Goal: Task Accomplishment & Management: Use online tool/utility

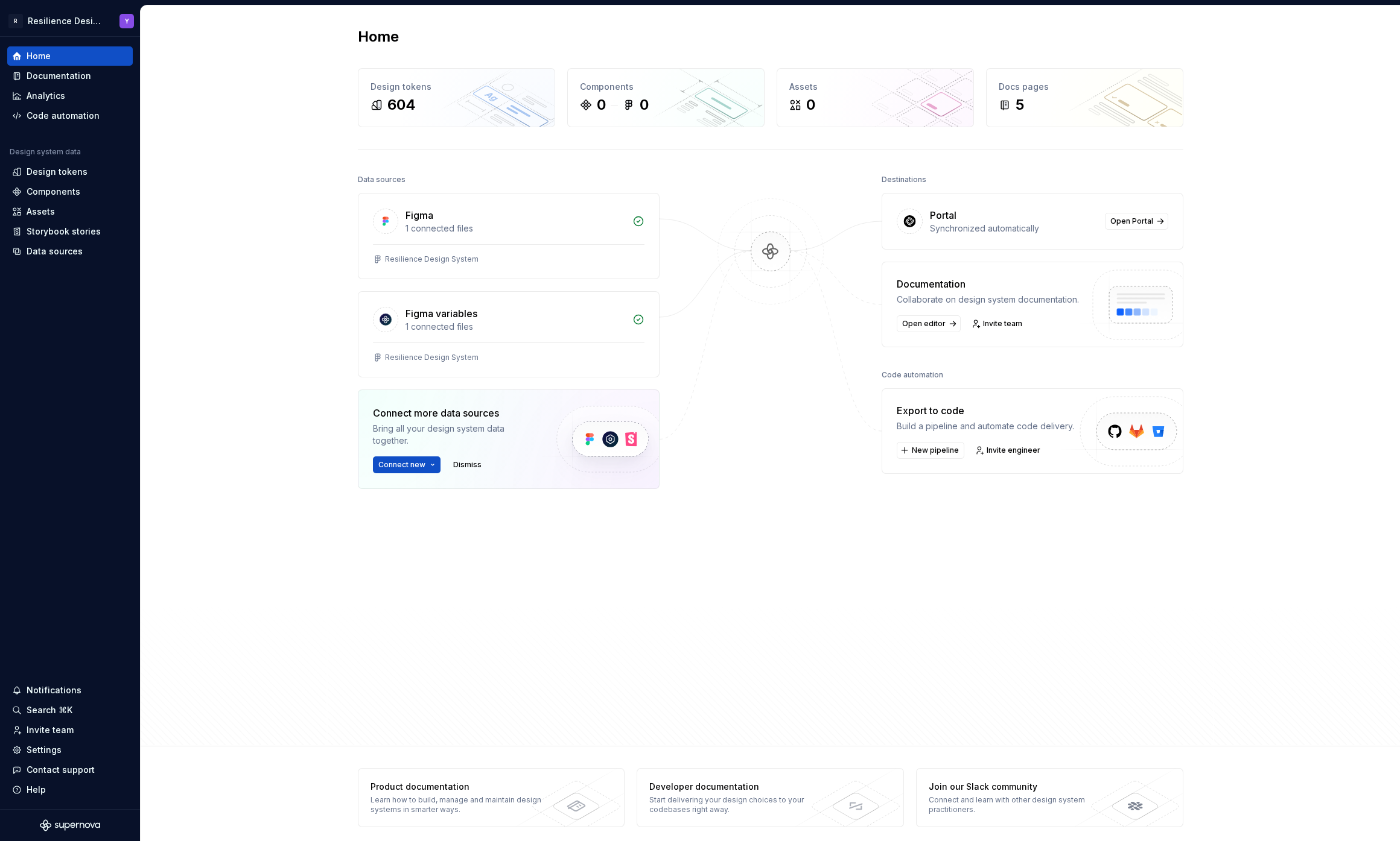
drag, startPoint x: 773, startPoint y: 404, endPoint x: 678, endPoint y: 372, distance: 100.2
click at [773, 404] on div at bounding box center [771, 423] width 121 height 505
click at [92, 199] on div "Components" at bounding box center [70, 191] width 126 height 19
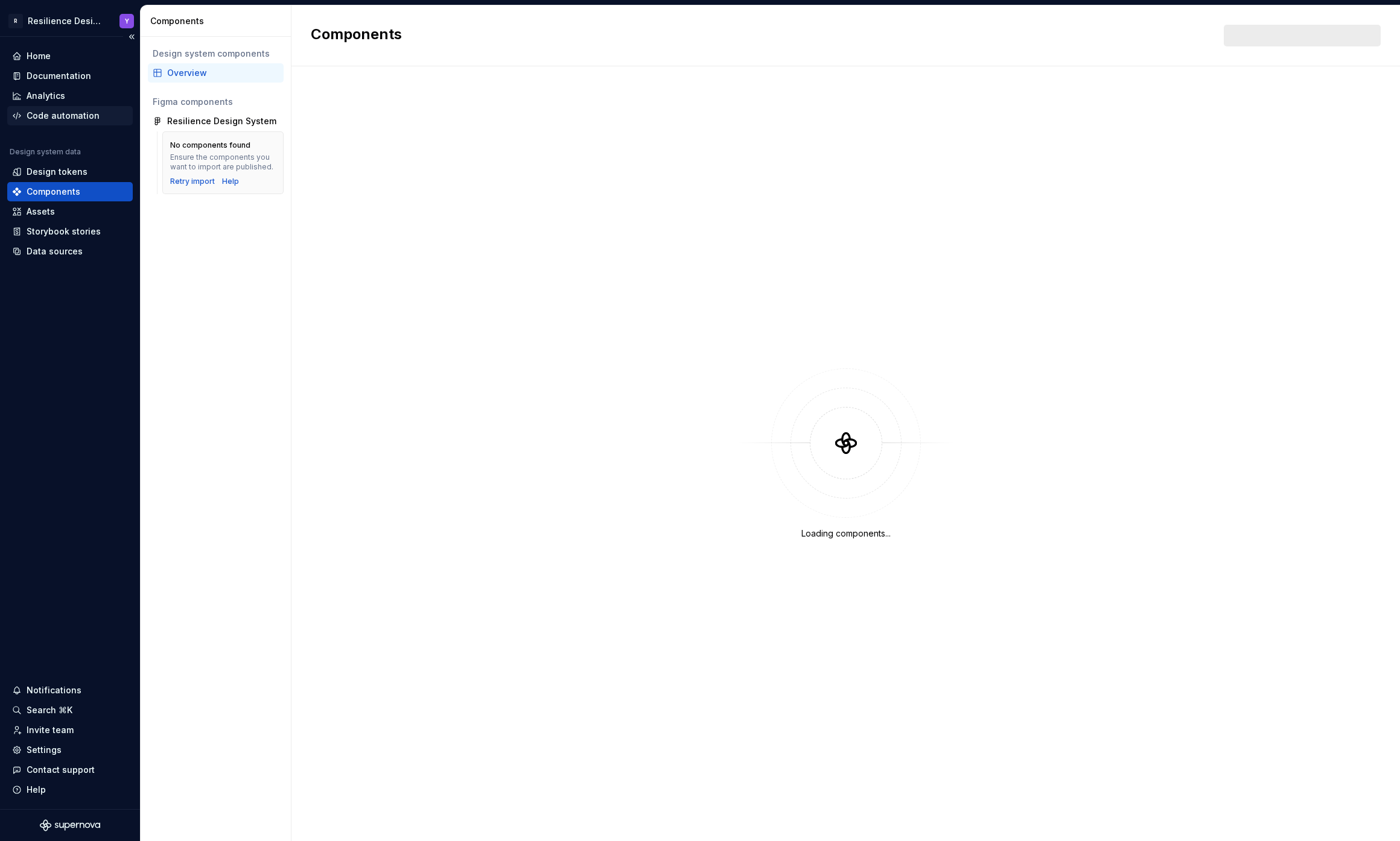
click at [76, 110] on div "Code automation" at bounding box center [63, 115] width 73 height 12
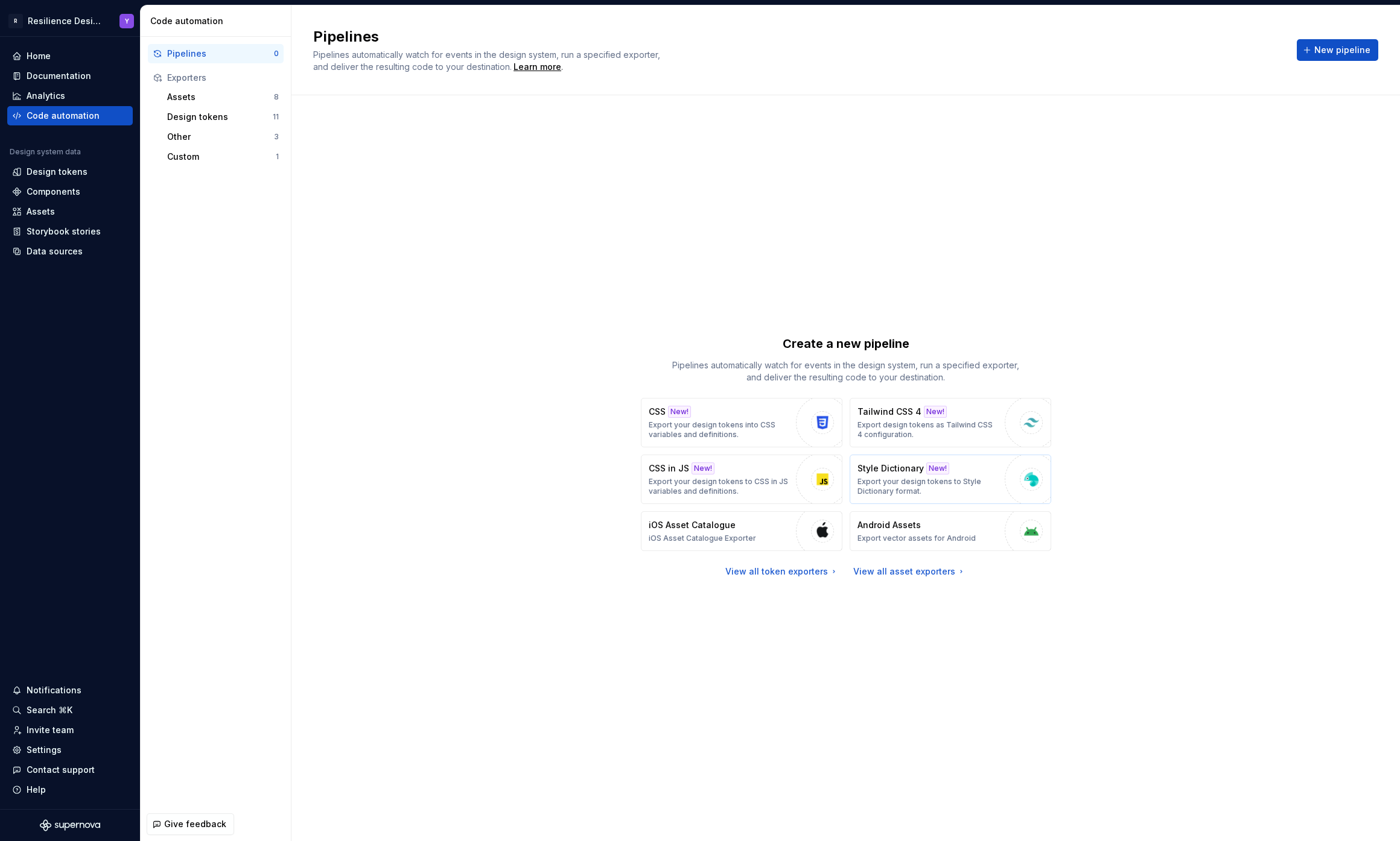
click at [1024, 482] on img "button" at bounding box center [1031, 479] width 18 height 18
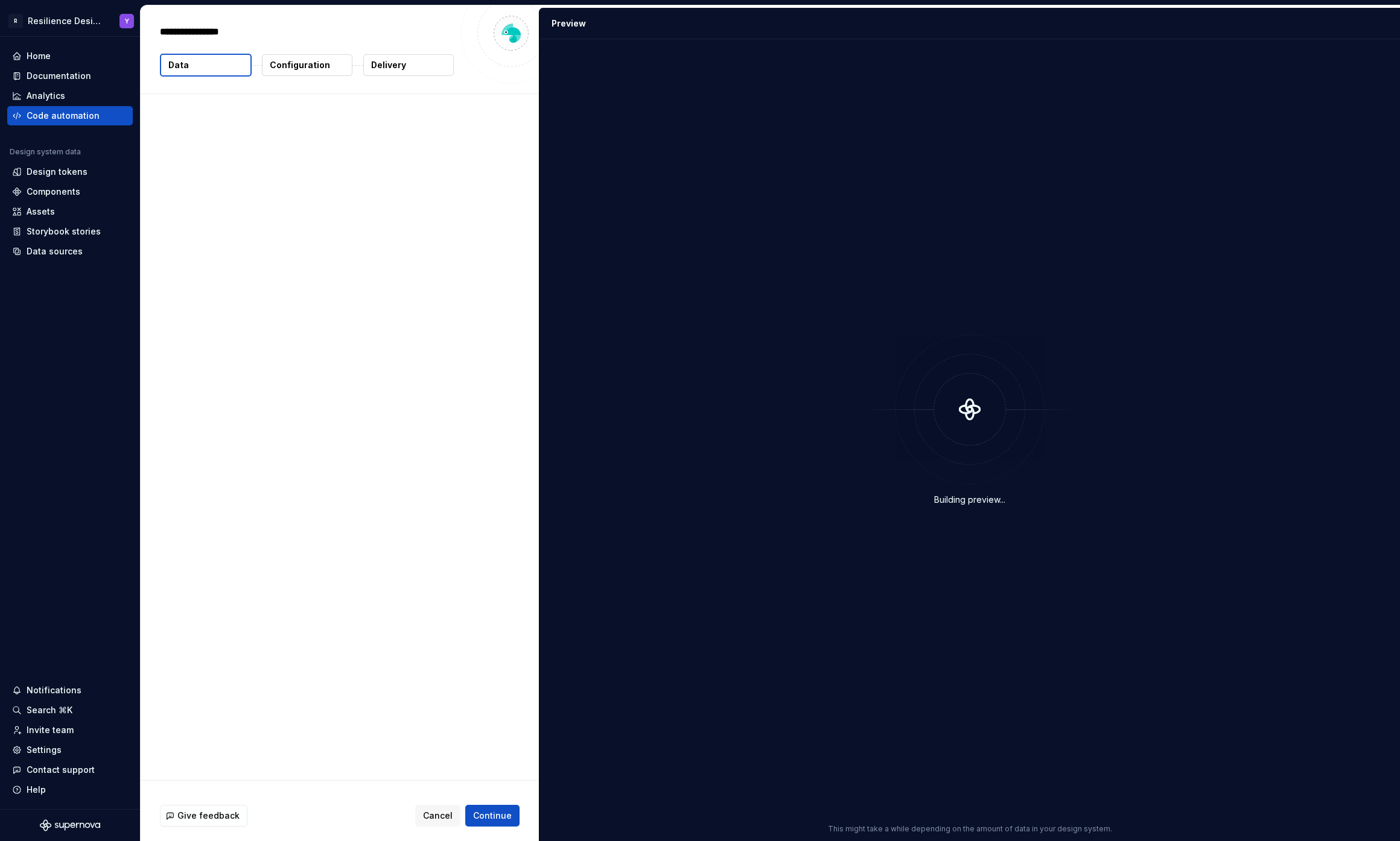
type textarea "*"
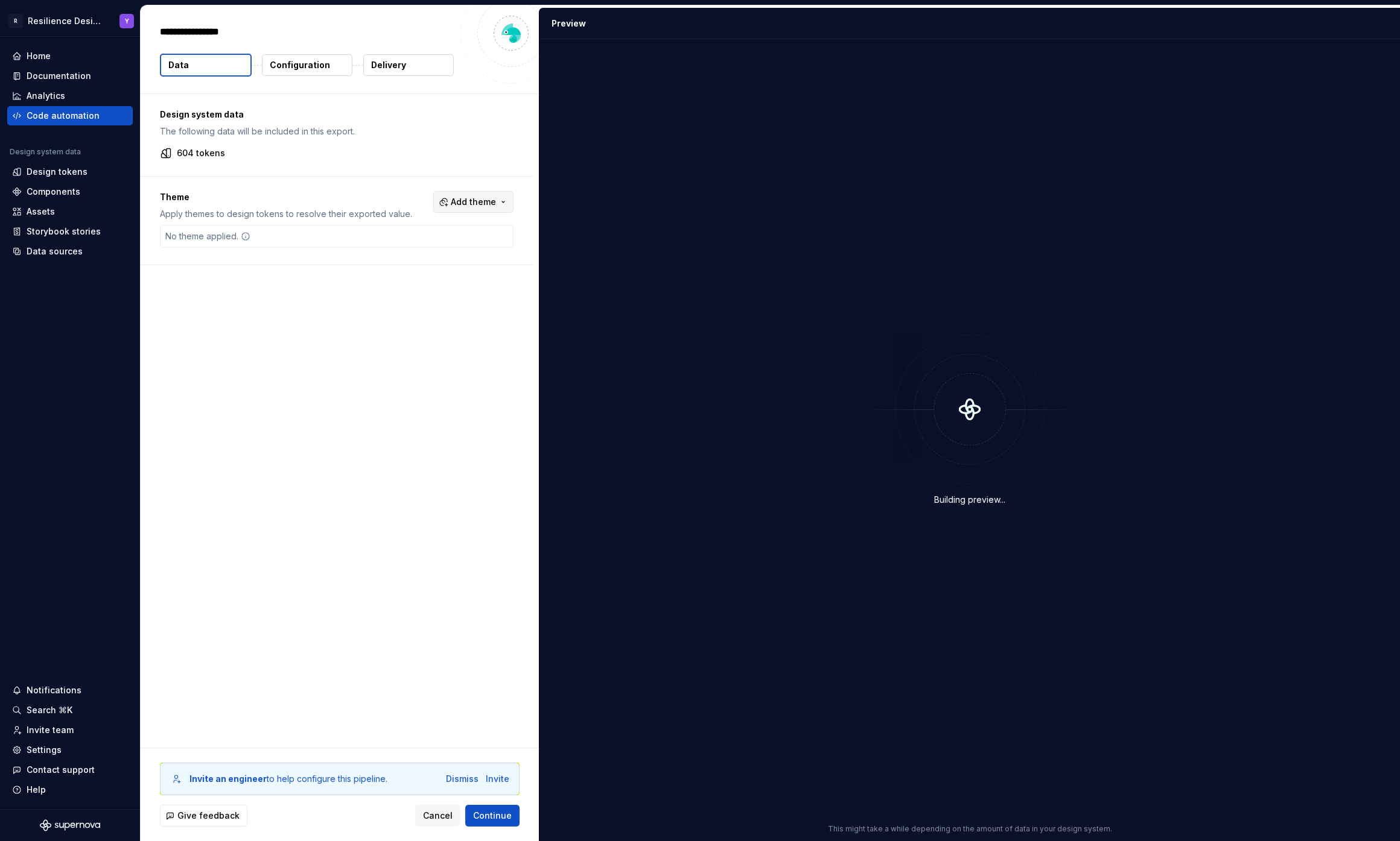
click at [482, 203] on span "Add theme" at bounding box center [473, 202] width 45 height 12
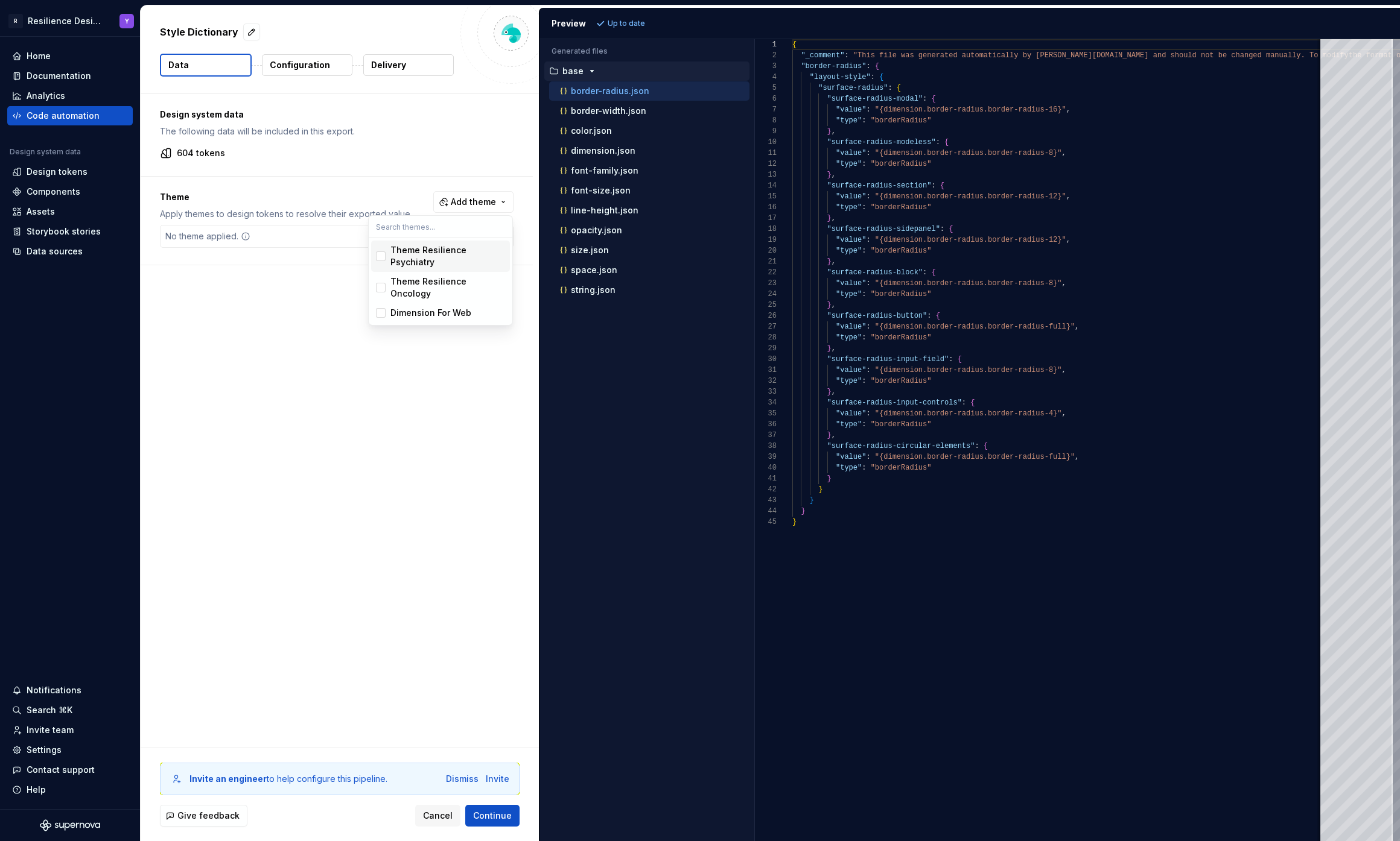
click at [386, 257] on span "Theme Resilience Psychiatry" at bounding box center [440, 256] width 139 height 31
click at [382, 283] on div "Suggestions" at bounding box center [380, 287] width 10 height 10
click at [381, 308] on div "Suggestions" at bounding box center [380, 313] width 10 height 10
click at [473, 256] on div "Theme Resilience Psychiatry" at bounding box center [448, 256] width 115 height 25
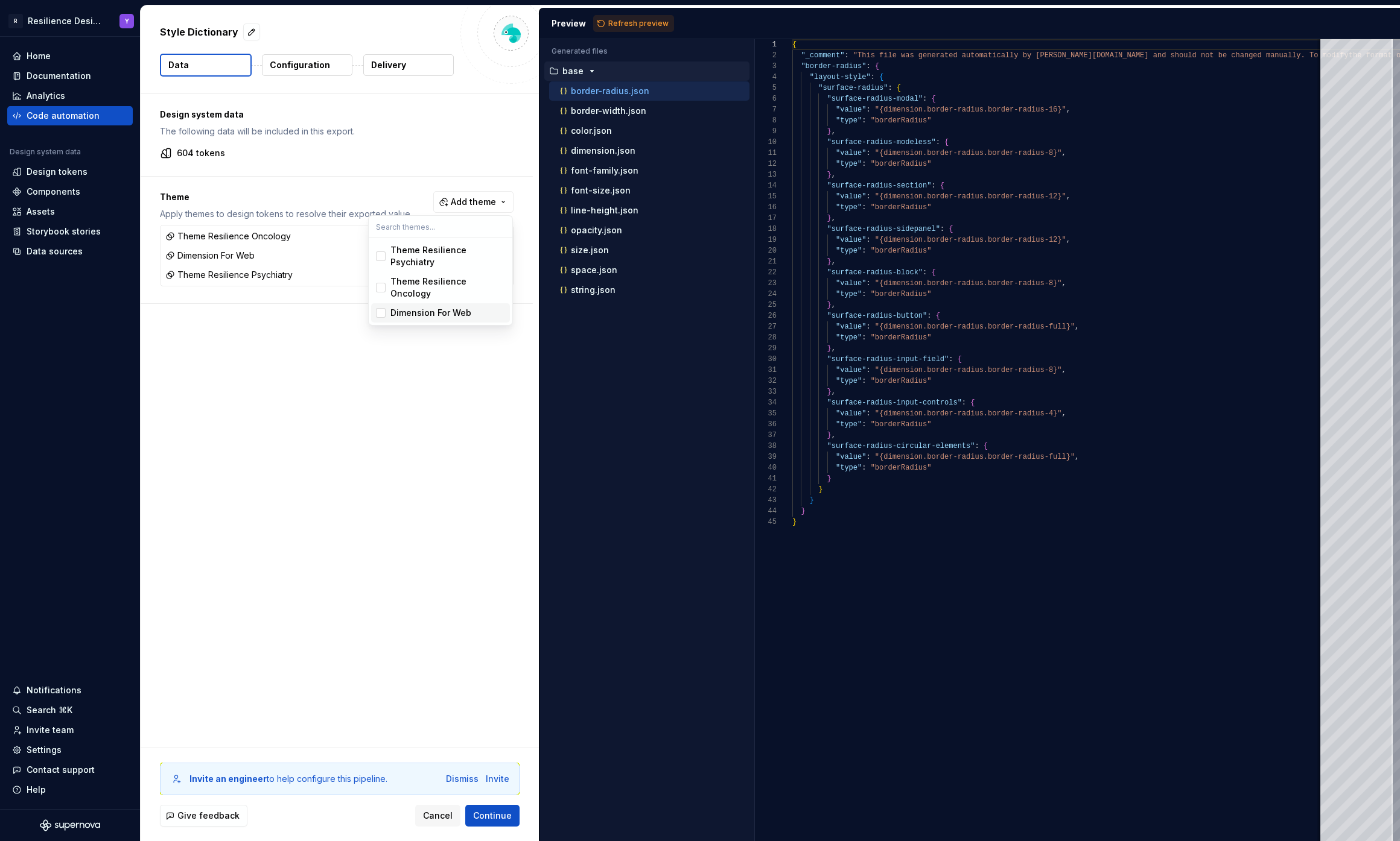
click at [571, 71] on html "R Resilience Design System Y Home Documentation Analytics Code automation Desig…" at bounding box center [700, 420] width 1400 height 841
click at [481, 201] on span "Add theme" at bounding box center [473, 202] width 45 height 12
click at [676, 141] on html "R Resilience Design System Y Home Documentation Analytics Code automation Desig…" at bounding box center [700, 420] width 1400 height 841
click at [670, 135] on div "color.json" at bounding box center [653, 130] width 192 height 12
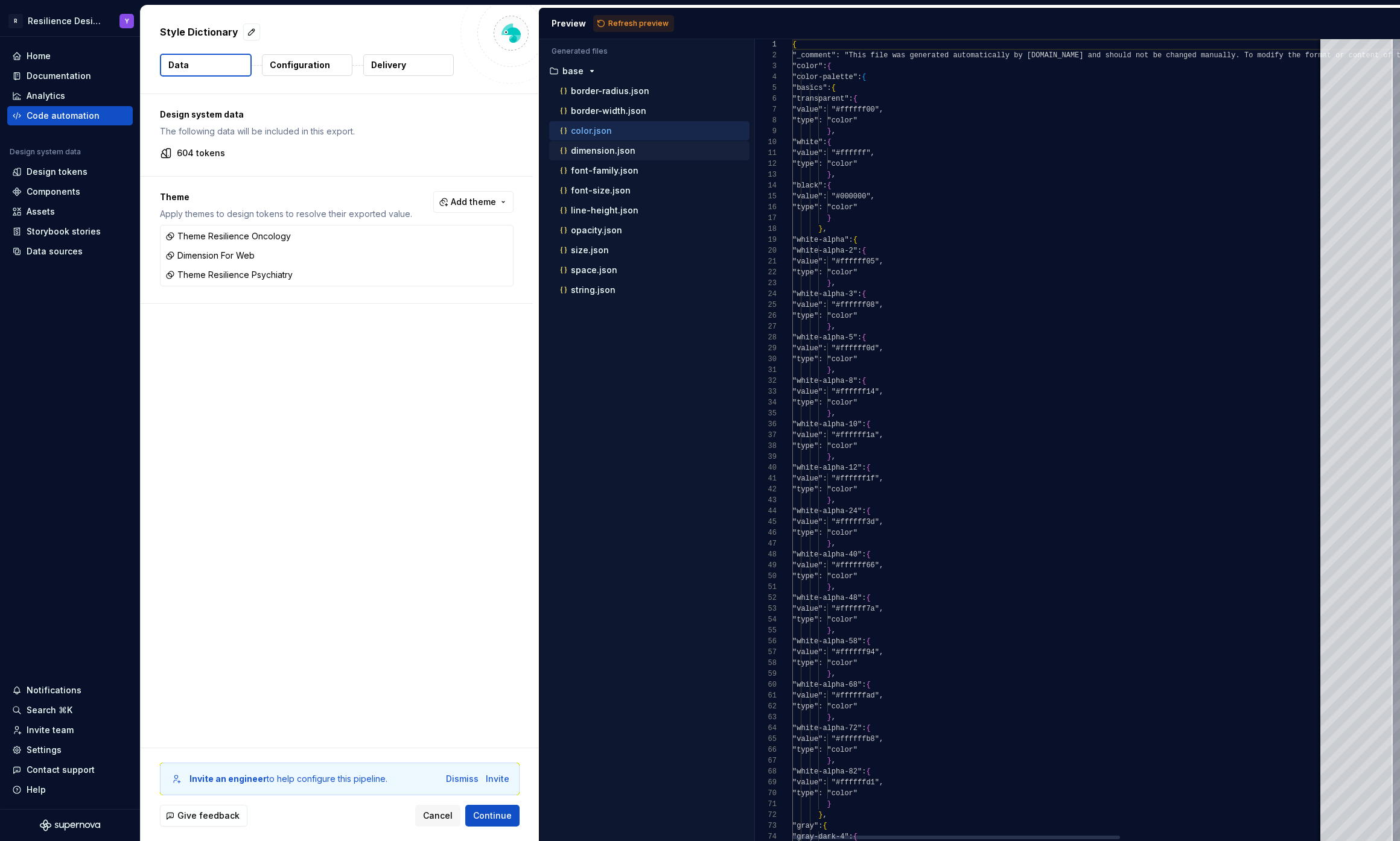
scroll to position [108, 0]
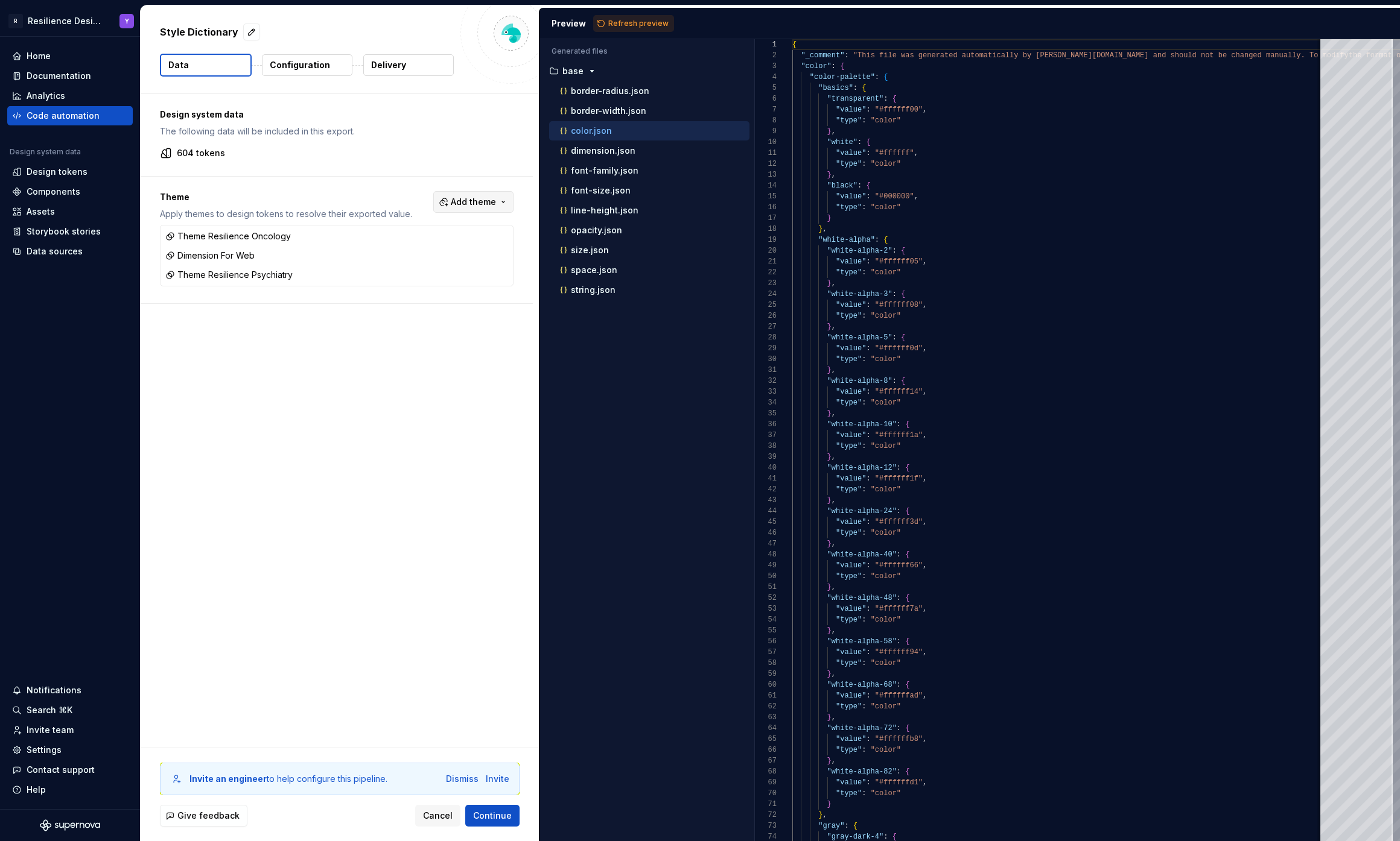
click at [493, 201] on span "Add theme" at bounding box center [473, 202] width 45 height 12
click at [411, 304] on span "Dimension For Web" at bounding box center [440, 313] width 139 height 19
click at [412, 280] on div "Theme Resilience Oncology" at bounding box center [448, 287] width 115 height 25
click at [415, 286] on div "Theme Resilience Oncology" at bounding box center [448, 287] width 115 height 25
click at [416, 307] on div "Dimension For Web" at bounding box center [430, 313] width 81 height 12
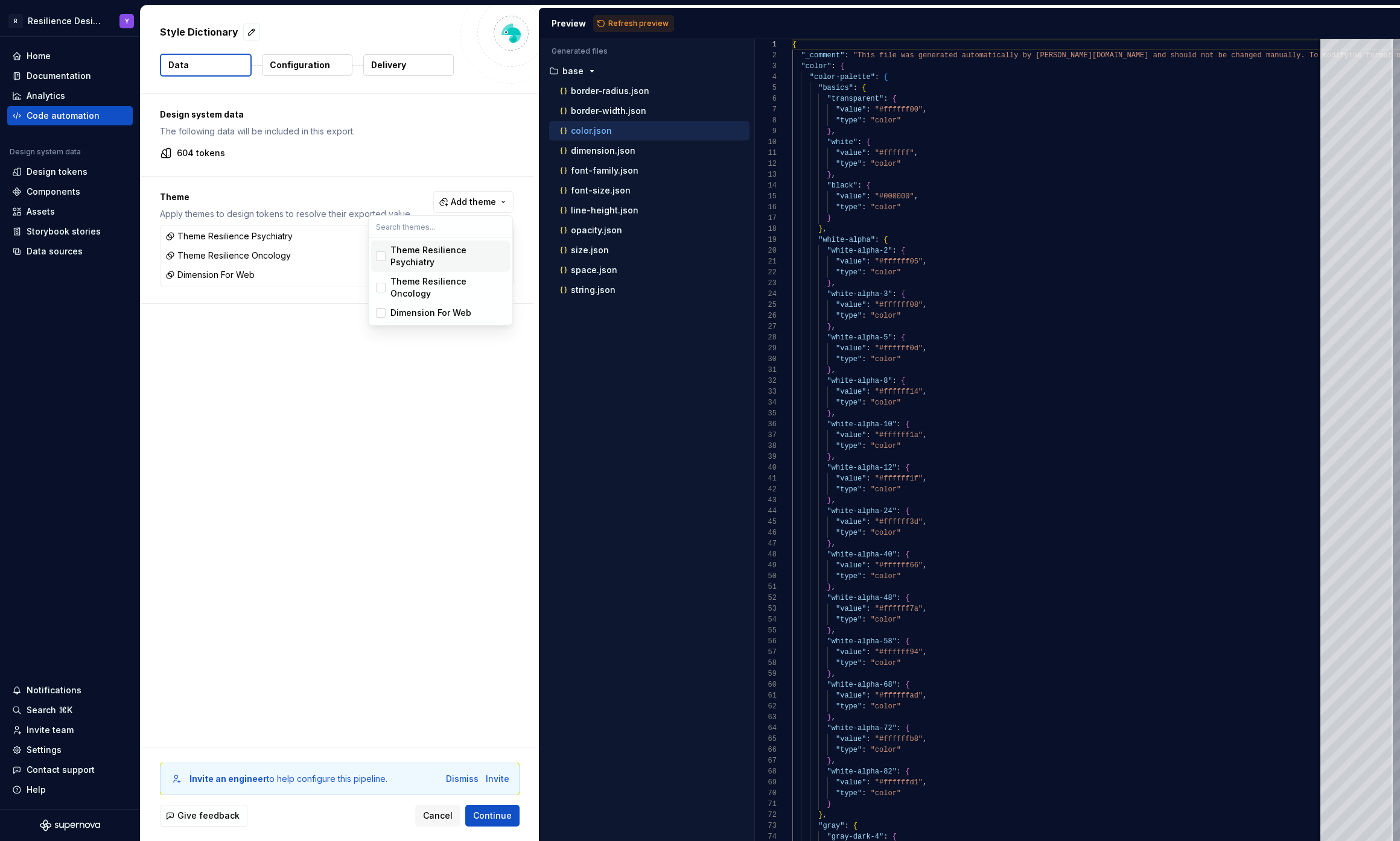
click at [648, 19] on html "R Resilience Design System Y Home Documentation Analytics Code automation Desig…" at bounding box center [700, 420] width 1400 height 841
click at [648, 19] on span "Refresh preview" at bounding box center [639, 24] width 60 height 10
click at [585, 73] on div "button" at bounding box center [592, 71] width 15 height 10
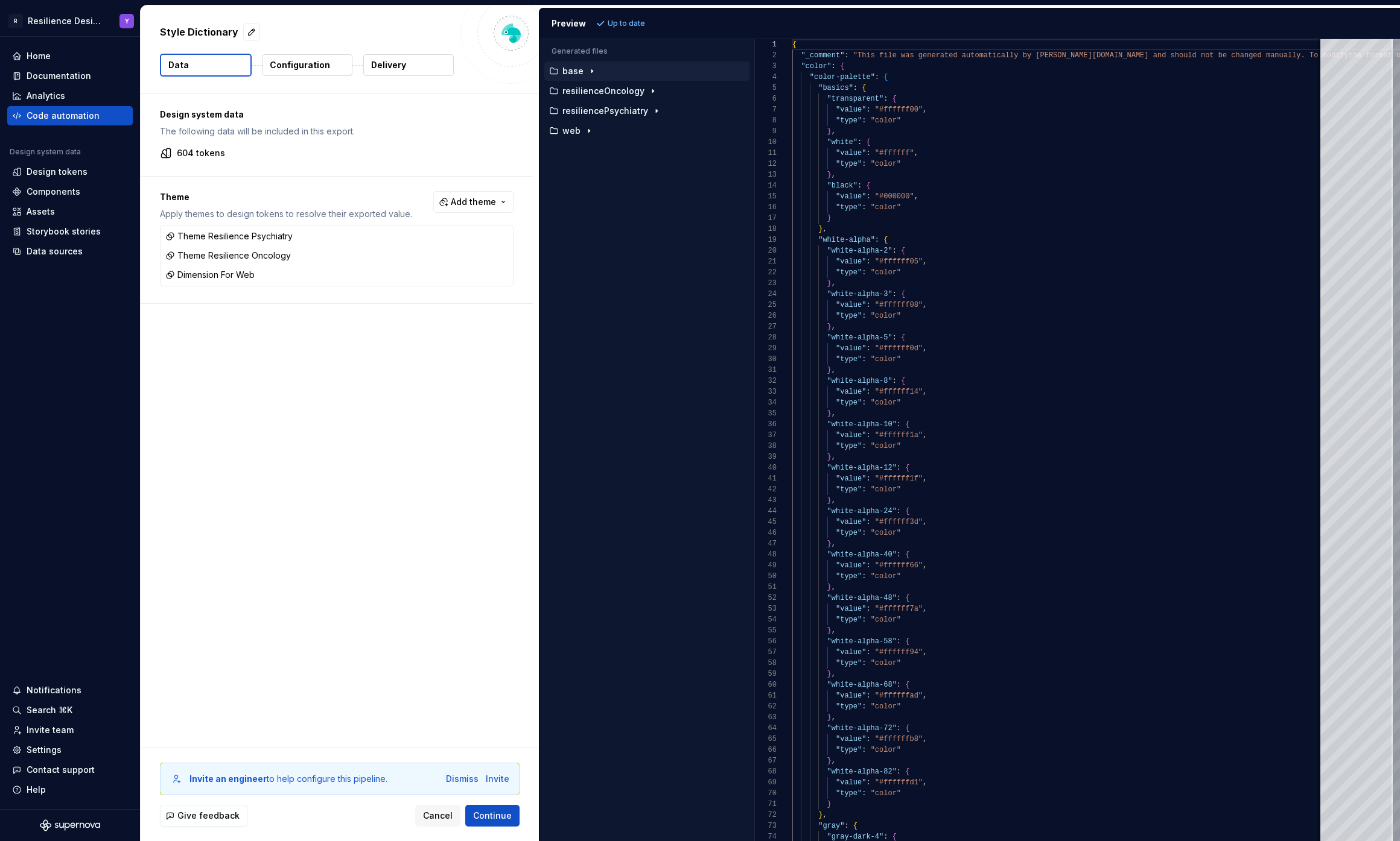
click at [585, 73] on div "button" at bounding box center [592, 71] width 15 height 10
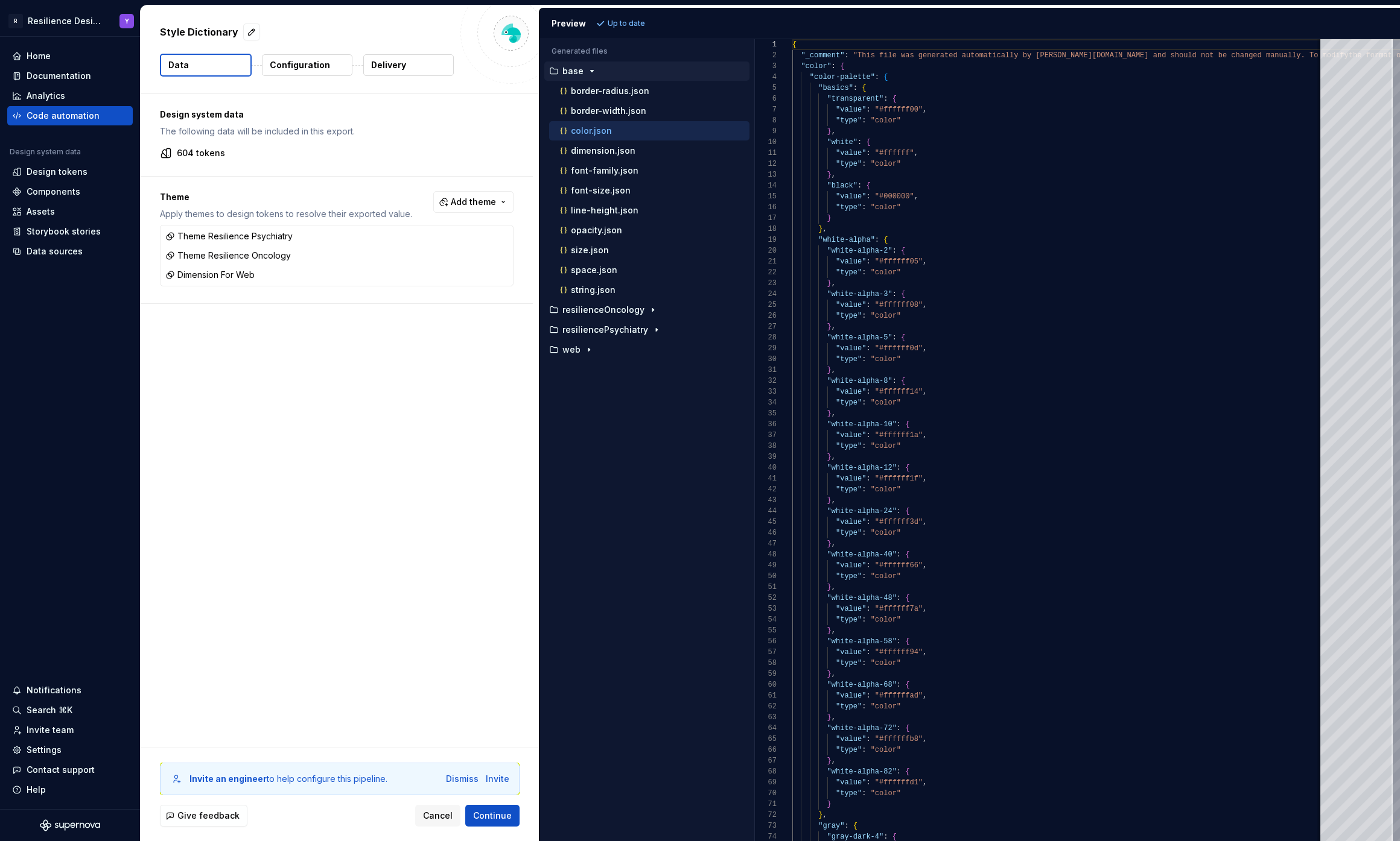
click at [585, 71] on div "button" at bounding box center [592, 71] width 15 height 10
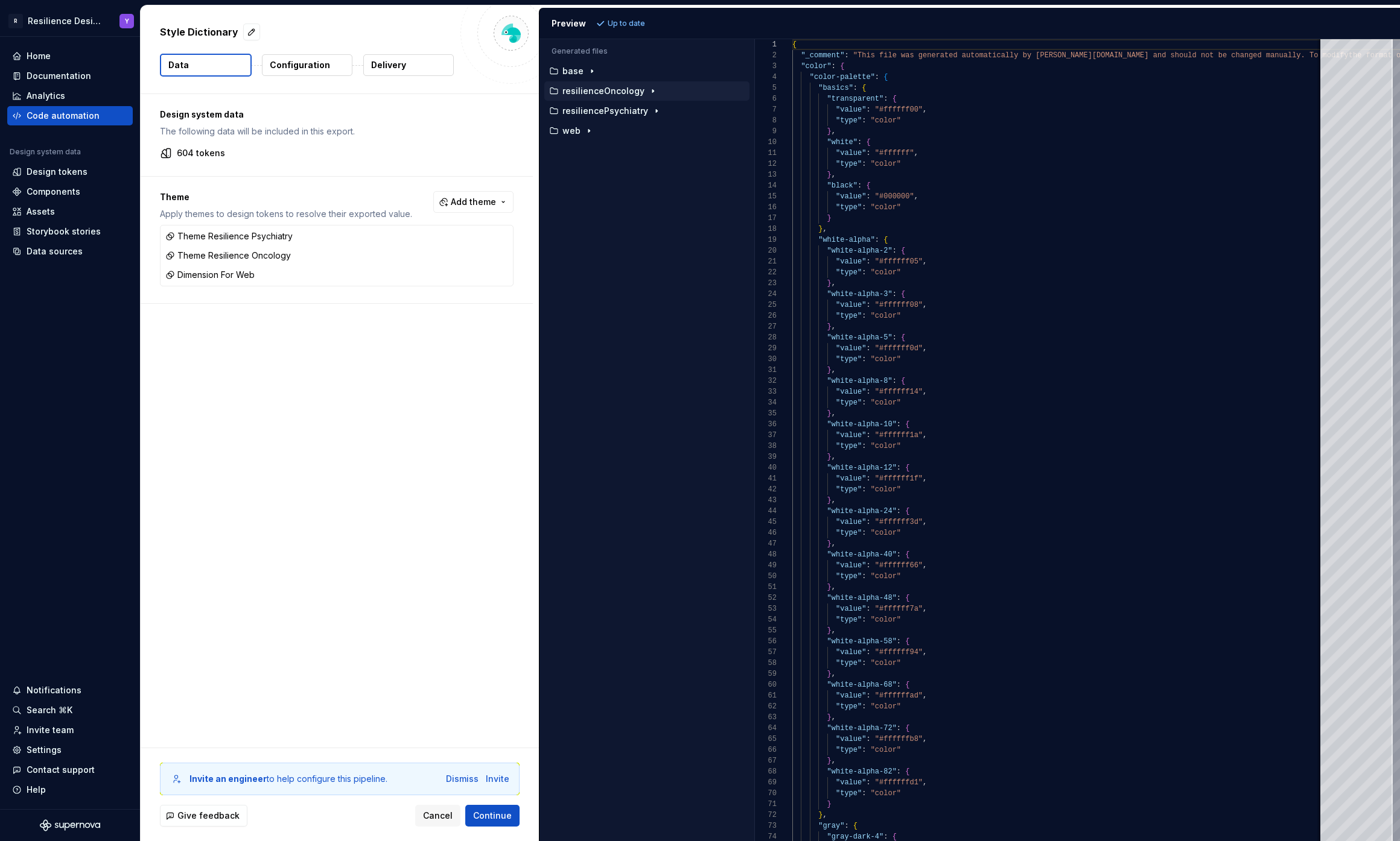
click at [587, 87] on p "resilienceOncology" at bounding box center [603, 91] width 82 height 10
click at [578, 67] on p "base" at bounding box center [572, 71] width 21 height 10
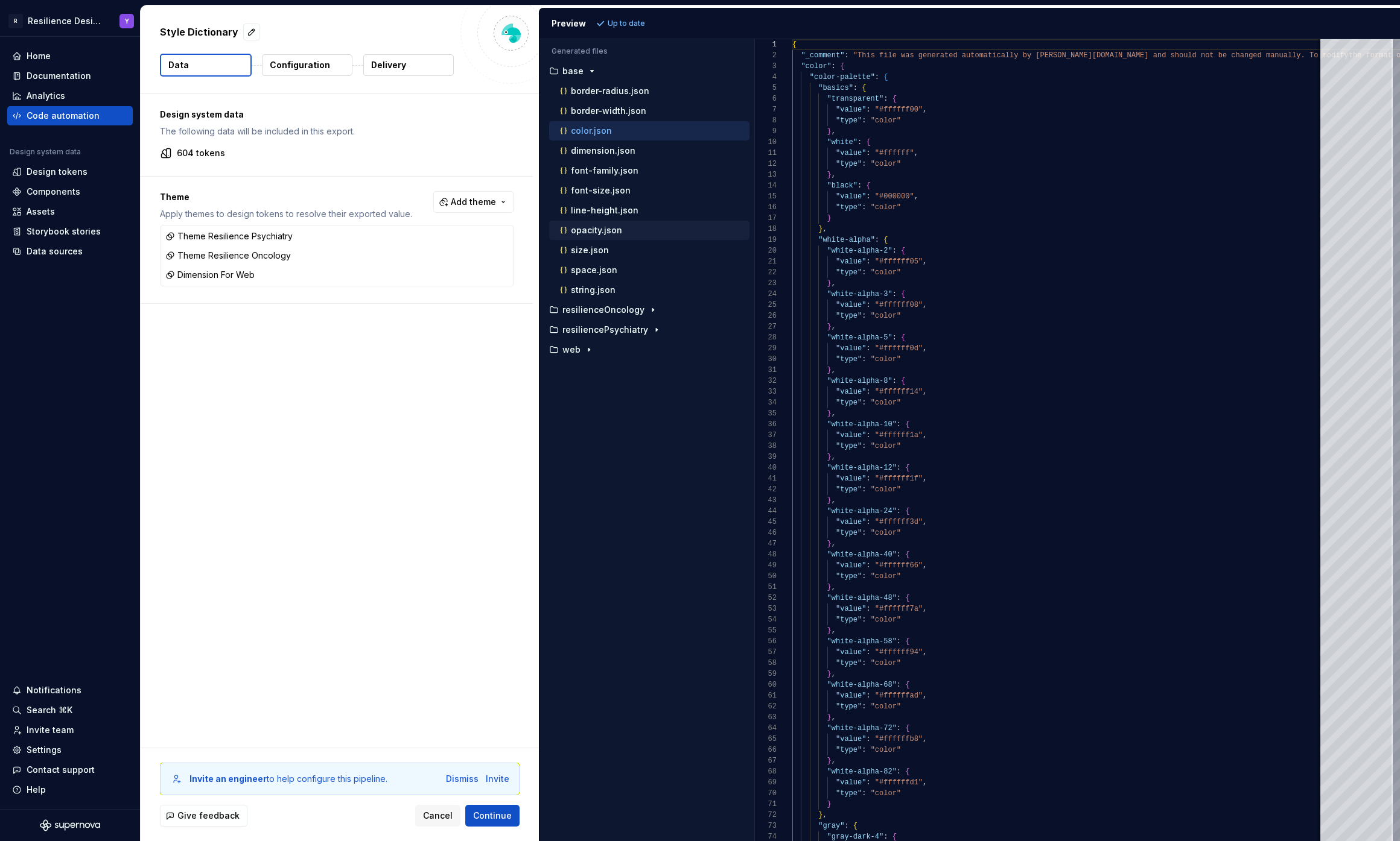
click at [617, 229] on p "opacity.json" at bounding box center [596, 230] width 51 height 10
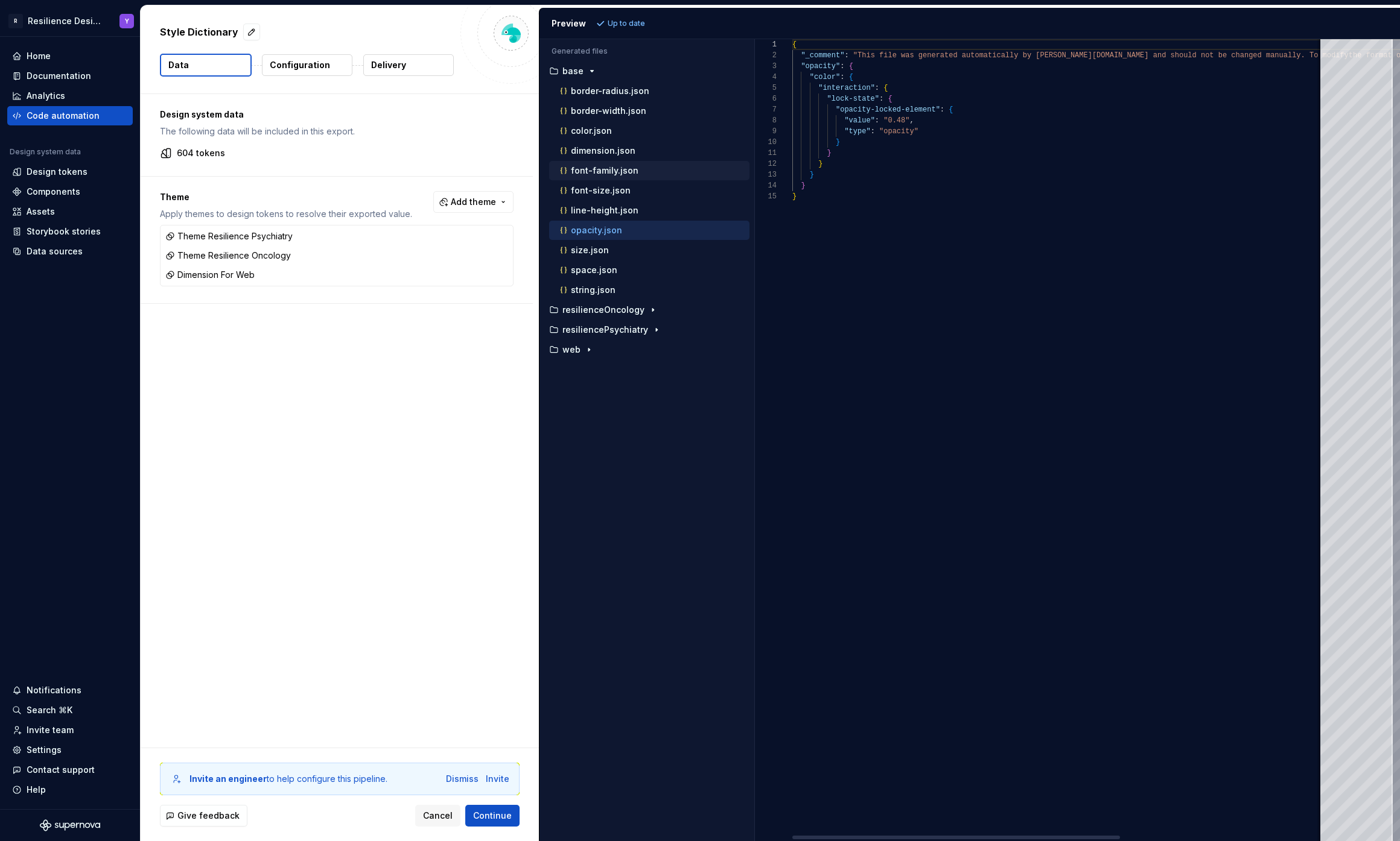
drag, startPoint x: 620, startPoint y: 185, endPoint x: 619, endPoint y: 168, distance: 17.0
click at [620, 187] on p "font-size.json" at bounding box center [600, 190] width 60 height 10
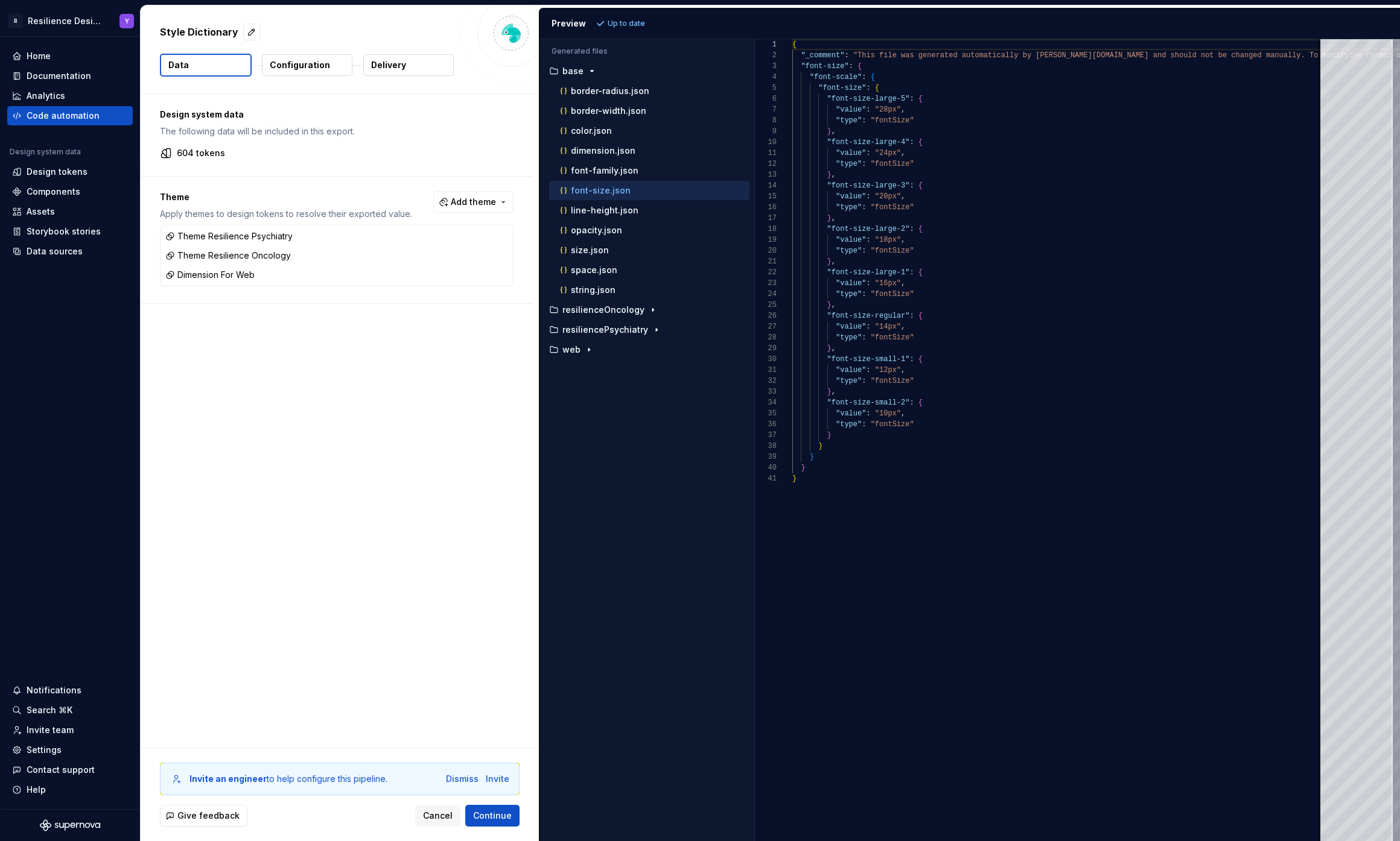
click at [616, 121] on ul "border-radius.json border-width.json color.json dimension.json font-family.json…" at bounding box center [646, 191] width 205 height 218
click at [622, 130] on div "color.json" at bounding box center [653, 130] width 192 height 12
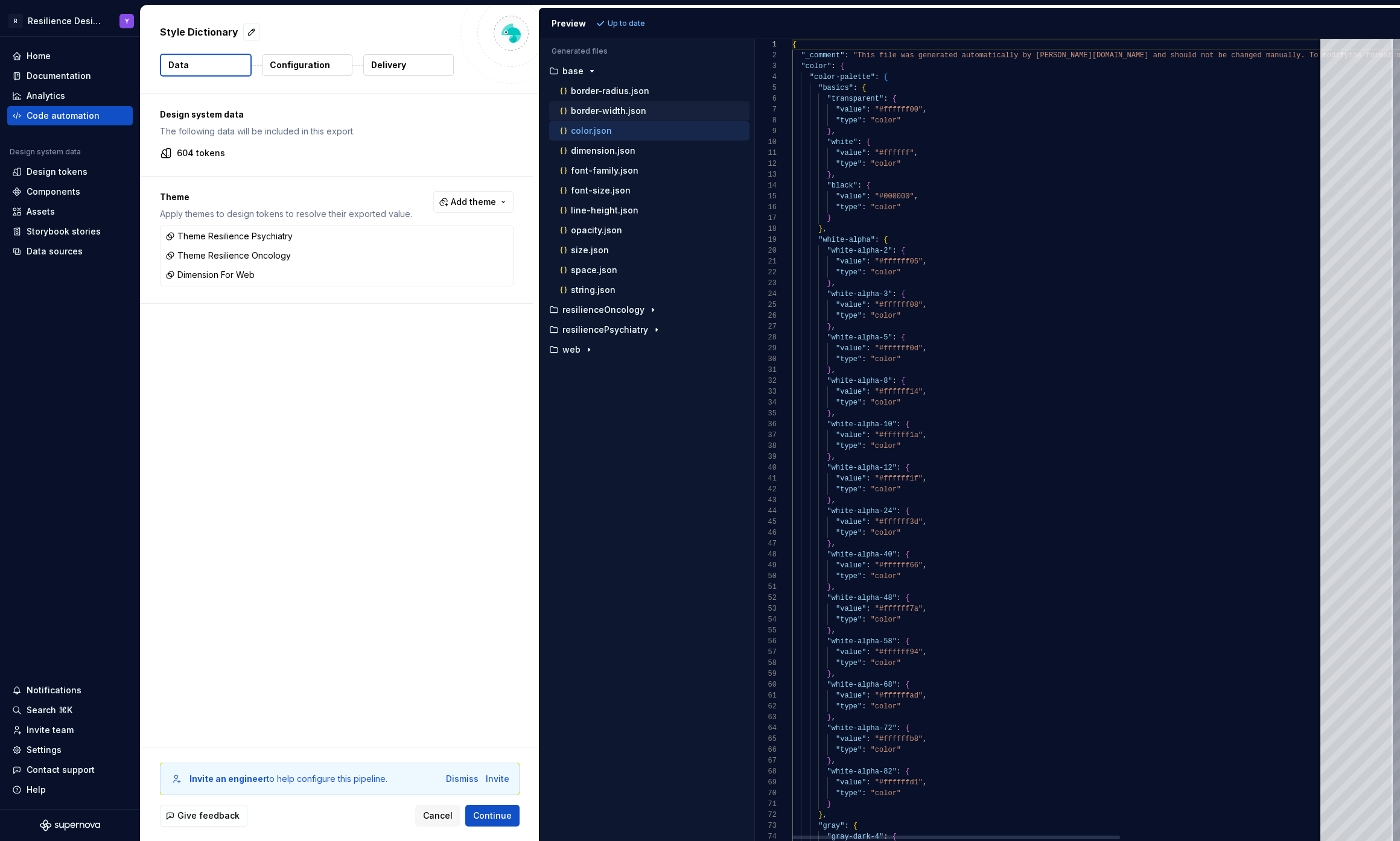
click at [629, 112] on p "border-width.json" at bounding box center [608, 111] width 76 height 10
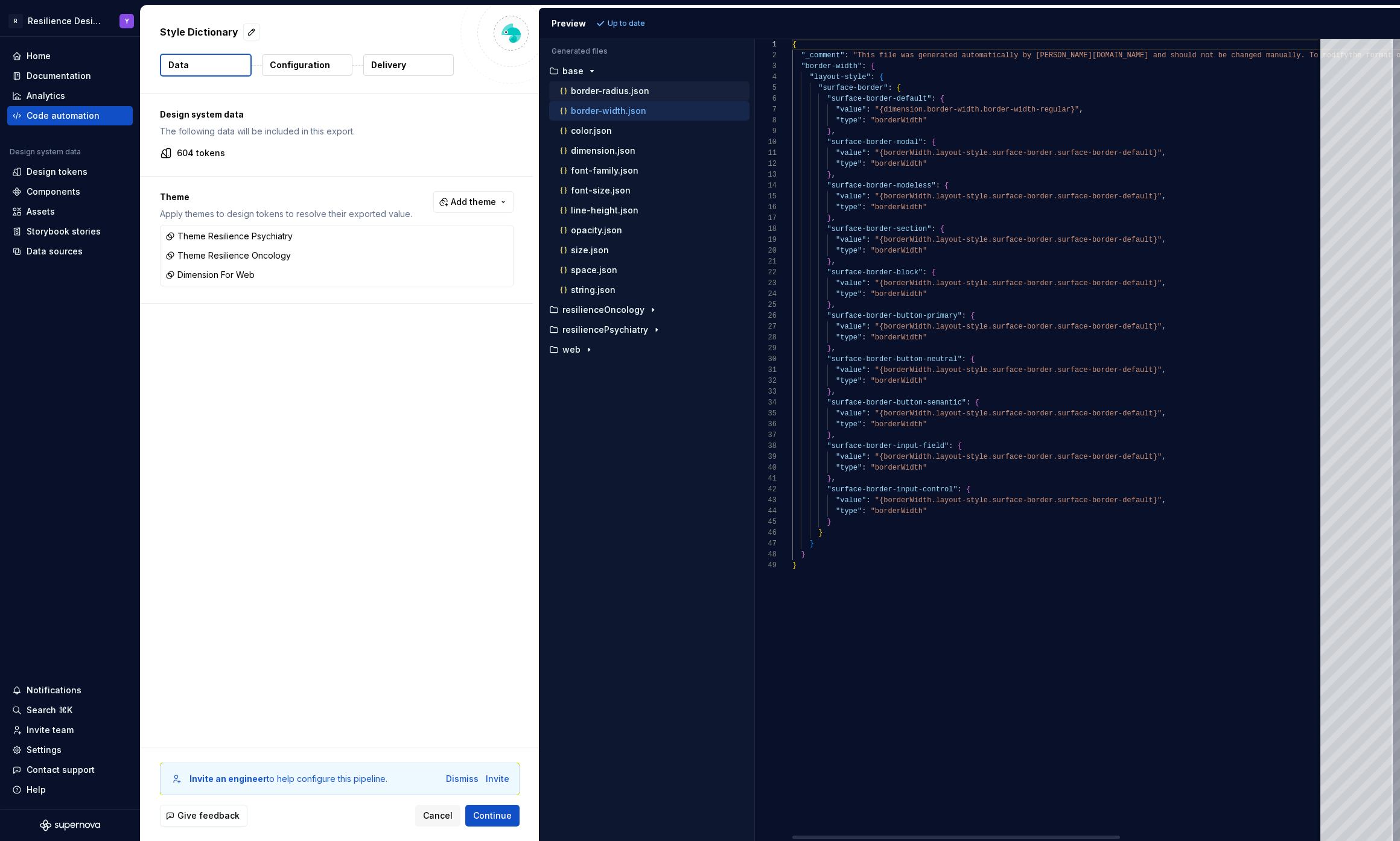
click at [638, 97] on button "border-radius.json" at bounding box center [650, 91] width 200 height 14
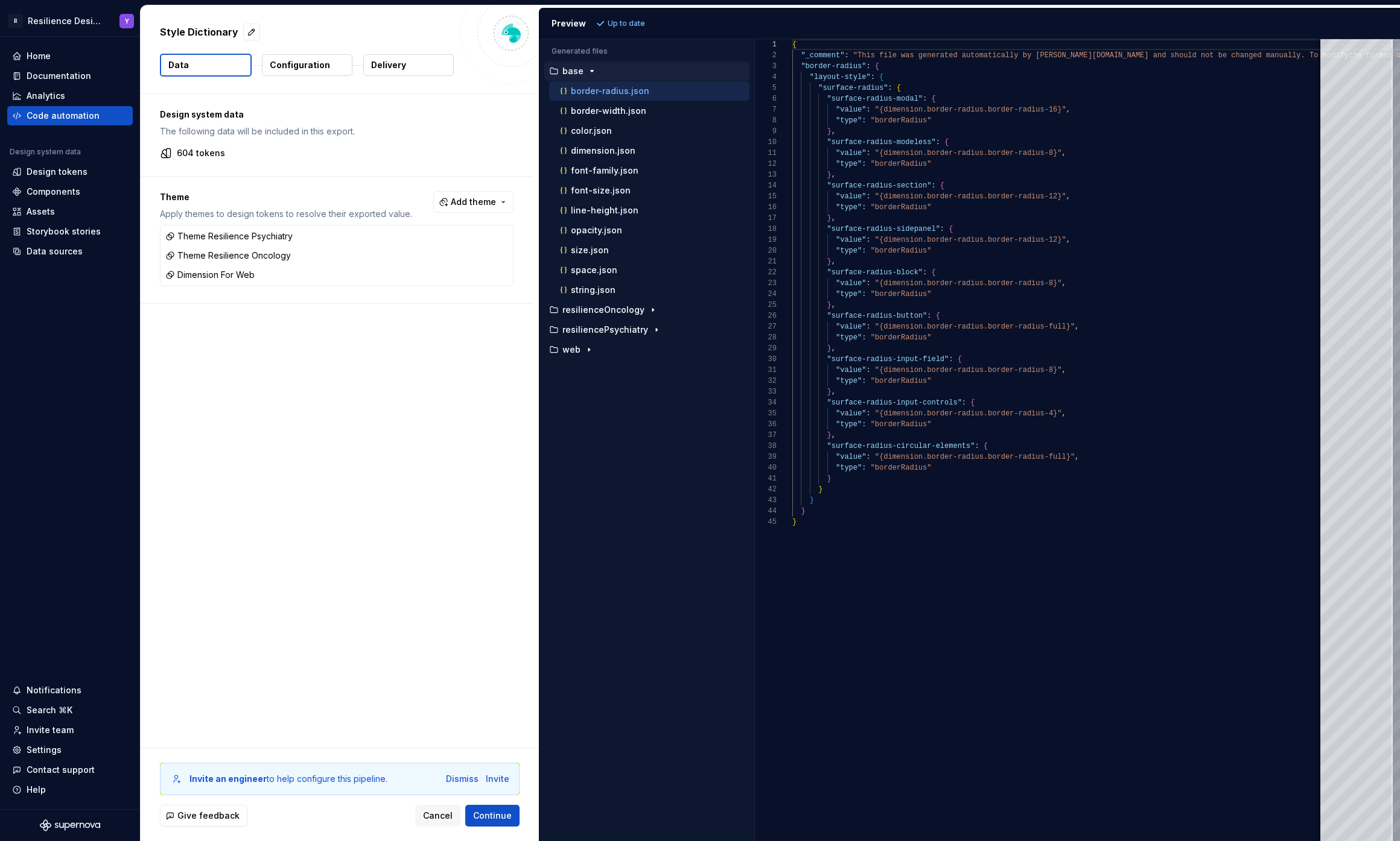
click at [580, 69] on p "base" at bounding box center [572, 71] width 21 height 10
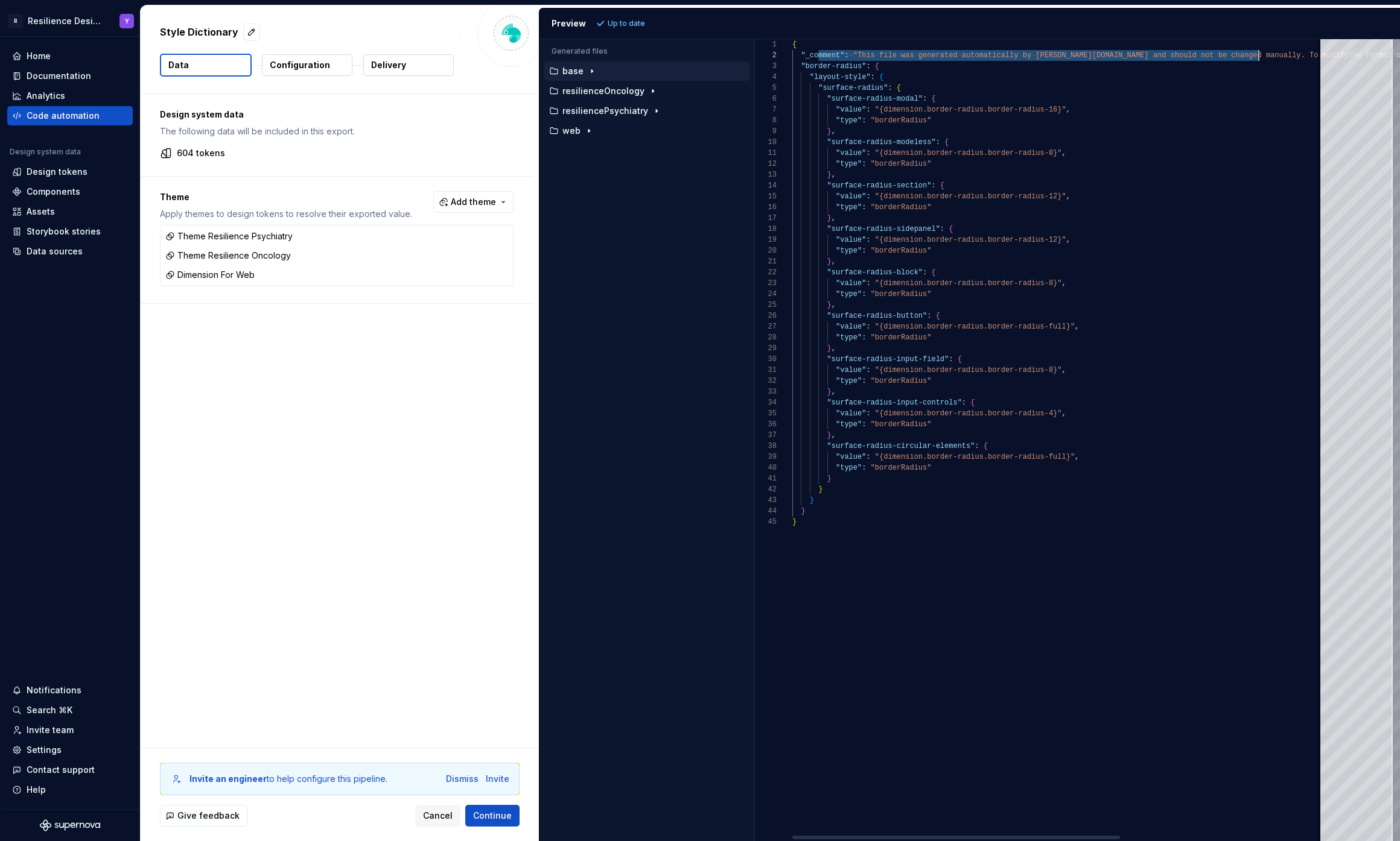
scroll to position [11, 470]
drag, startPoint x: 820, startPoint y: 56, endPoint x: 1264, endPoint y: 60, distance: 444.0
click at [1264, 60] on div "{ "_comment" : "This file was generated automatically by Supernov a.io and shou…" at bounding box center [1223, 440] width 861 height 802
click at [591, 70] on icon "button" at bounding box center [591, 71] width 1 height 3
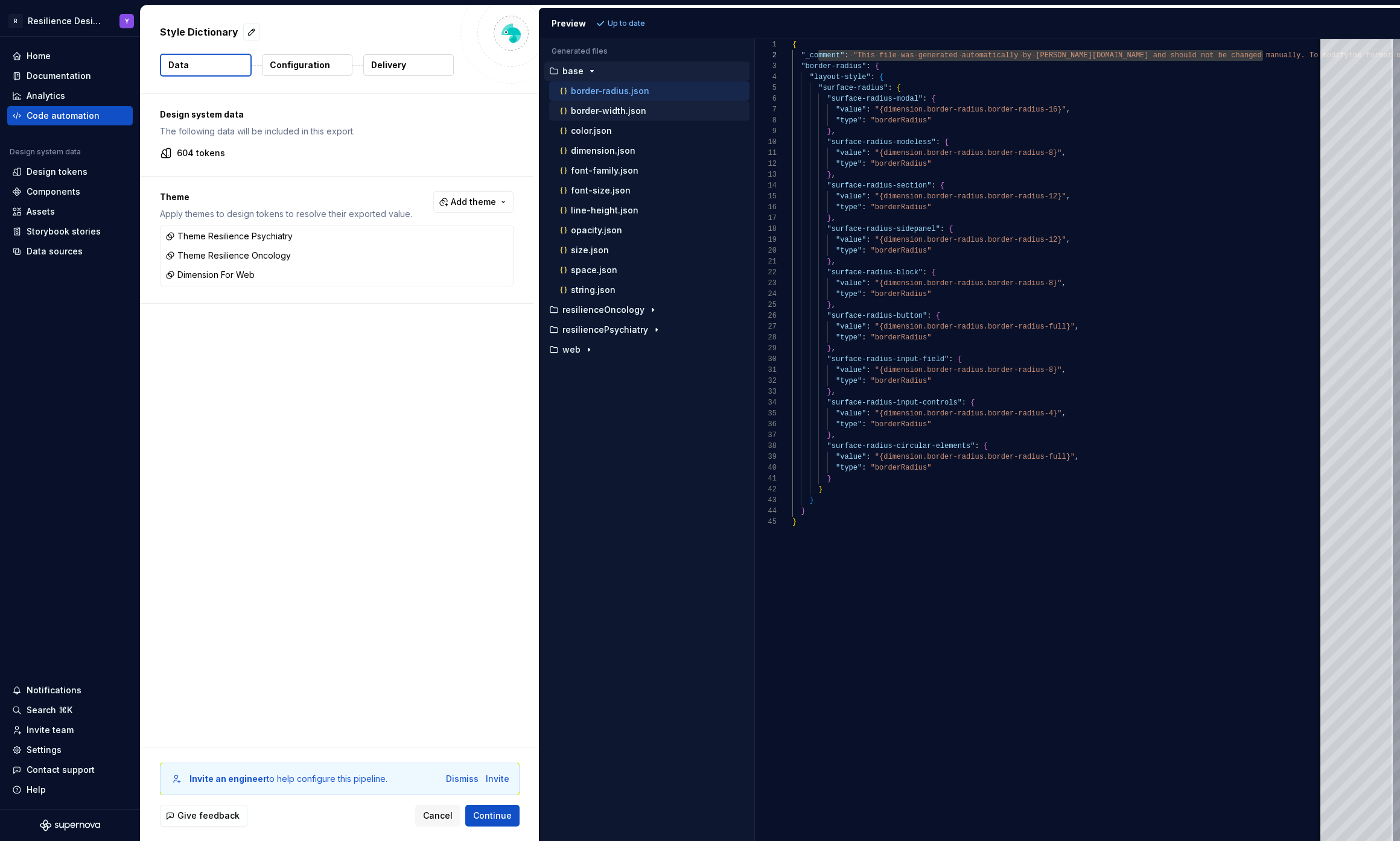
click at [615, 115] on p "border-width.json" at bounding box center [608, 111] width 76 height 10
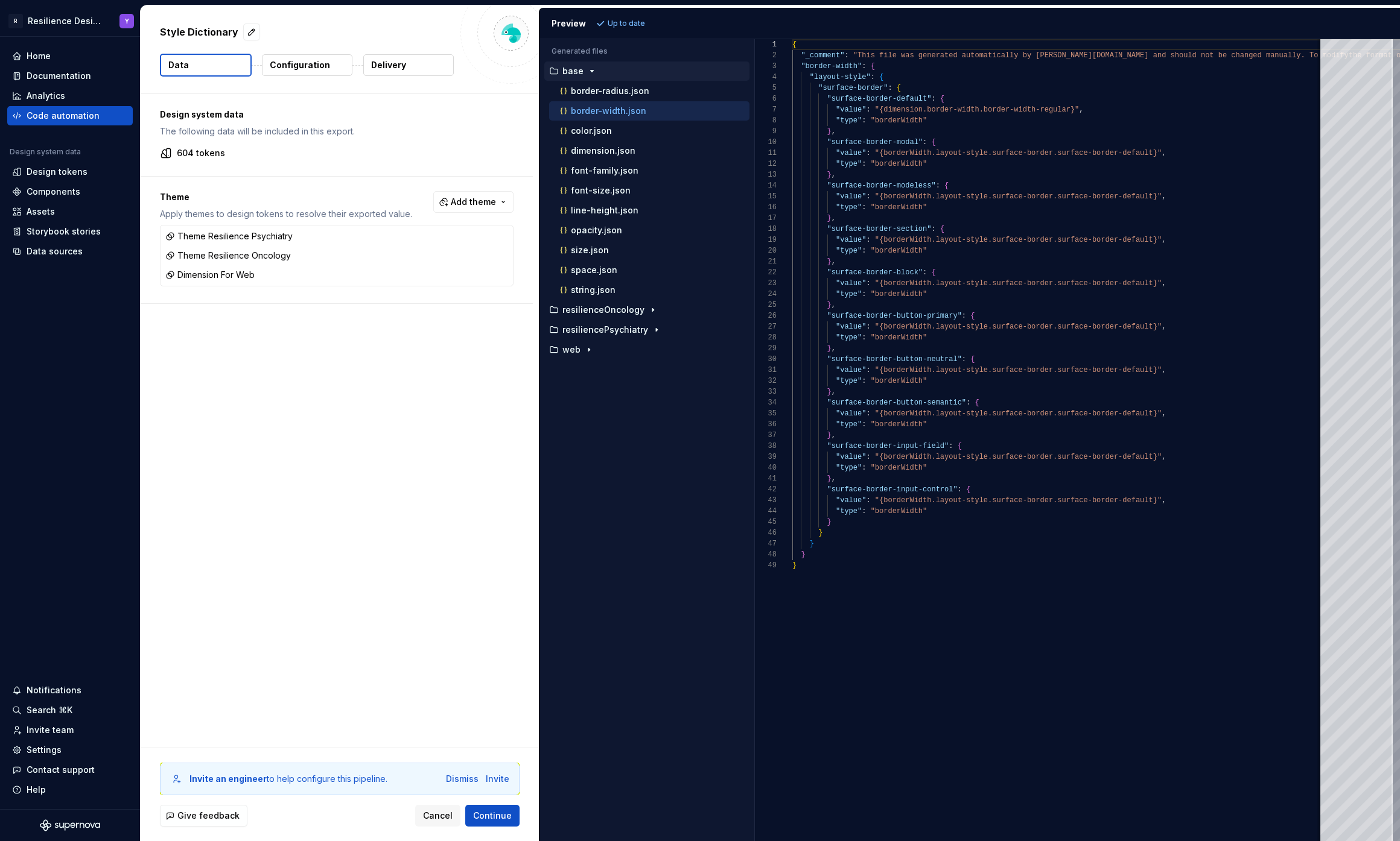
scroll to position [0, 0]
click at [629, 125] on div "color.json" at bounding box center [653, 130] width 192 height 12
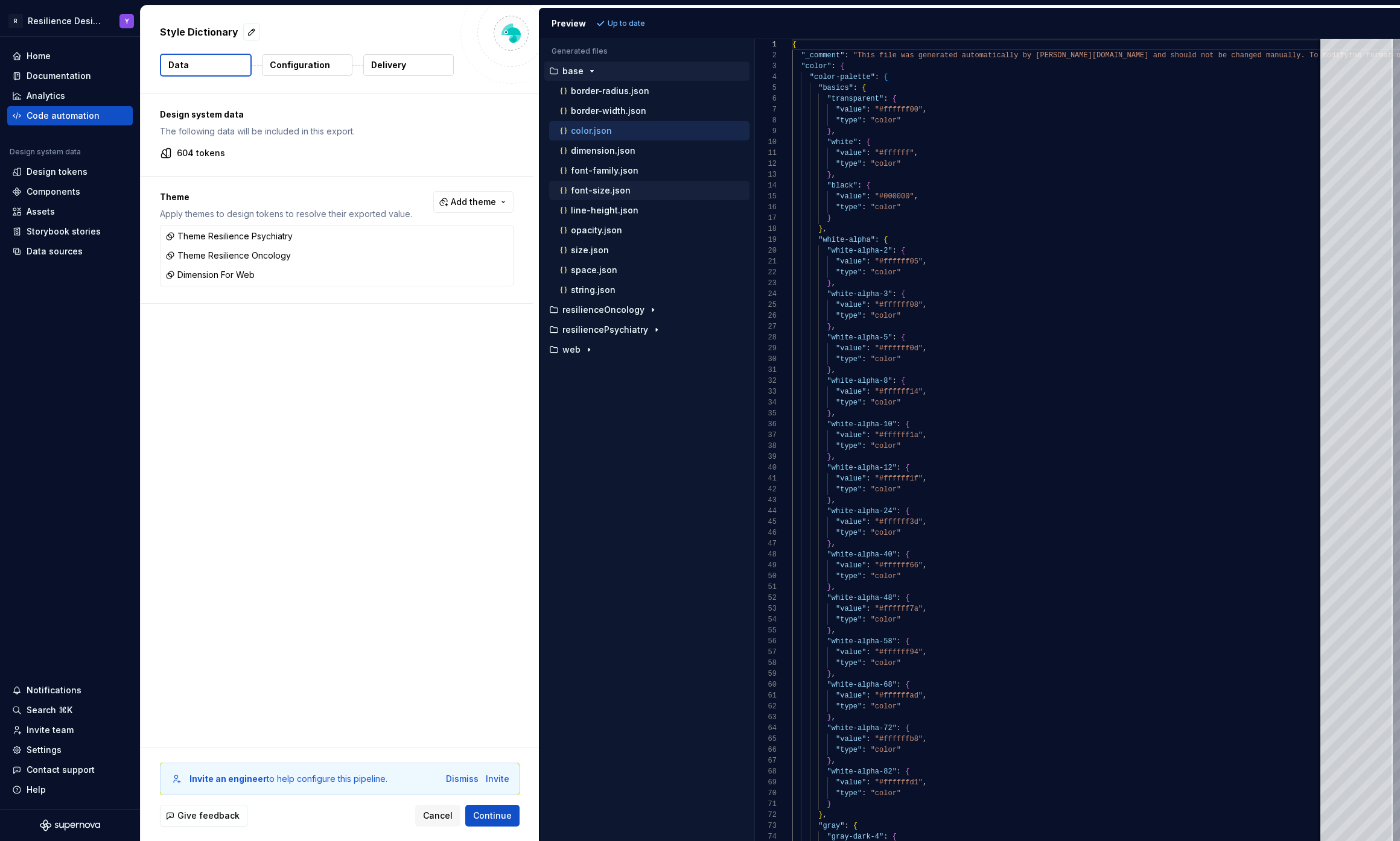
click at [634, 184] on button "font-size.json" at bounding box center [650, 190] width 200 height 14
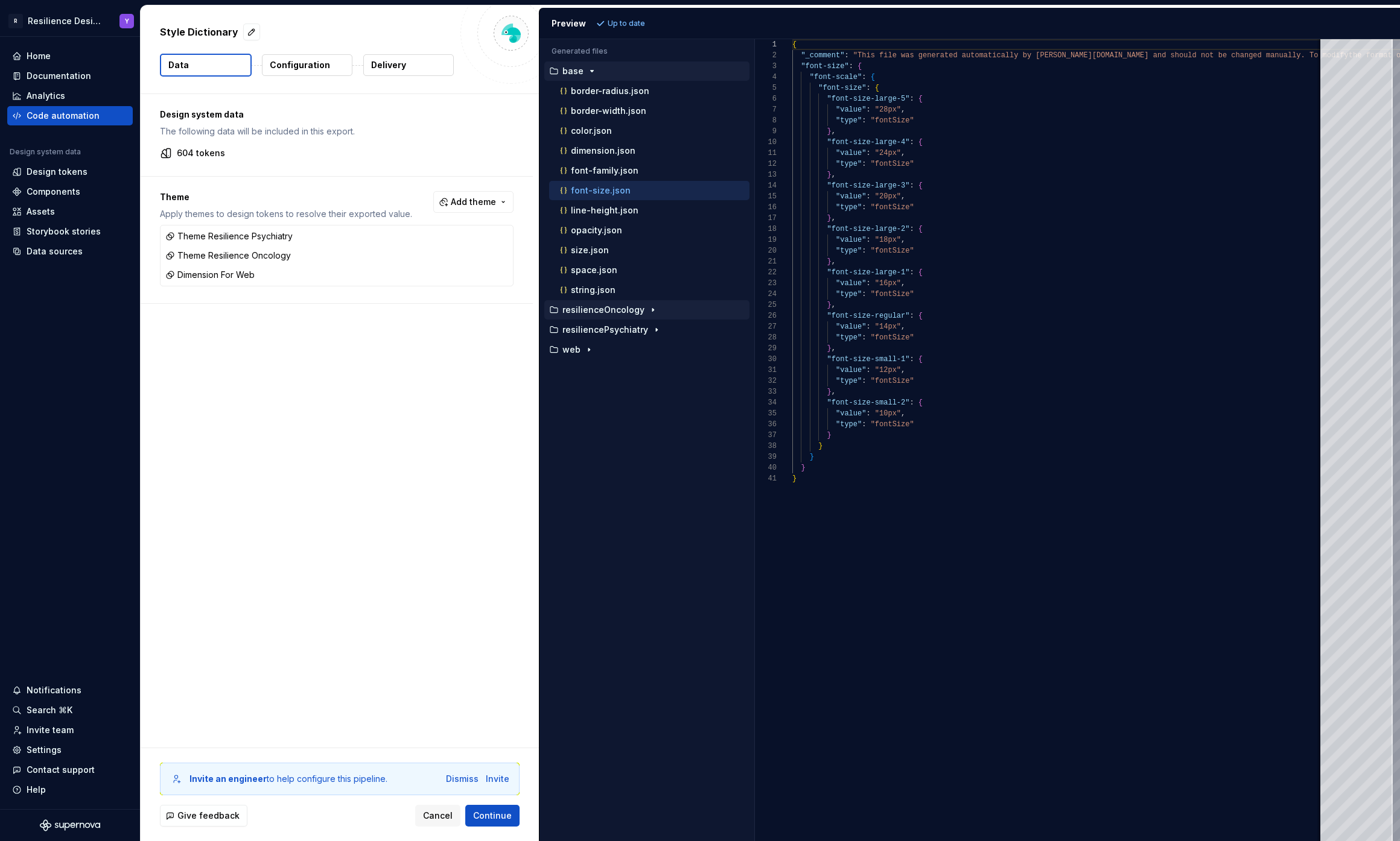
click at [631, 306] on p "resilienceOncology" at bounding box center [603, 310] width 82 height 10
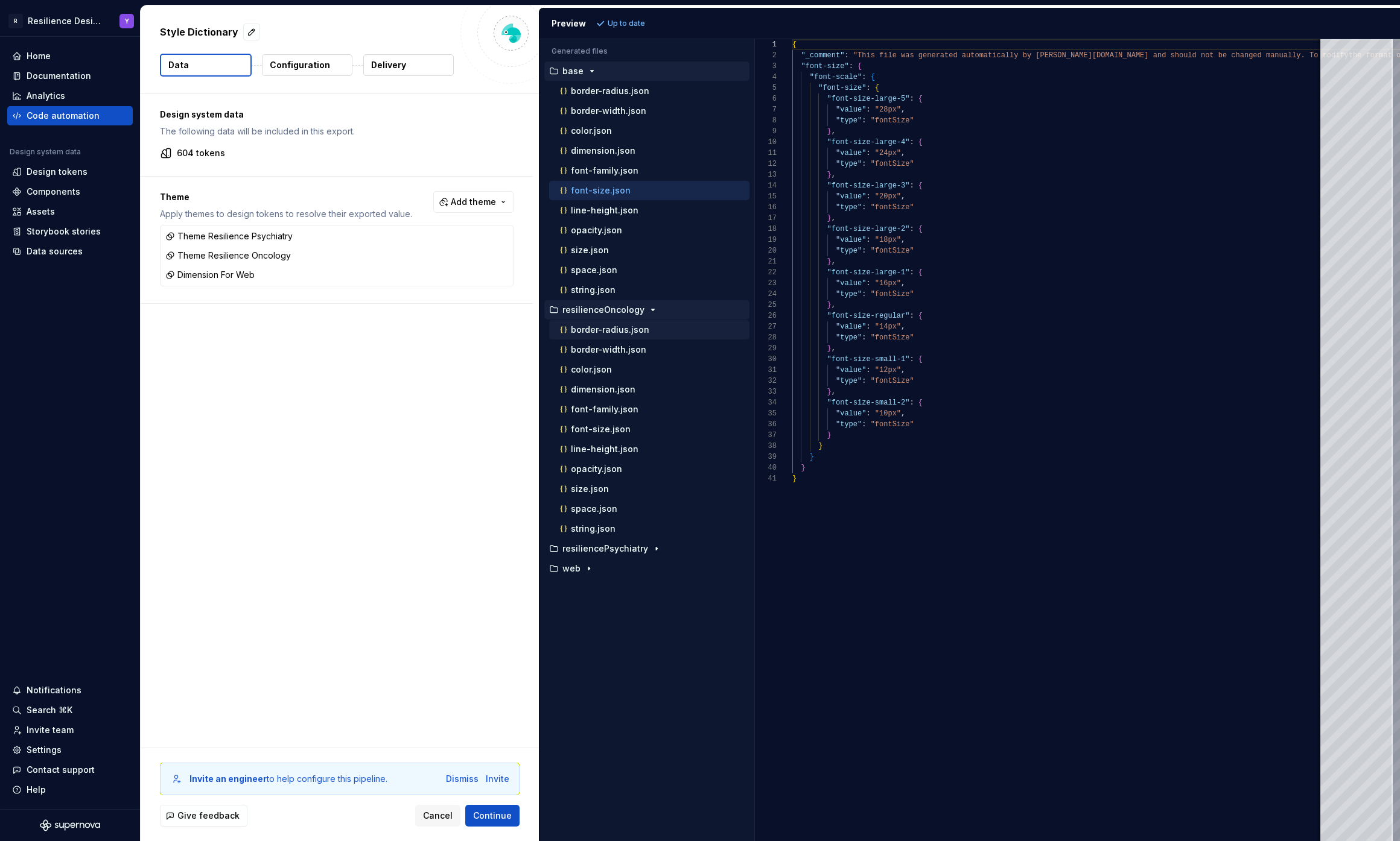
click at [619, 338] on div "border-radius.json" at bounding box center [650, 329] width 200 height 19
click at [618, 380] on div "dimension.json" at bounding box center [650, 389] width 200 height 19
click at [619, 413] on p "font-family.json" at bounding box center [604, 409] width 67 height 10
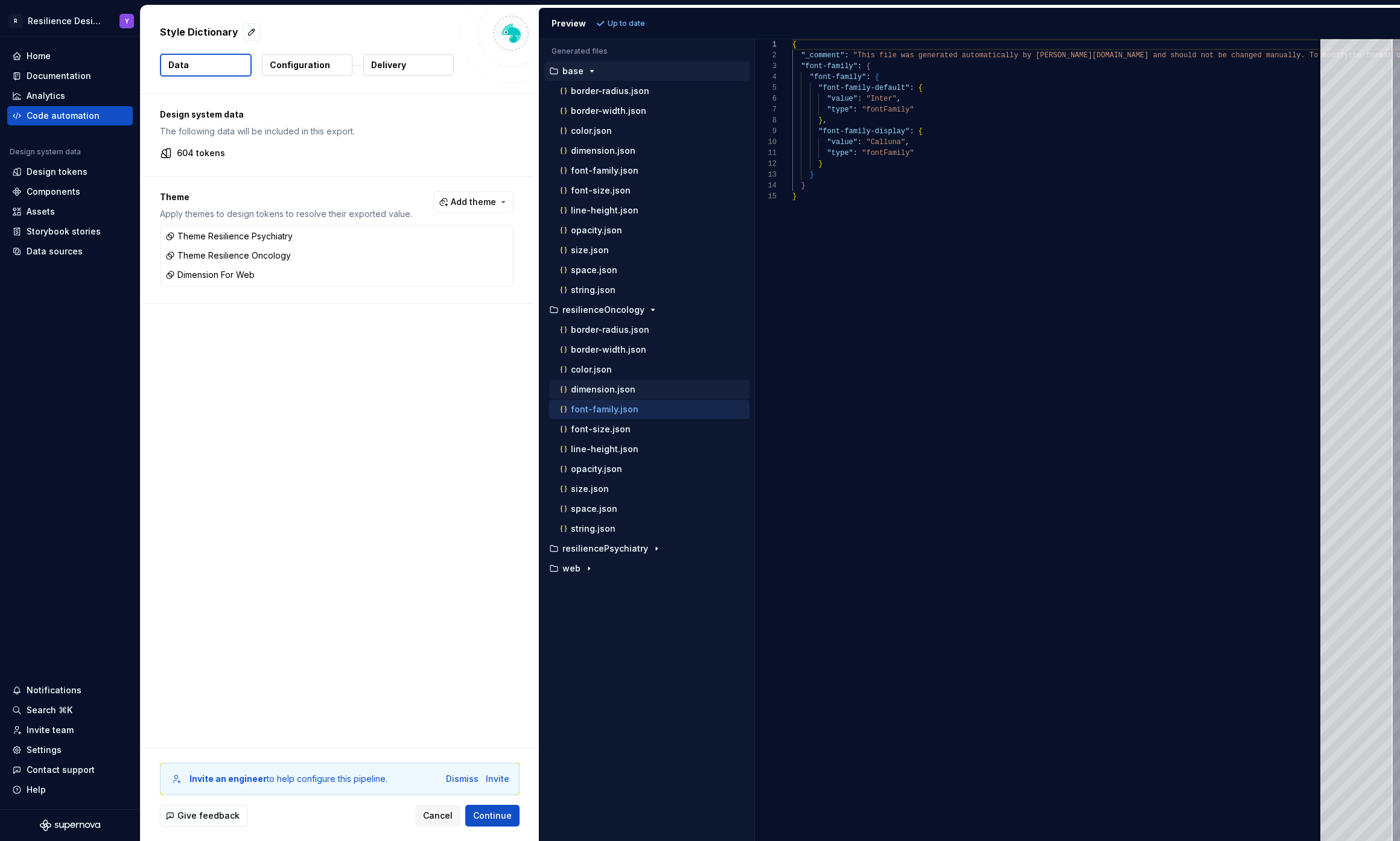
click at [621, 385] on p "dimension.json" at bounding box center [602, 389] width 65 height 10
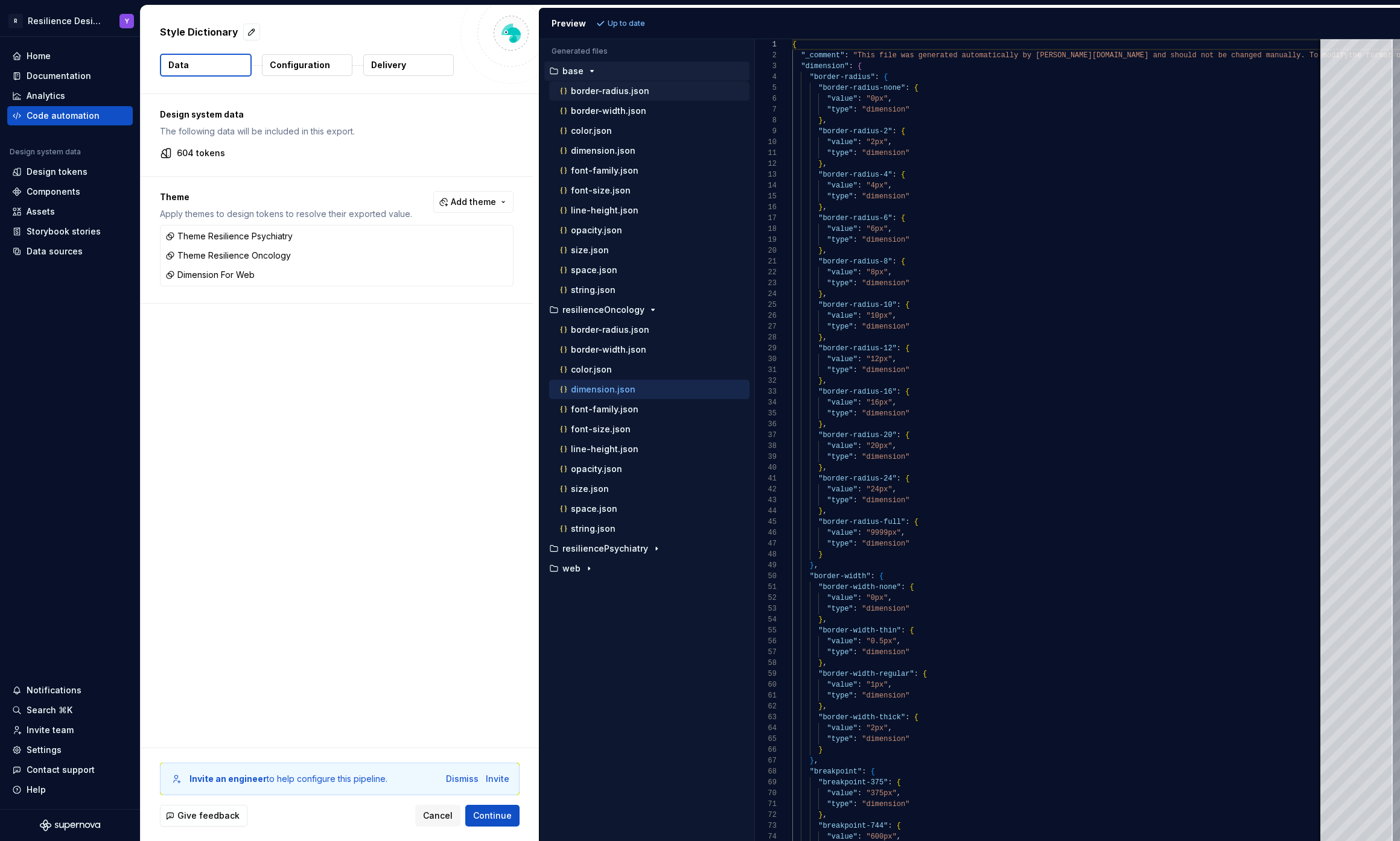
click at [596, 90] on p "border-radius.json" at bounding box center [609, 91] width 78 height 10
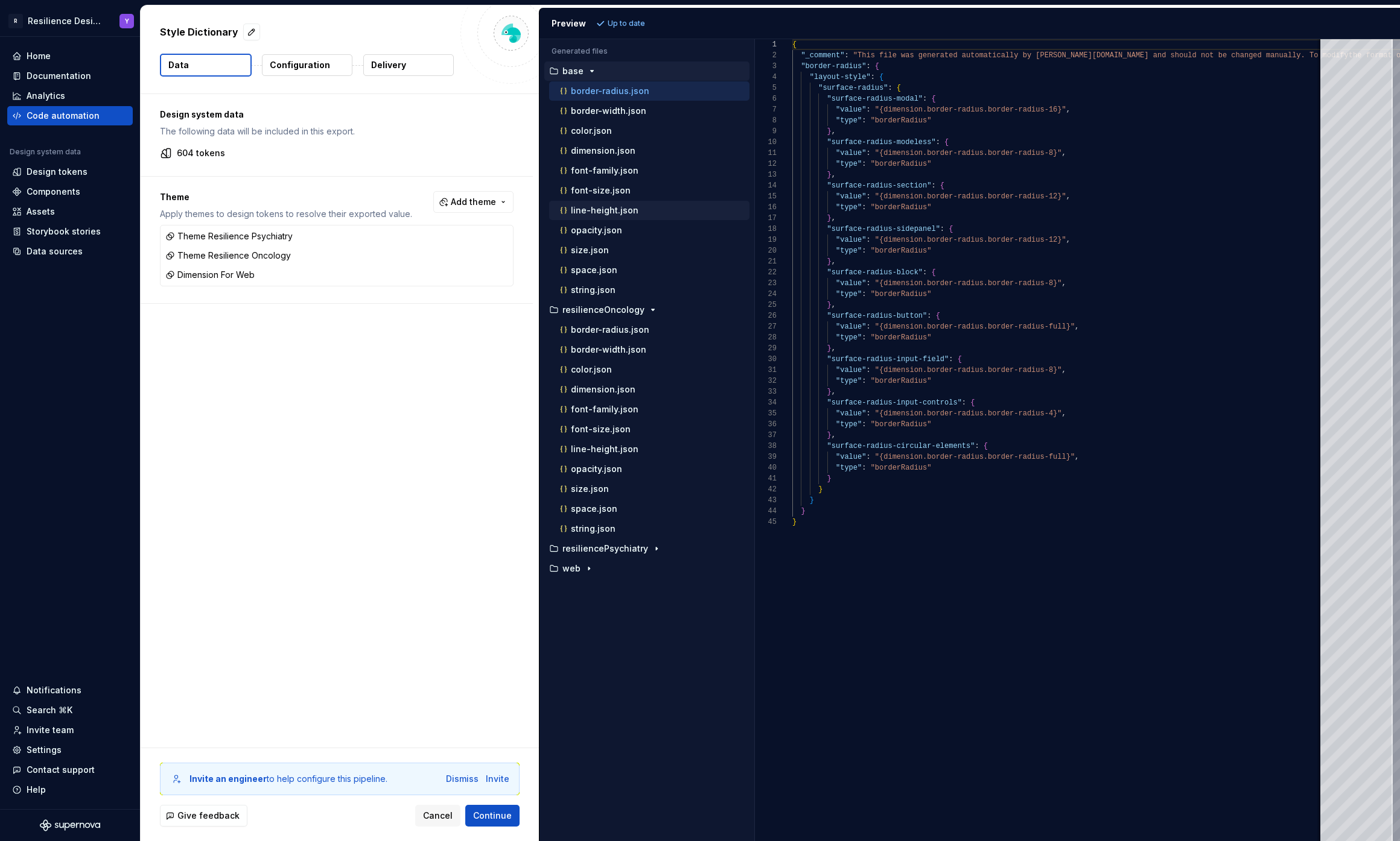
click at [628, 215] on div "line-height.json" at bounding box center [653, 210] width 192 height 12
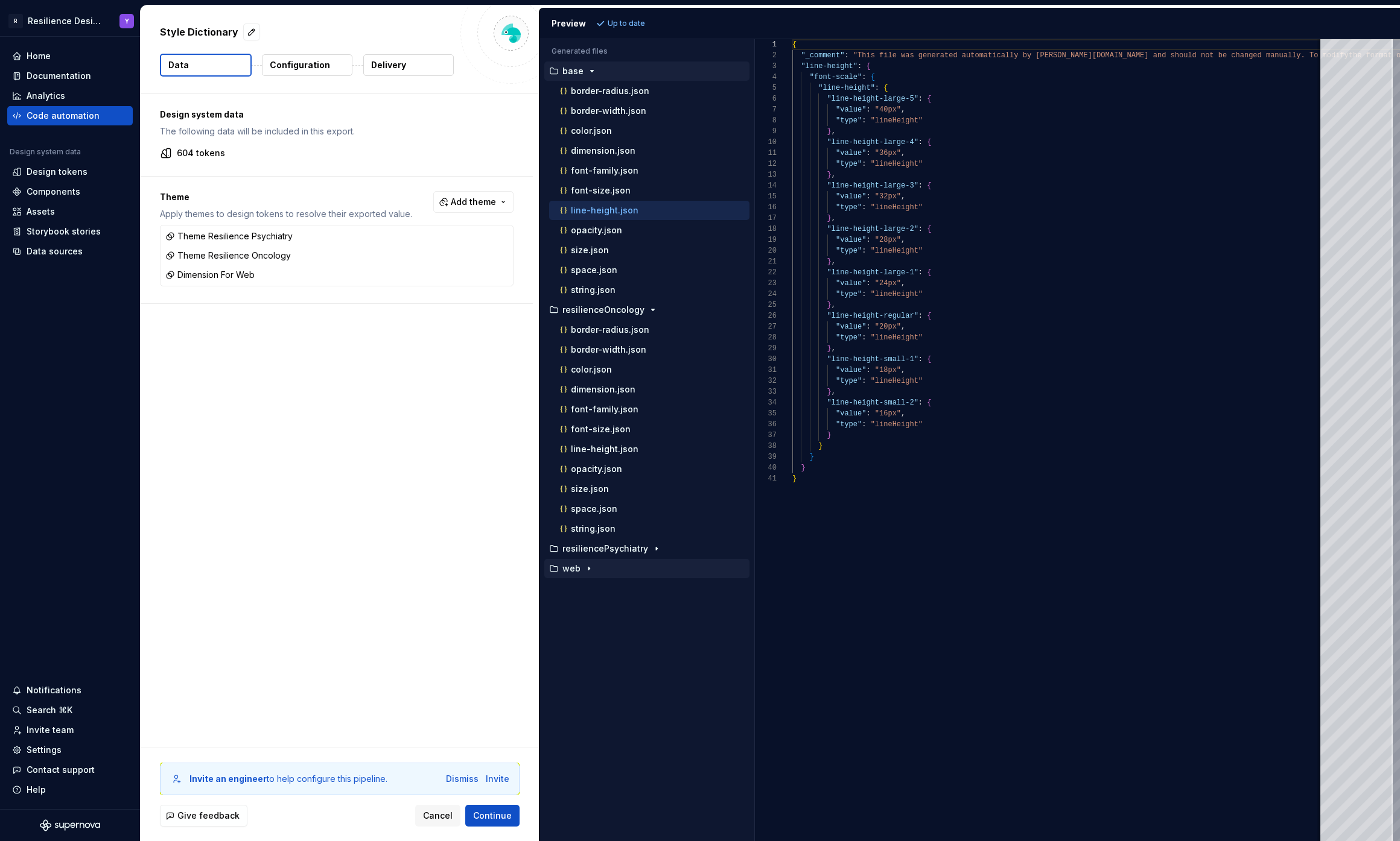
click at [594, 572] on div "button" at bounding box center [589, 568] width 15 height 10
click at [630, 679] on div "font-size.json" at bounding box center [650, 687] width 200 height 19
click at [609, 683] on p "font-size.json" at bounding box center [600, 687] width 60 height 10
type textarea "**********"
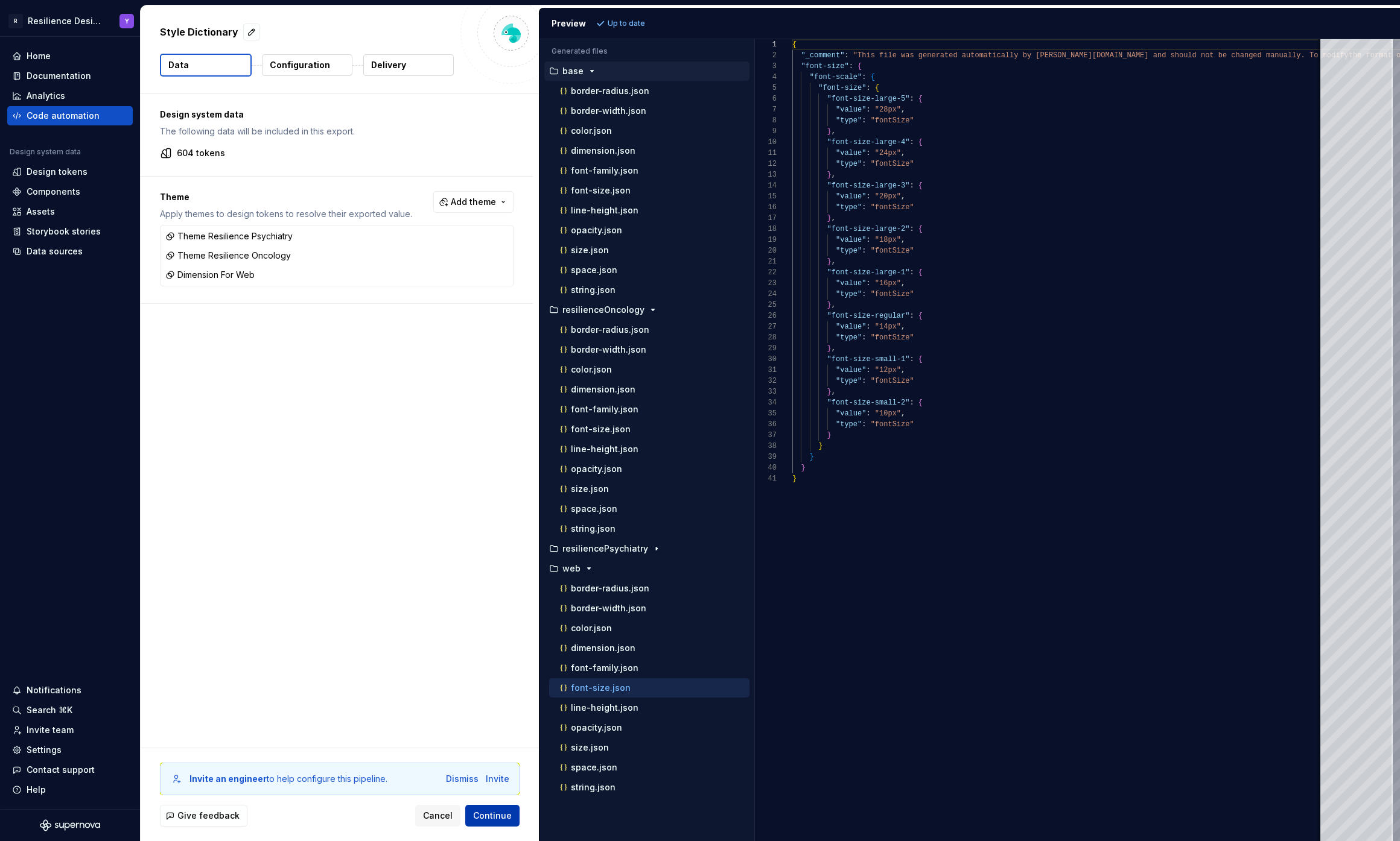
click at [492, 766] on span "Continue" at bounding box center [492, 816] width 38 height 12
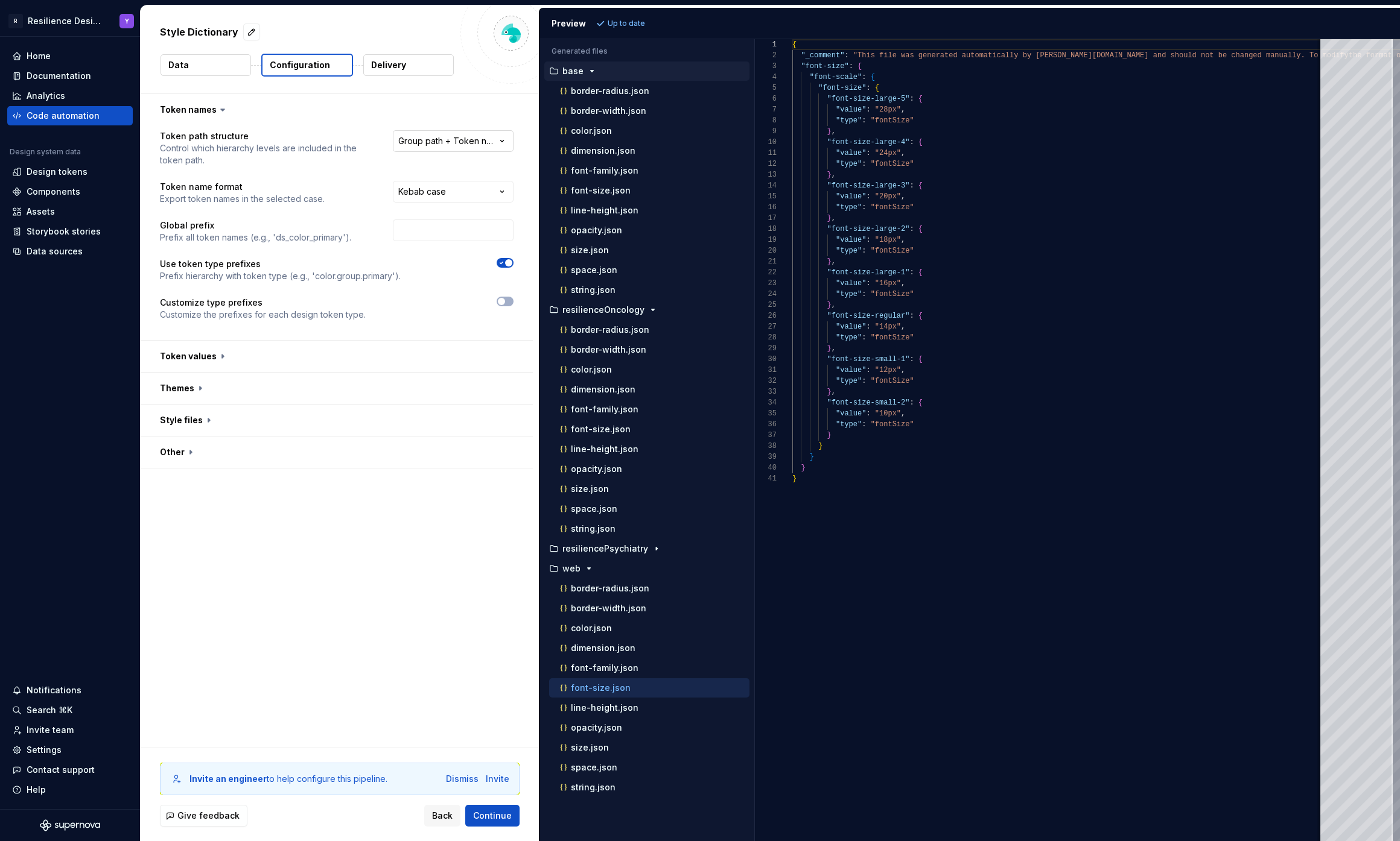
click at [454, 142] on html "**********" at bounding box center [700, 420] width 1400 height 841
select select "********"
click at [469, 193] on html "**********" at bounding box center [700, 420] width 1400 height 841
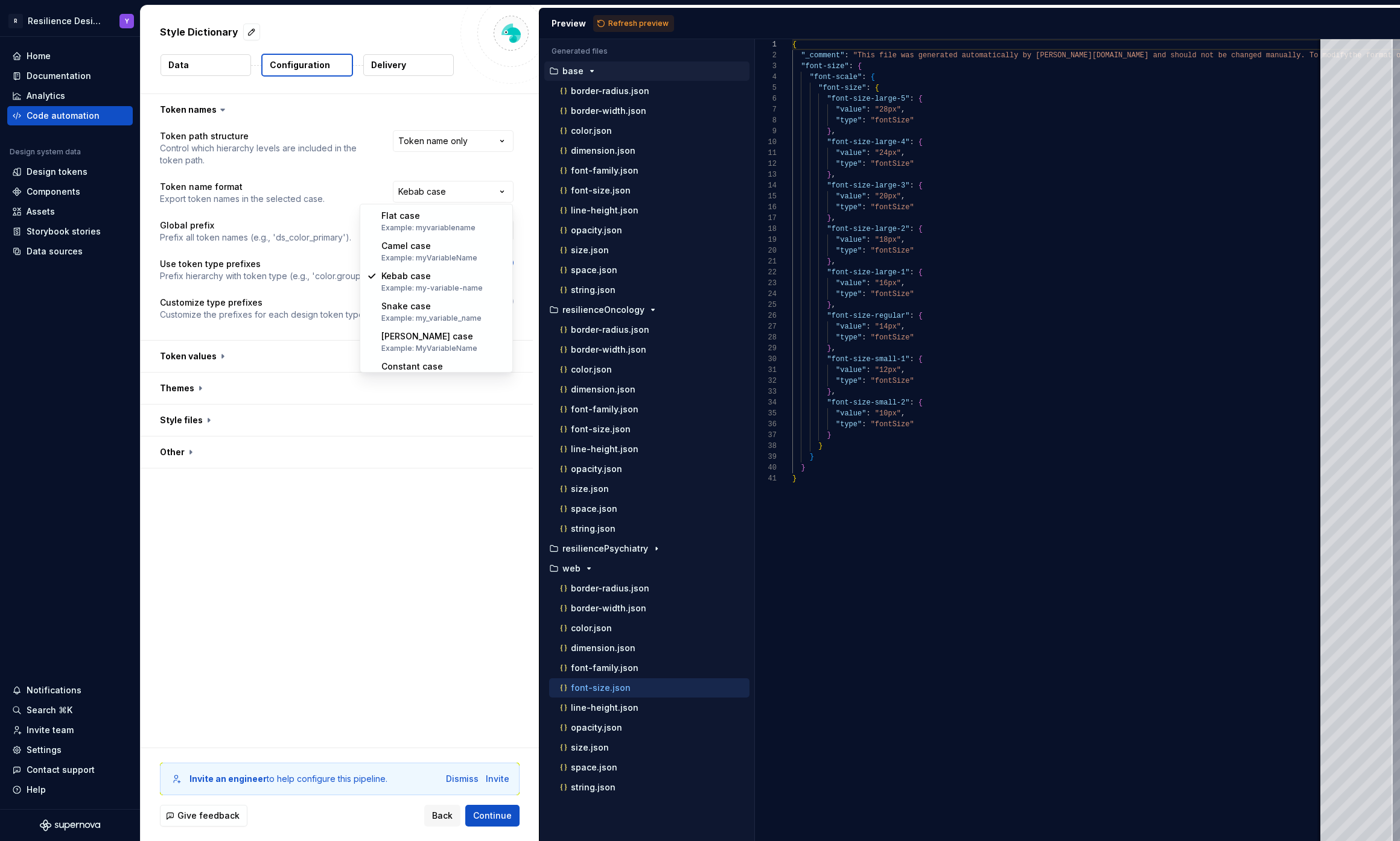
click at [282, 193] on html "**********" at bounding box center [700, 420] width 1400 height 841
click at [507, 259] on span "button" at bounding box center [509, 263] width 7 height 7
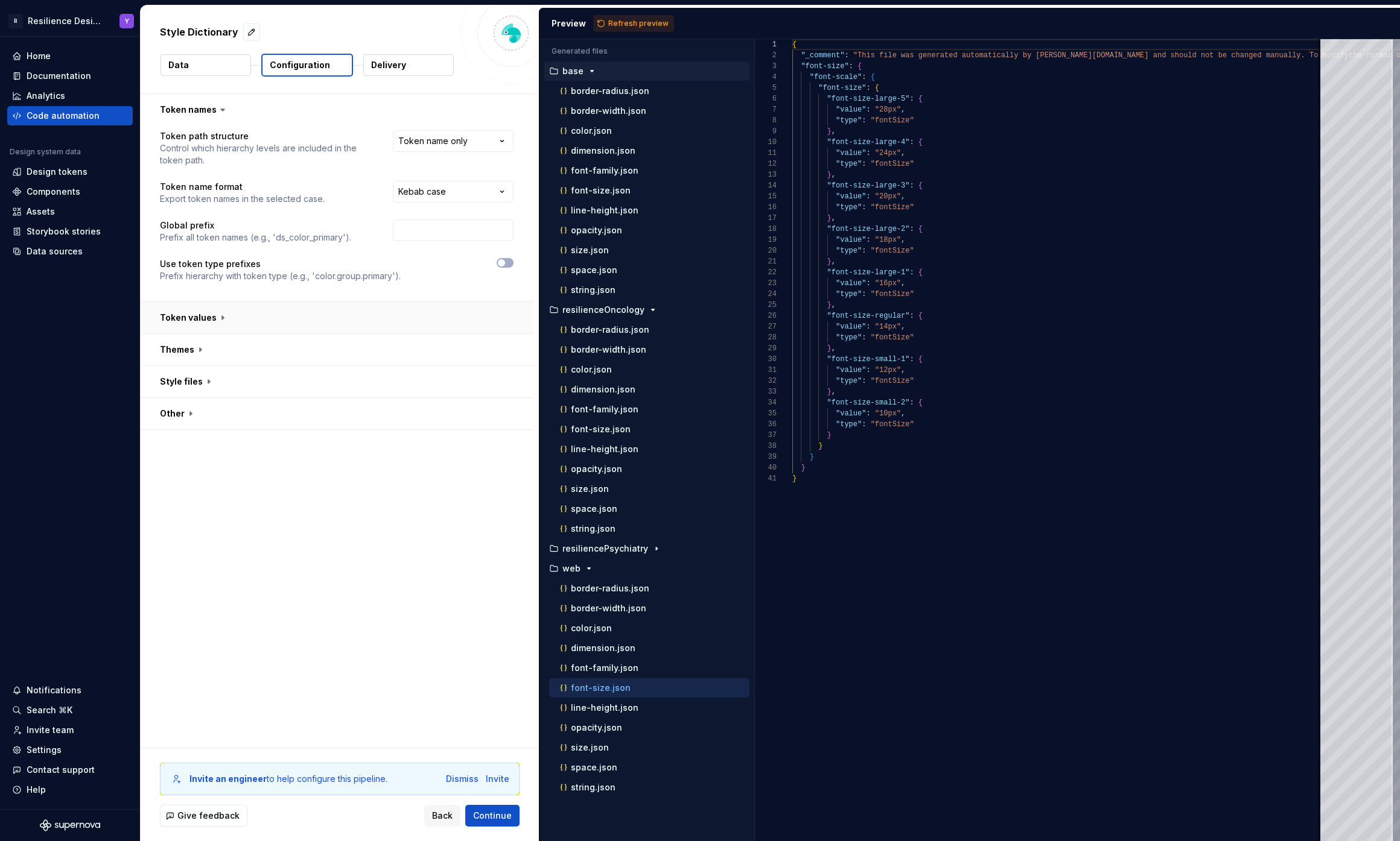
click at [415, 316] on button "button" at bounding box center [337, 317] width 392 height 31
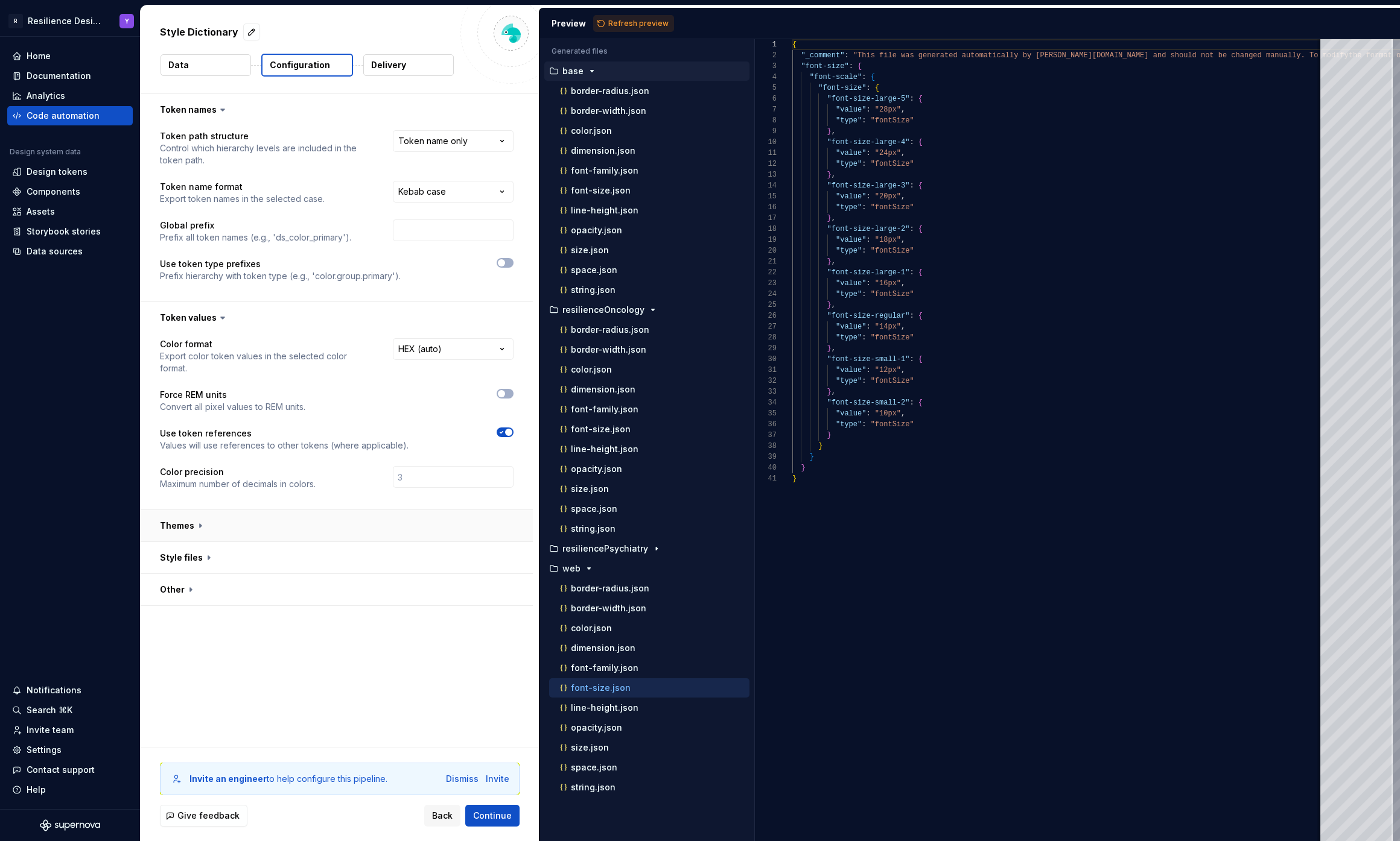
click at [286, 520] on button "button" at bounding box center [337, 526] width 392 height 31
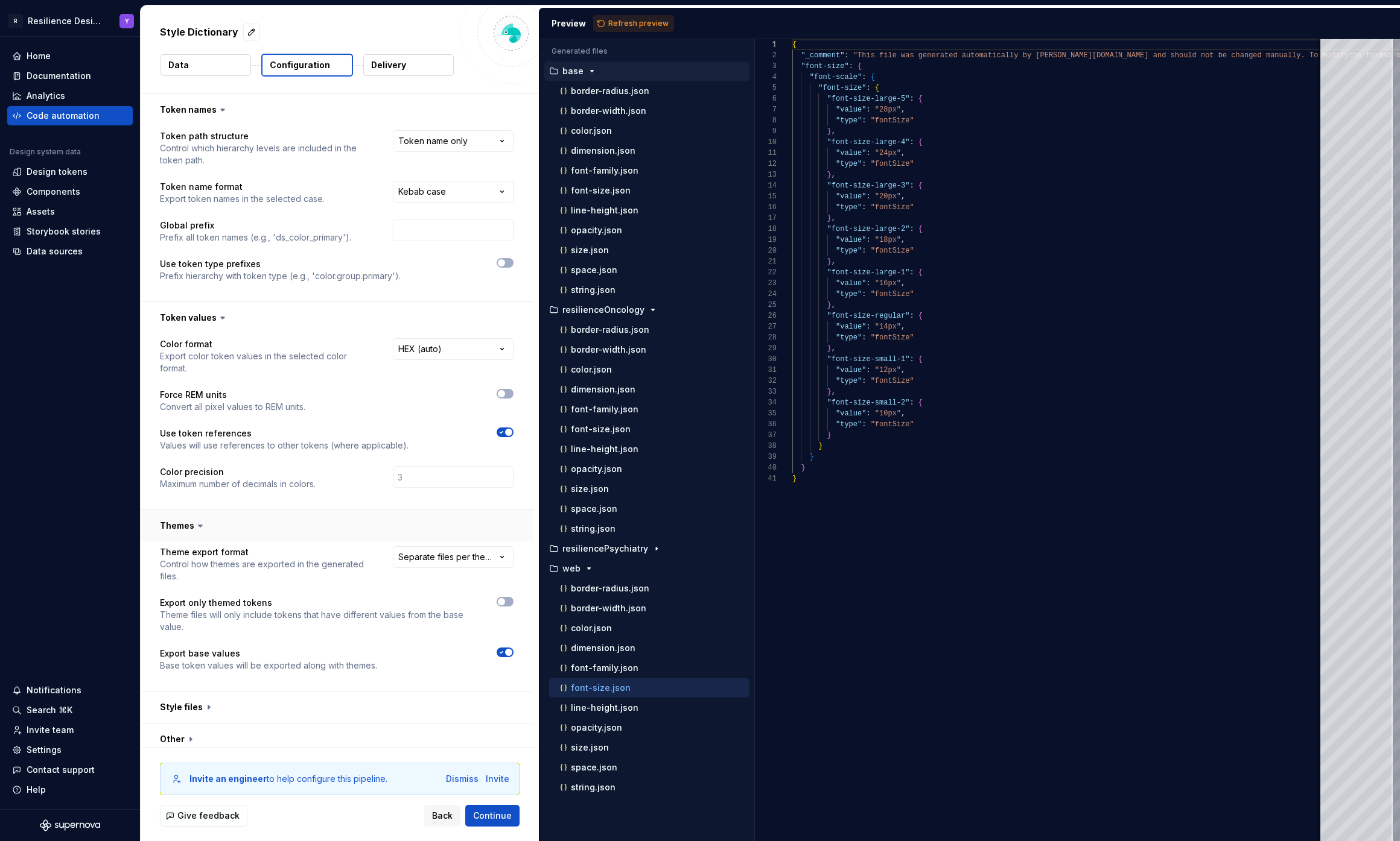
scroll to position [8, 0]
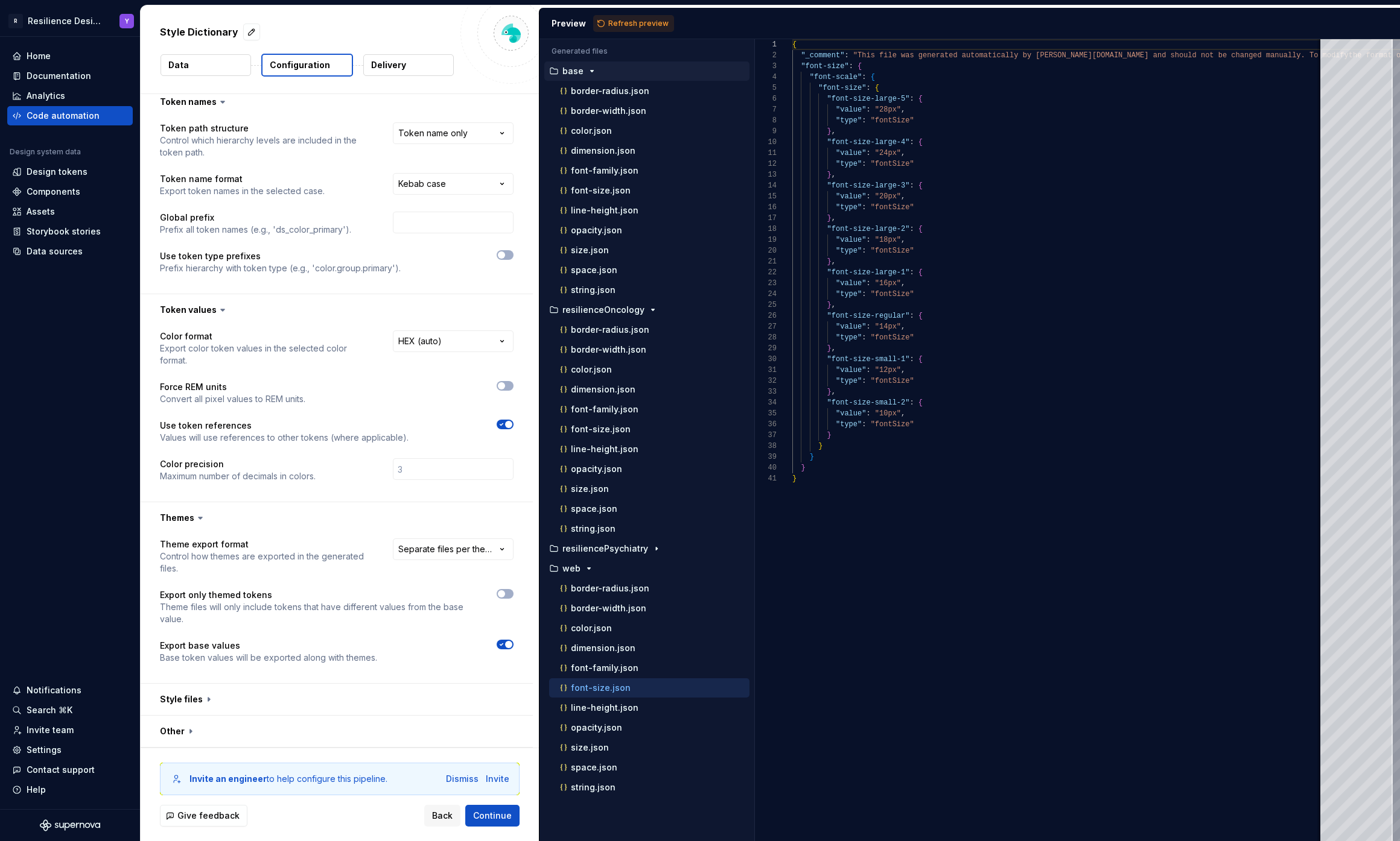
click at [466, 537] on div "**********" at bounding box center [337, 608] width 392 height 149
click at [447, 552] on html "**********" at bounding box center [700, 420] width 1400 height 841
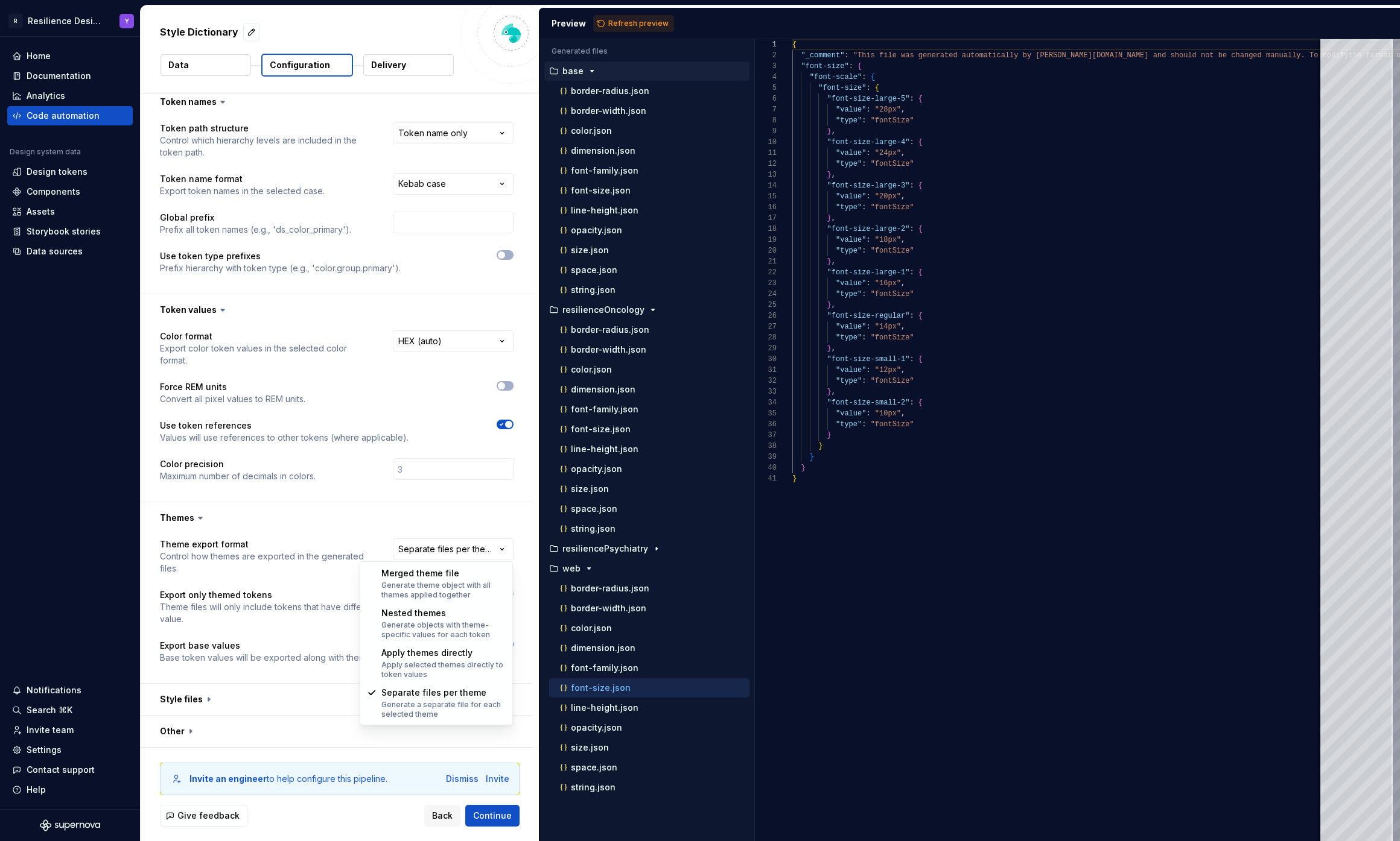
click at [276, 552] on html "**********" at bounding box center [700, 420] width 1400 height 841
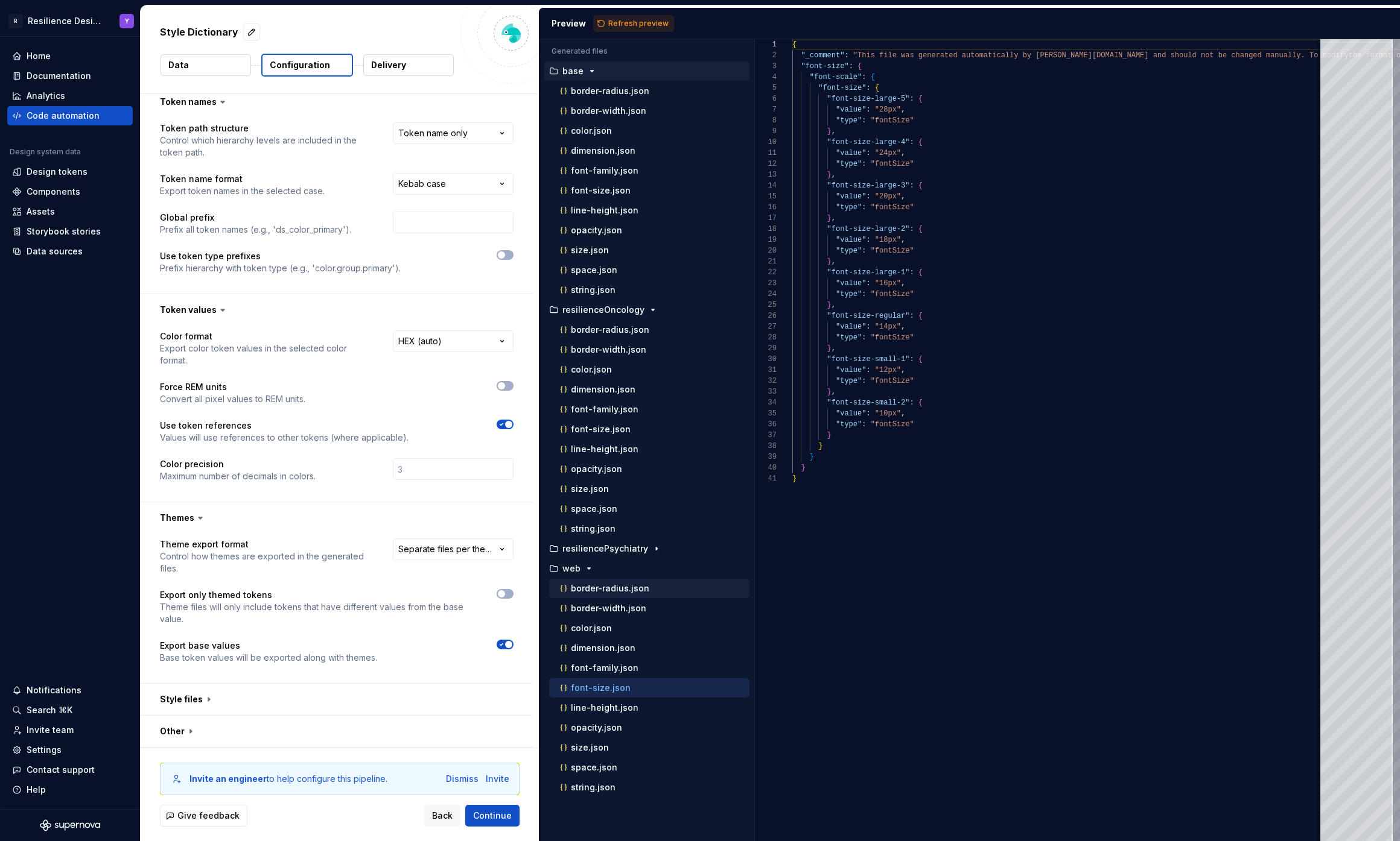
click at [622, 580] on div "border-radius.json" at bounding box center [650, 588] width 200 height 19
click at [650, 565] on div "web" at bounding box center [648, 568] width 203 height 10
click at [442, 766] on span "Back" at bounding box center [442, 816] width 21 height 12
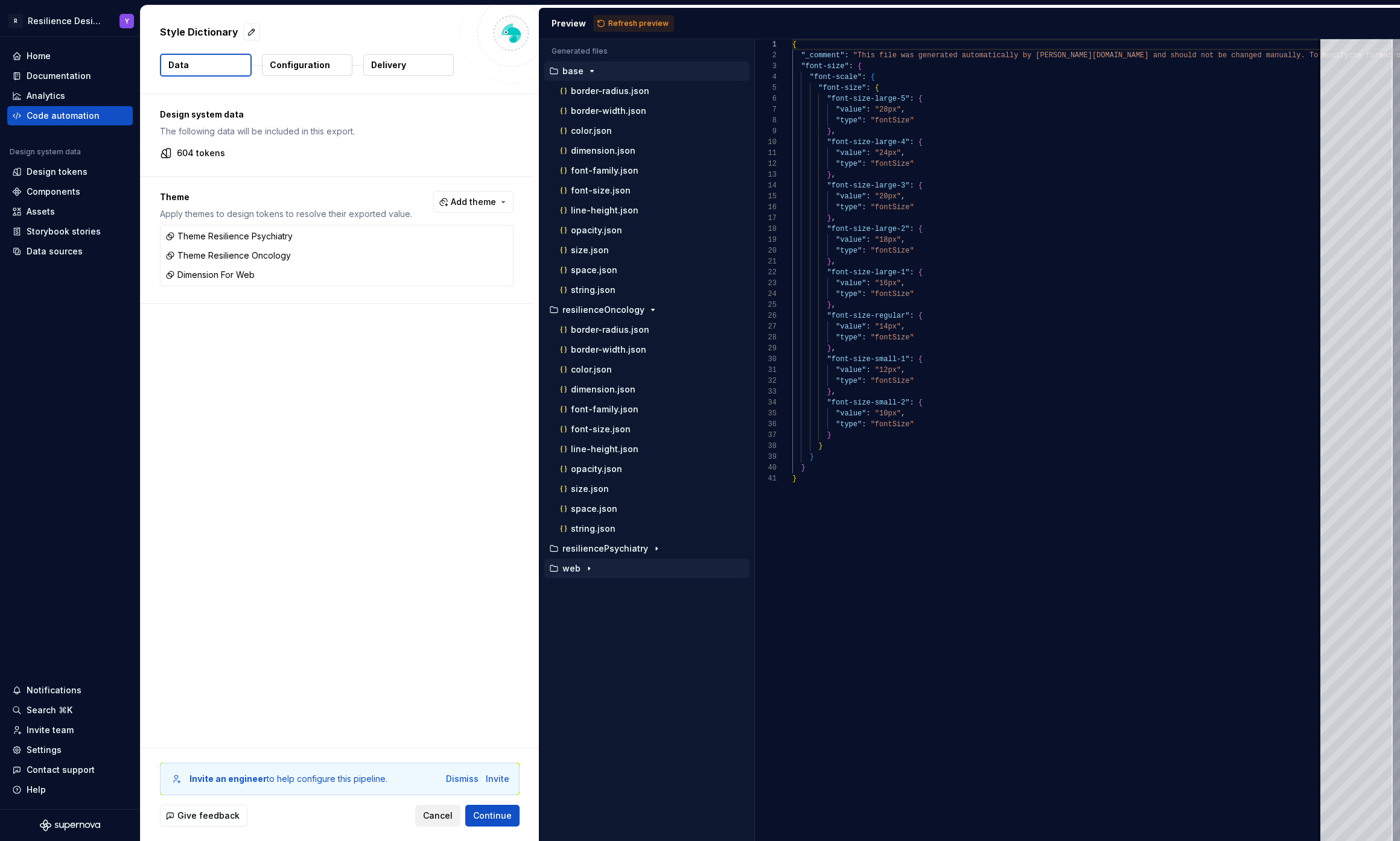
click at [442, 766] on span "Cancel" at bounding box center [438, 816] width 29 height 12
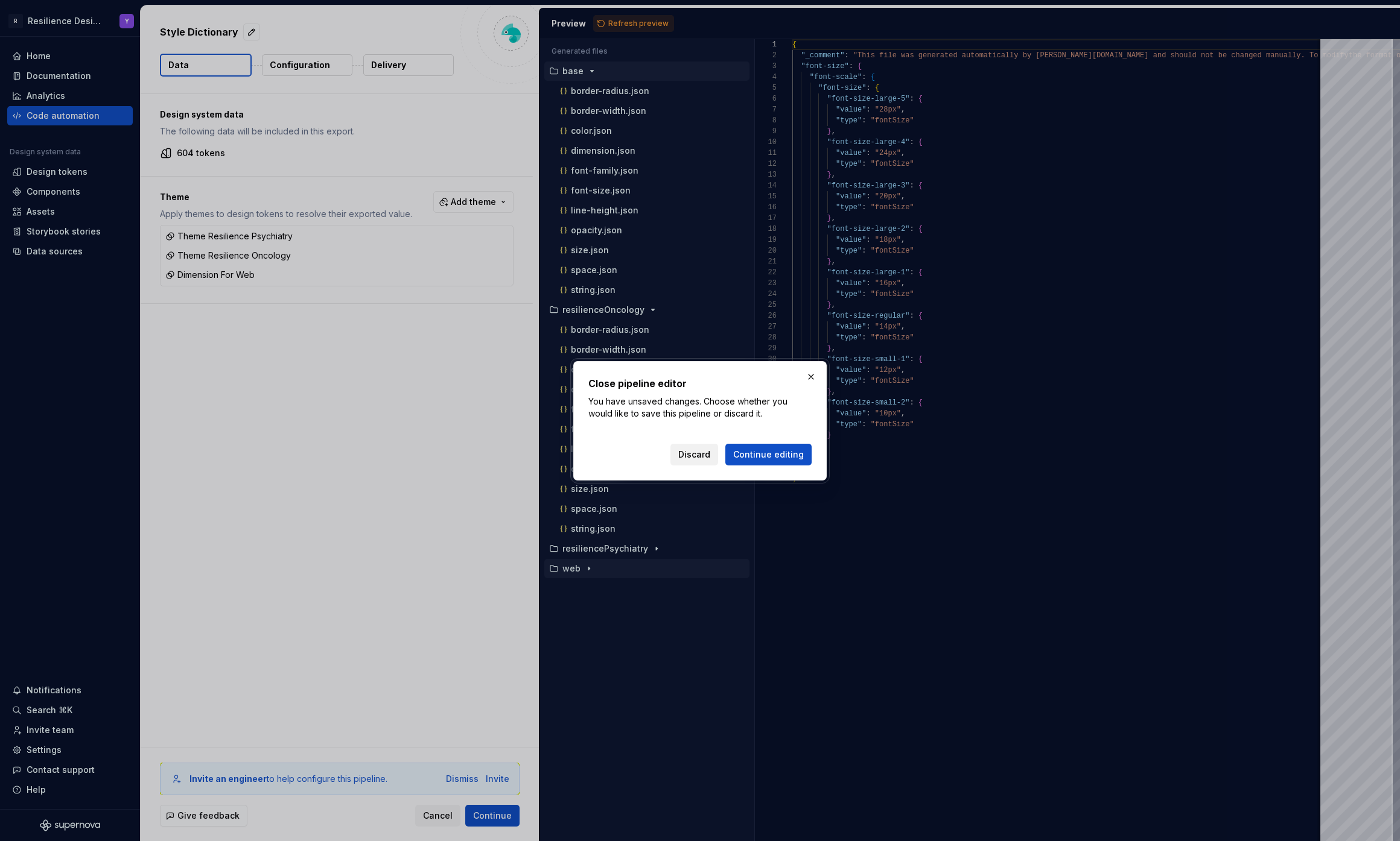
click at [694, 452] on span "Discard" at bounding box center [693, 454] width 32 height 12
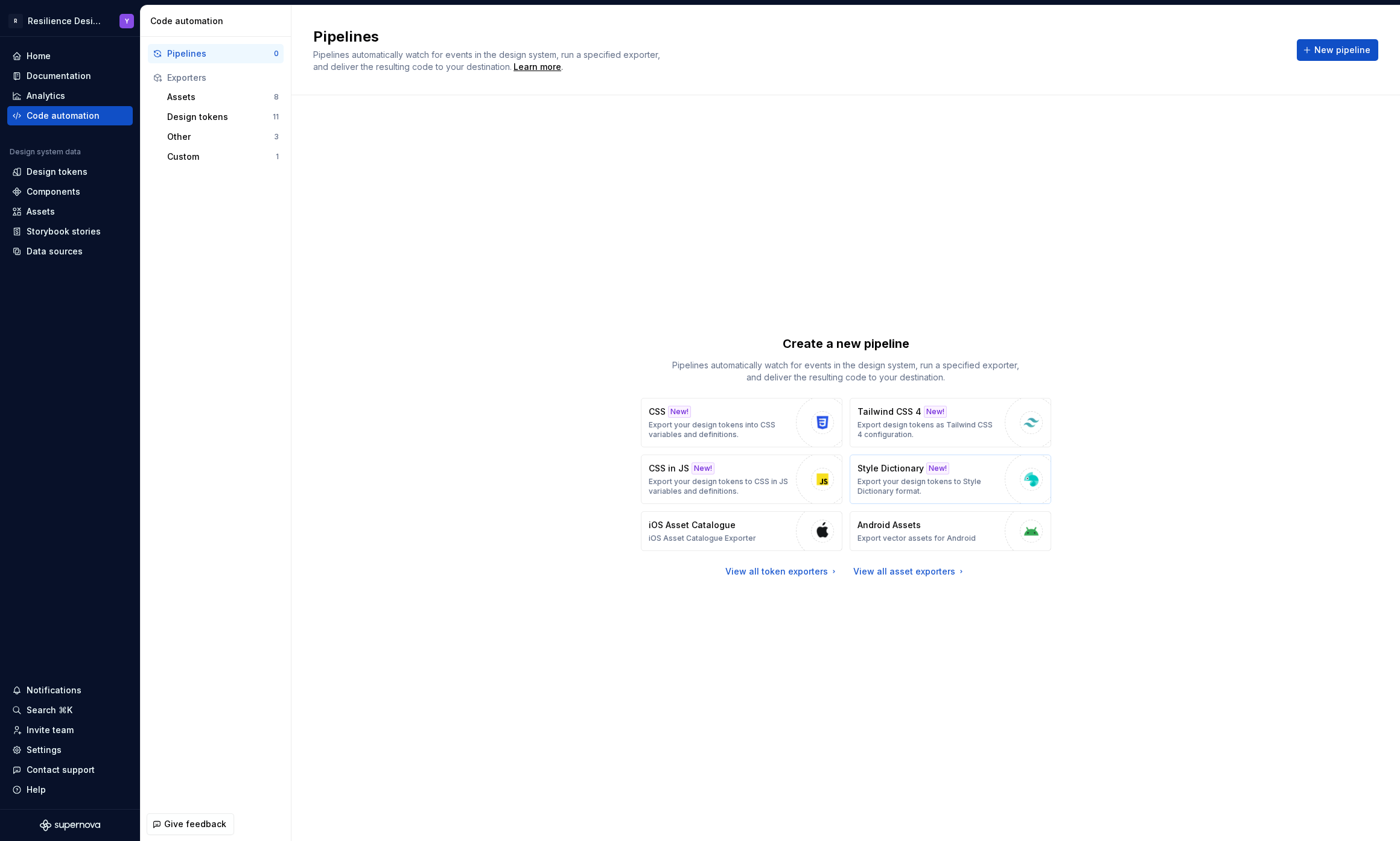
click at [947, 470] on div "Style Dictionary New! Export your design tokens to Style Dictionary format." at bounding box center [927, 479] width 141 height 34
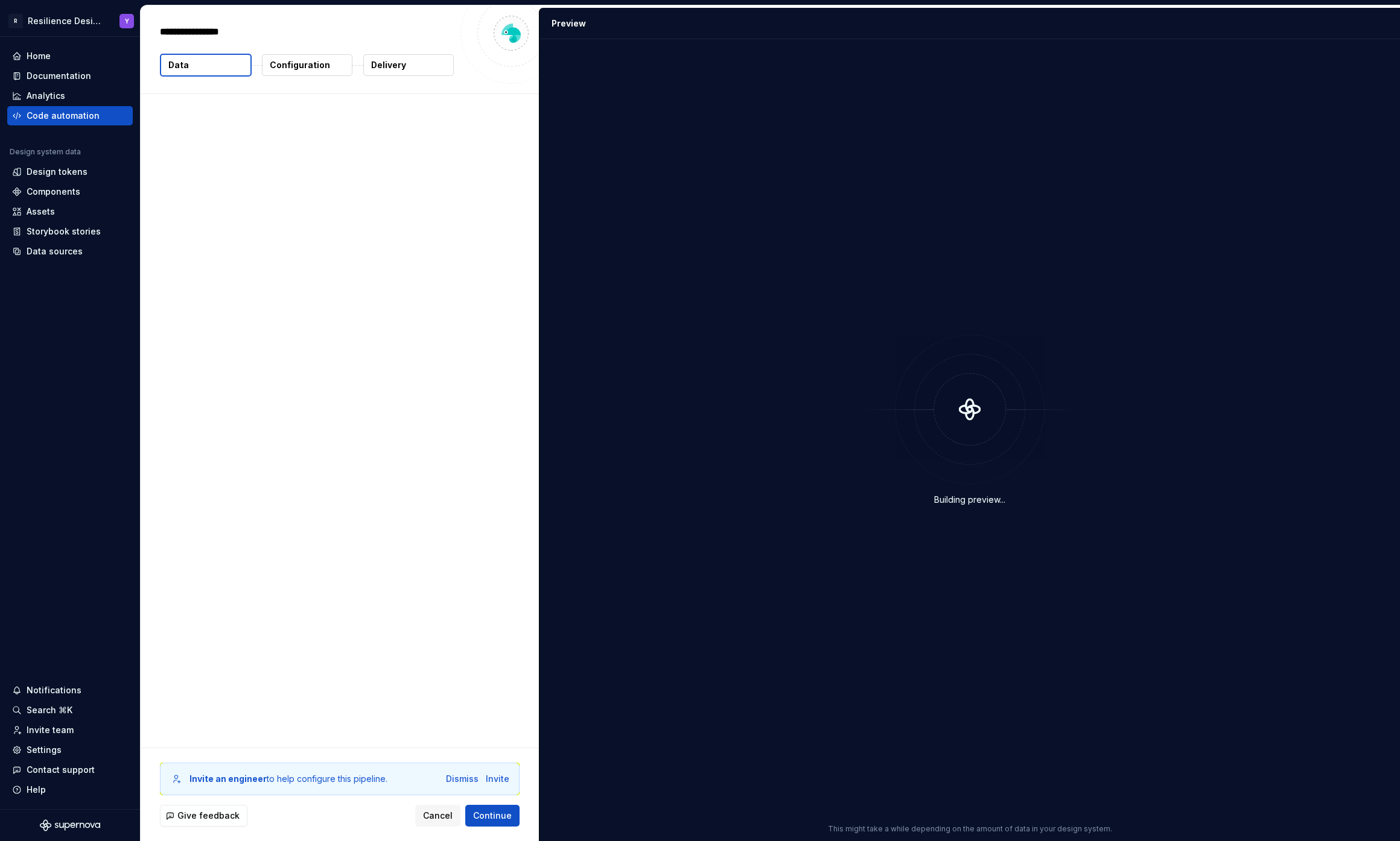
type textarea "*"
click at [463, 200] on span "Add theme" at bounding box center [473, 202] width 45 height 12
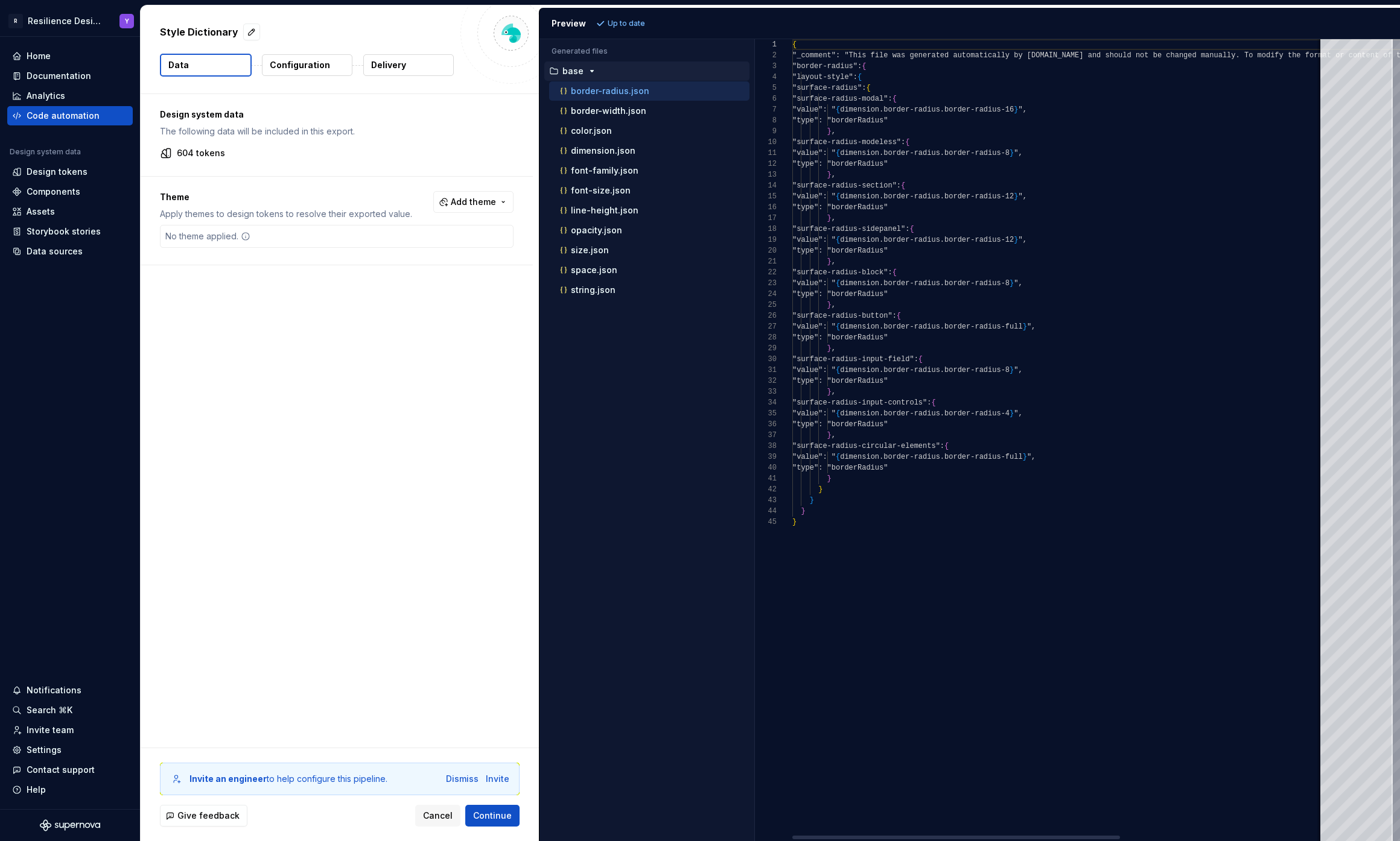
click at [308, 278] on html "R Resilience Design System Y Home Documentation Analytics Code automation Desig…" at bounding box center [700, 420] width 1400 height 841
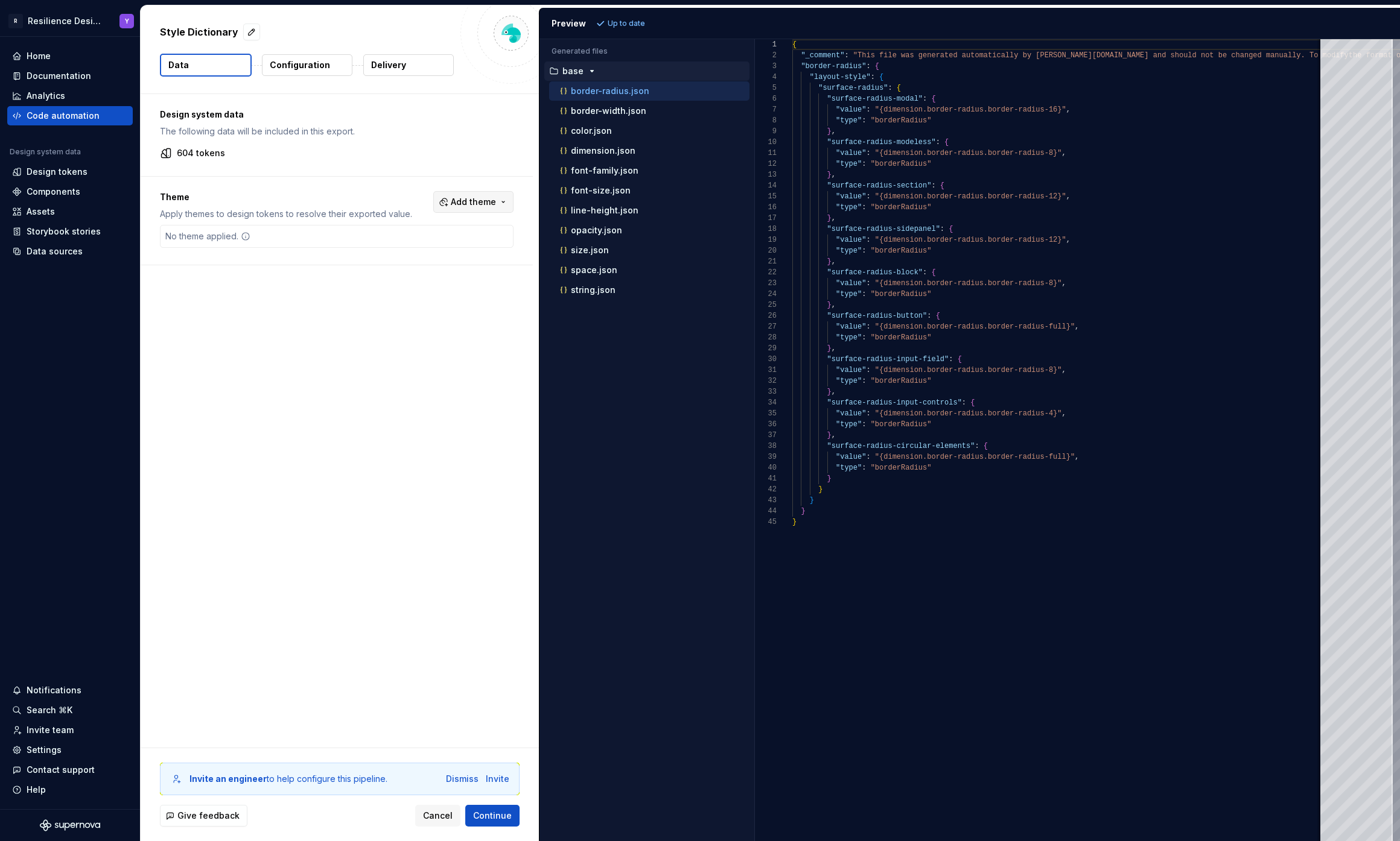
click at [485, 203] on span "Add theme" at bounding box center [473, 202] width 45 height 12
click at [269, 311] on html "R Resilience Design System Y Home Documentation Analytics Code automation Desig…" at bounding box center [700, 420] width 1400 height 841
click at [55, 188] on div "Components" at bounding box center [53, 191] width 54 height 12
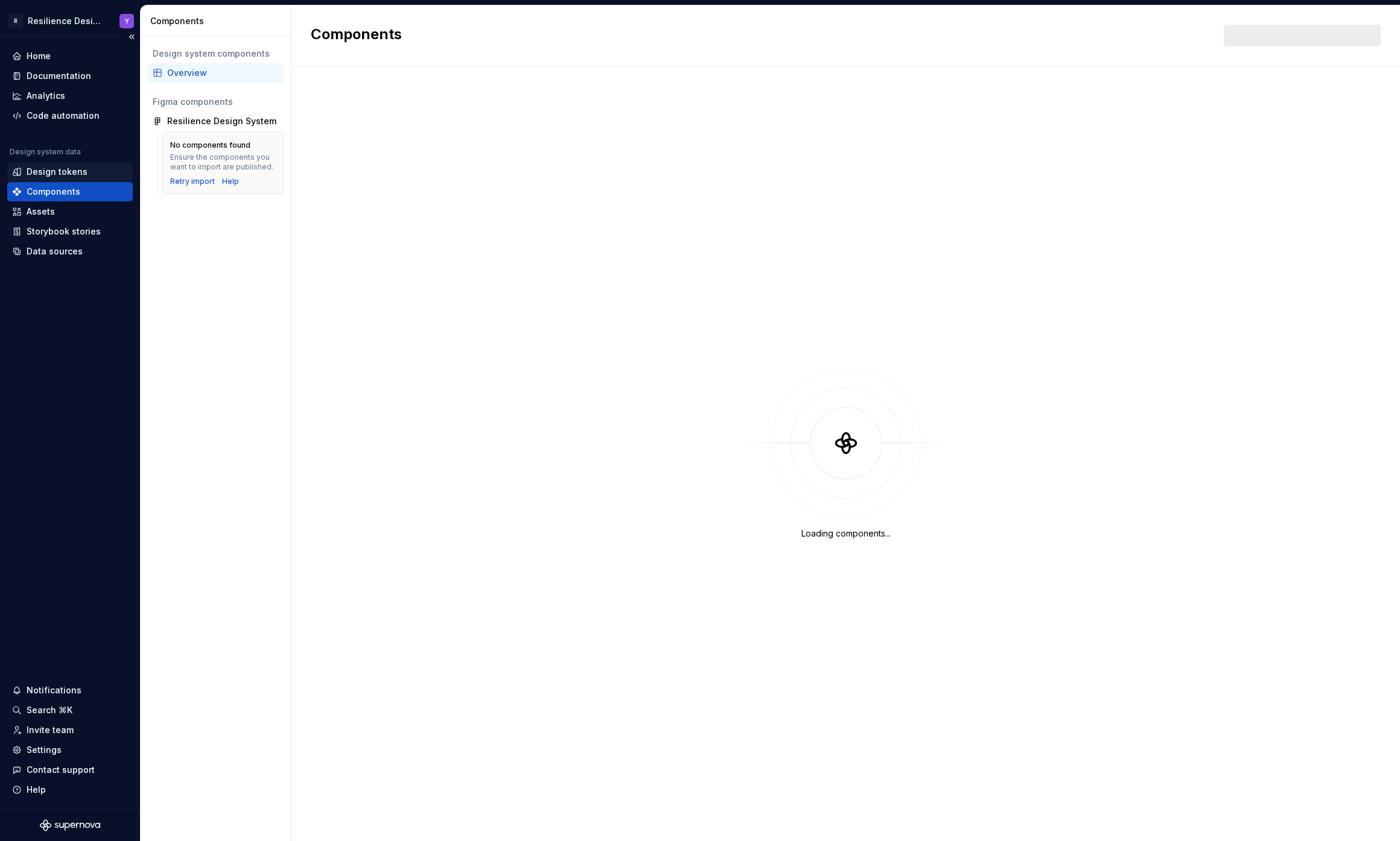
click at [47, 174] on div "Design tokens" at bounding box center [56, 171] width 61 height 12
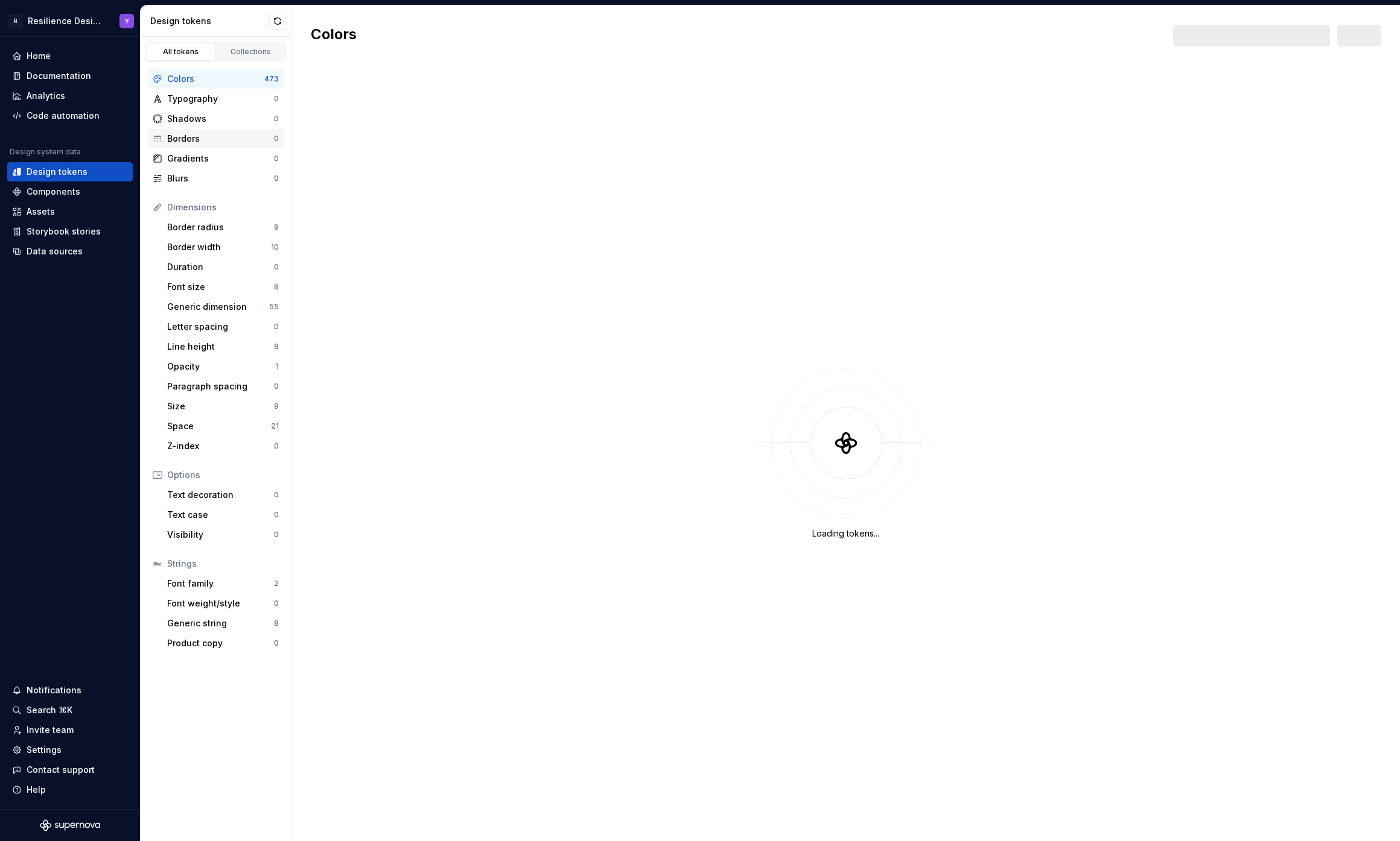
click at [237, 57] on link "Collections" at bounding box center [251, 52] width 69 height 18
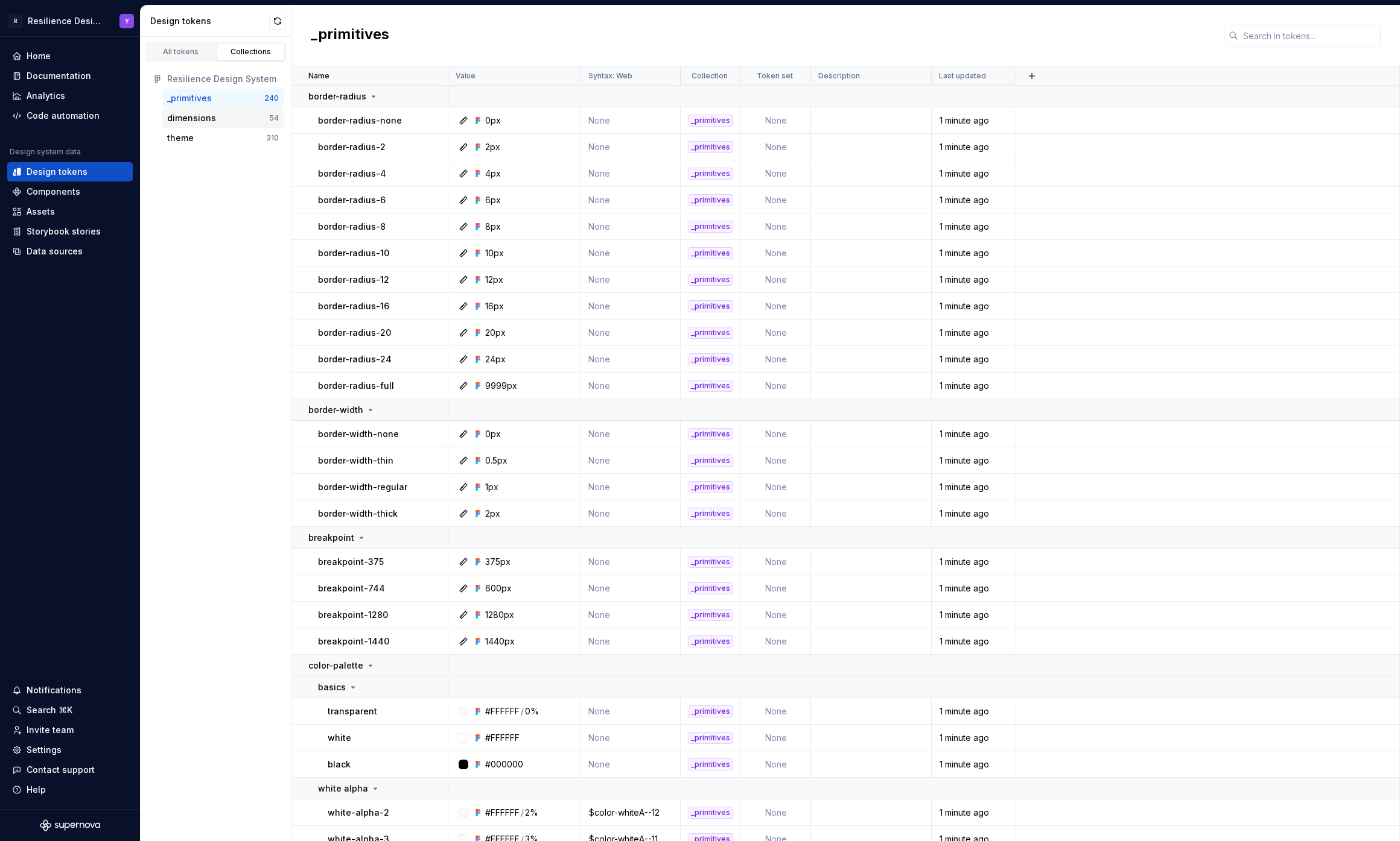
click at [193, 117] on div "dimensions" at bounding box center [192, 117] width 49 height 12
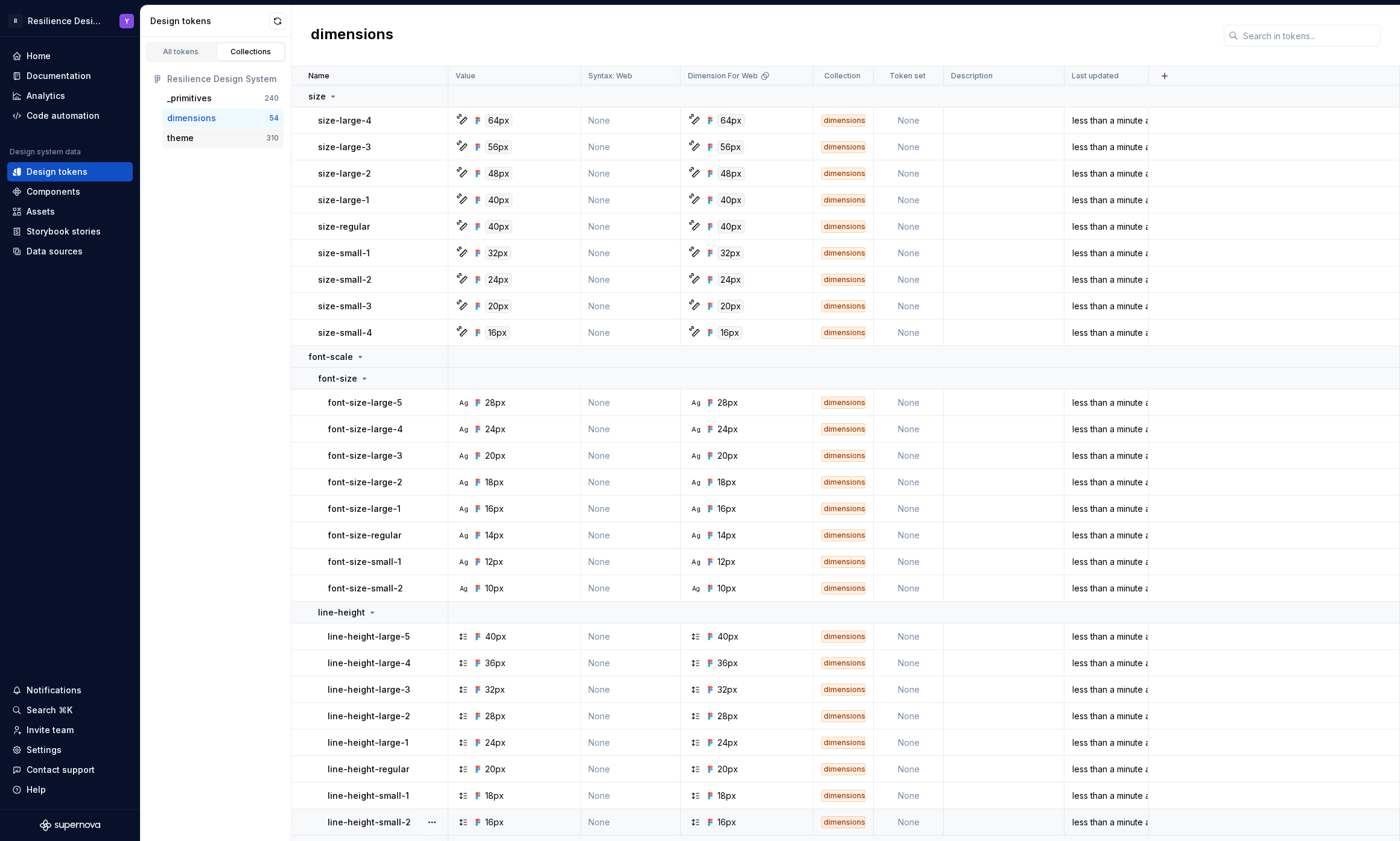
click at [211, 128] on div "theme 310" at bounding box center [222, 137] width 121 height 19
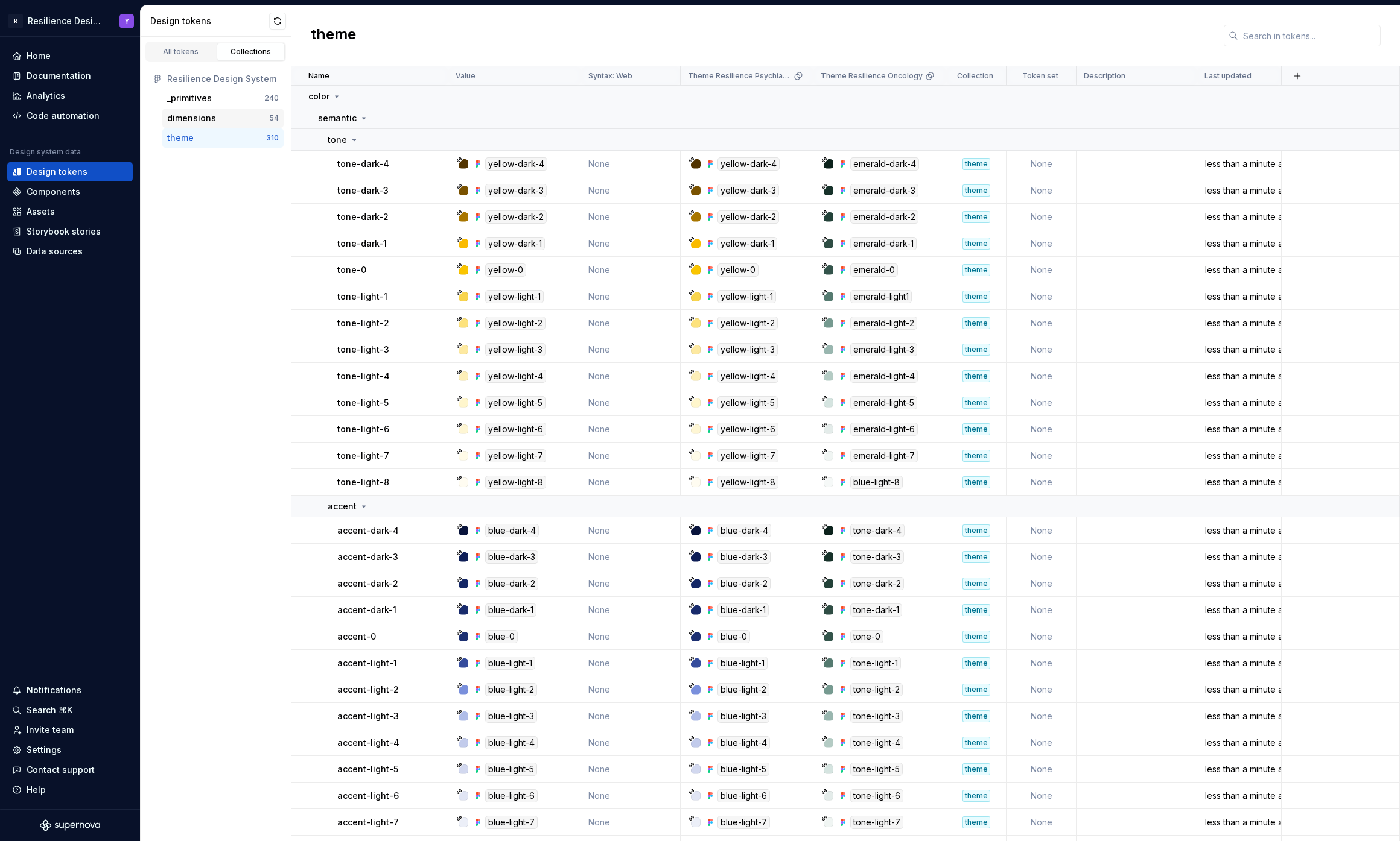
click at [202, 118] on div "dimensions" at bounding box center [192, 117] width 49 height 12
click at [203, 117] on div "dimensions" at bounding box center [192, 117] width 49 height 12
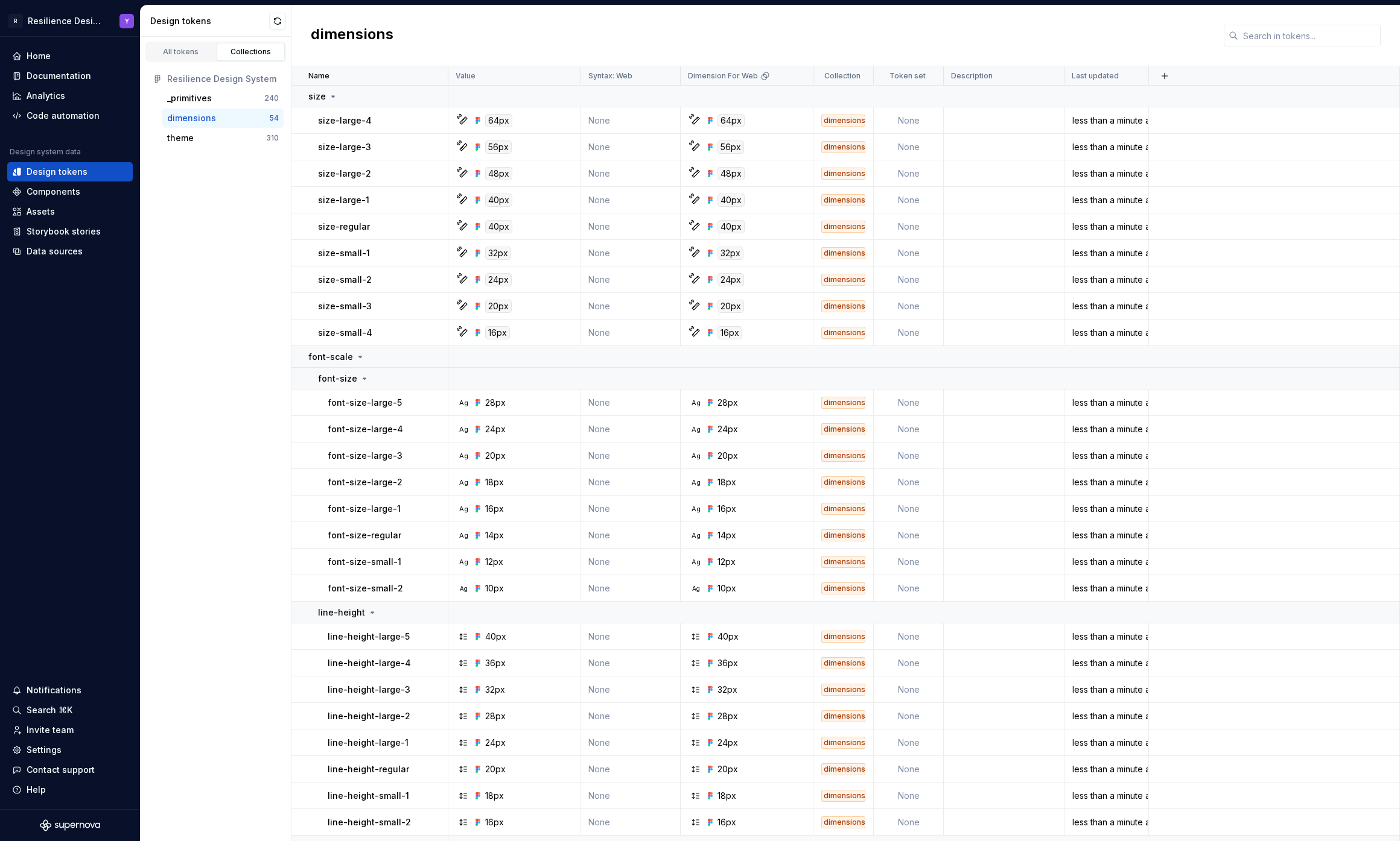
click at [203, 117] on div "dimensions" at bounding box center [192, 117] width 49 height 12
click at [275, 19] on button "button" at bounding box center [277, 21] width 17 height 17
click at [1162, 80] on button "button" at bounding box center [1164, 75] width 17 height 17
click at [787, 55] on div "dimensions" at bounding box center [845, 35] width 1108 height 61
click at [164, 58] on link "All tokens" at bounding box center [181, 52] width 69 height 18
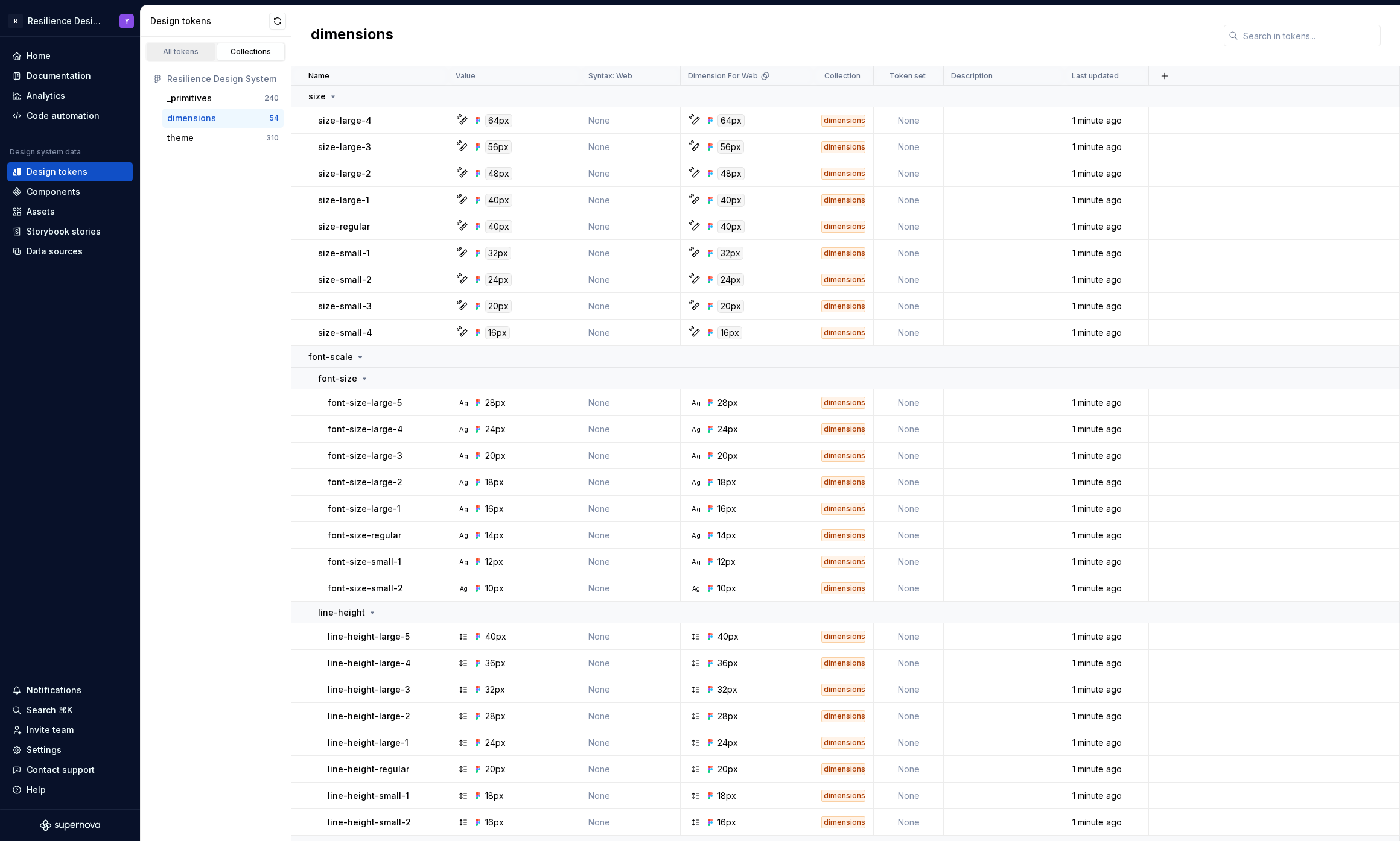
click at [176, 53] on div "All tokens" at bounding box center [181, 52] width 60 height 10
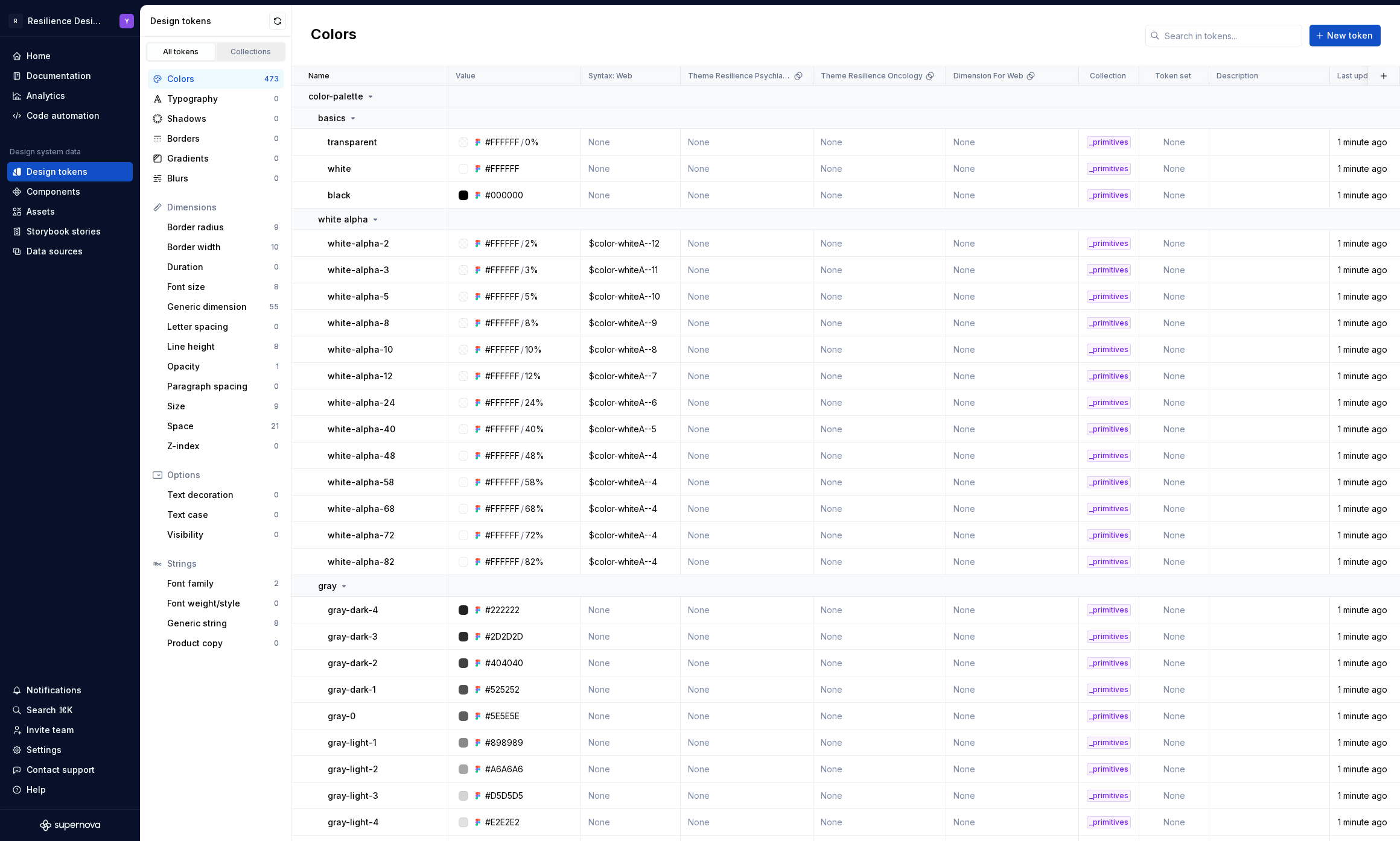
click at [240, 52] on div "Collections" at bounding box center [251, 52] width 60 height 10
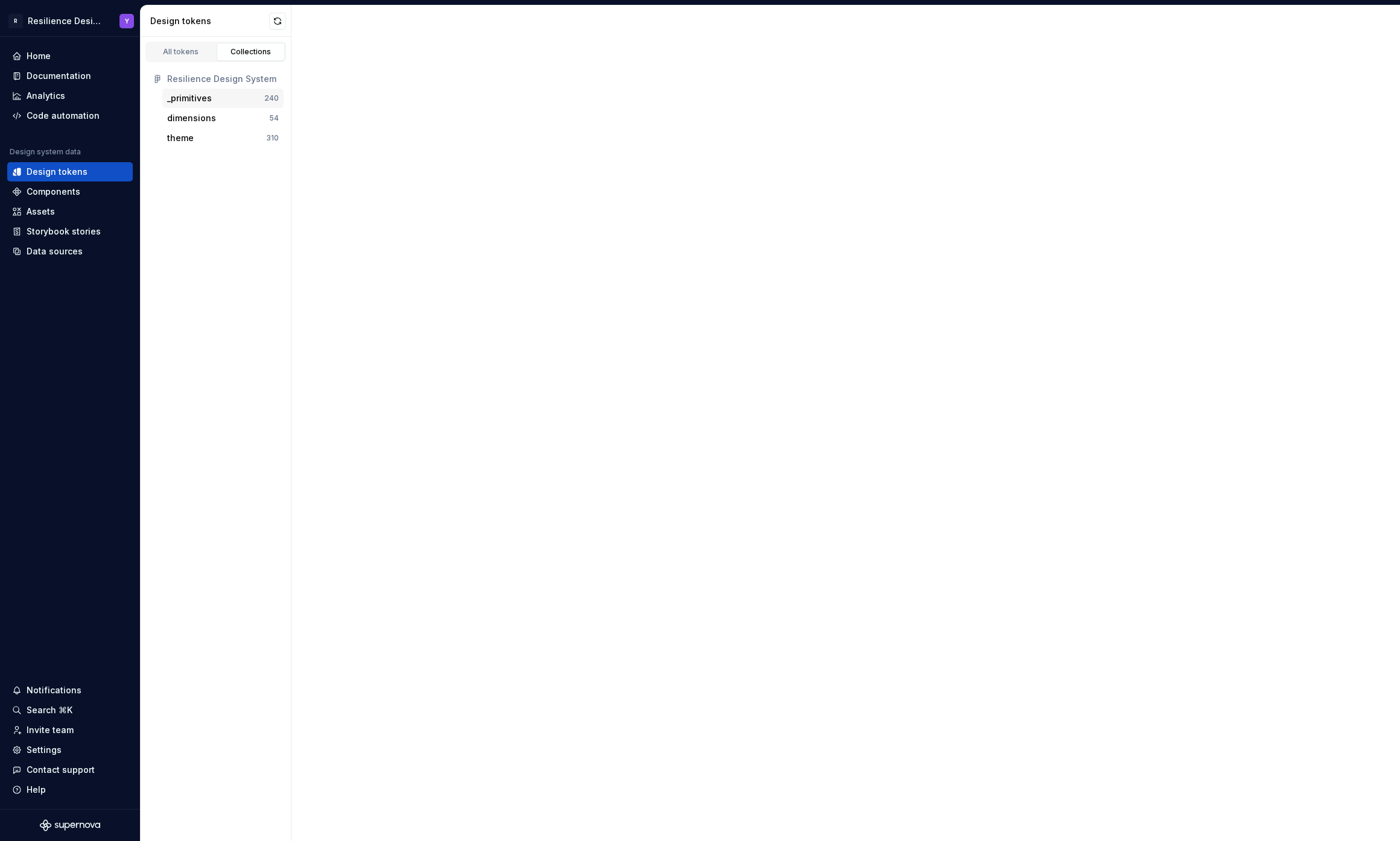
click at [211, 106] on div "_primitives 240" at bounding box center [222, 97] width 121 height 19
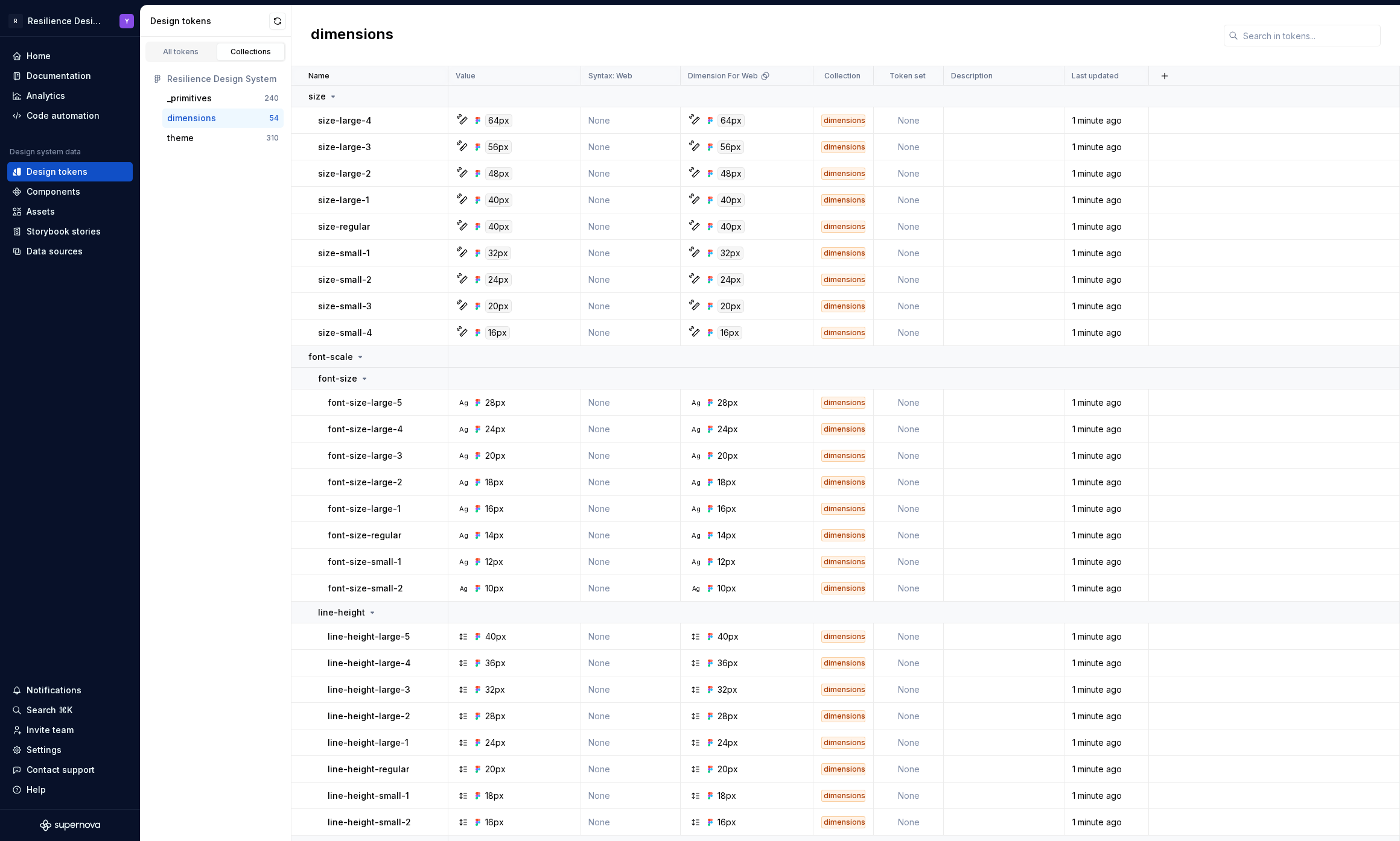
click at [205, 121] on div "dimensions" at bounding box center [192, 117] width 49 height 12
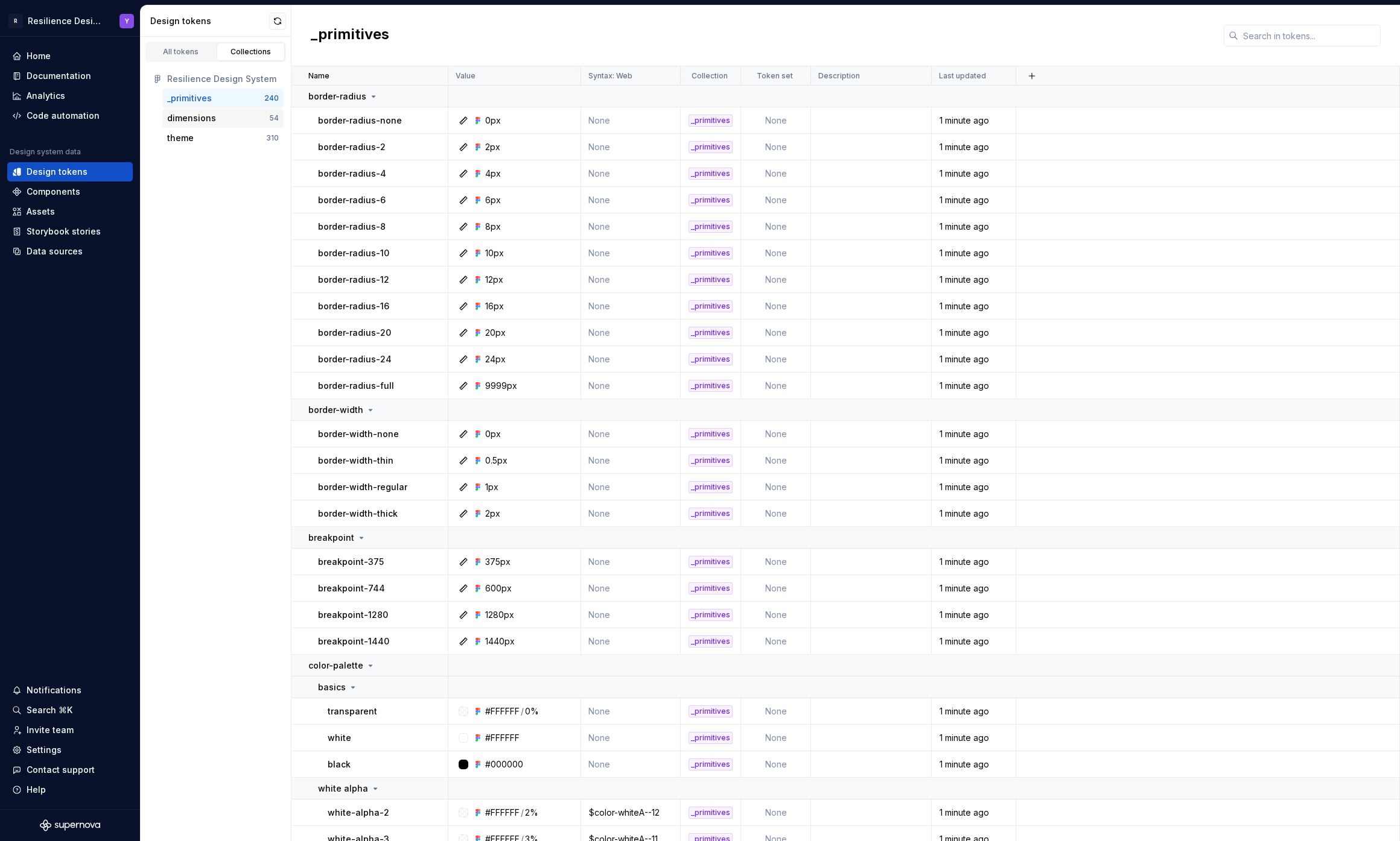
click at [196, 115] on div "dimensions" at bounding box center [192, 117] width 49 height 12
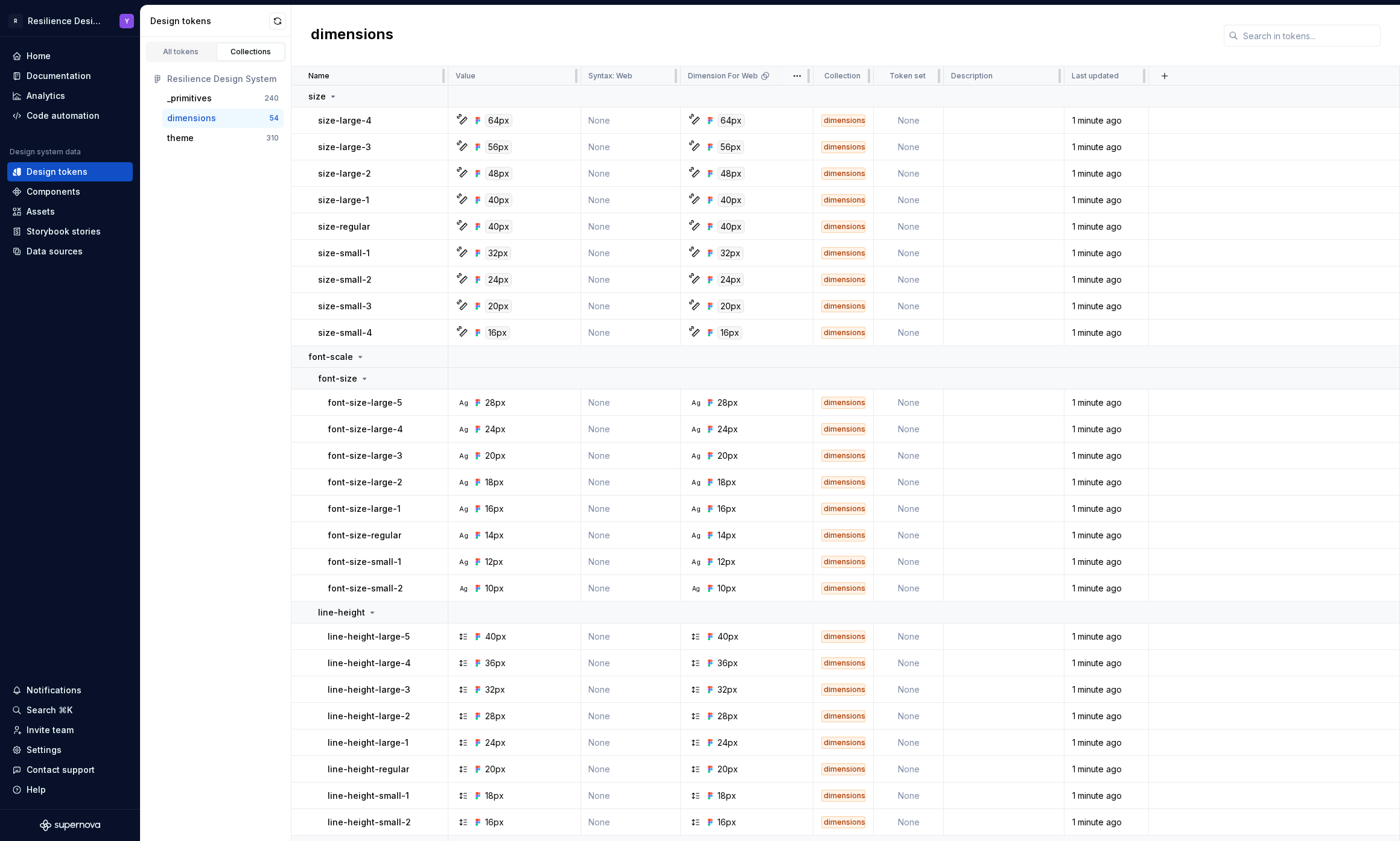
click at [728, 73] on p "Dimension For Web" at bounding box center [722, 75] width 70 height 10
click at [795, 73] on html "R Resilience Design System Y Home Documentation Analytics Code automation Desig…" at bounding box center [700, 420] width 1400 height 841
click at [816, 95] on span "Edit theme" at bounding box center [850, 99] width 78 height 12
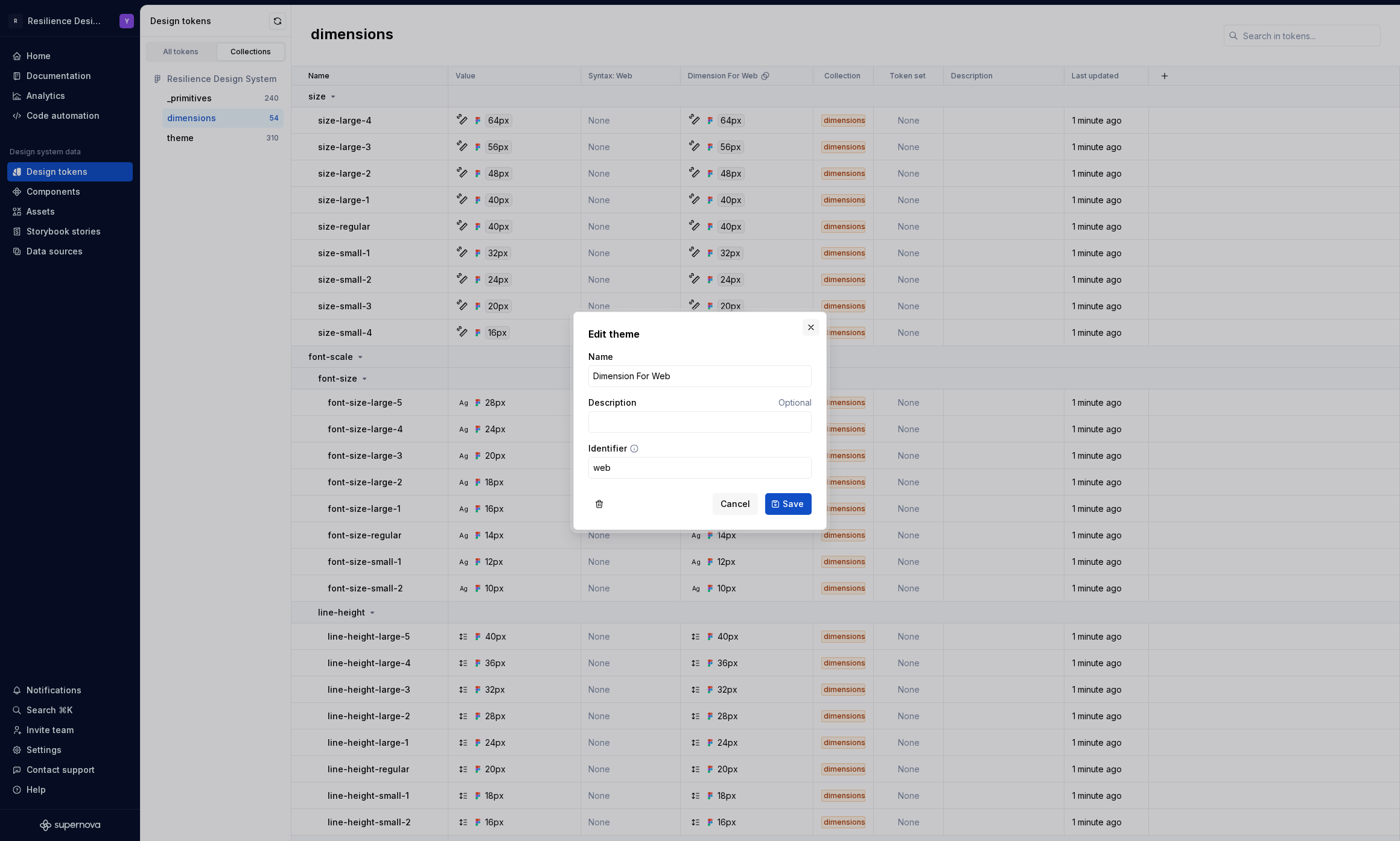
click at [811, 326] on button "button" at bounding box center [811, 327] width 17 height 17
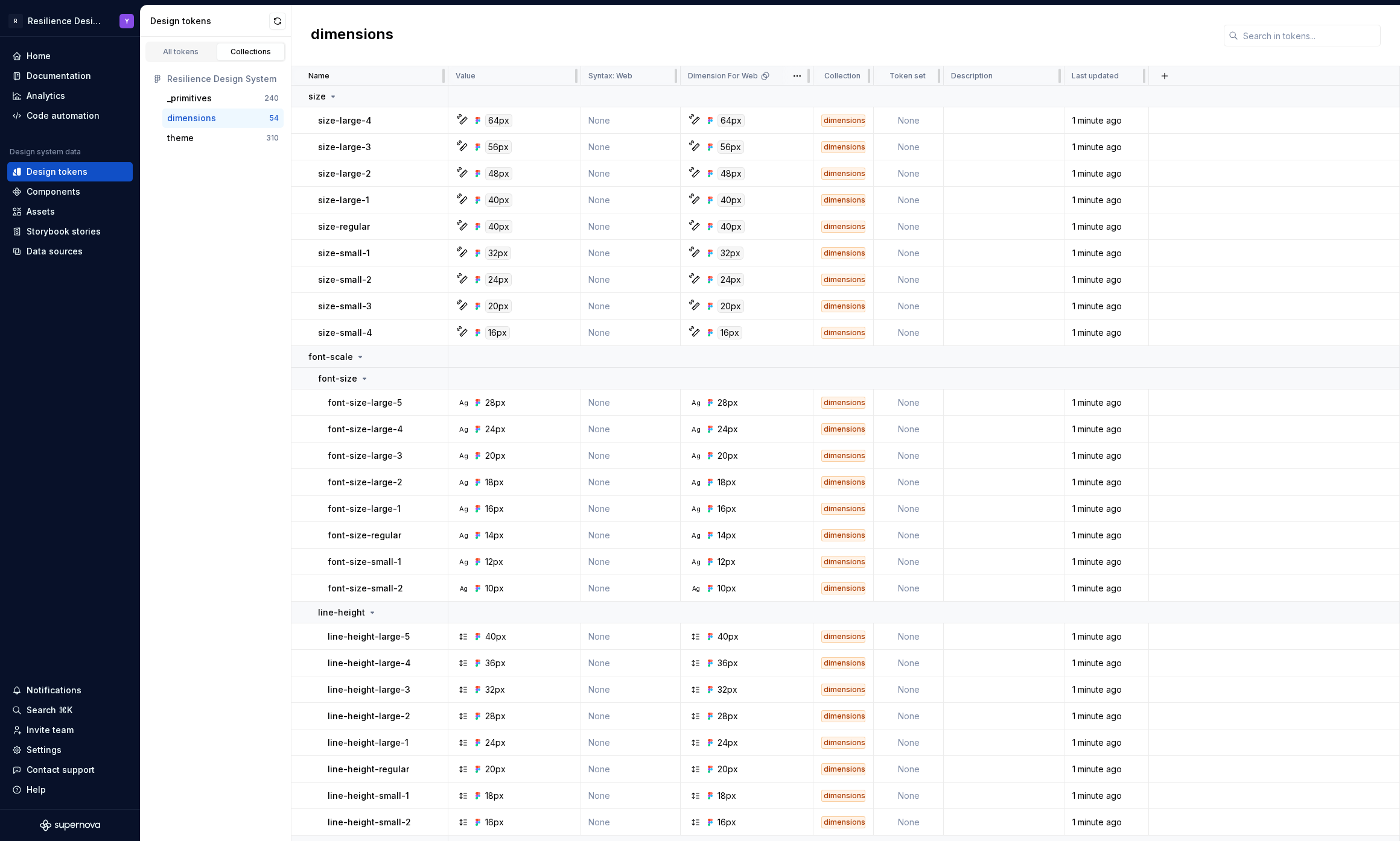
click at [762, 76] on icon at bounding box center [765, 75] width 10 height 10
click at [796, 76] on html "R Resilience Design System Y Home Documentation Analytics Code automation Desig…" at bounding box center [700, 420] width 1400 height 841
click at [833, 95] on span "Edit theme" at bounding box center [850, 99] width 78 height 12
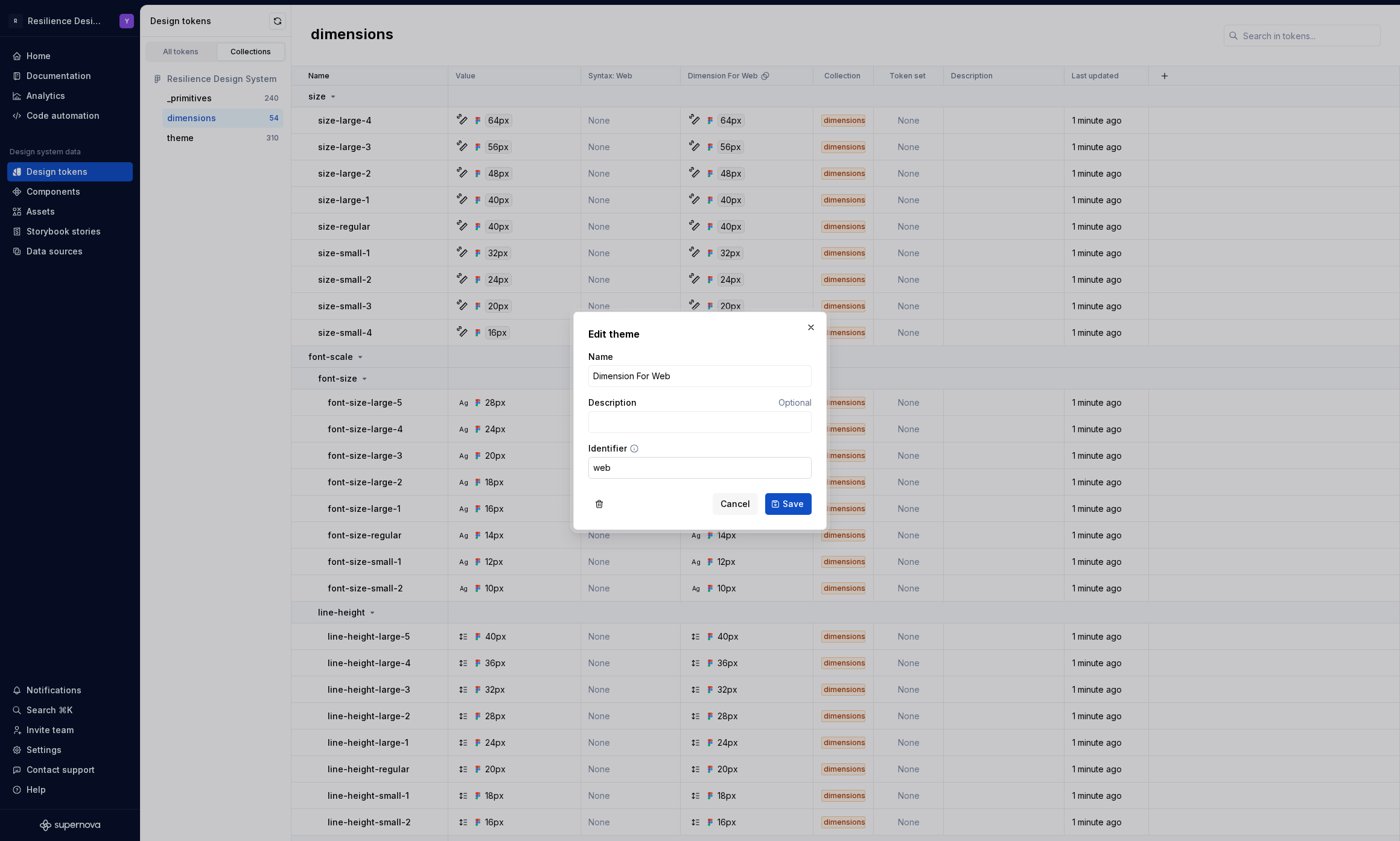
click at [624, 465] on input "web" at bounding box center [700, 468] width 223 height 22
drag, startPoint x: 624, startPoint y: 465, endPoint x: 578, endPoint y: 465, distance: 46.0
click at [578, 465] on div "Edit theme Name Dimension For Web Description Optional Identifier web Cancel Sa…" at bounding box center [700, 421] width 254 height 218
click at [613, 469] on input "web" at bounding box center [700, 468] width 223 height 22
drag, startPoint x: 620, startPoint y: 469, endPoint x: 549, endPoint y: 461, distance: 71.4
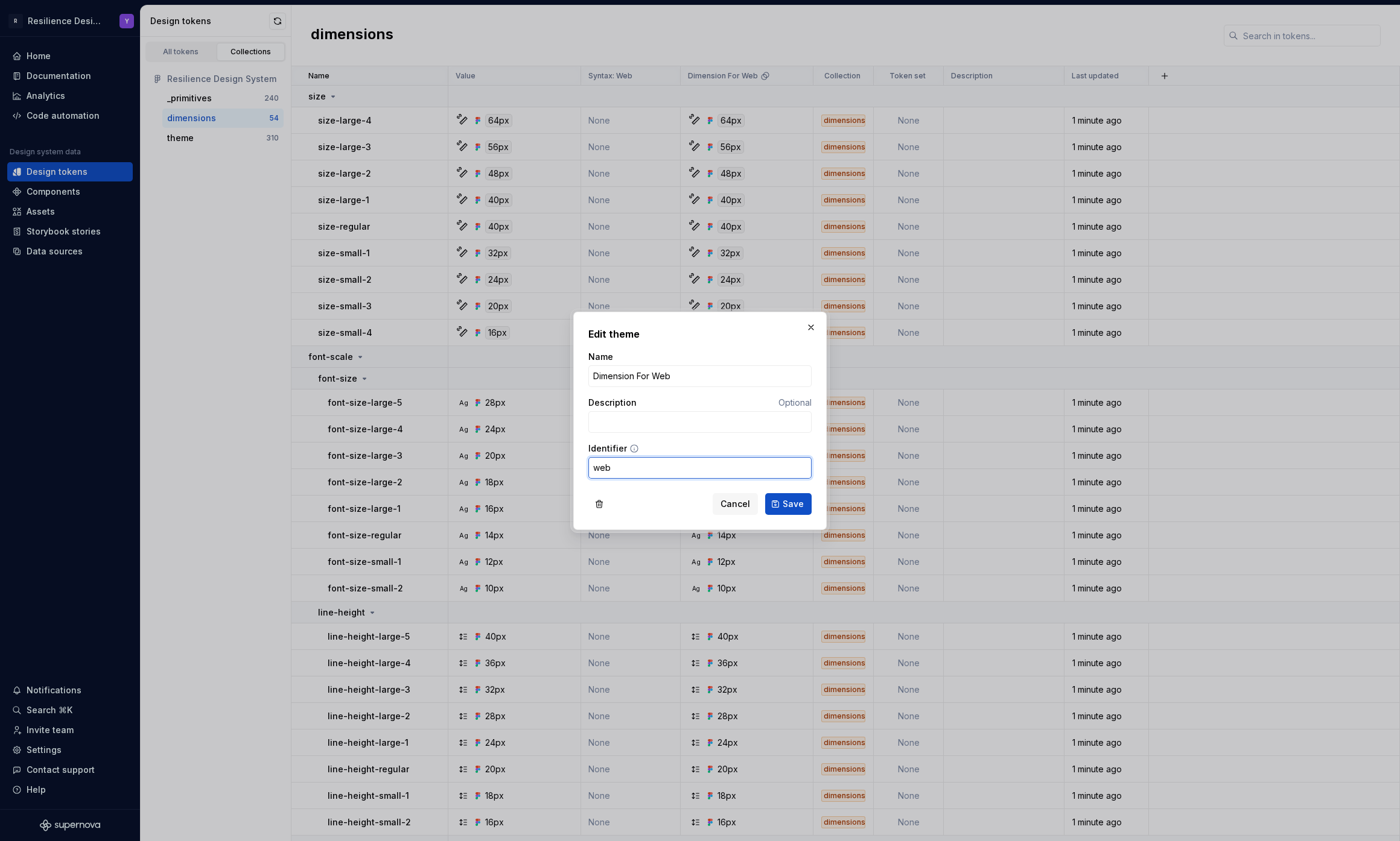
click at [549, 461] on div "Edit theme Name Dimension For Web Description Optional Identifier web Cancel Sa…" at bounding box center [700, 420] width 1400 height 841
drag, startPoint x: 684, startPoint y: 373, endPoint x: 551, endPoint y: 376, distance: 133.0
click at [551, 376] on div "Edit theme Name Dimension For Web Description Optional Identifier web Cancel Sa…" at bounding box center [700, 420] width 1400 height 841
click at [691, 338] on h2 "Edit theme" at bounding box center [700, 334] width 223 height 15
drag, startPoint x: 812, startPoint y: 329, endPoint x: 848, endPoint y: 88, distance: 243.7
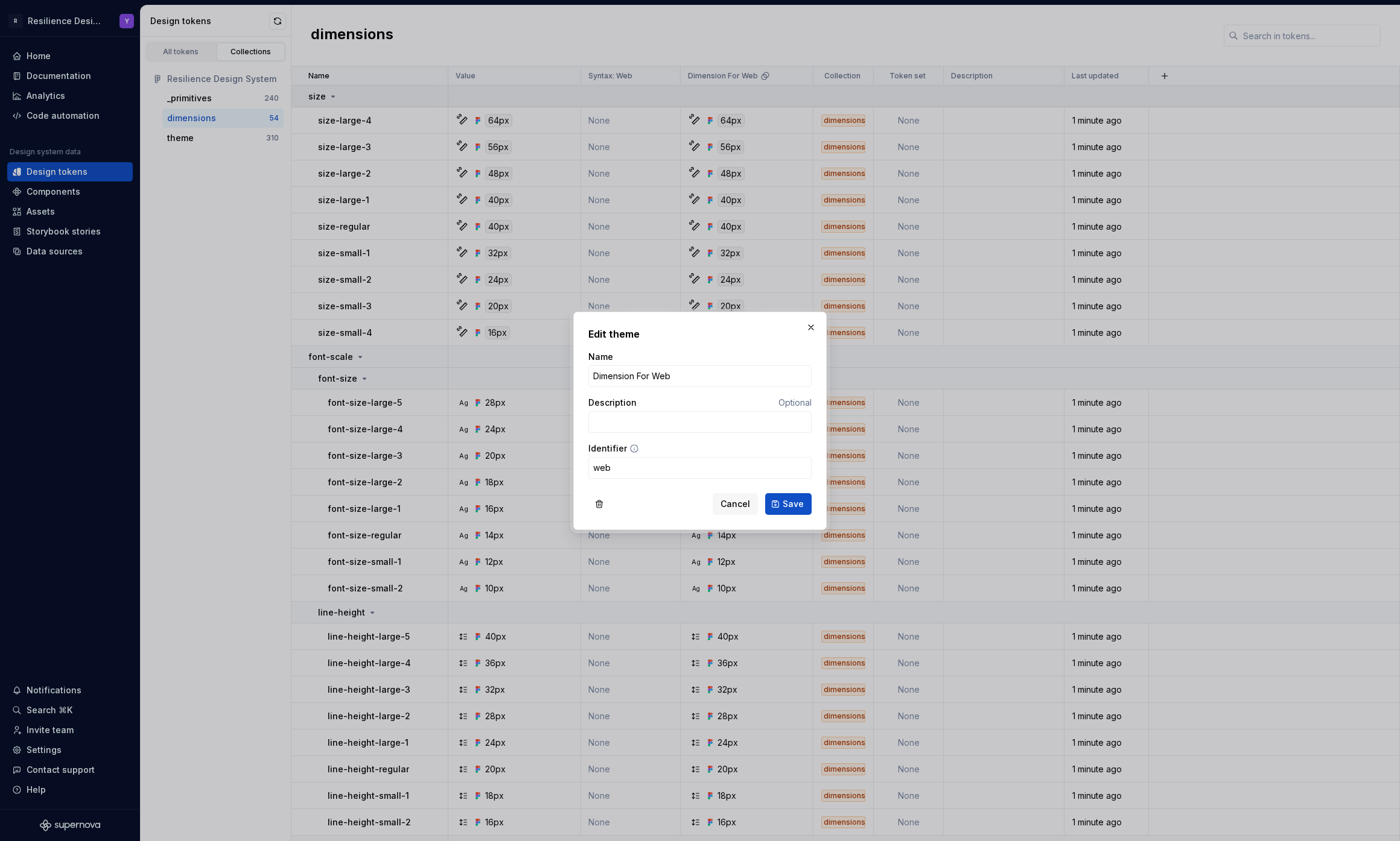
click at [812, 328] on button "button" at bounding box center [811, 327] width 17 height 17
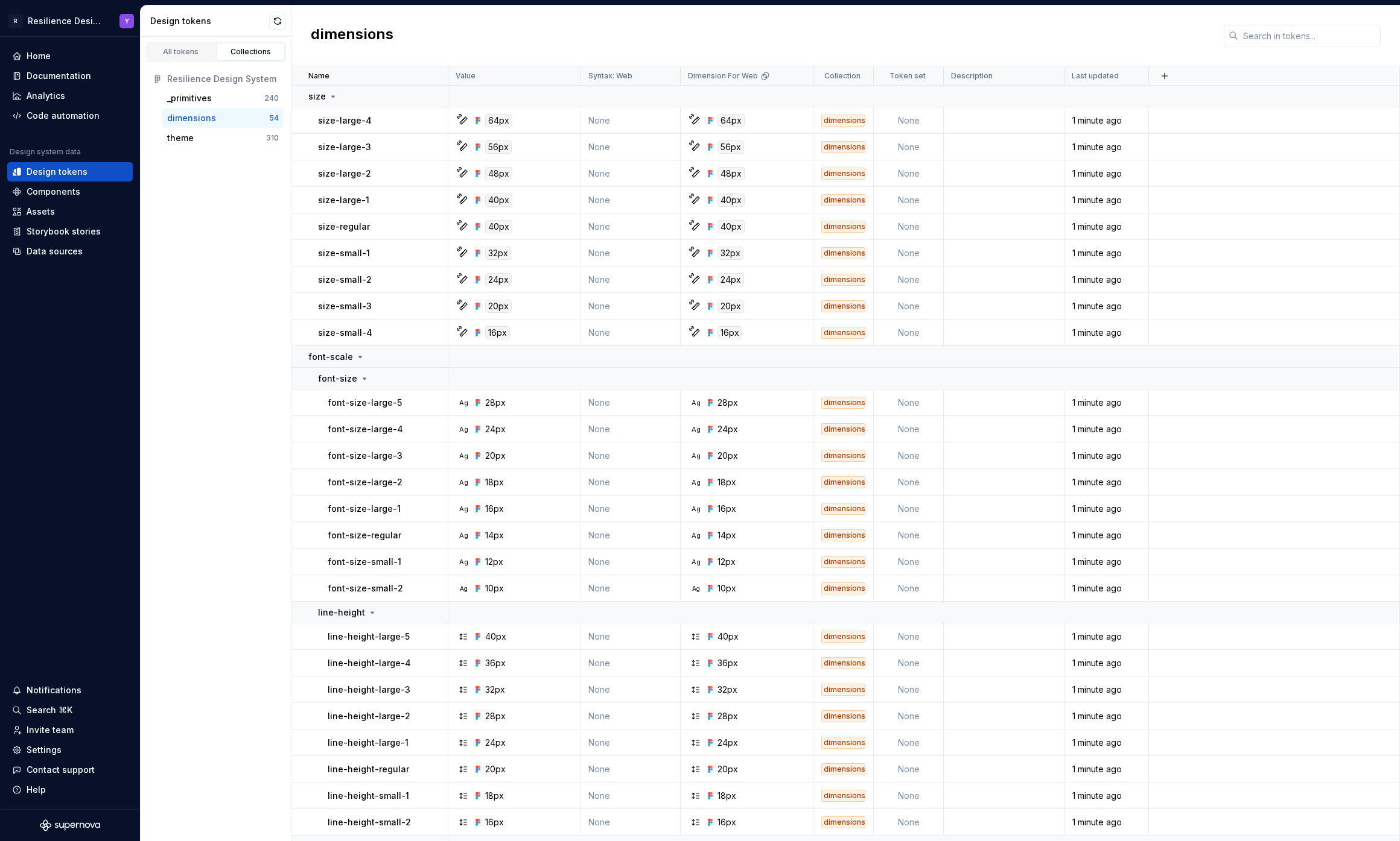
click at [837, 49] on div "dimensions" at bounding box center [845, 35] width 1108 height 61
click at [280, 18] on button "button" at bounding box center [277, 21] width 17 height 17
click at [190, 139] on div "theme" at bounding box center [180, 137] width 26 height 12
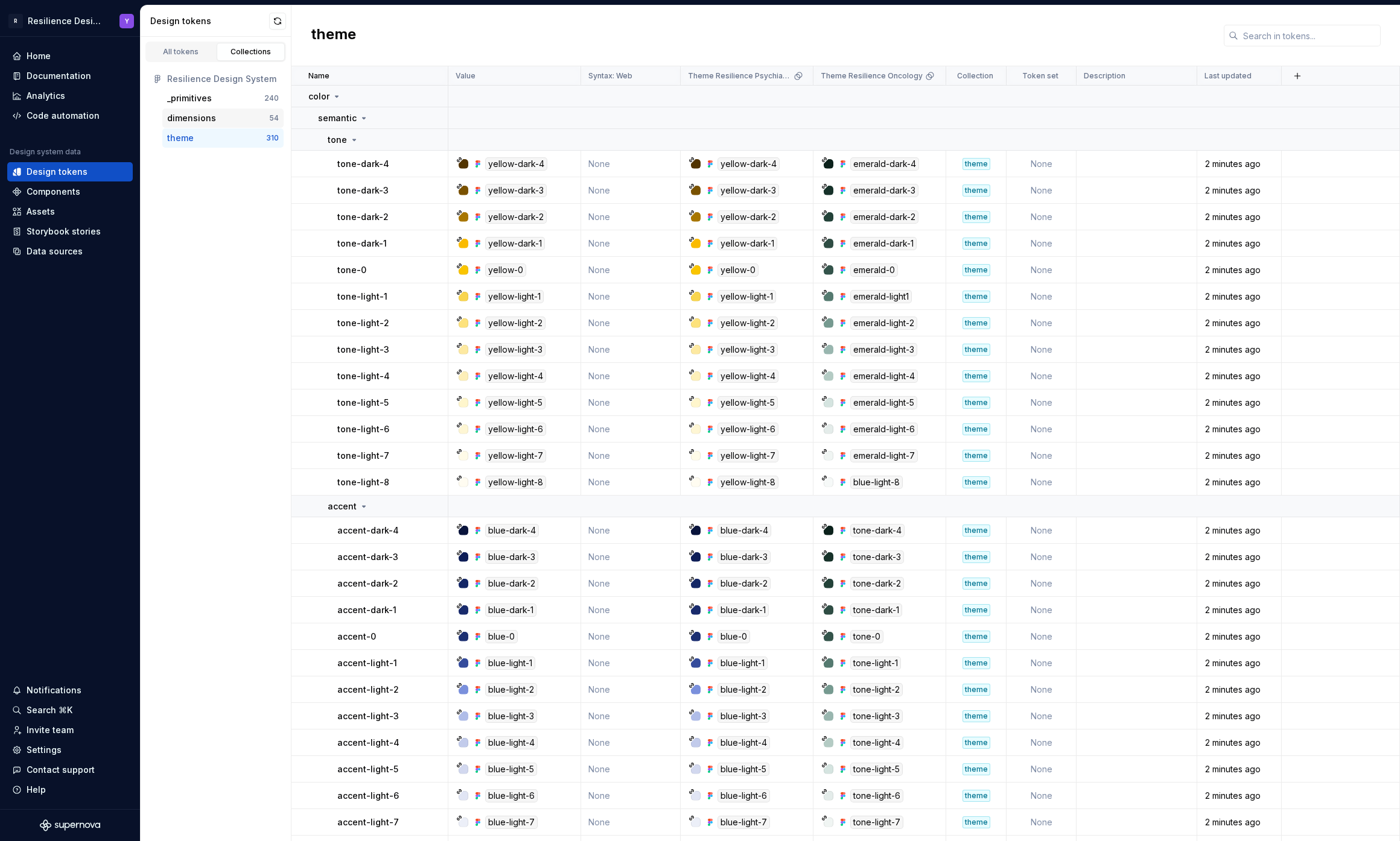
click at [182, 99] on div "_primitives" at bounding box center [189, 97] width 45 height 12
click at [203, 115] on div "dimensions" at bounding box center [192, 117] width 49 height 12
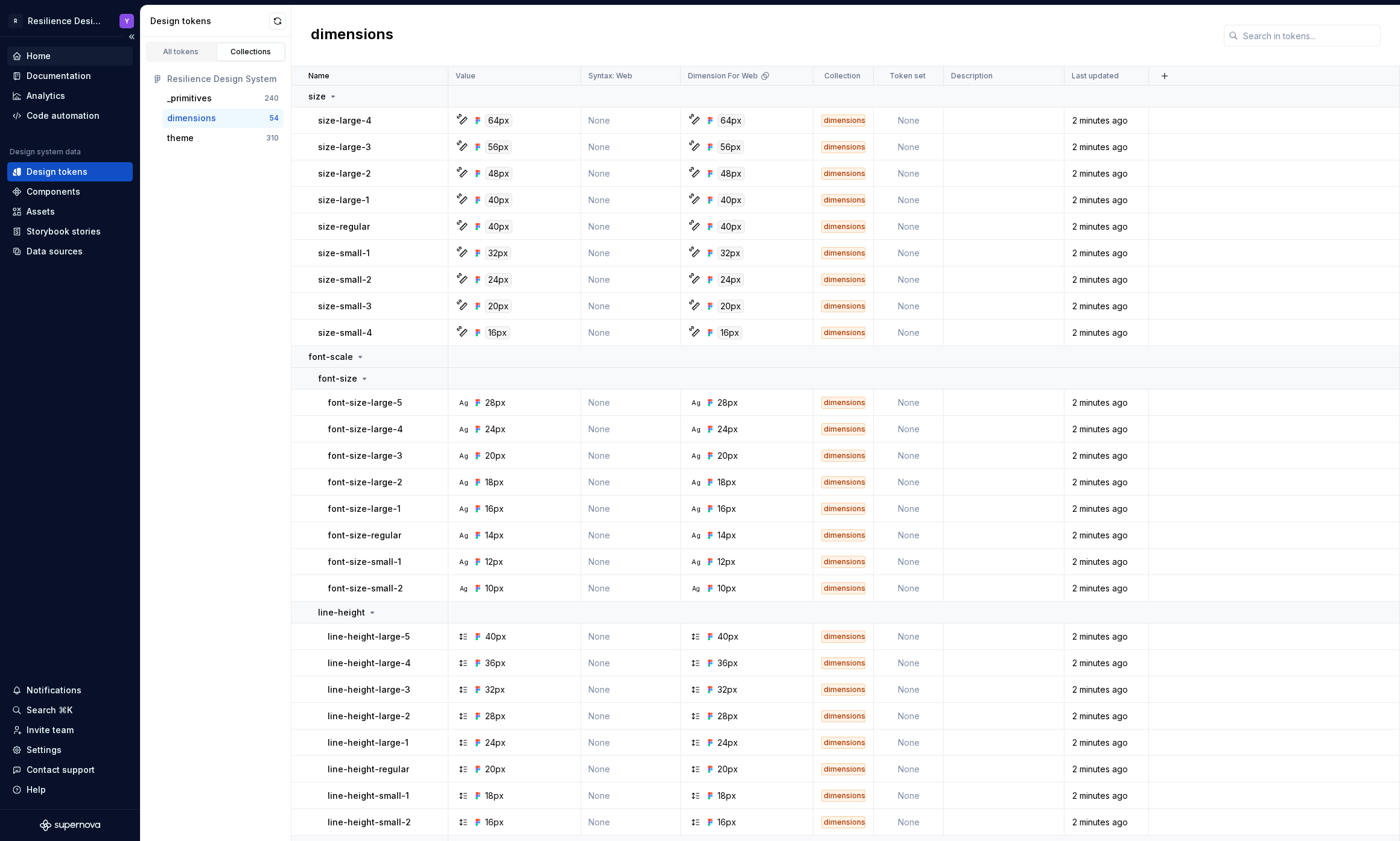
click at [74, 56] on div "Home" at bounding box center [69, 55] width 116 height 12
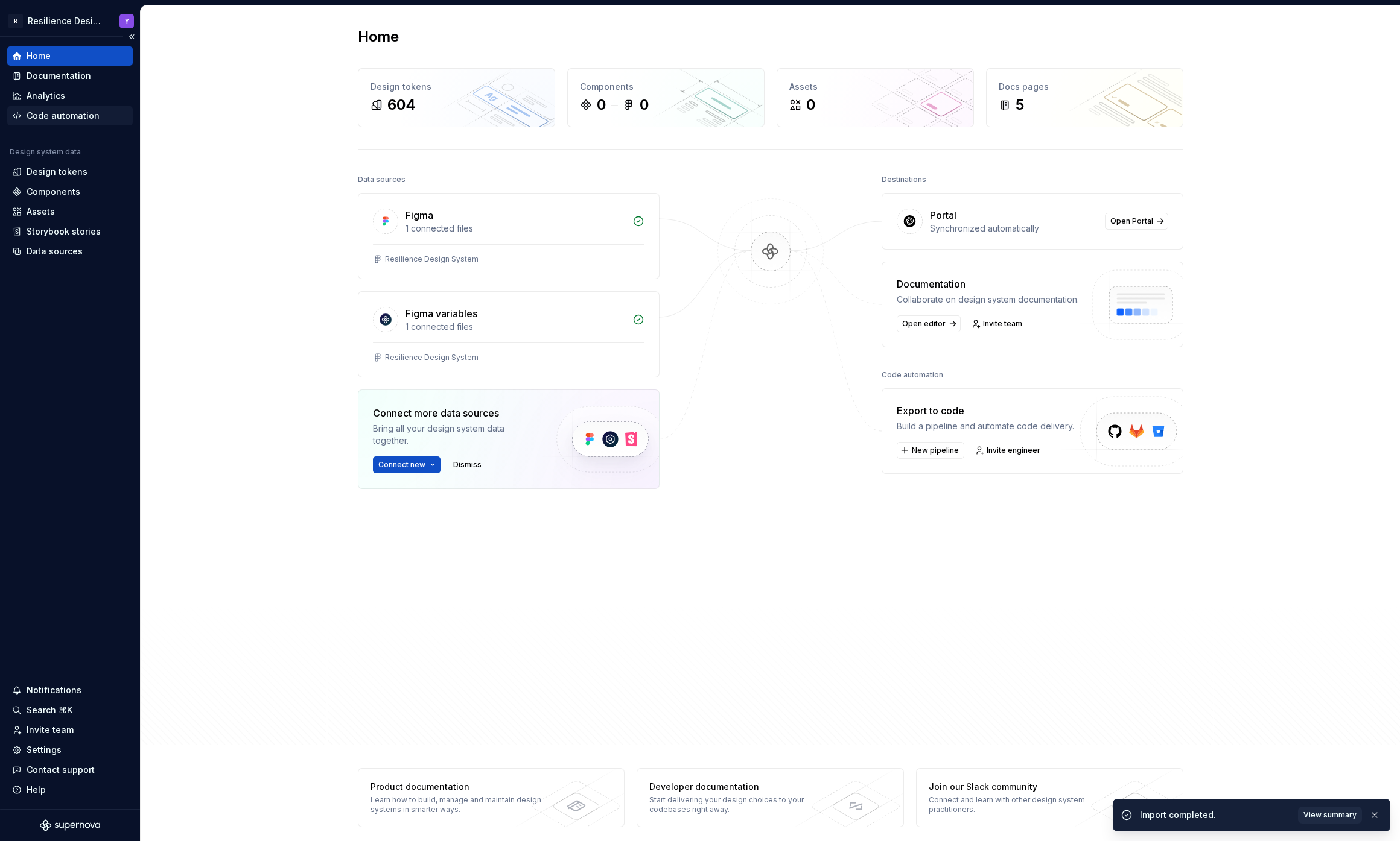
click at [60, 118] on div "Code automation" at bounding box center [63, 115] width 73 height 12
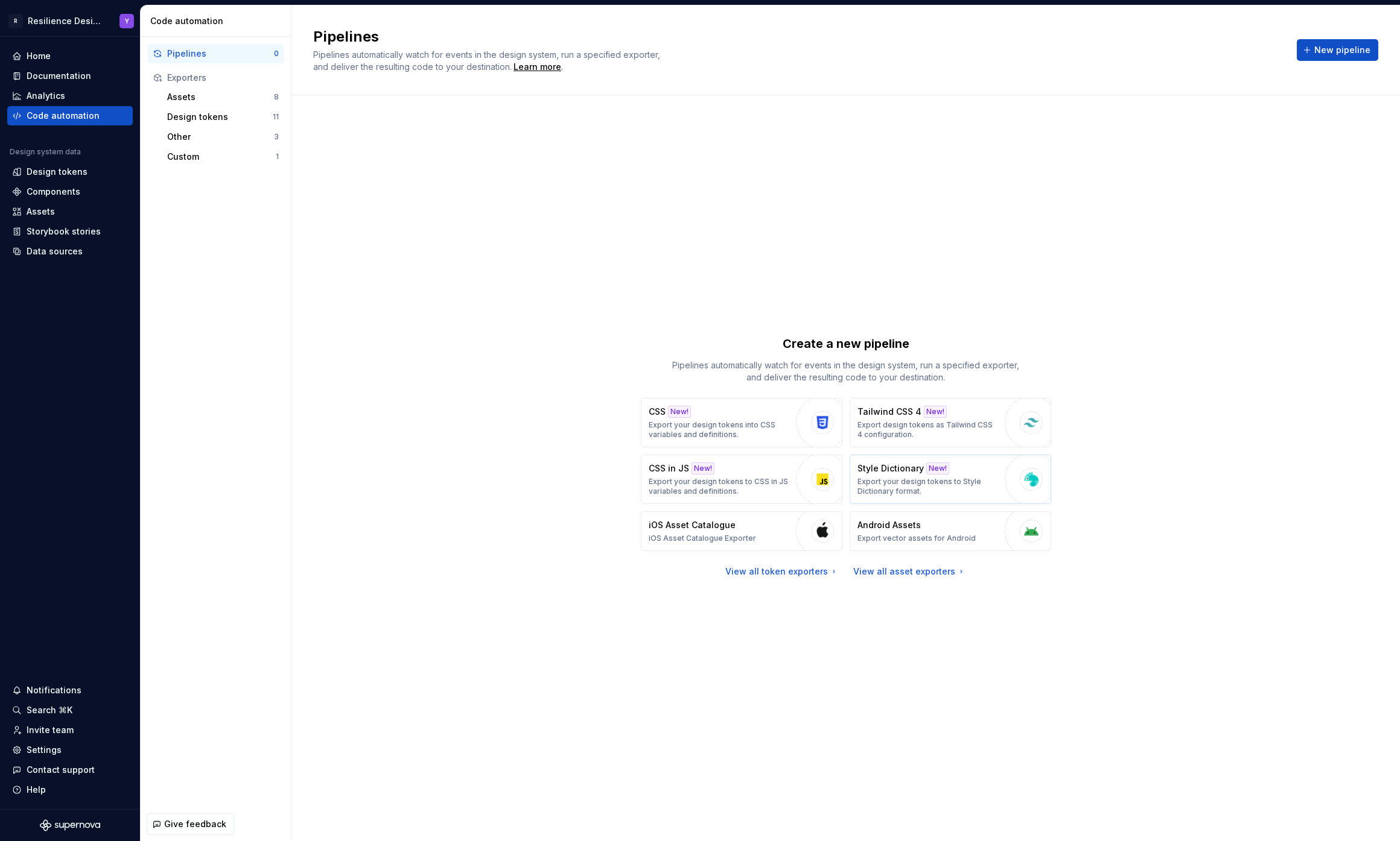
click at [1002, 466] on button "Style Dictionary New! Export your design tokens to Style Dictionary format." at bounding box center [951, 479] width 202 height 49
click at [1025, 482] on img "button" at bounding box center [1031, 479] width 18 height 18
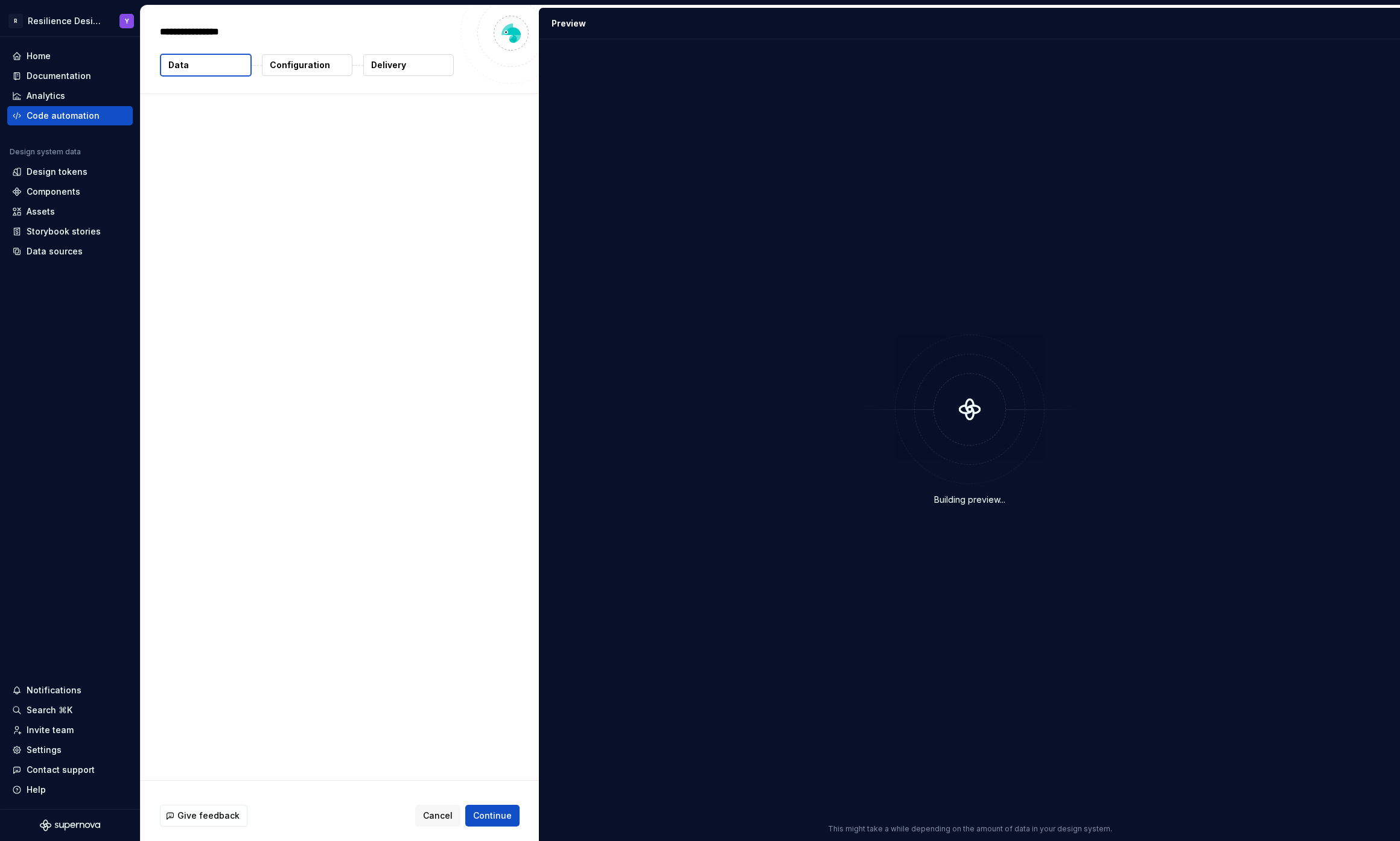
type textarea "*"
click at [445, 201] on button "Add theme" at bounding box center [473, 202] width 80 height 22
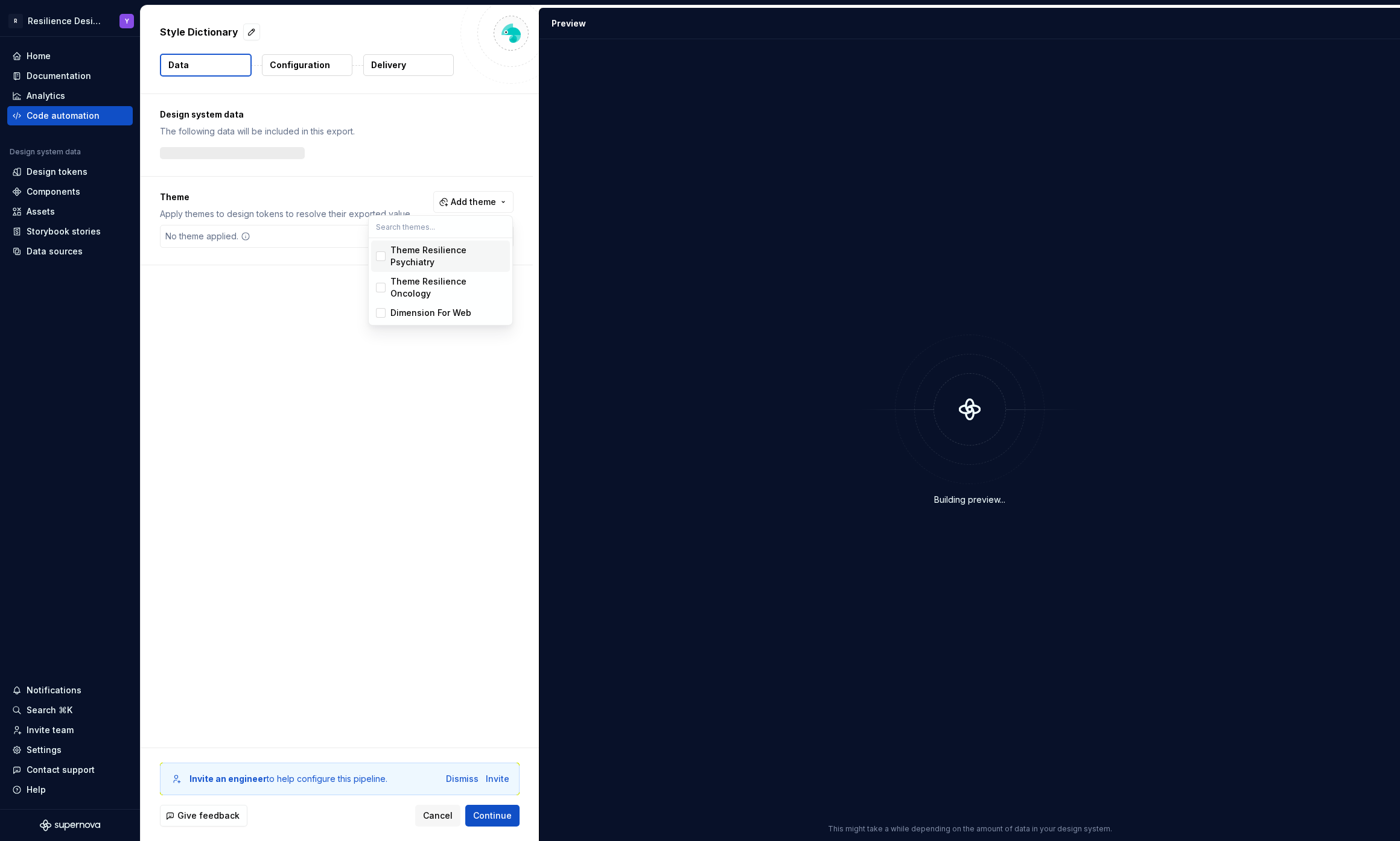
click at [336, 192] on html "R Resilience Design System Y Home Documentation Analytics Code automation Desig…" at bounding box center [700, 420] width 1400 height 841
click at [458, 200] on span "Add theme" at bounding box center [473, 202] width 45 height 12
click at [465, 275] on span "Theme Resilience Oncology" at bounding box center [440, 287] width 139 height 31
click at [461, 262] on div "Theme Resilience Psychiatry" at bounding box center [448, 256] width 115 height 25
click at [458, 307] on div "Dimension For Web" at bounding box center [430, 313] width 81 height 12
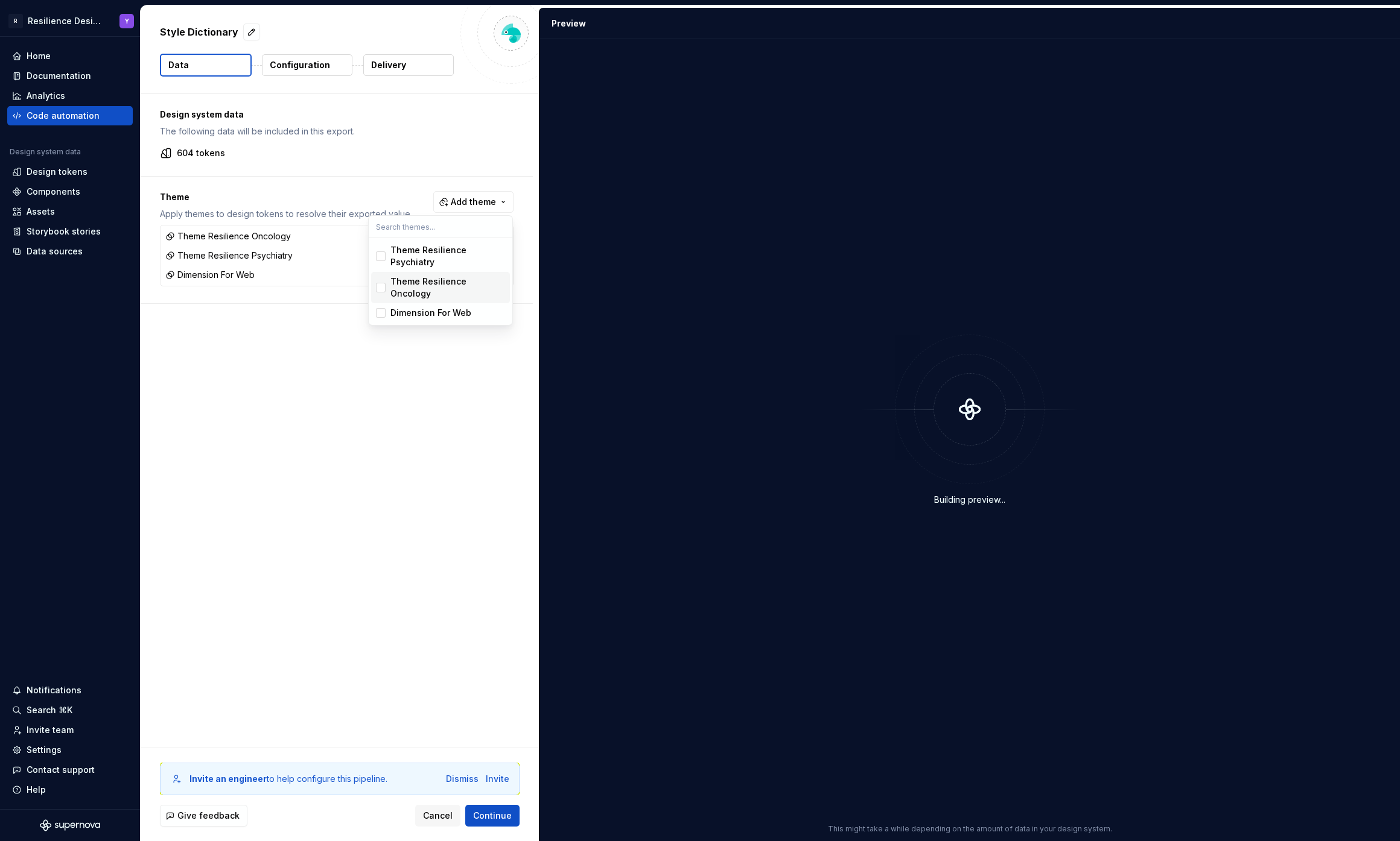
click at [467, 659] on html "R Resilience Design System Y Home Documentation Analytics Code automation Desig…" at bounding box center [700, 420] width 1400 height 841
click at [495, 812] on span "Continue" at bounding box center [492, 816] width 38 height 12
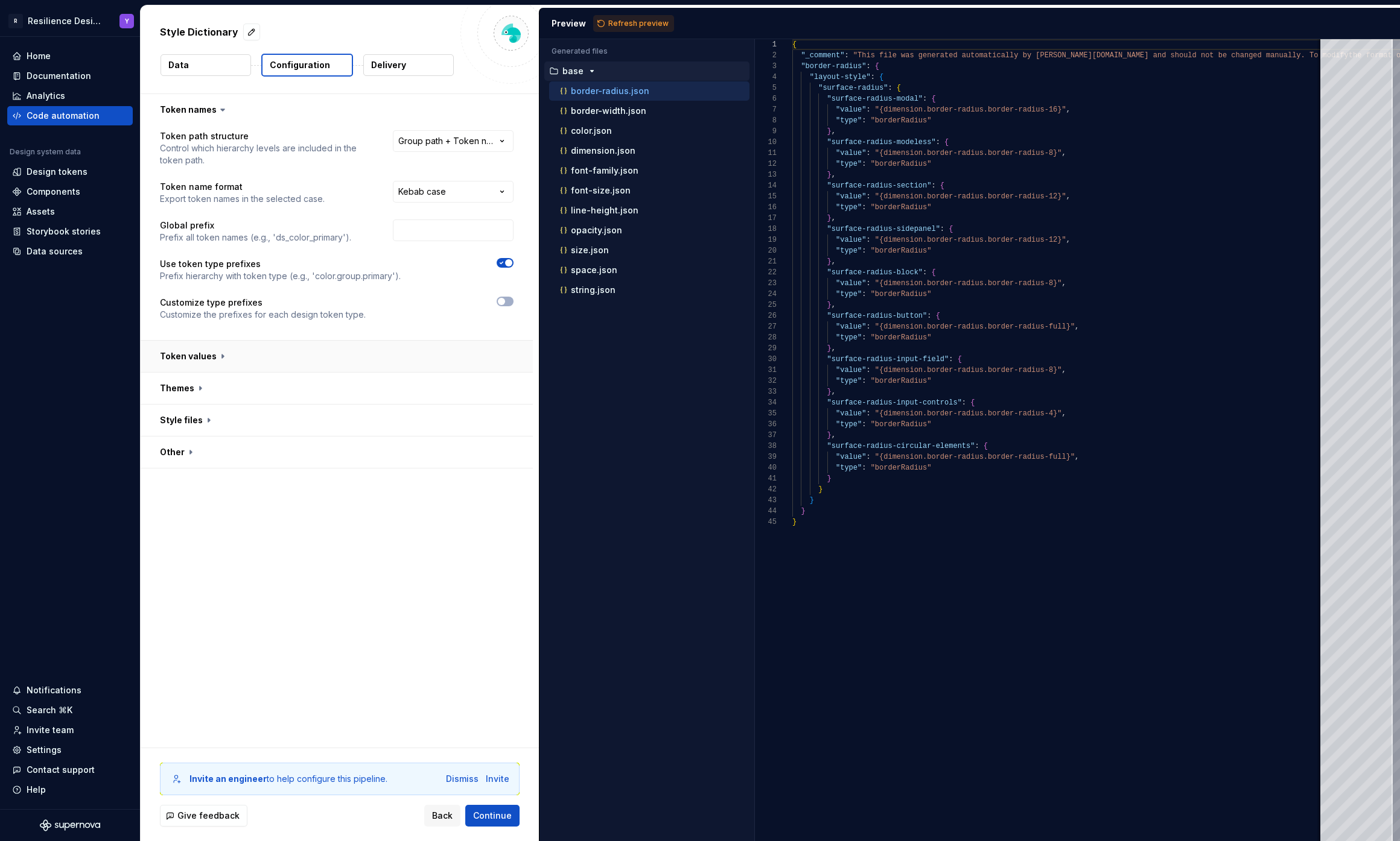
click at [318, 352] on button "button" at bounding box center [337, 356] width 392 height 31
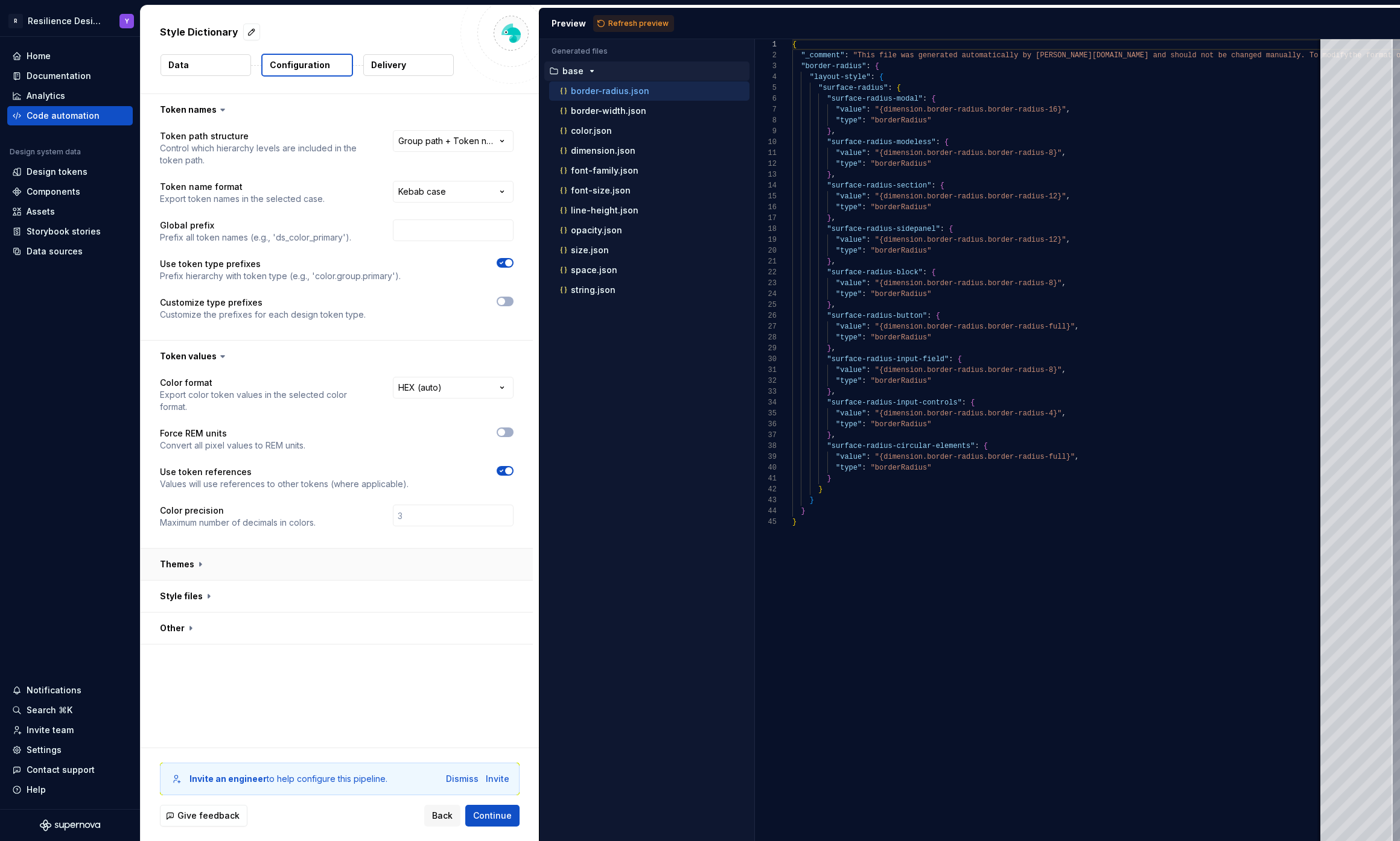
click at [221, 577] on button "button" at bounding box center [337, 565] width 392 height 31
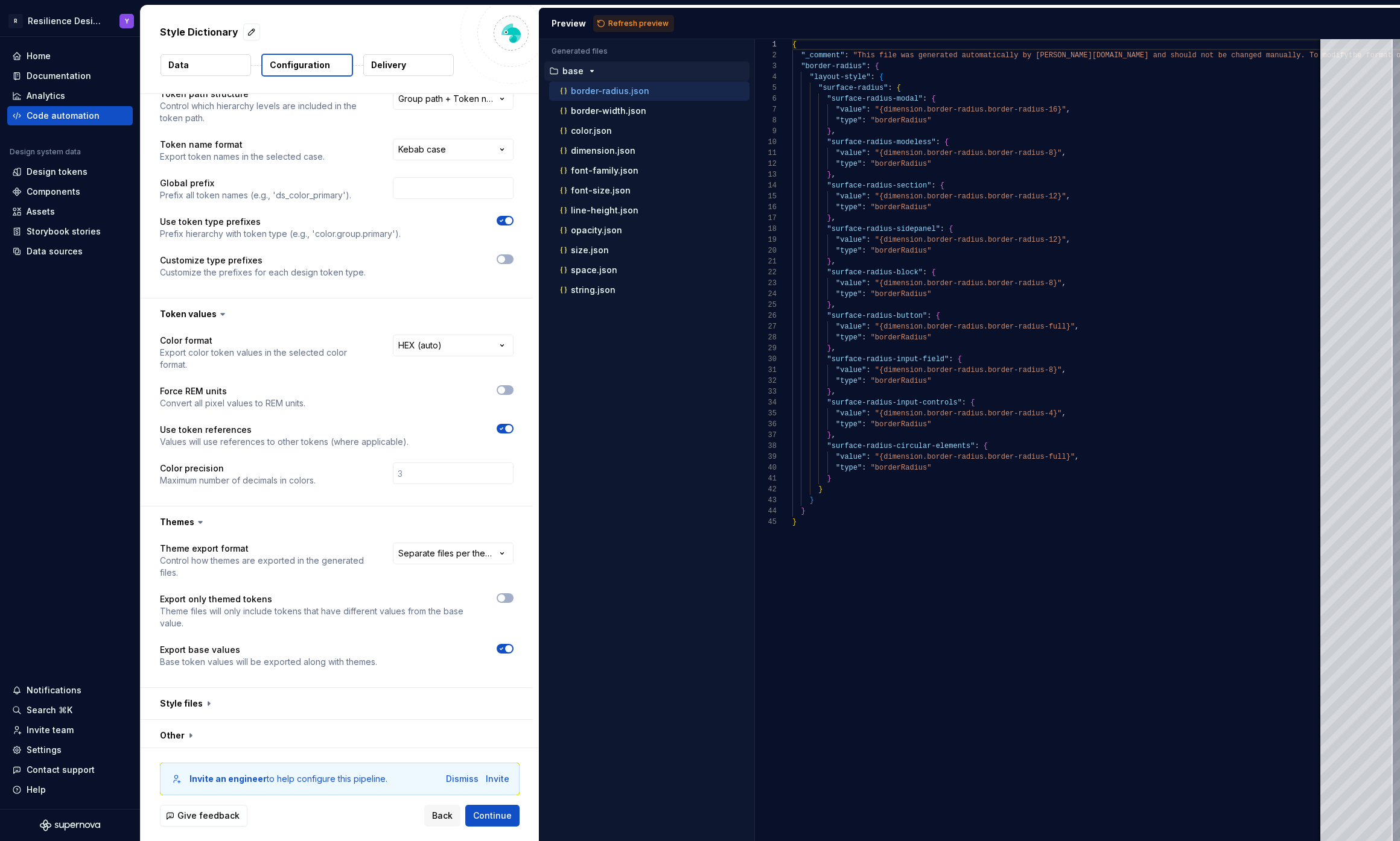
scroll to position [46, 0]
drag, startPoint x: 182, startPoint y: 596, endPoint x: 273, endPoint y: 600, distance: 91.1
click at [273, 600] on p "Export only themed tokens" at bounding box center [317, 595] width 315 height 12
click at [234, 692] on button "button" at bounding box center [337, 699] width 392 height 31
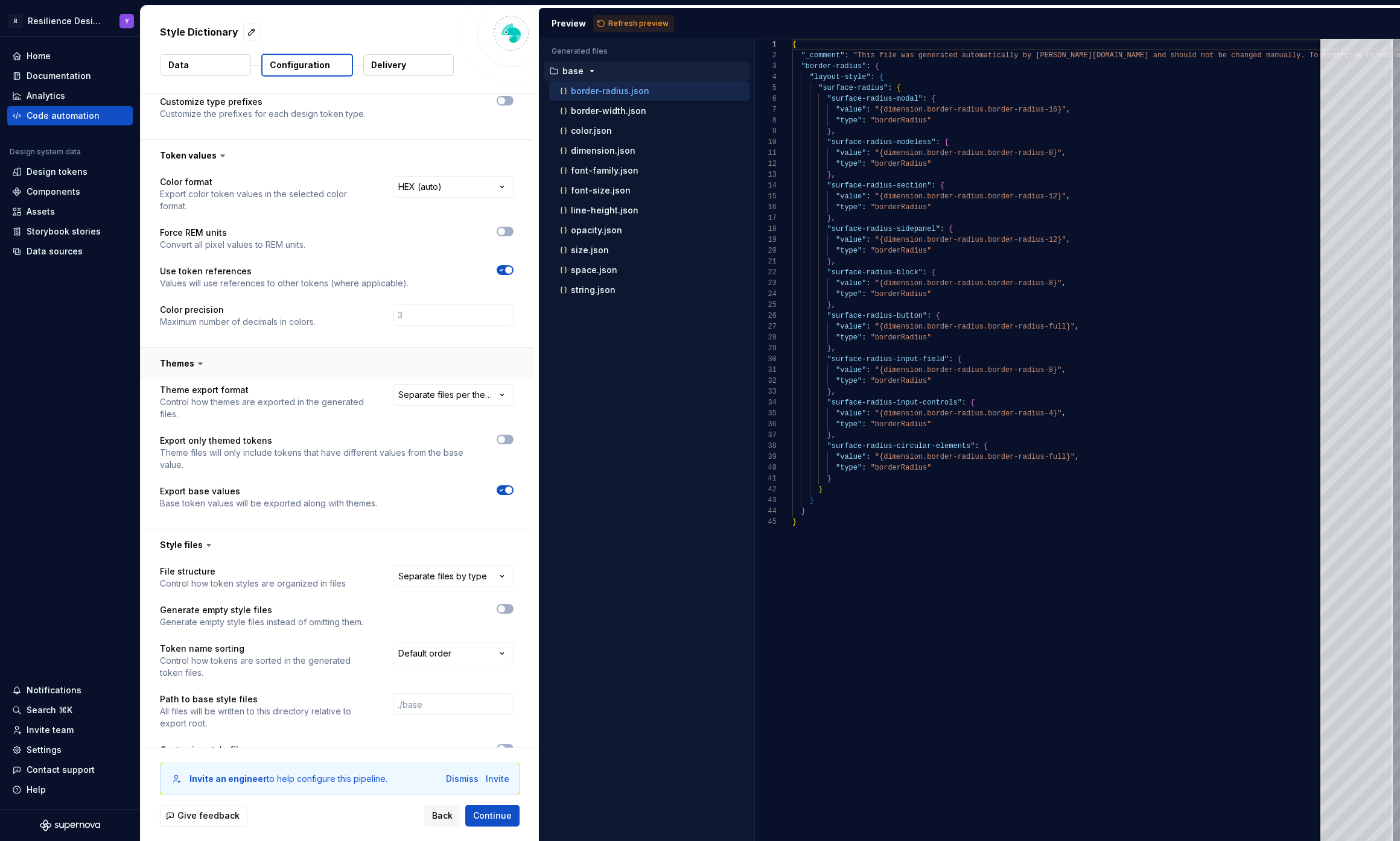
scroll to position [273, 0]
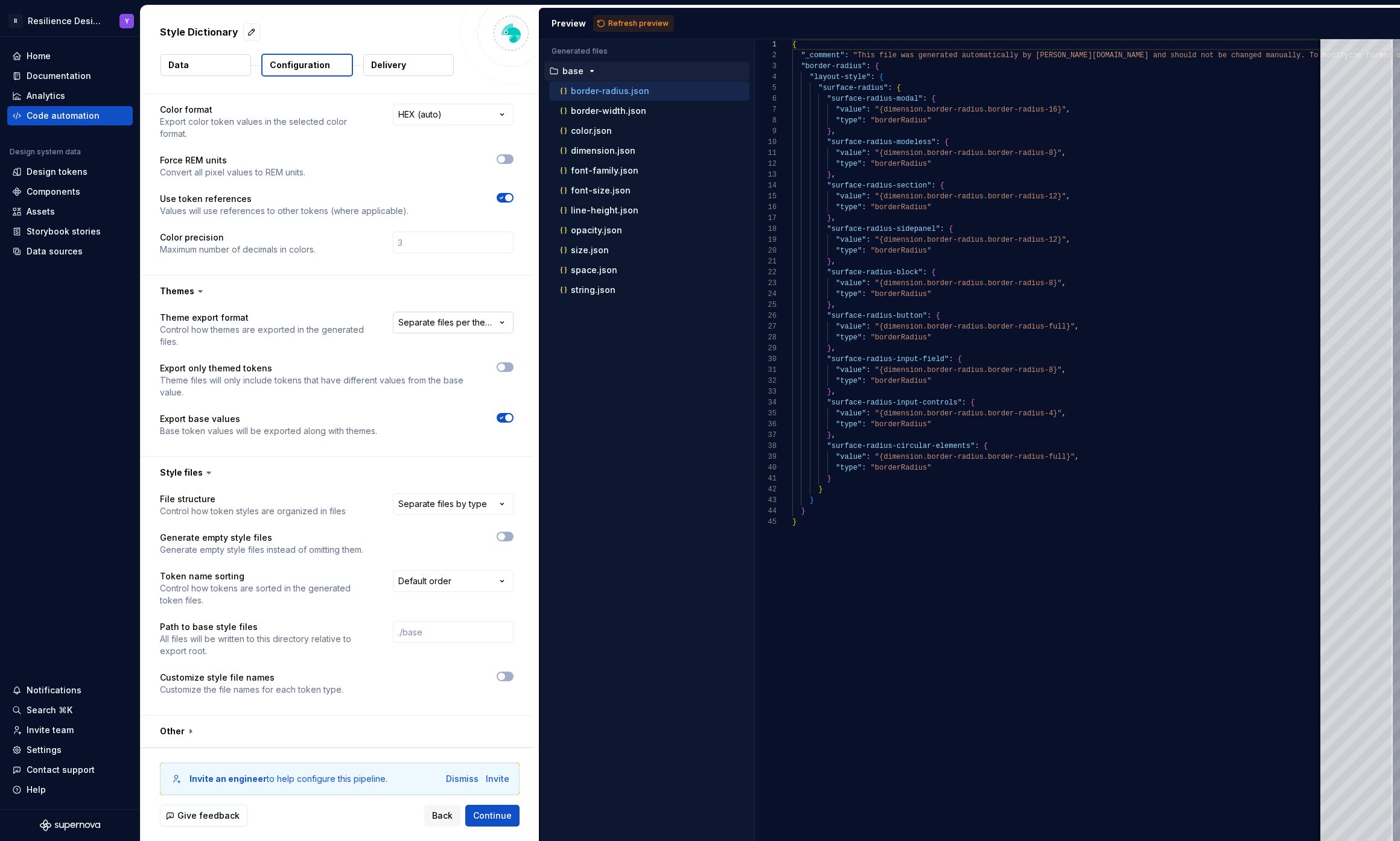
click at [463, 318] on html "**********" at bounding box center [700, 420] width 1400 height 841
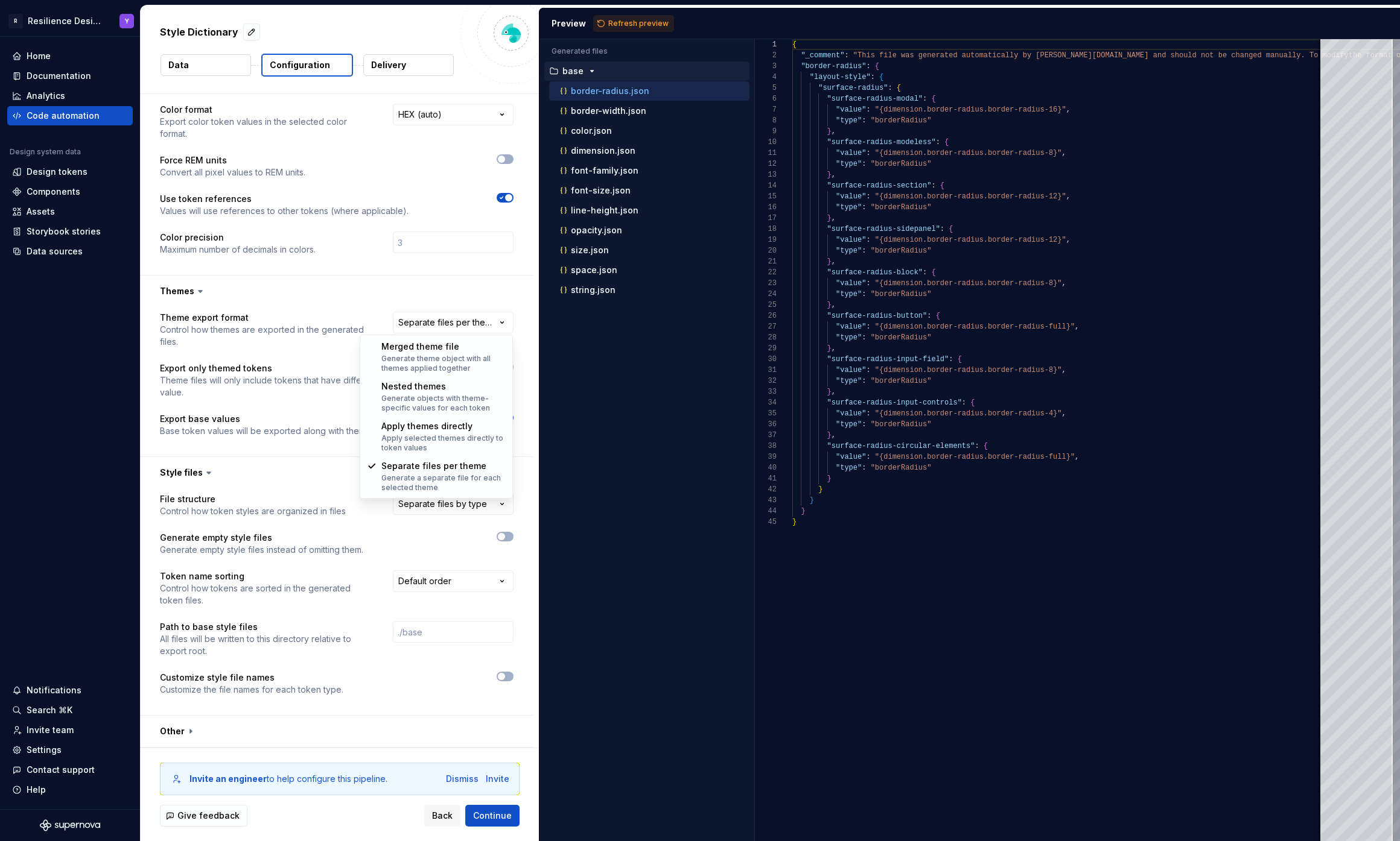
click at [300, 385] on html "**********" at bounding box center [700, 420] width 1400 height 841
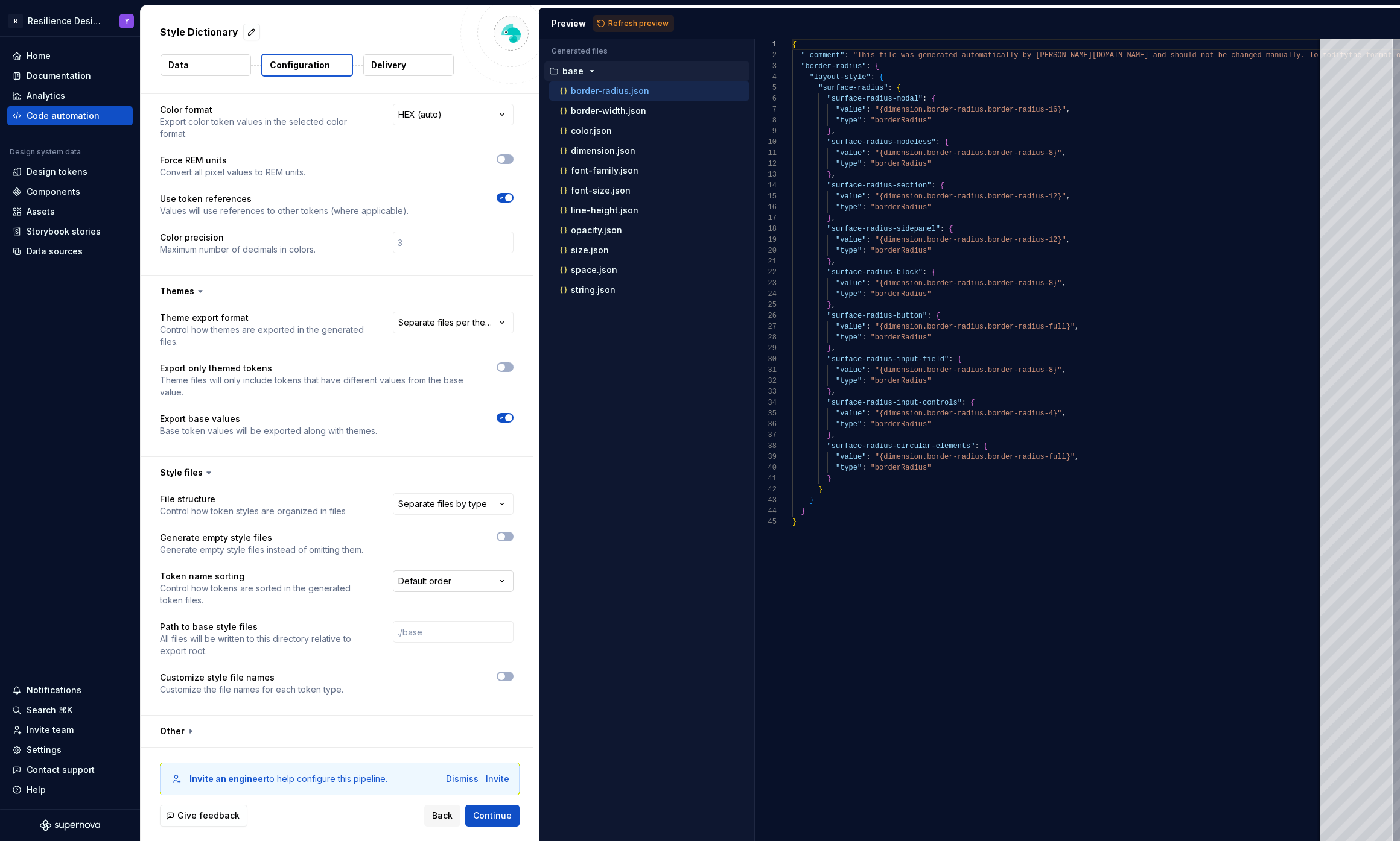
click at [454, 577] on html "**********" at bounding box center [700, 420] width 1400 height 841
click at [283, 517] on html "**********" at bounding box center [700, 420] width 1400 height 841
click at [254, 738] on button "button" at bounding box center [337, 731] width 392 height 31
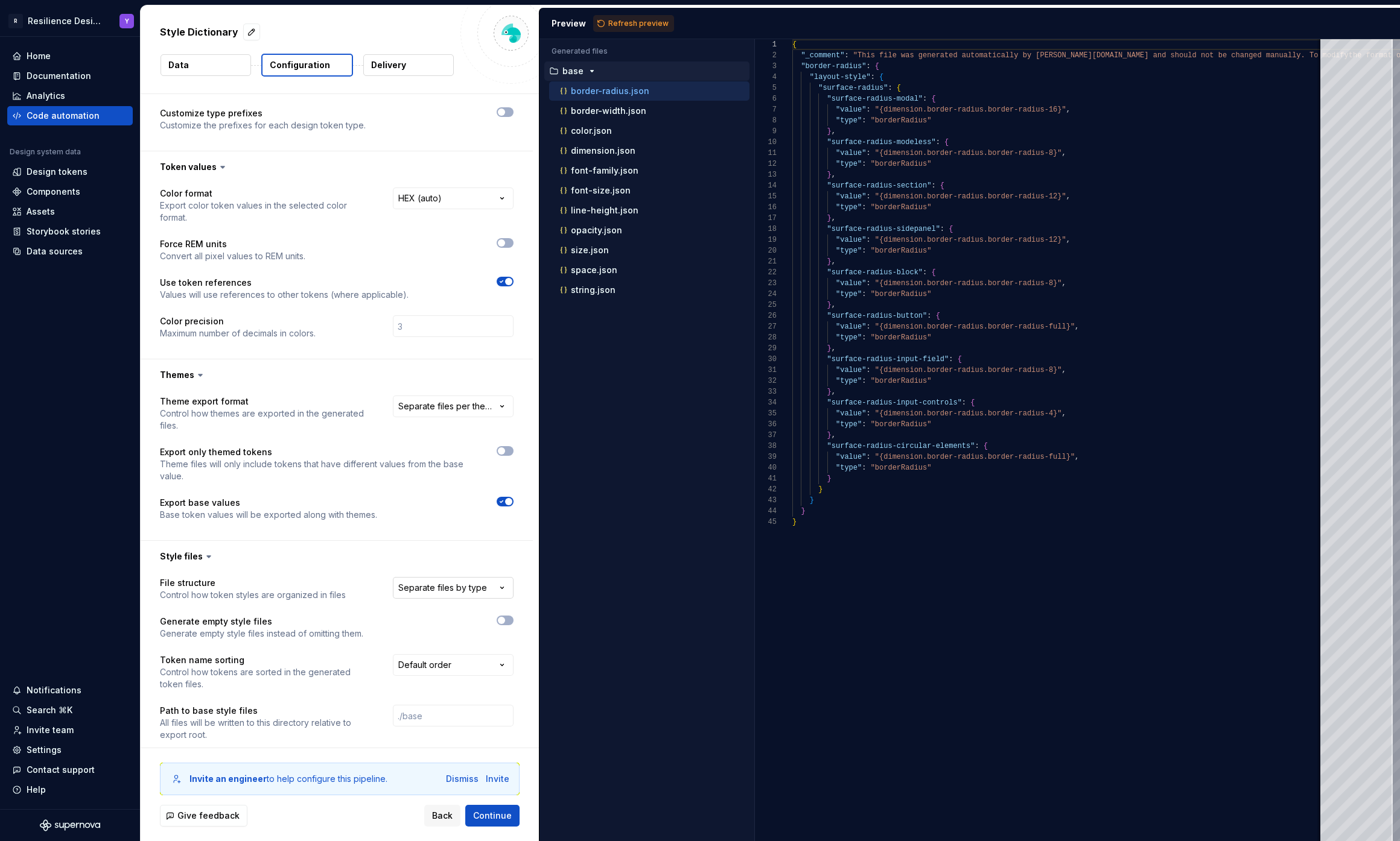
scroll to position [0, 0]
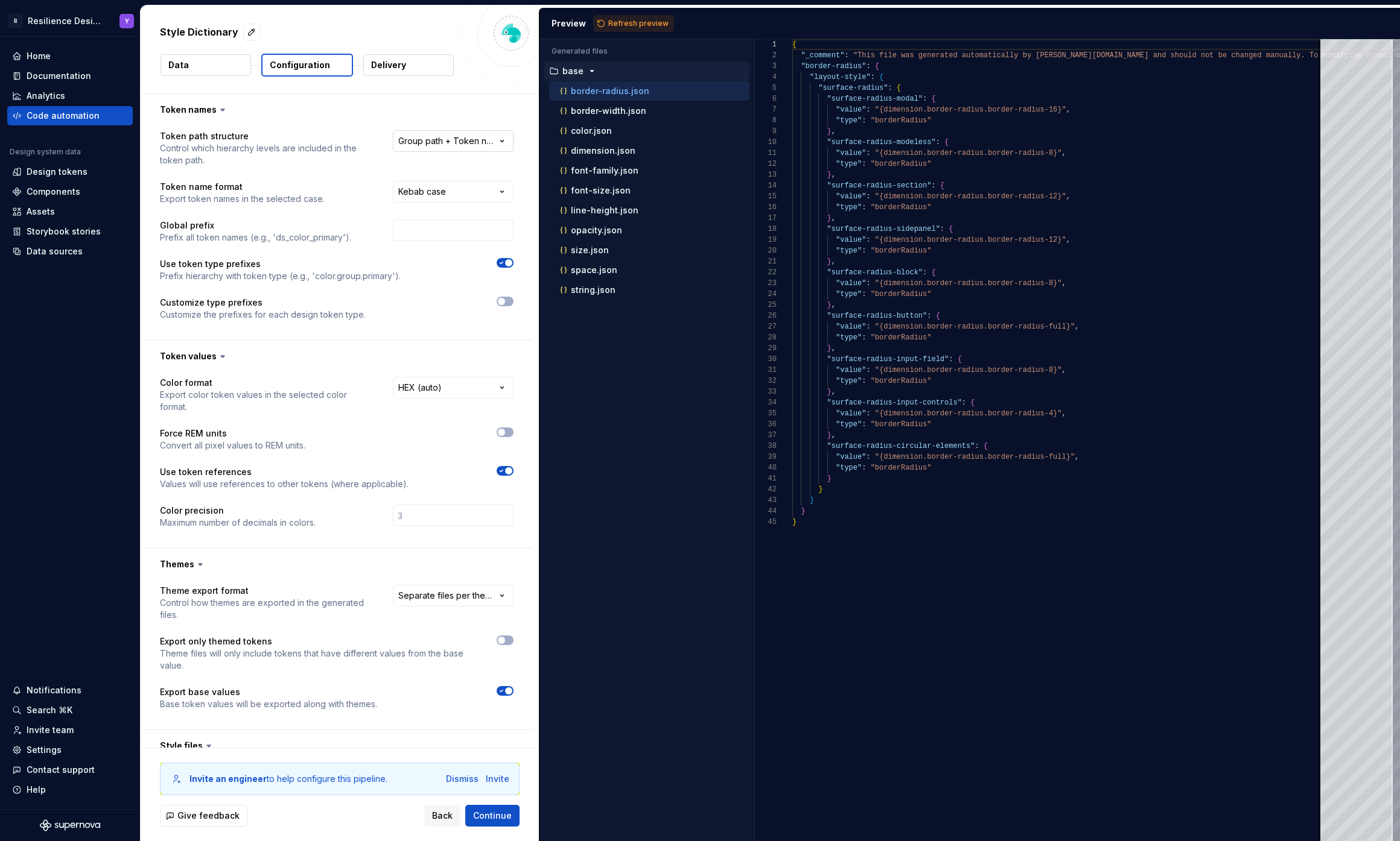
click at [463, 139] on html "**********" at bounding box center [700, 420] width 1400 height 841
select select "********"
click at [619, 29] on button "Refresh preview" at bounding box center [633, 24] width 81 height 17
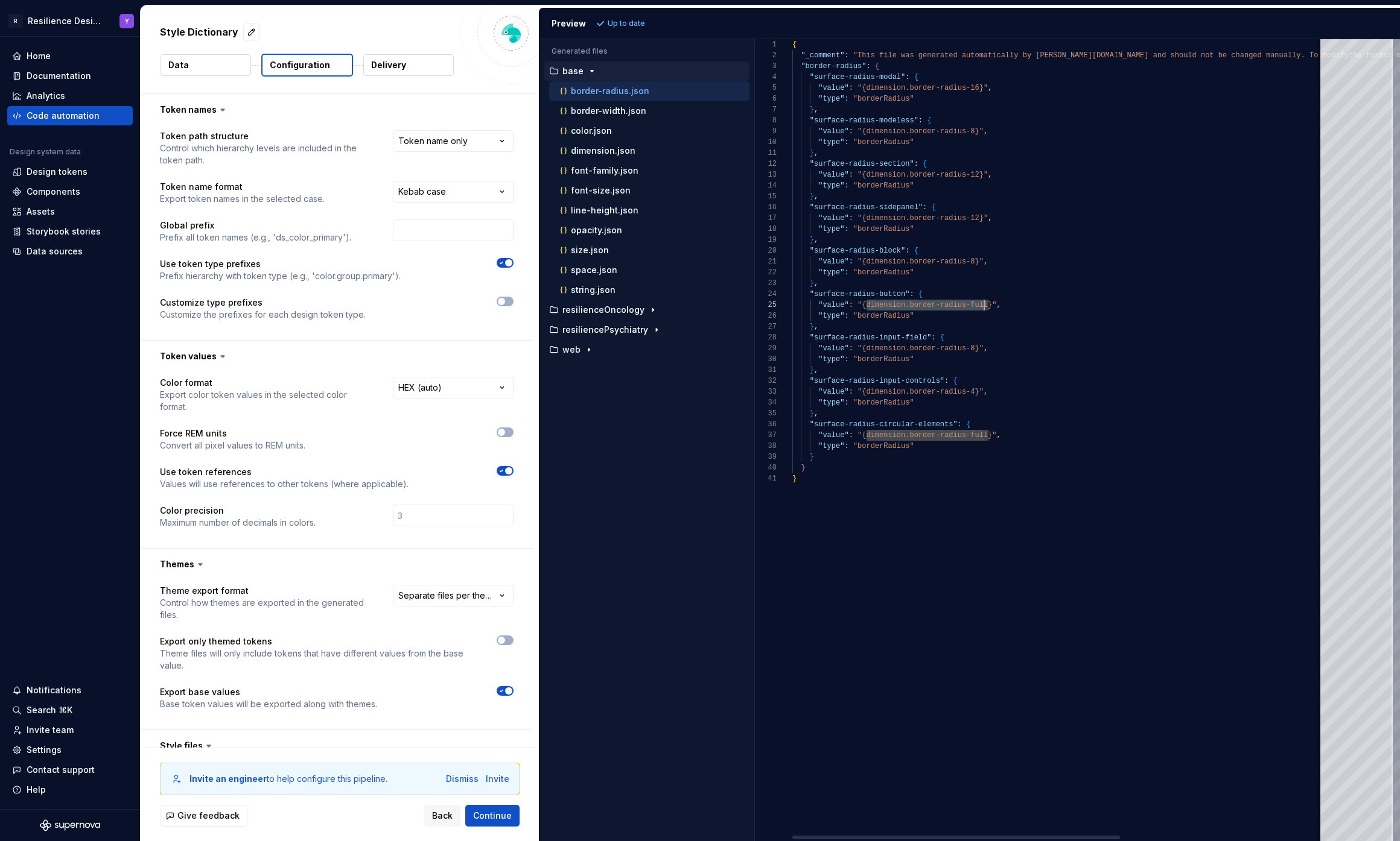
scroll to position [44, 196]
drag, startPoint x: 864, startPoint y: 306, endPoint x: 987, endPoint y: 304, distance: 123.0
click at [987, 304] on div "{ "_comment" : "This file was generated automatically by Supernov a.io and shou…" at bounding box center [1223, 440] width 861 height 802
click at [497, 139] on html "**********" at bounding box center [700, 420] width 1400 height 841
drag, startPoint x: 186, startPoint y: 136, endPoint x: 211, endPoint y: 136, distance: 25.0
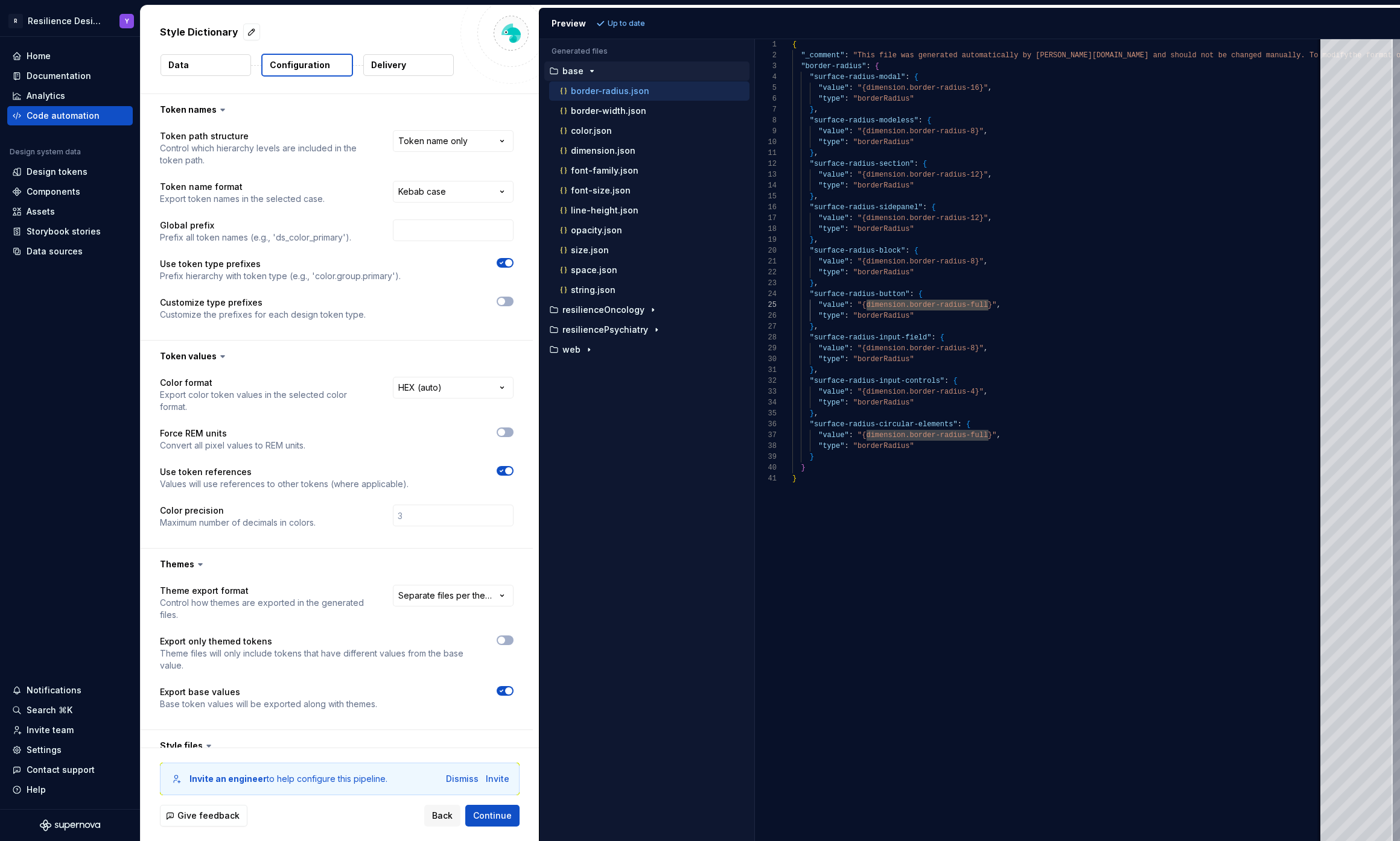
click at [211, 136] on html "**********" at bounding box center [700, 420] width 1400 height 841
click at [462, 143] on html "**********" at bounding box center [700, 420] width 1400 height 841
click at [981, 238] on html "**********" at bounding box center [700, 420] width 1400 height 841
type textarea "**********"
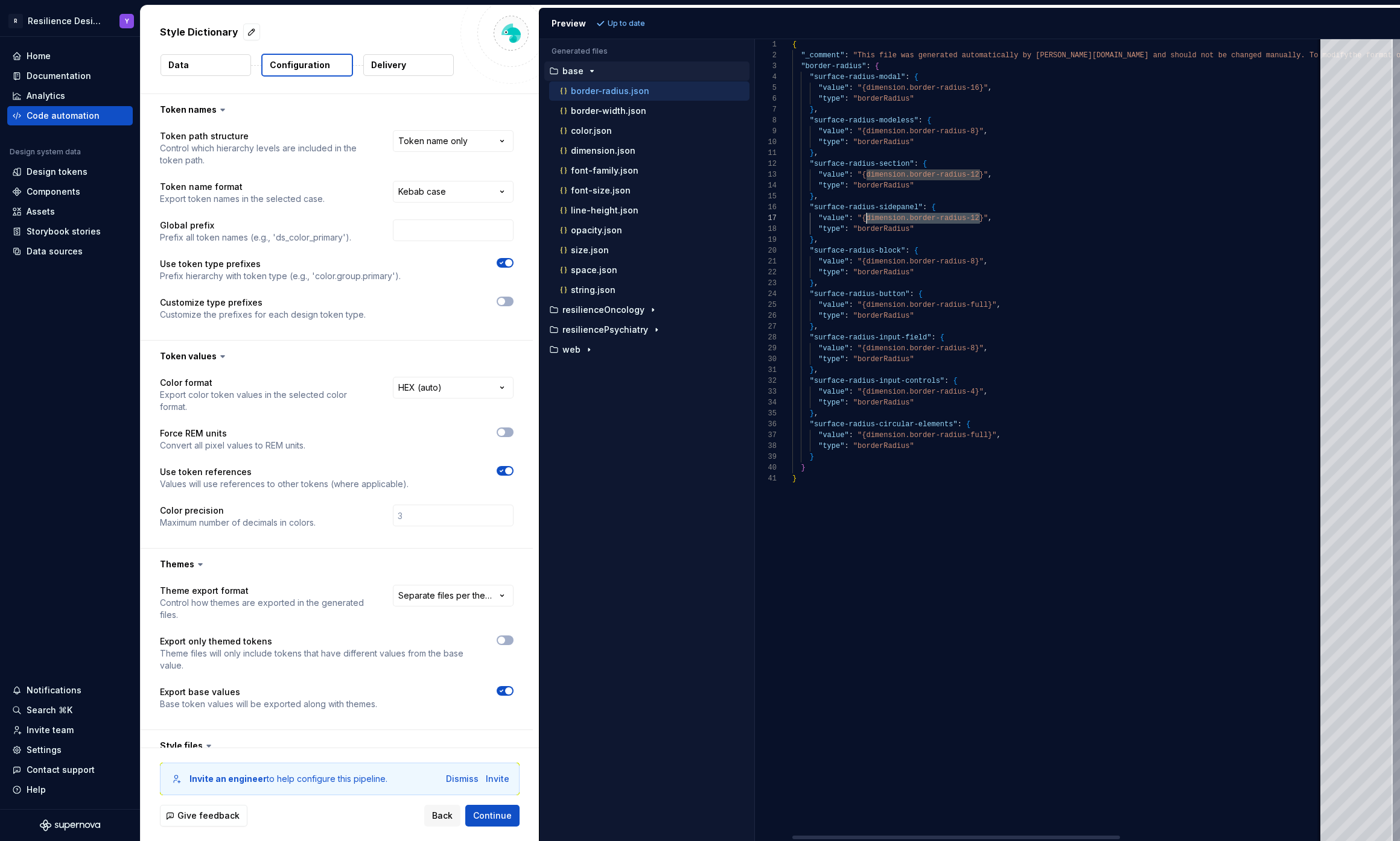
drag, startPoint x: 979, startPoint y: 217, endPoint x: 866, endPoint y: 220, distance: 113.0
click at [866, 220] on div "{ "_comment" : "This file was generated automatically by Supernov a.io and shou…" at bounding box center [1223, 440] width 861 height 802
click at [448, 137] on html "**********" at bounding box center [700, 420] width 1400 height 841
click at [467, 145] on html "**********" at bounding box center [700, 420] width 1400 height 841
select select "********"
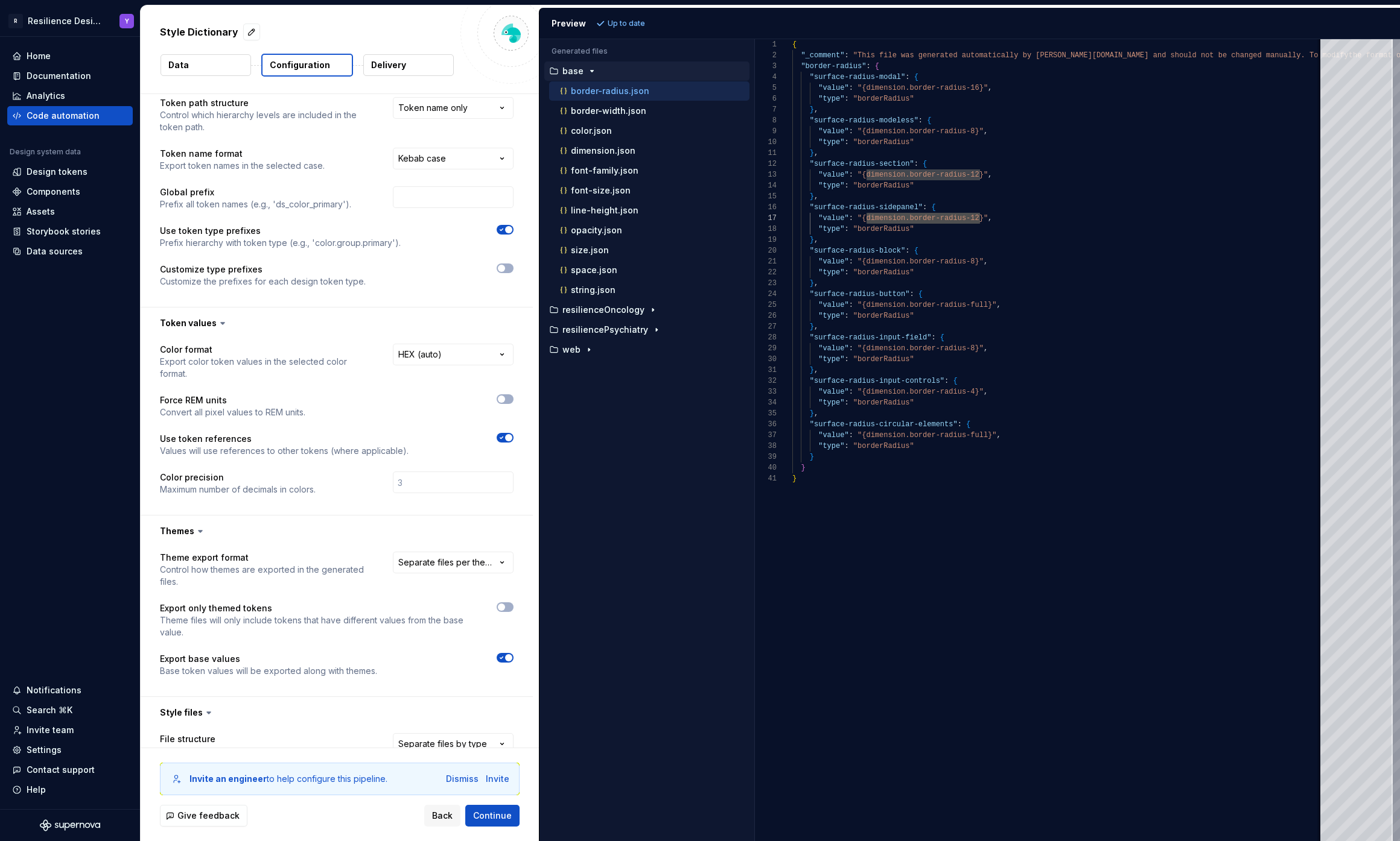
scroll to position [38, 0]
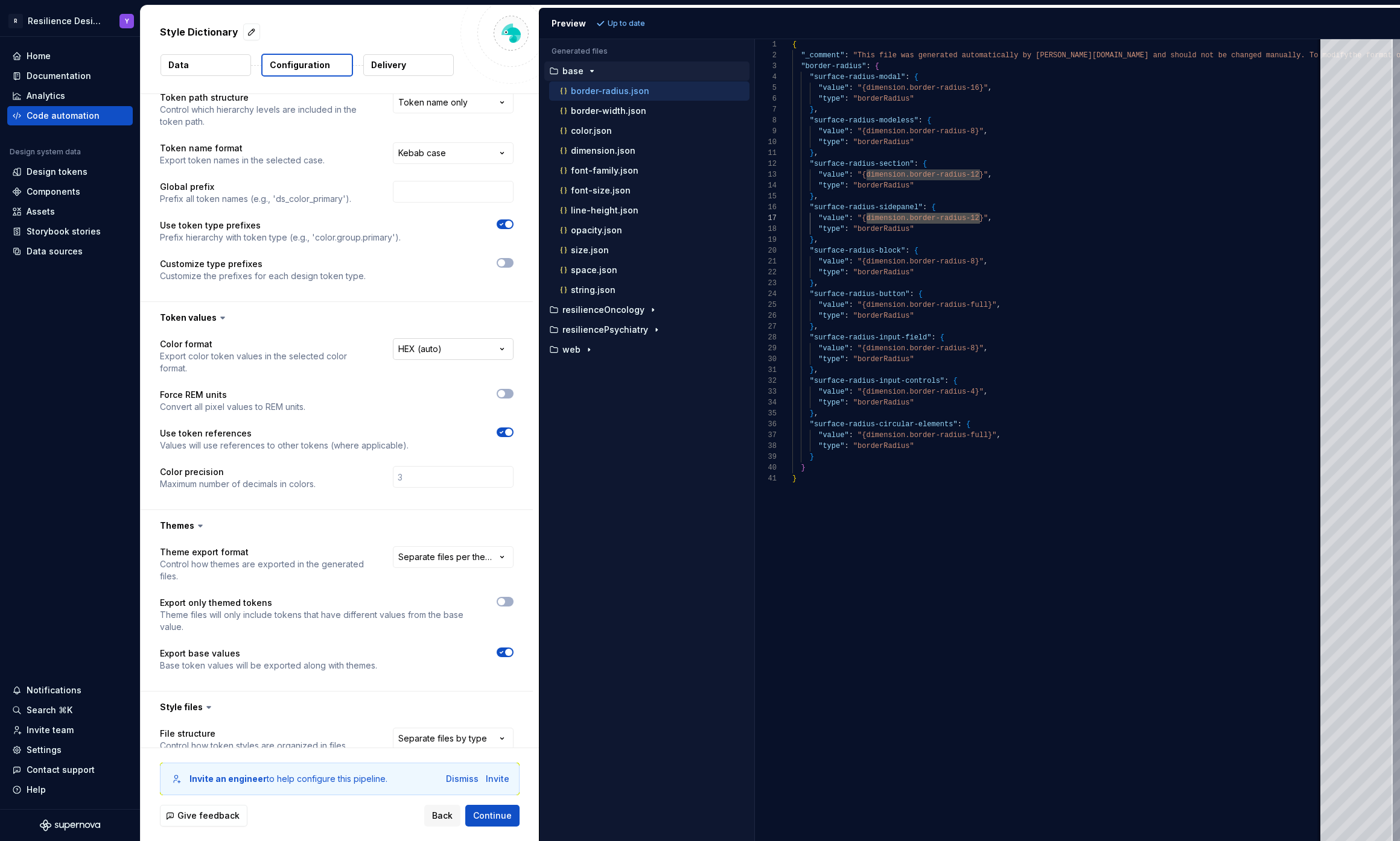
click at [432, 355] on html "**********" at bounding box center [700, 420] width 1400 height 841
click at [393, 315] on html "**********" at bounding box center [700, 420] width 1400 height 841
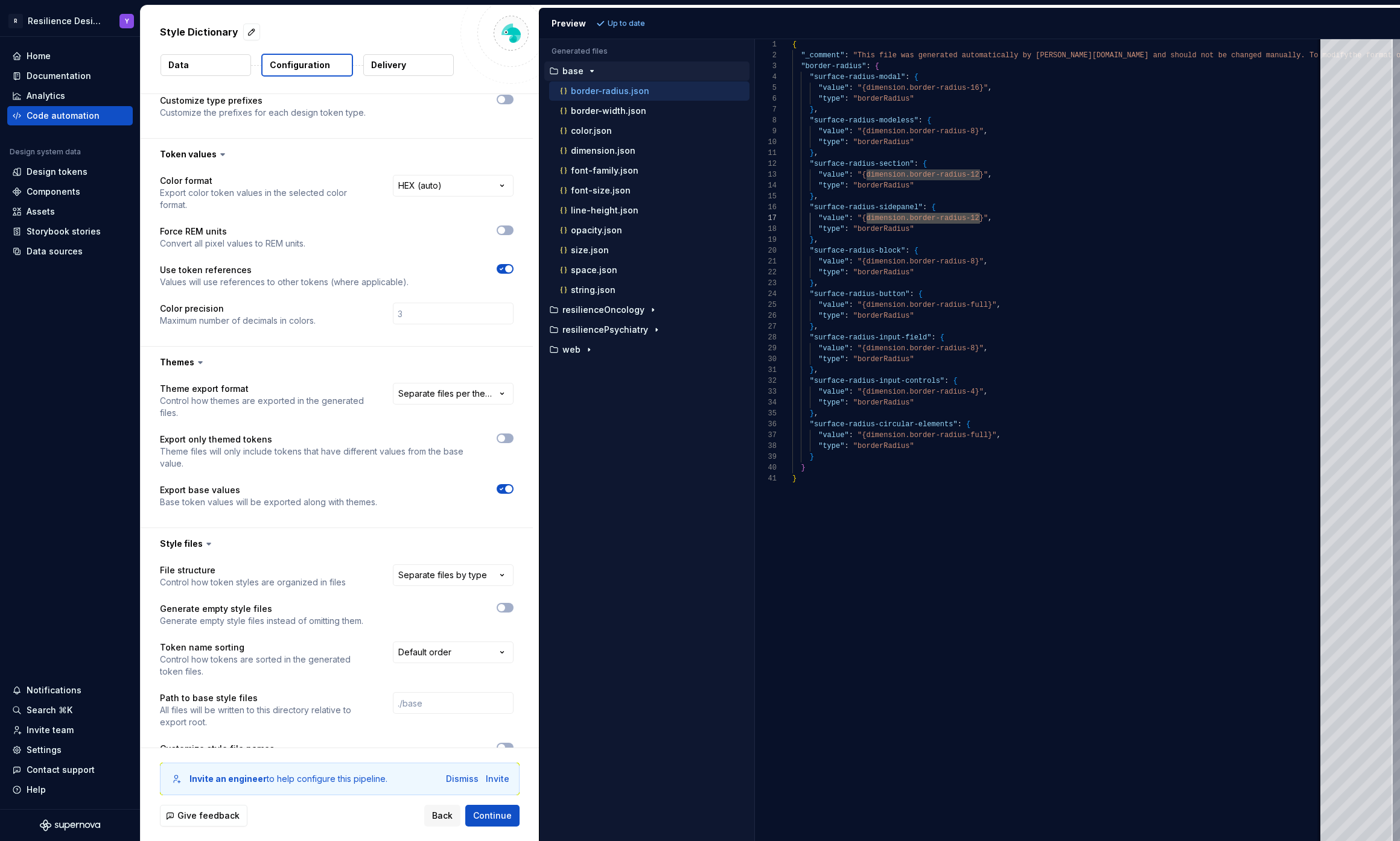
scroll to position [205, 0]
click at [461, 389] on html "**********" at bounding box center [700, 420] width 1400 height 841
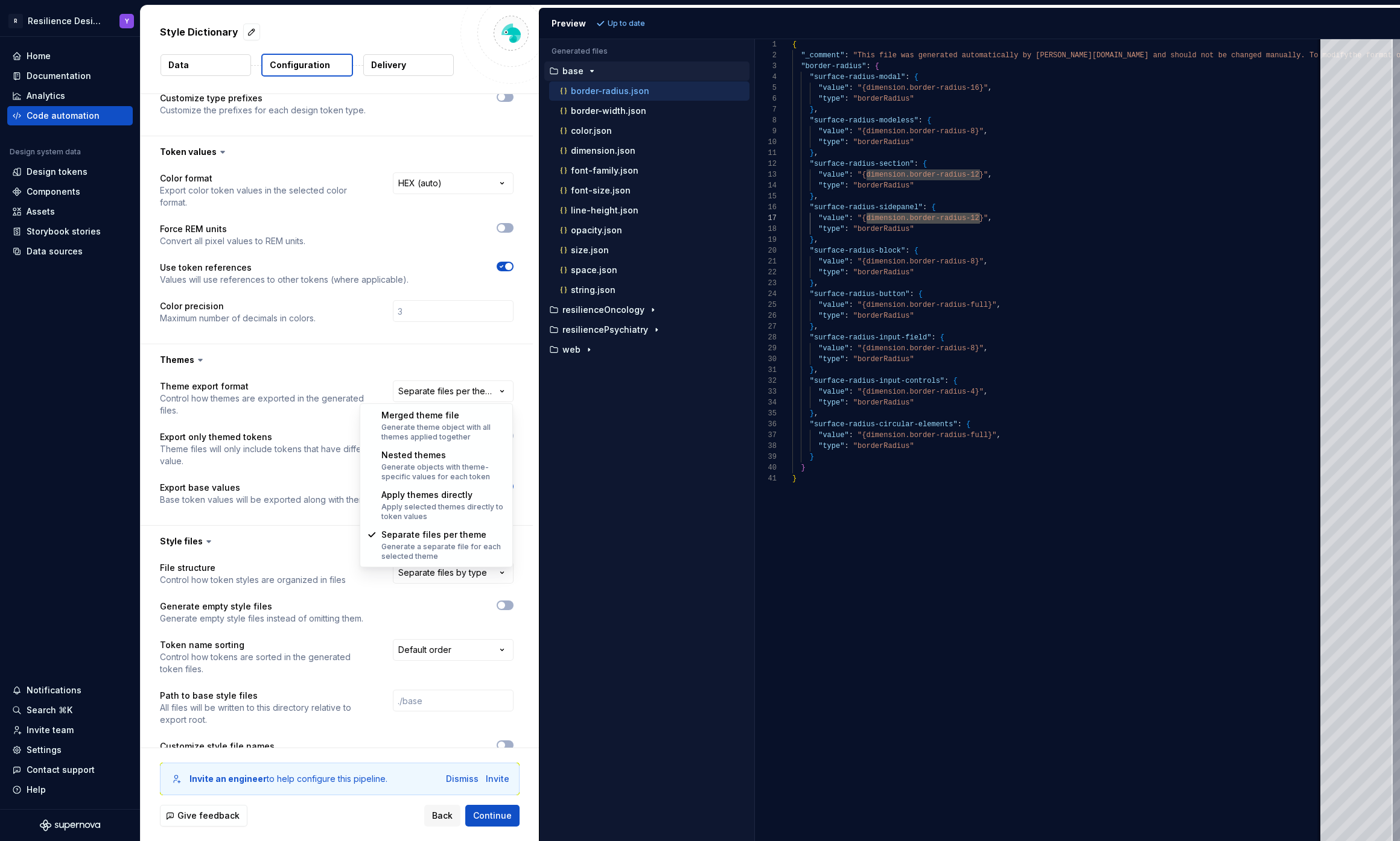
click at [375, 343] on html "**********" at bounding box center [700, 420] width 1400 height 841
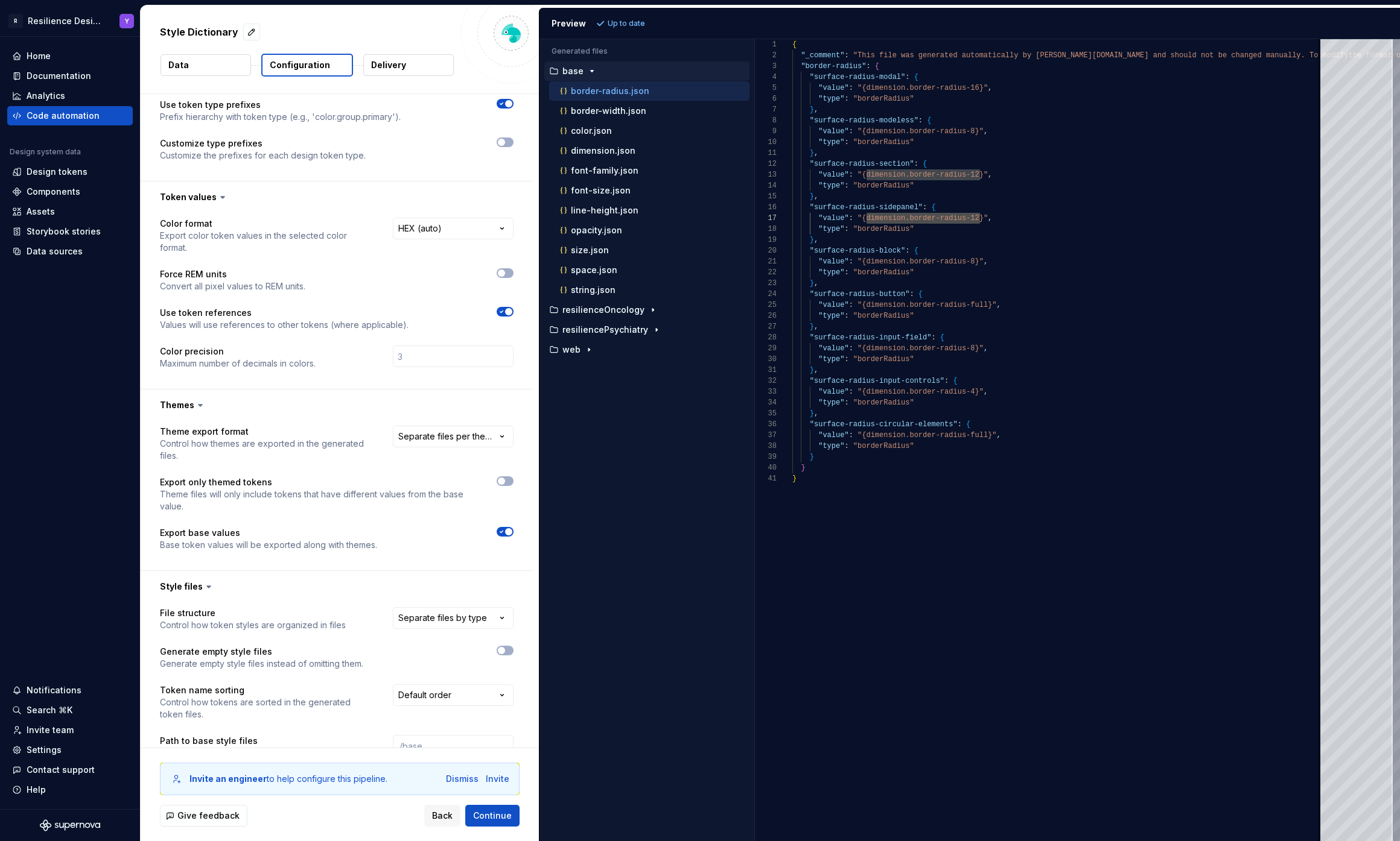
scroll to position [0, 0]
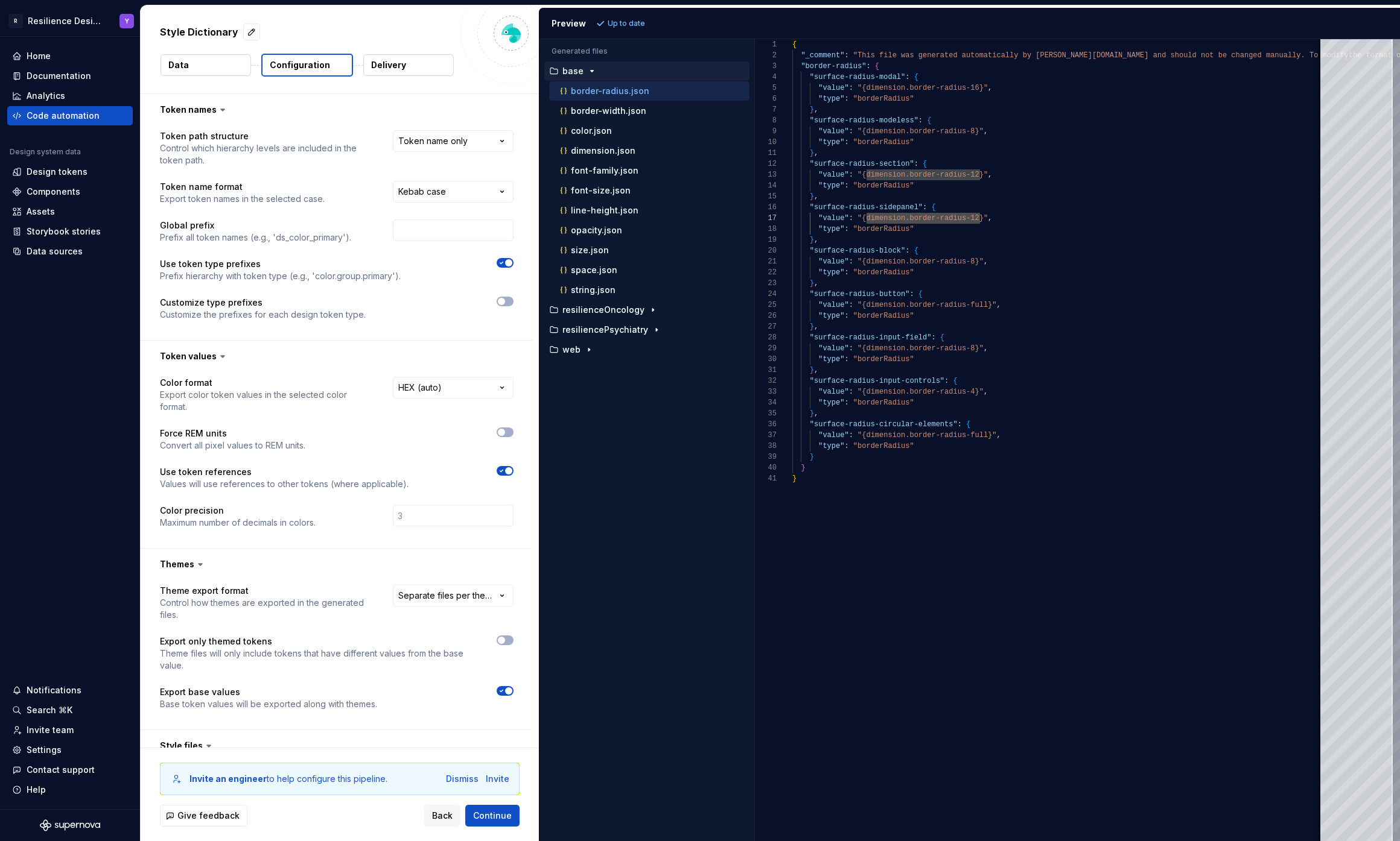
click at [590, 69] on icon "button" at bounding box center [591, 71] width 10 height 10
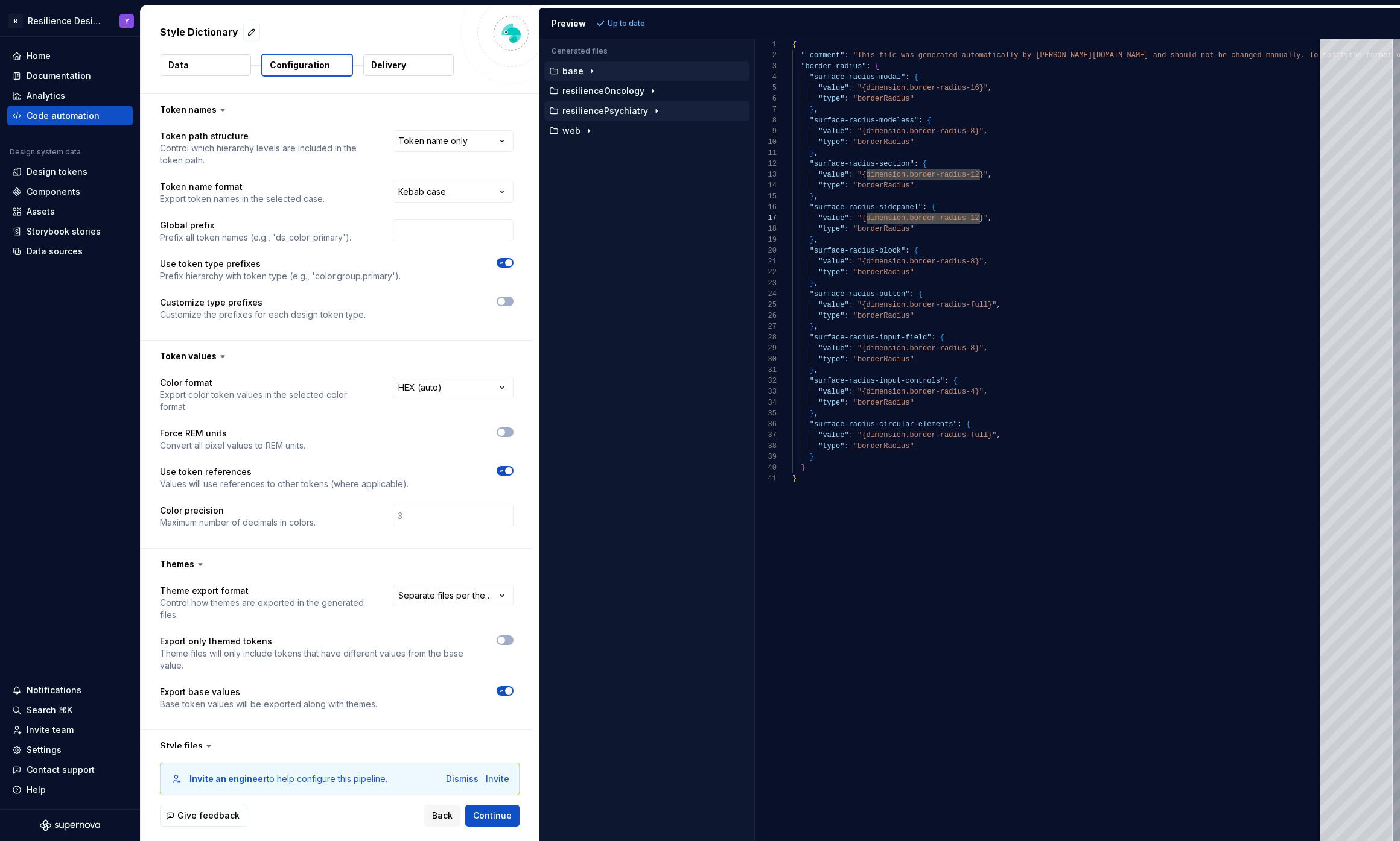
click at [611, 102] on div "resiliencePsychiatry" at bounding box center [646, 110] width 205 height 19
click at [635, 115] on p "resiliencePsychiatry" at bounding box center [605, 111] width 86 height 10
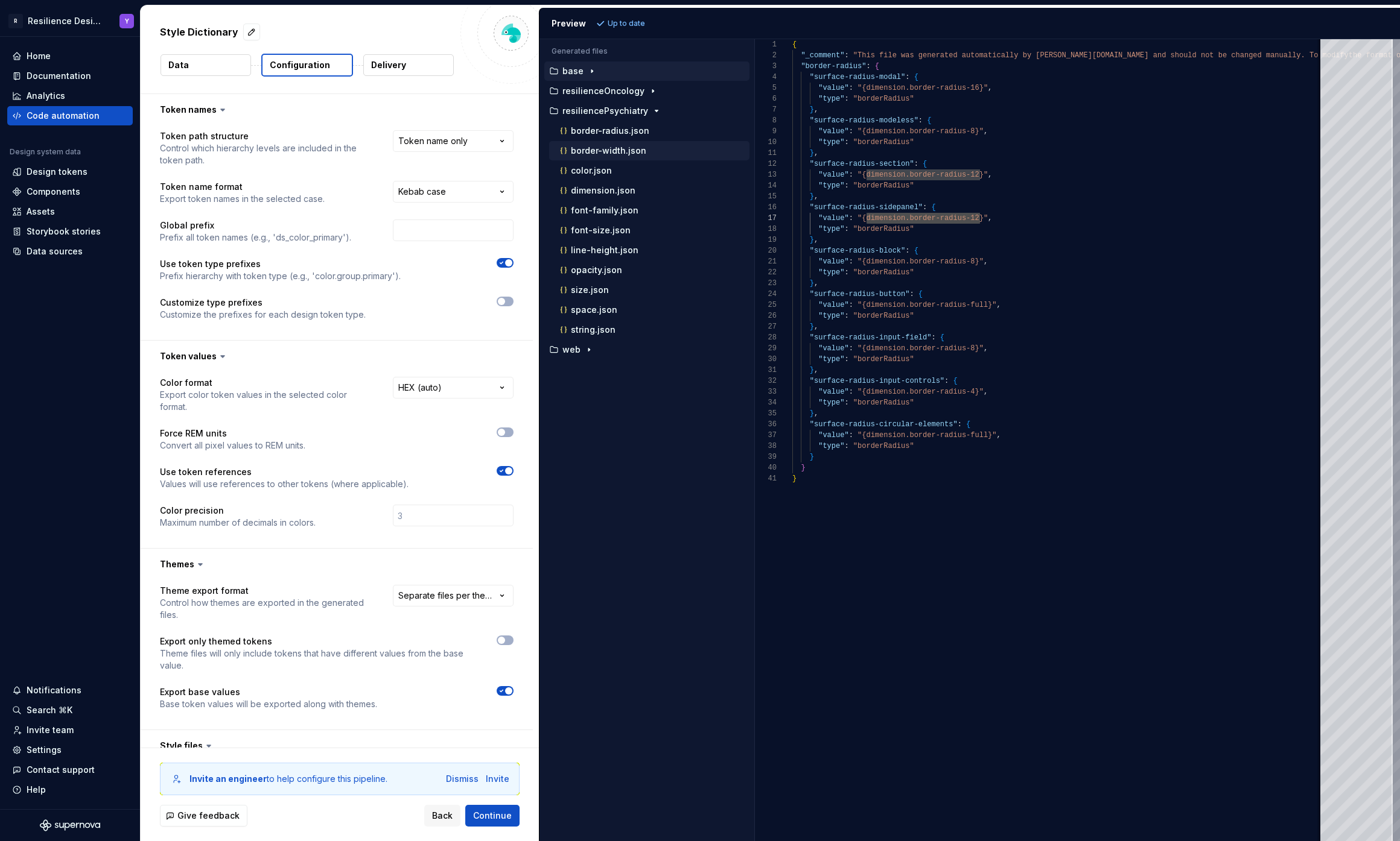
click at [614, 153] on p "border-width.json" at bounding box center [608, 150] width 76 height 10
click at [595, 183] on div "dimension.json" at bounding box center [650, 190] width 200 height 19
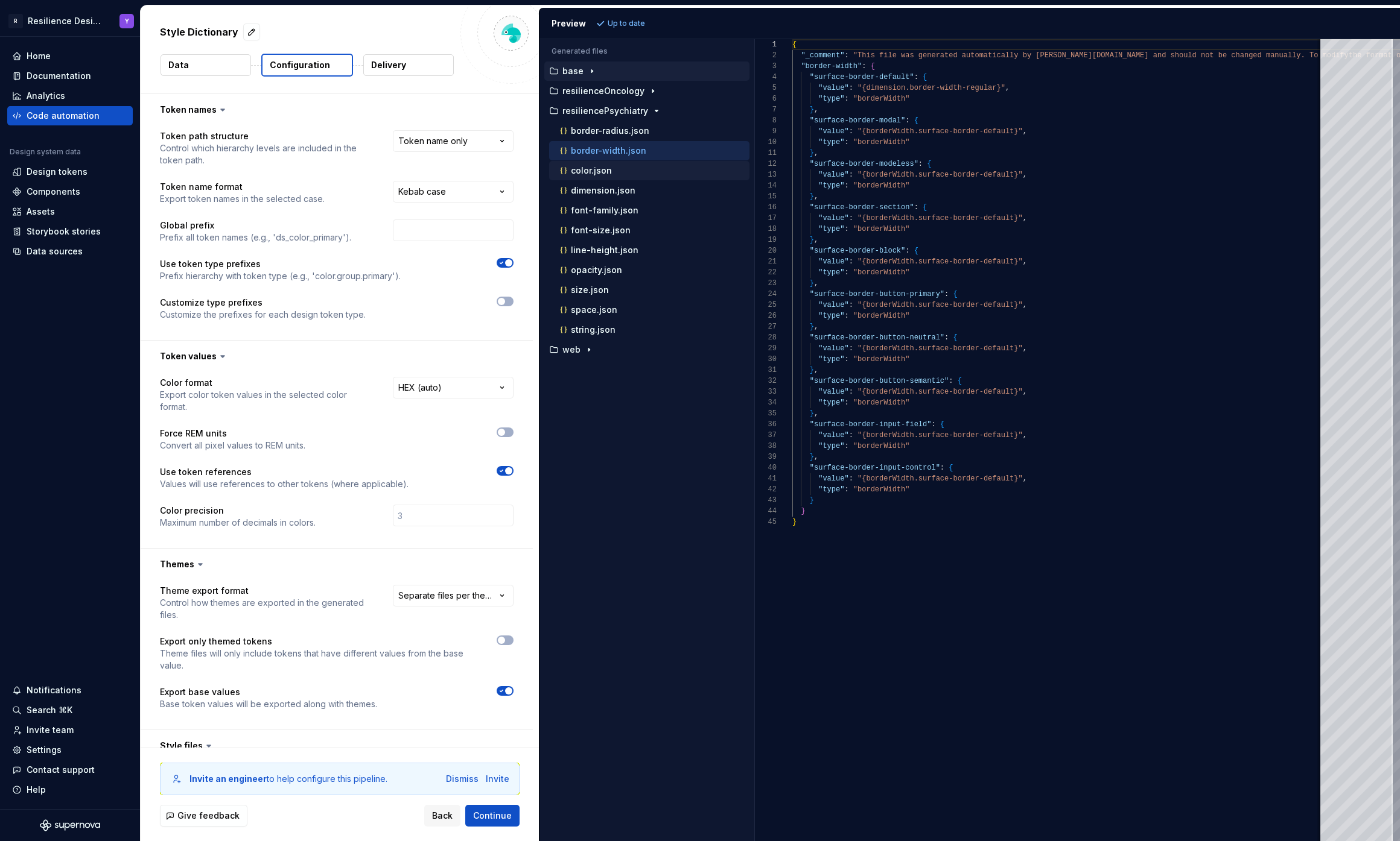
click at [595, 173] on p "color.json" at bounding box center [590, 170] width 41 height 10
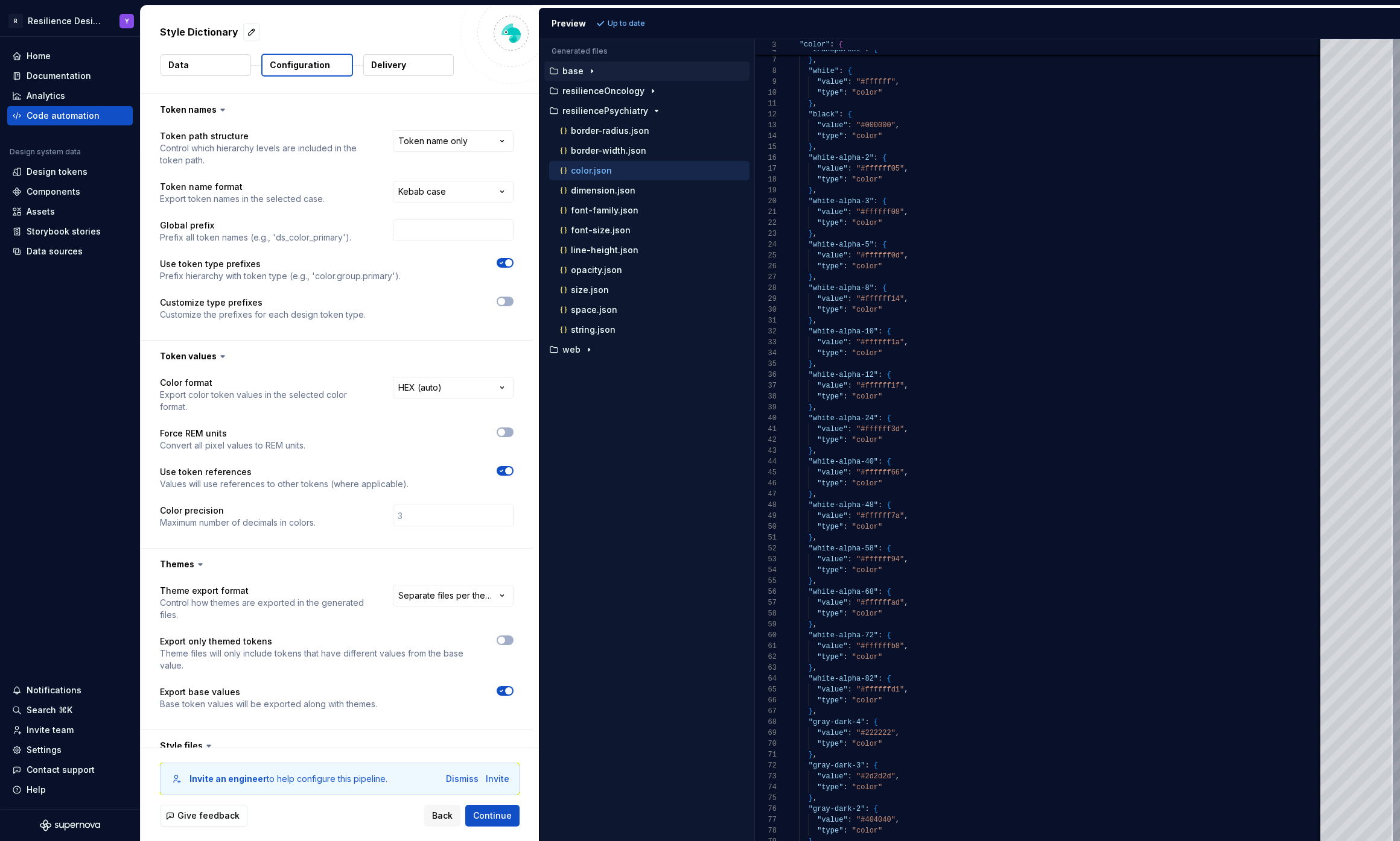
scroll to position [37, 0]
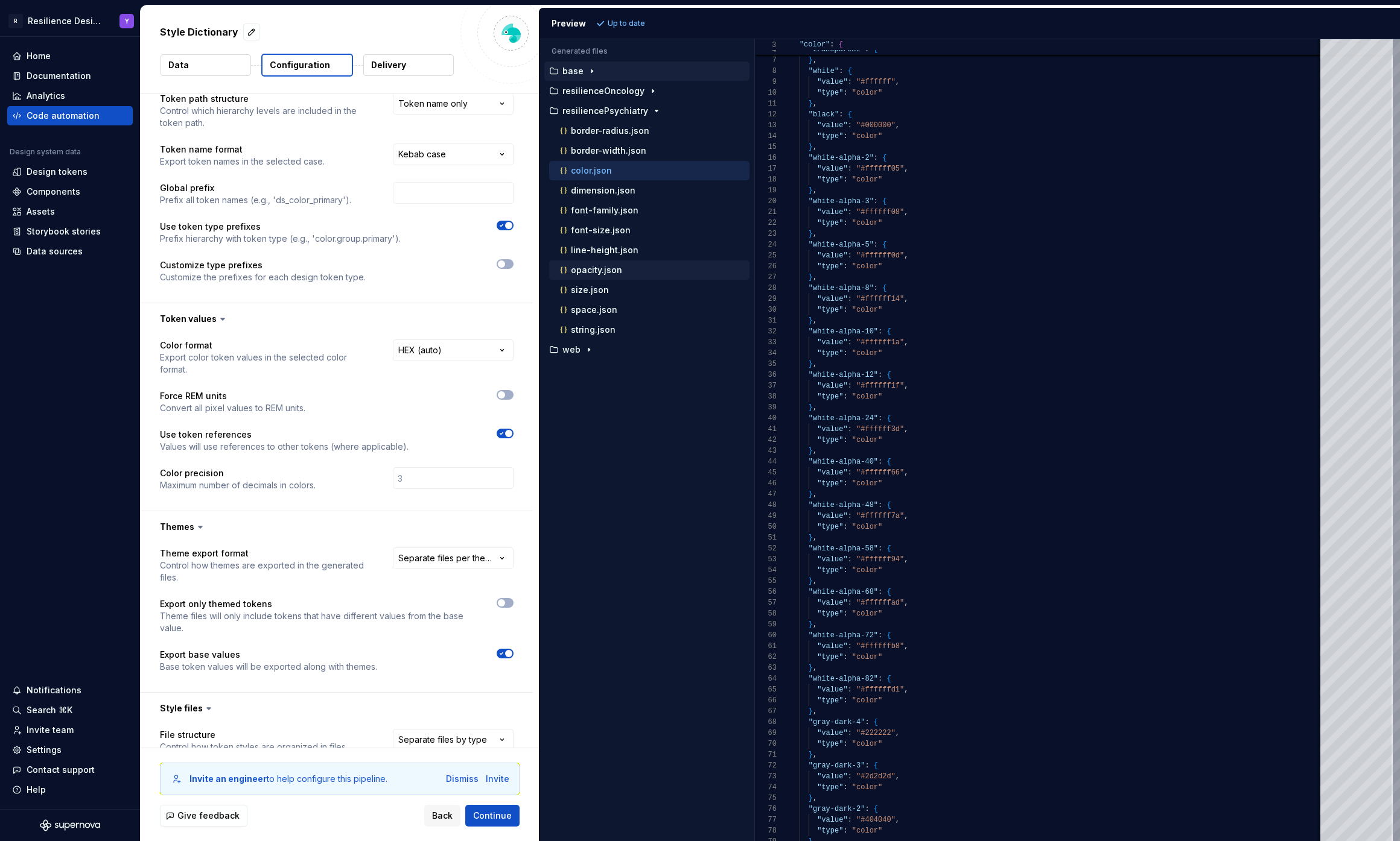
click at [629, 265] on div "opacity.json" at bounding box center [653, 269] width 192 height 12
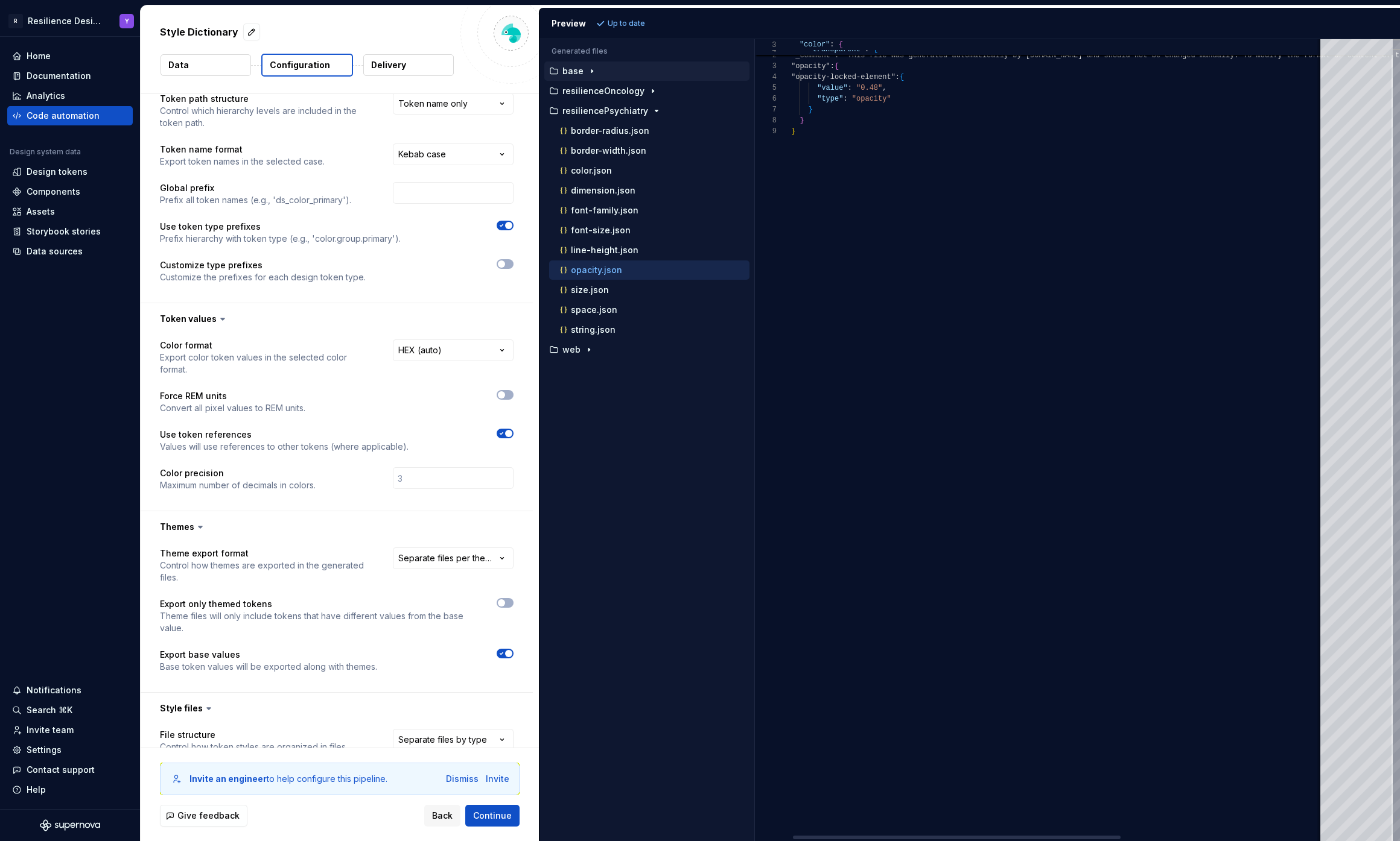
scroll to position [97, 0]
click at [637, 169] on div "color.json" at bounding box center [653, 170] width 192 height 12
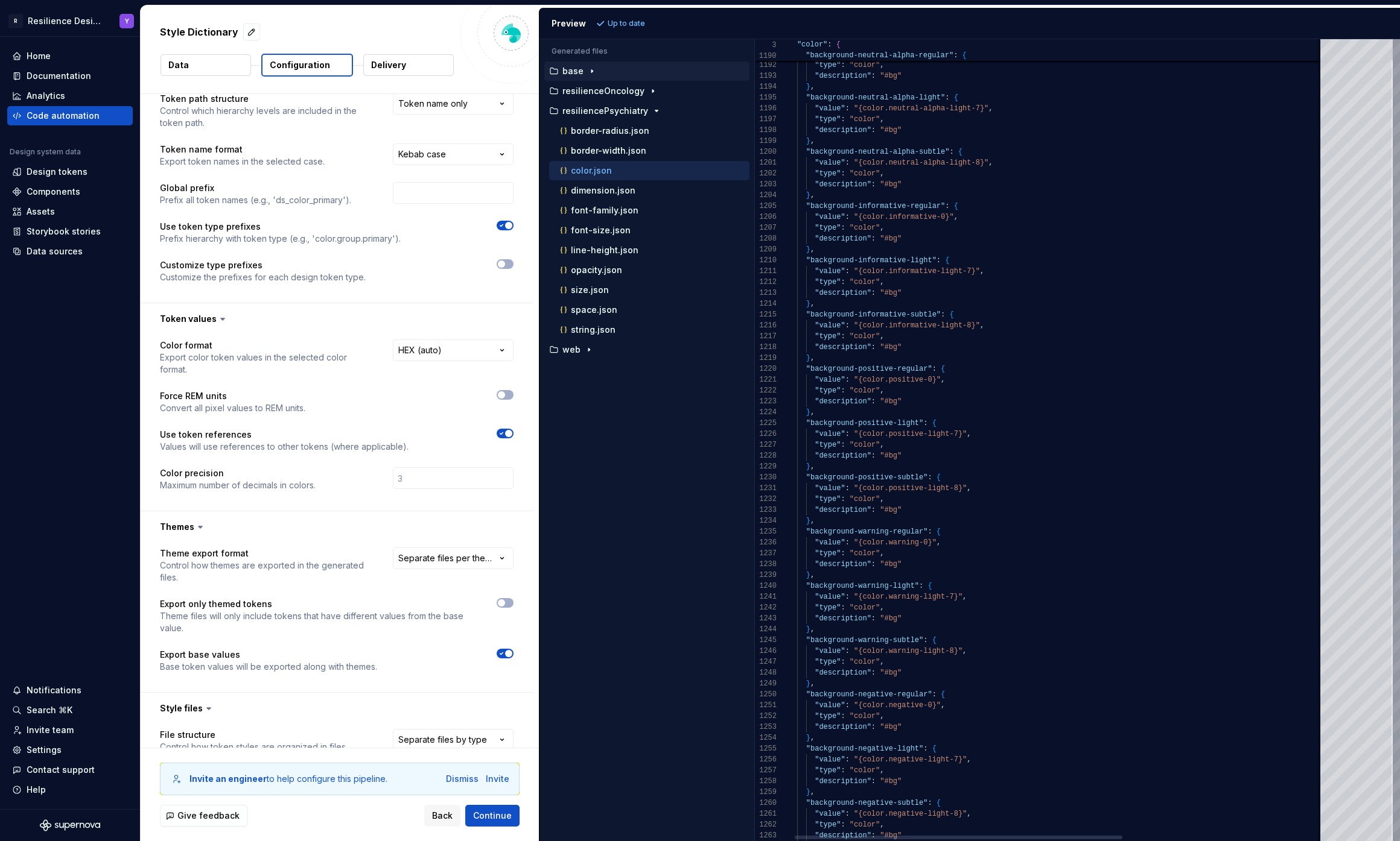
type textarea "**********"
type textarea "***"
type textarea "**********"
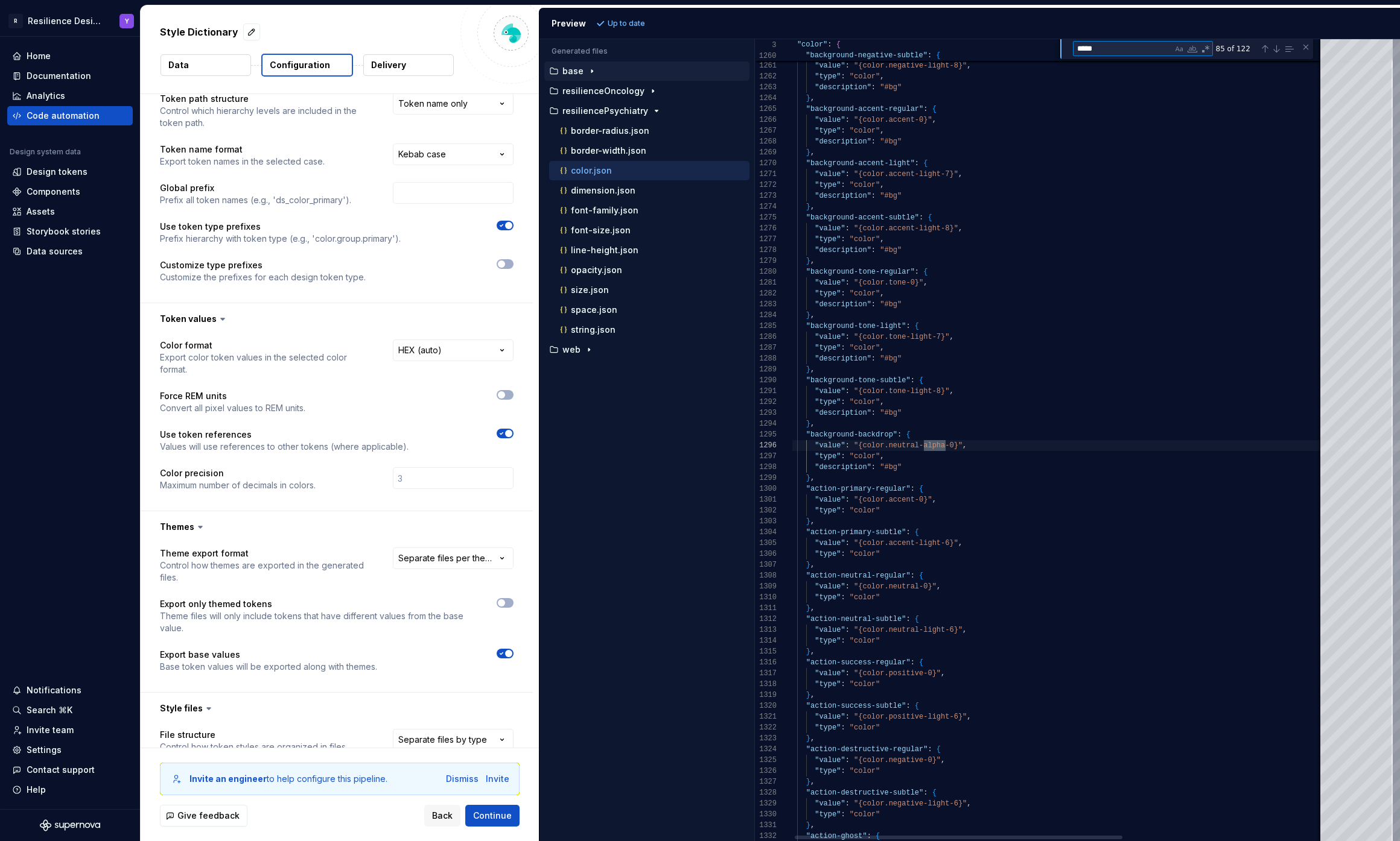
scroll to position [108, 156]
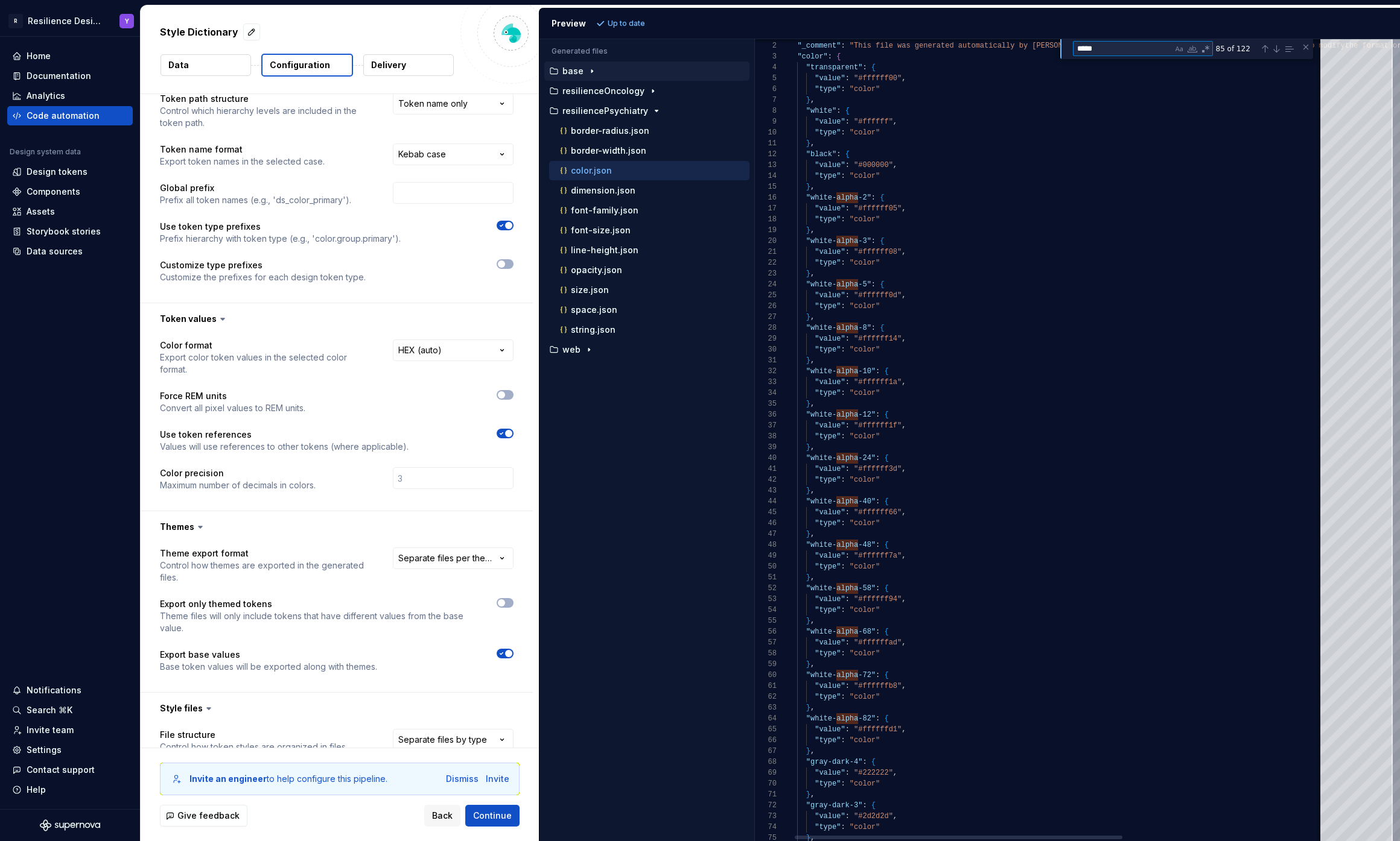
type textarea "*****"
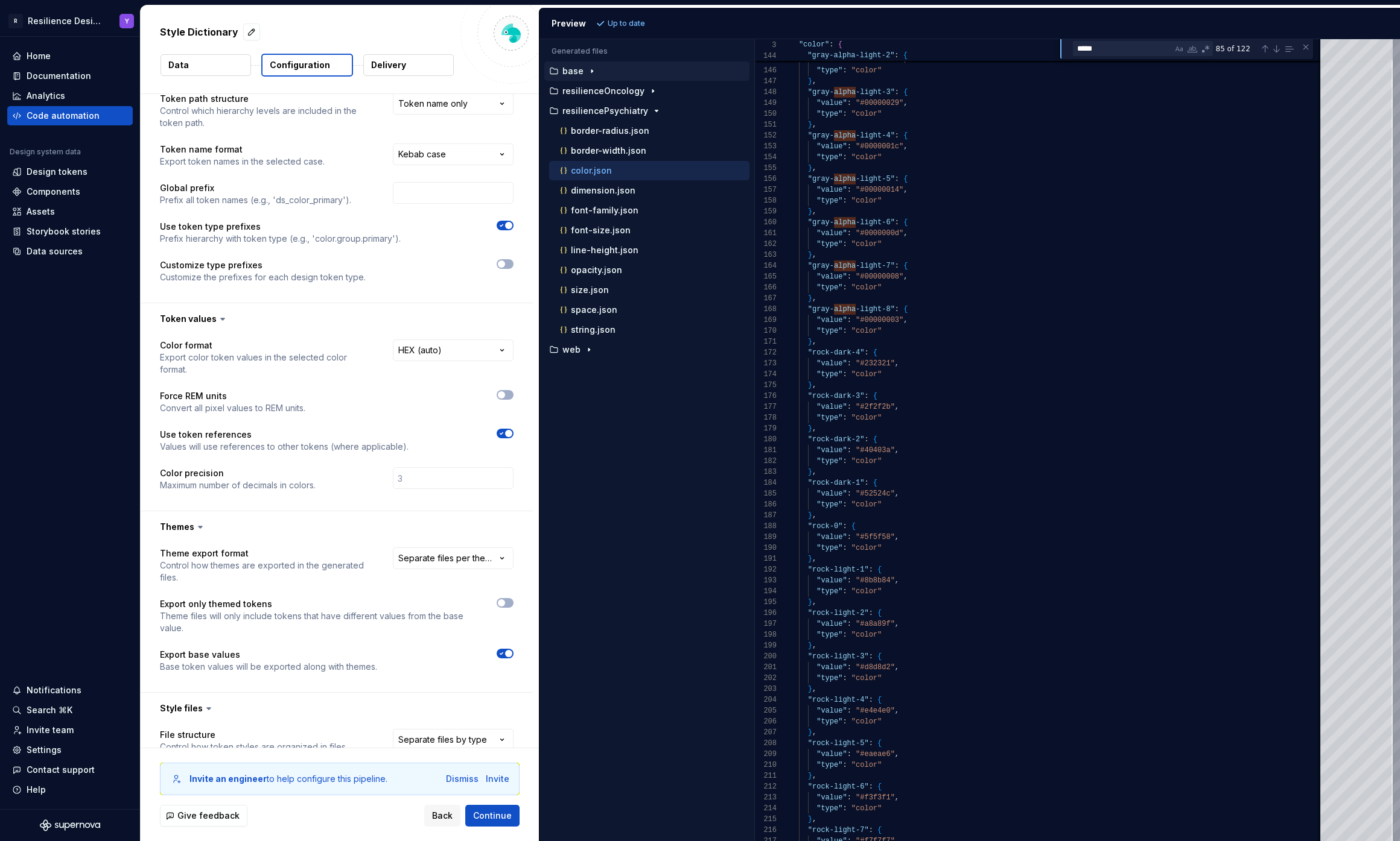
click at [592, 69] on icon "button" at bounding box center [591, 71] width 10 height 10
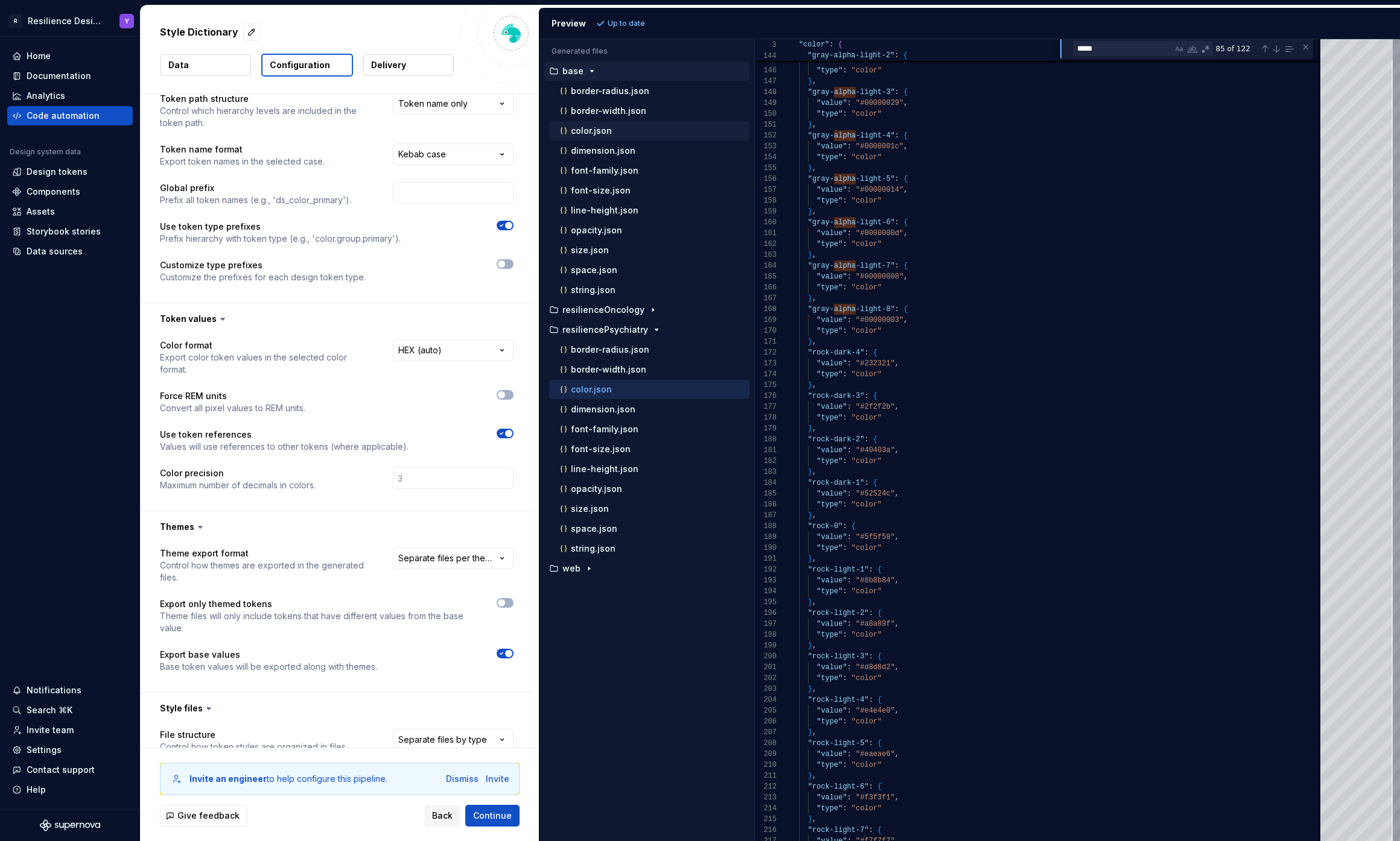
click at [617, 126] on div "color.json" at bounding box center [653, 130] width 192 height 12
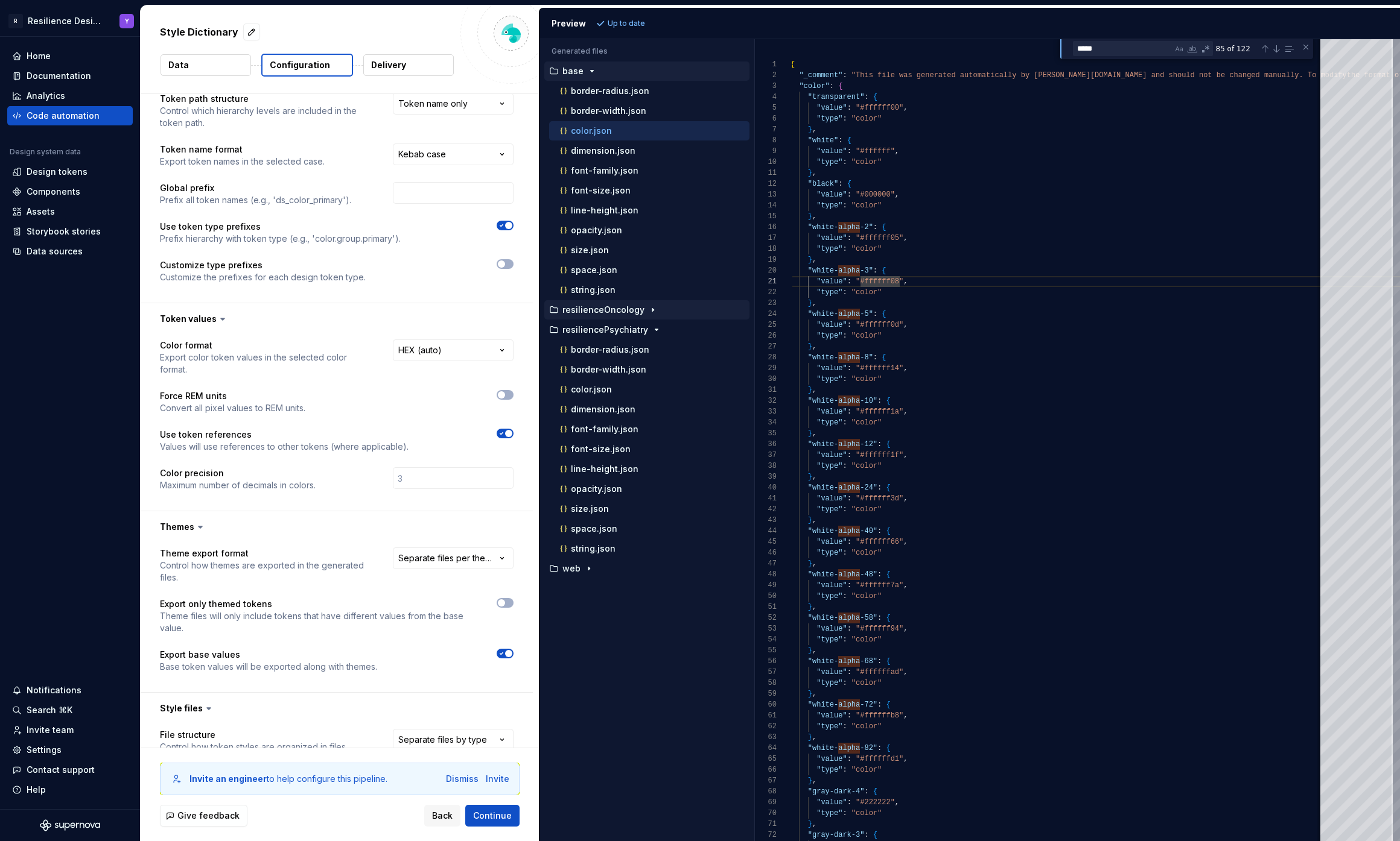
click at [627, 316] on div "resilienceOncology" at bounding box center [646, 309] width 205 height 19
click at [628, 314] on p "resilienceOncology" at bounding box center [603, 310] width 82 height 10
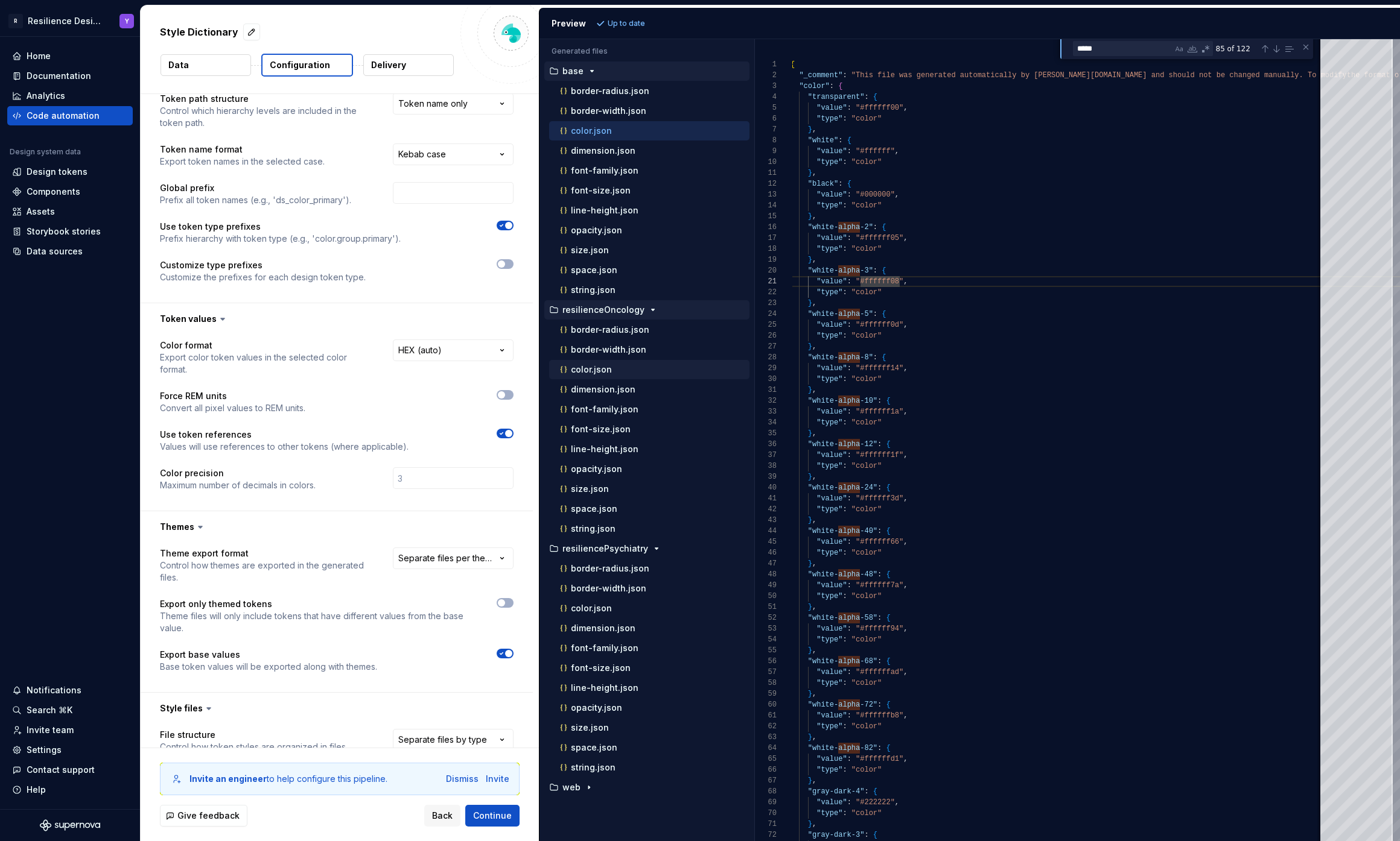
click at [609, 375] on div "color.json" at bounding box center [653, 369] width 192 height 12
type textarea "**********"
drag, startPoint x: 895, startPoint y: 302, endPoint x: 794, endPoint y: 273, distance: 105.1
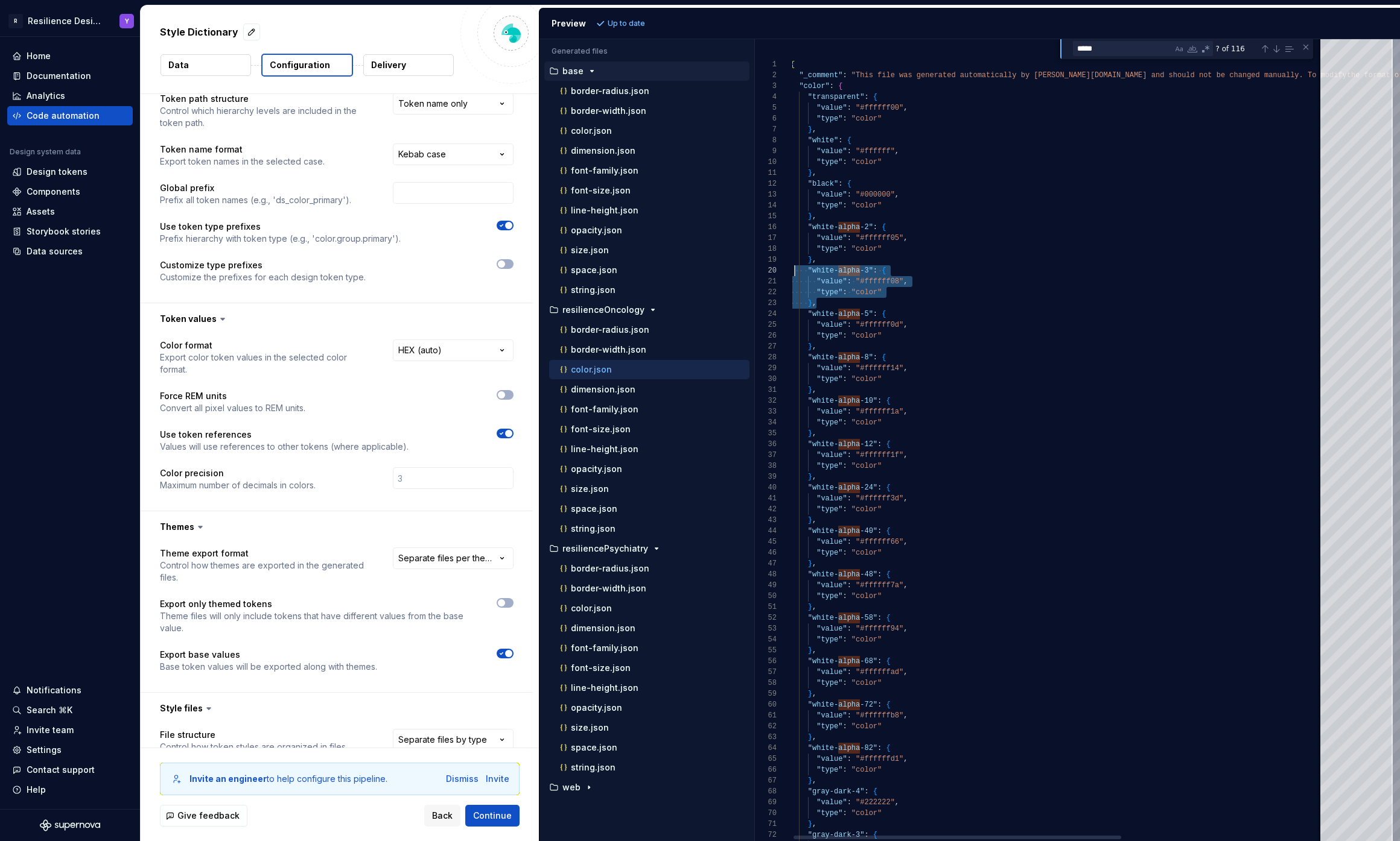
click at [433, 556] on html "**********" at bounding box center [700, 420] width 1400 height 841
click at [659, 23] on span "Refresh preview" at bounding box center [639, 24] width 60 height 10
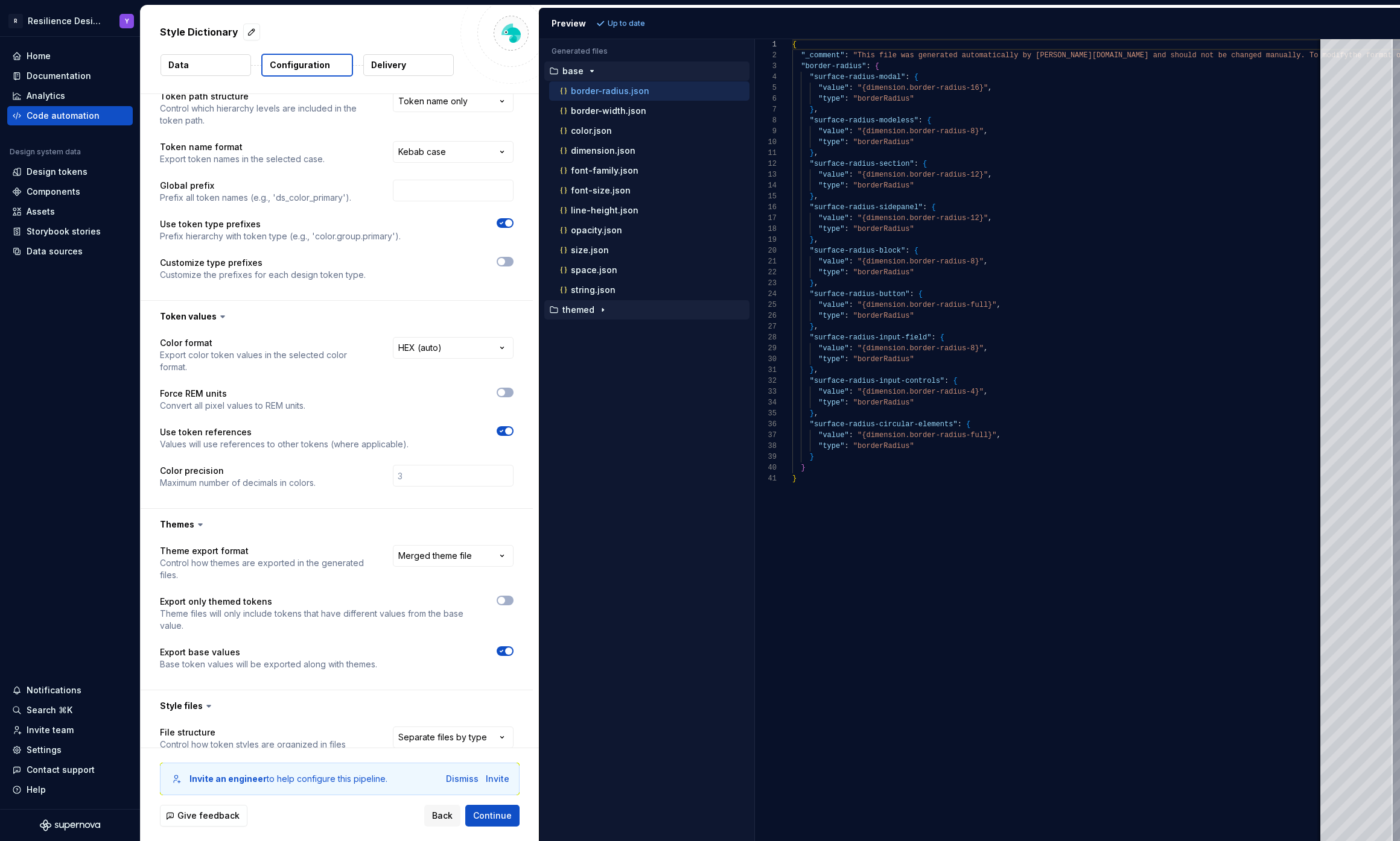
click at [590, 305] on p "themed" at bounding box center [578, 310] width 32 height 10
click at [452, 562] on html "**********" at bounding box center [700, 420] width 1400 height 841
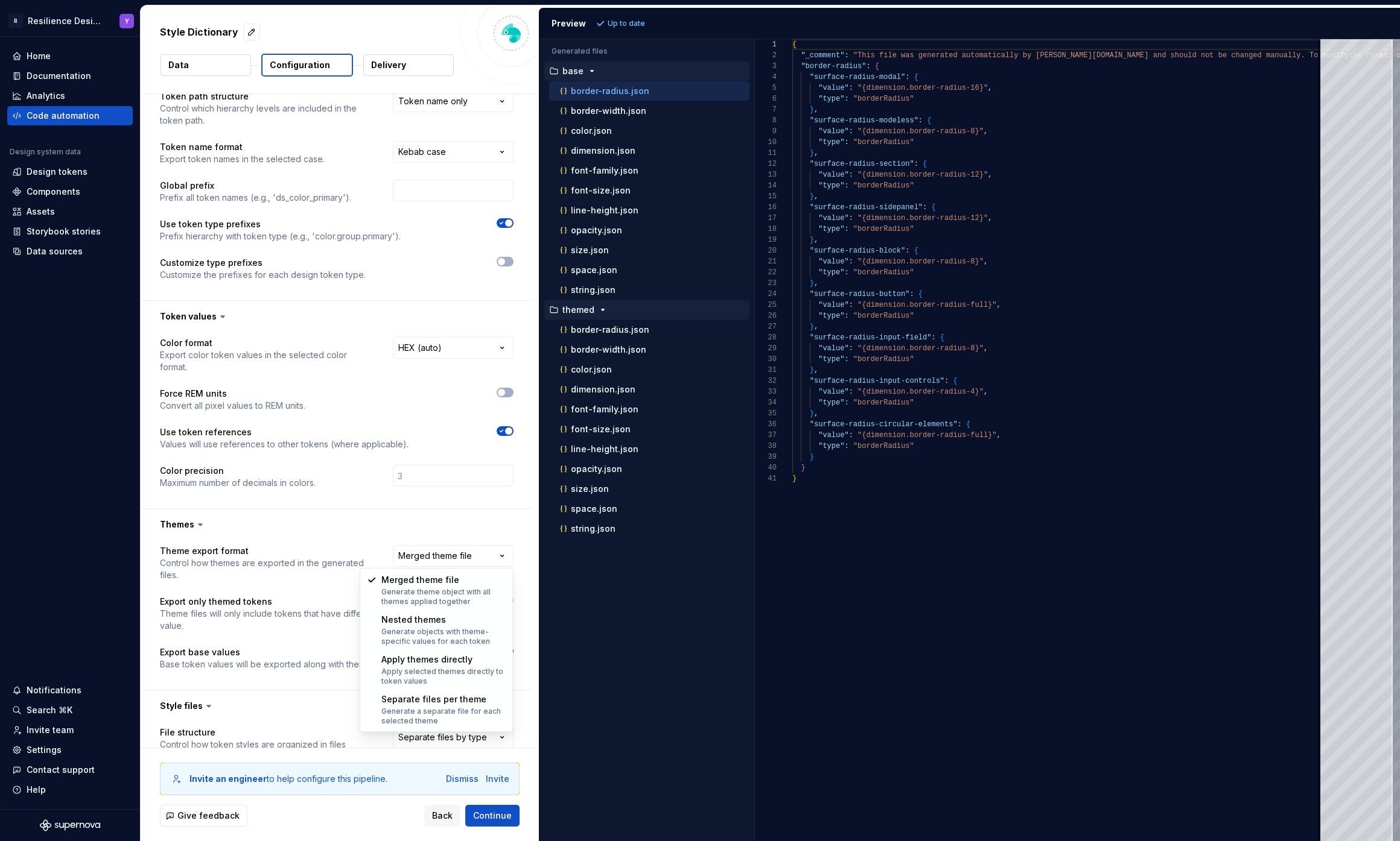
select select "**********"
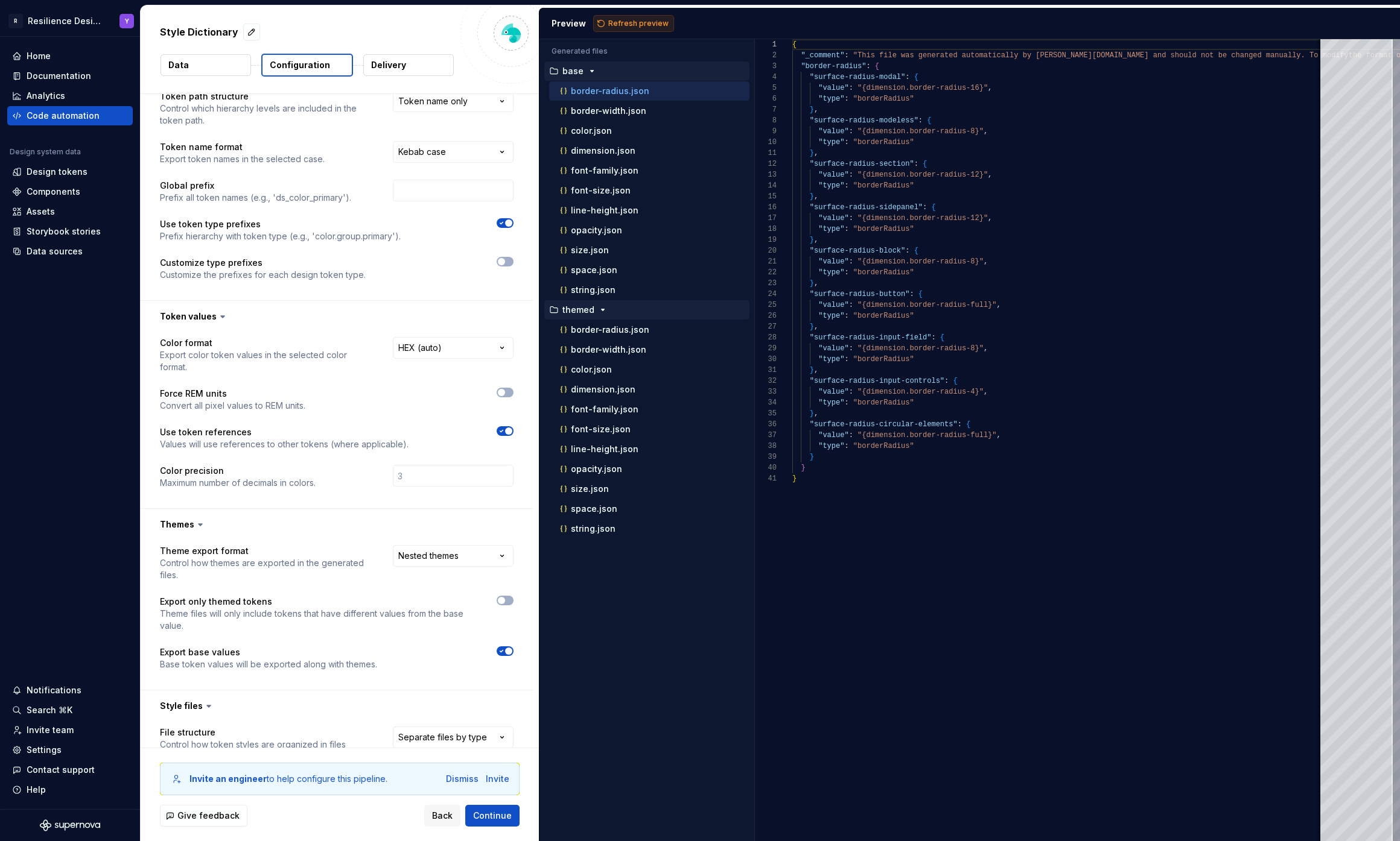
click at [622, 27] on span "Refresh preview" at bounding box center [639, 24] width 60 height 10
click at [442, 554] on html "**********" at bounding box center [700, 420] width 1400 height 841
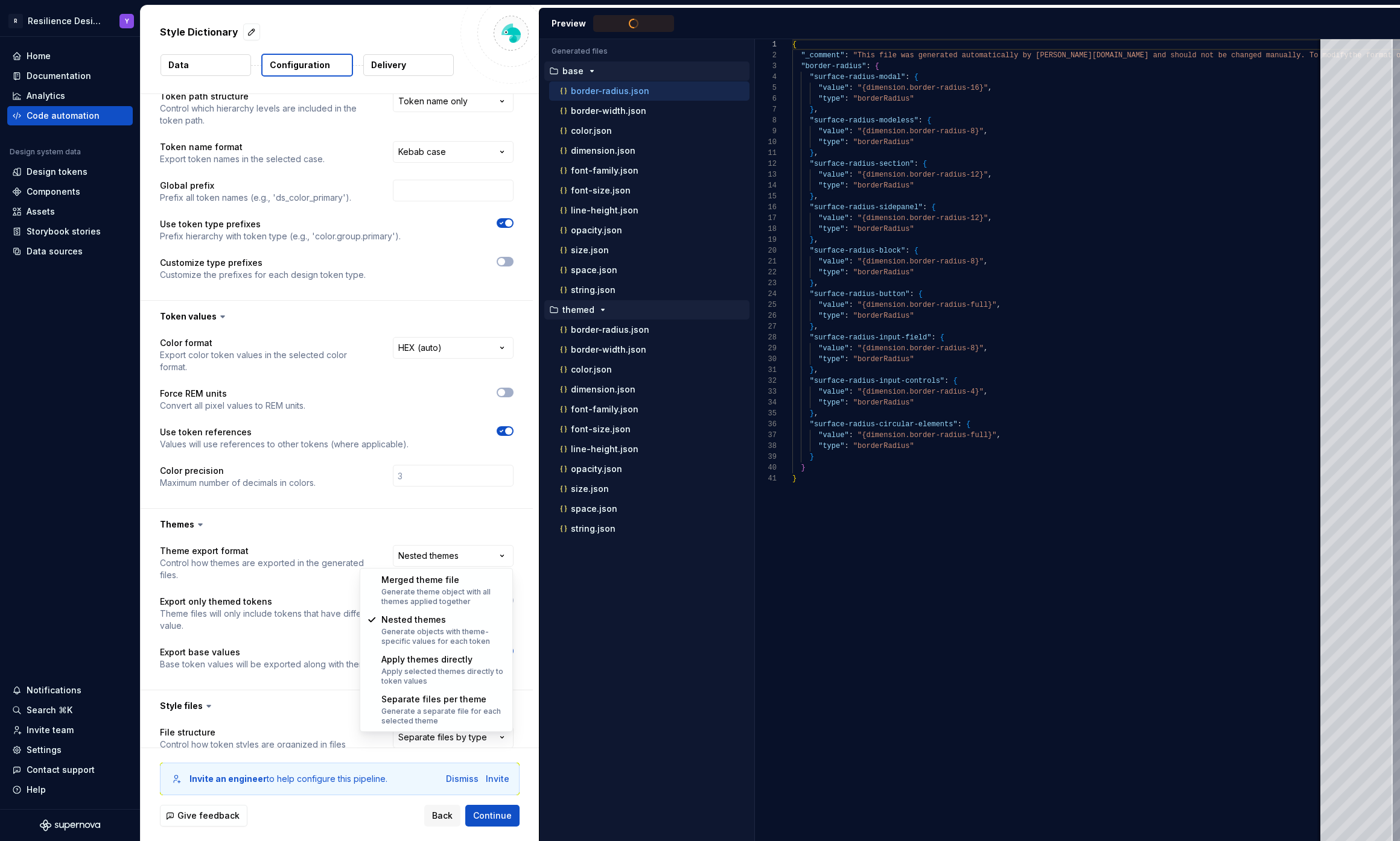
click at [683, 658] on html "**********" at bounding box center [700, 420] width 1400 height 841
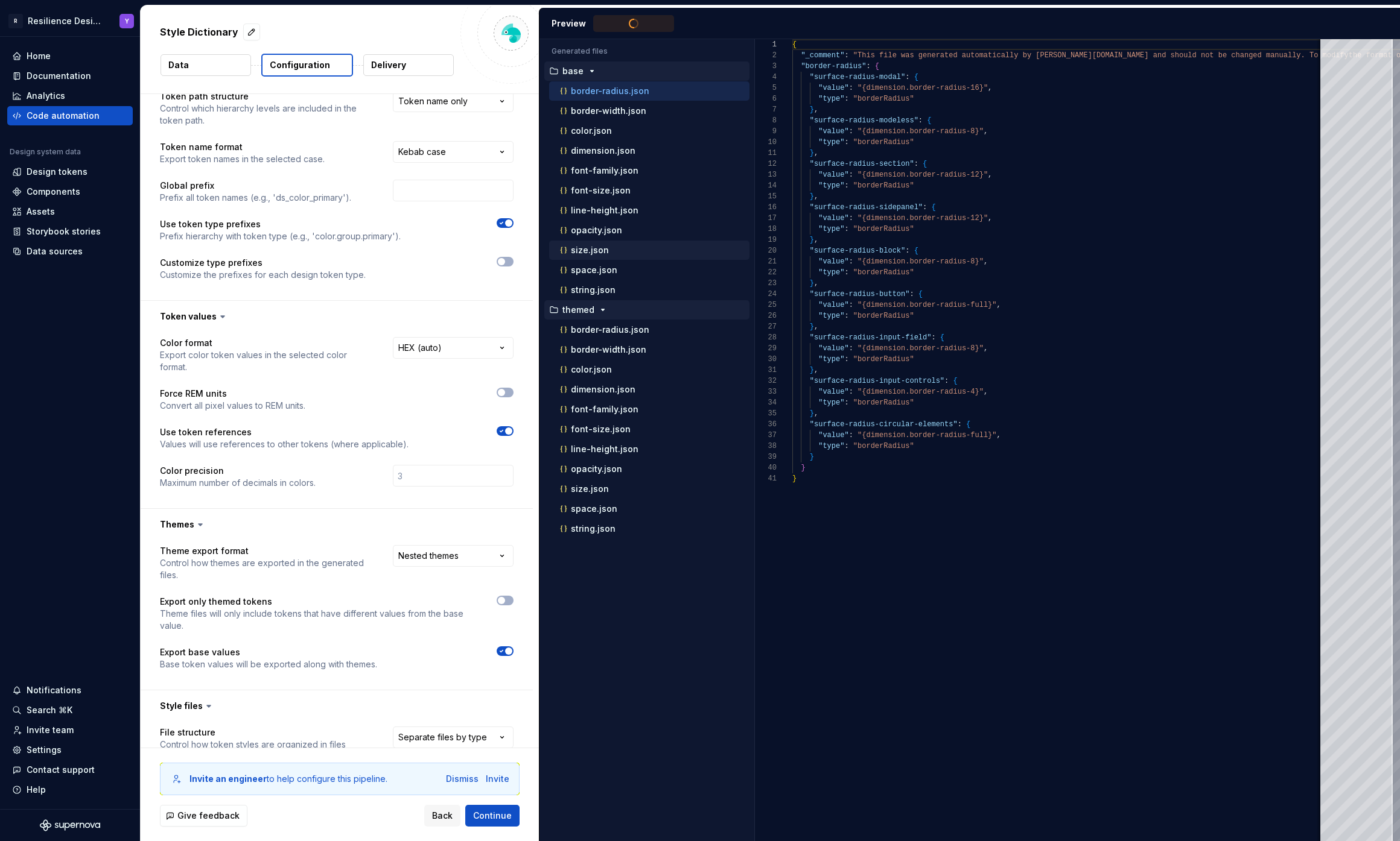
type textarea "**********"
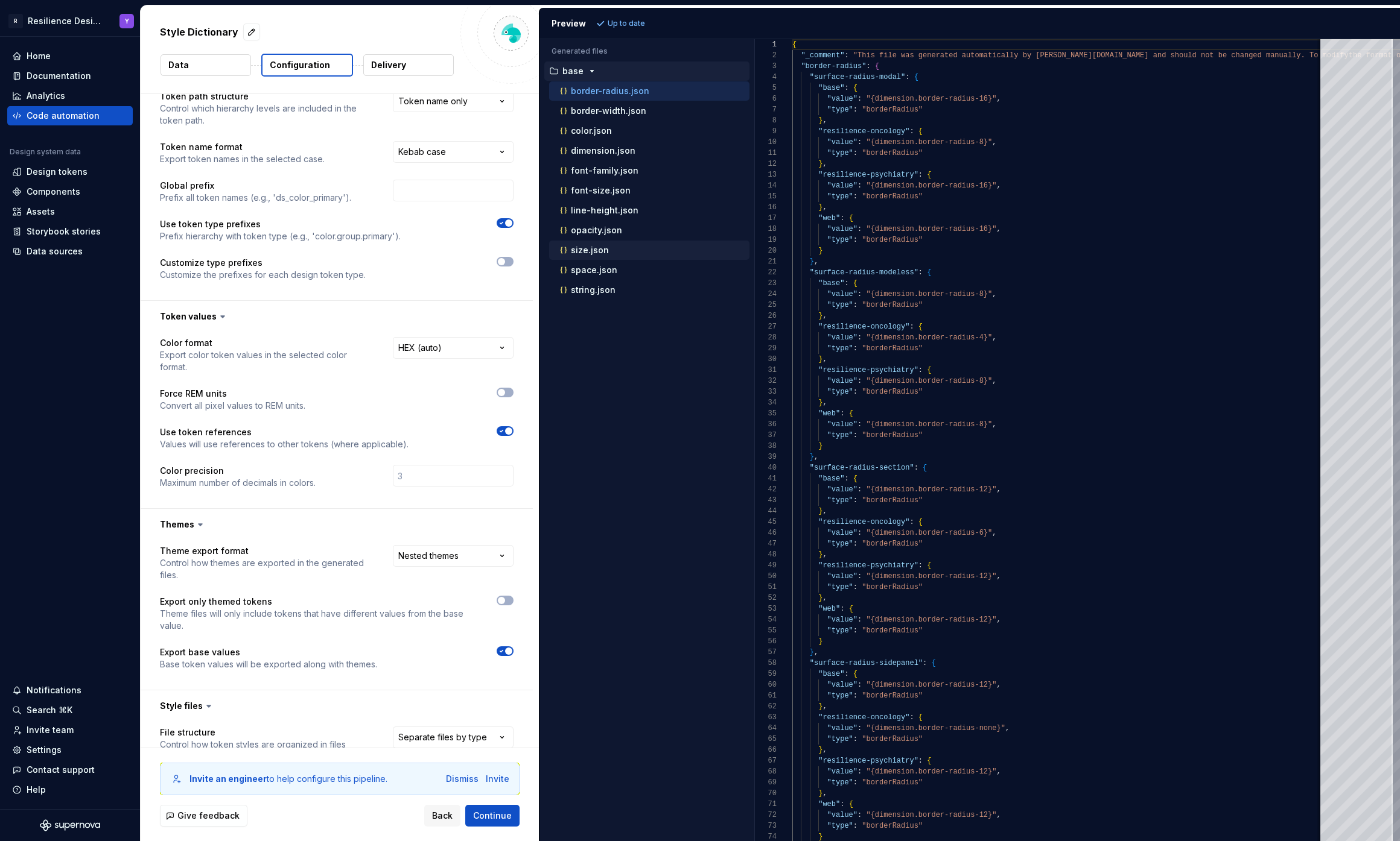
click at [688, 242] on div "size.json" at bounding box center [650, 250] width 200 height 19
click at [452, 558] on html "**********" at bounding box center [700, 420] width 1400 height 841
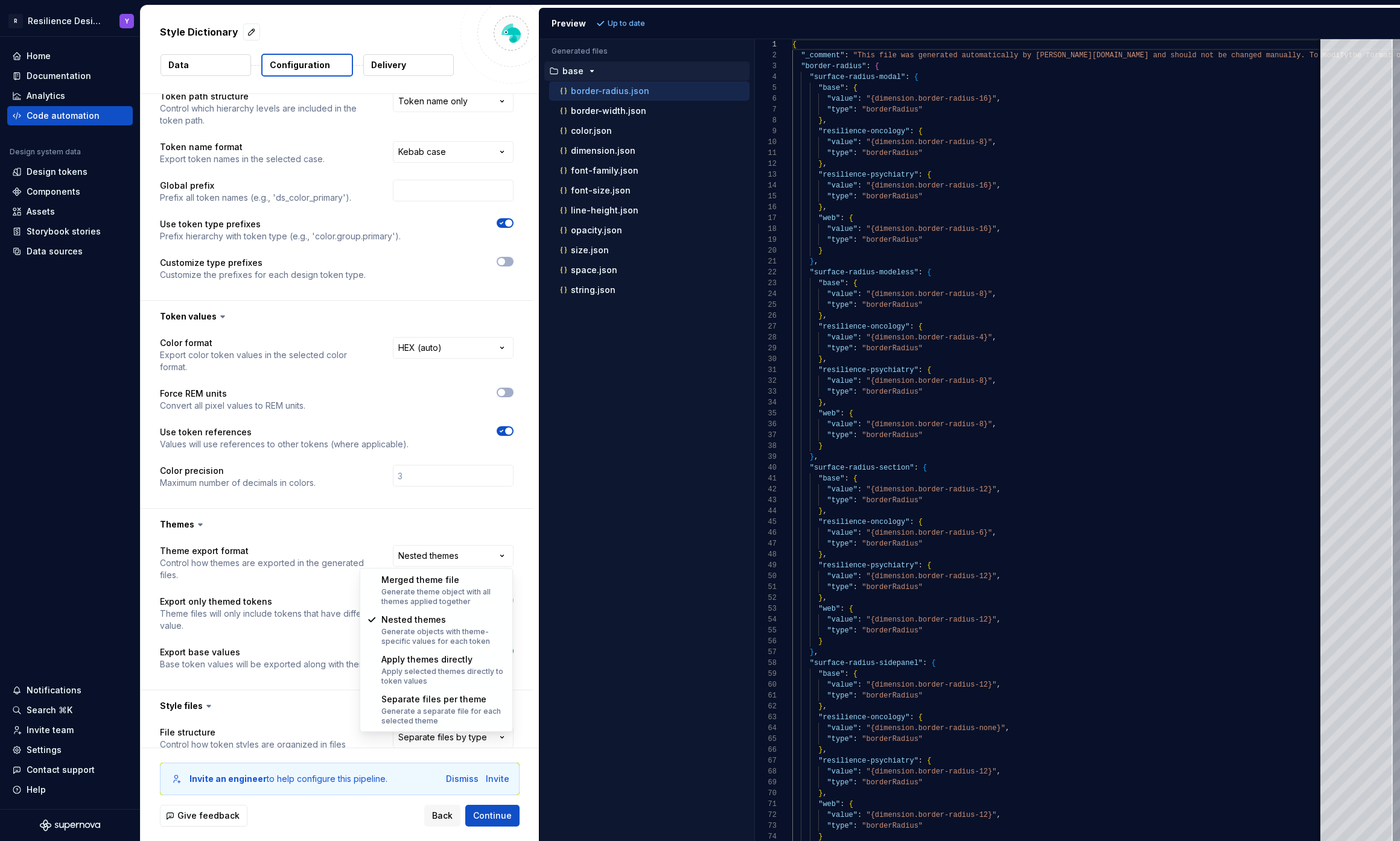
select select "**********"
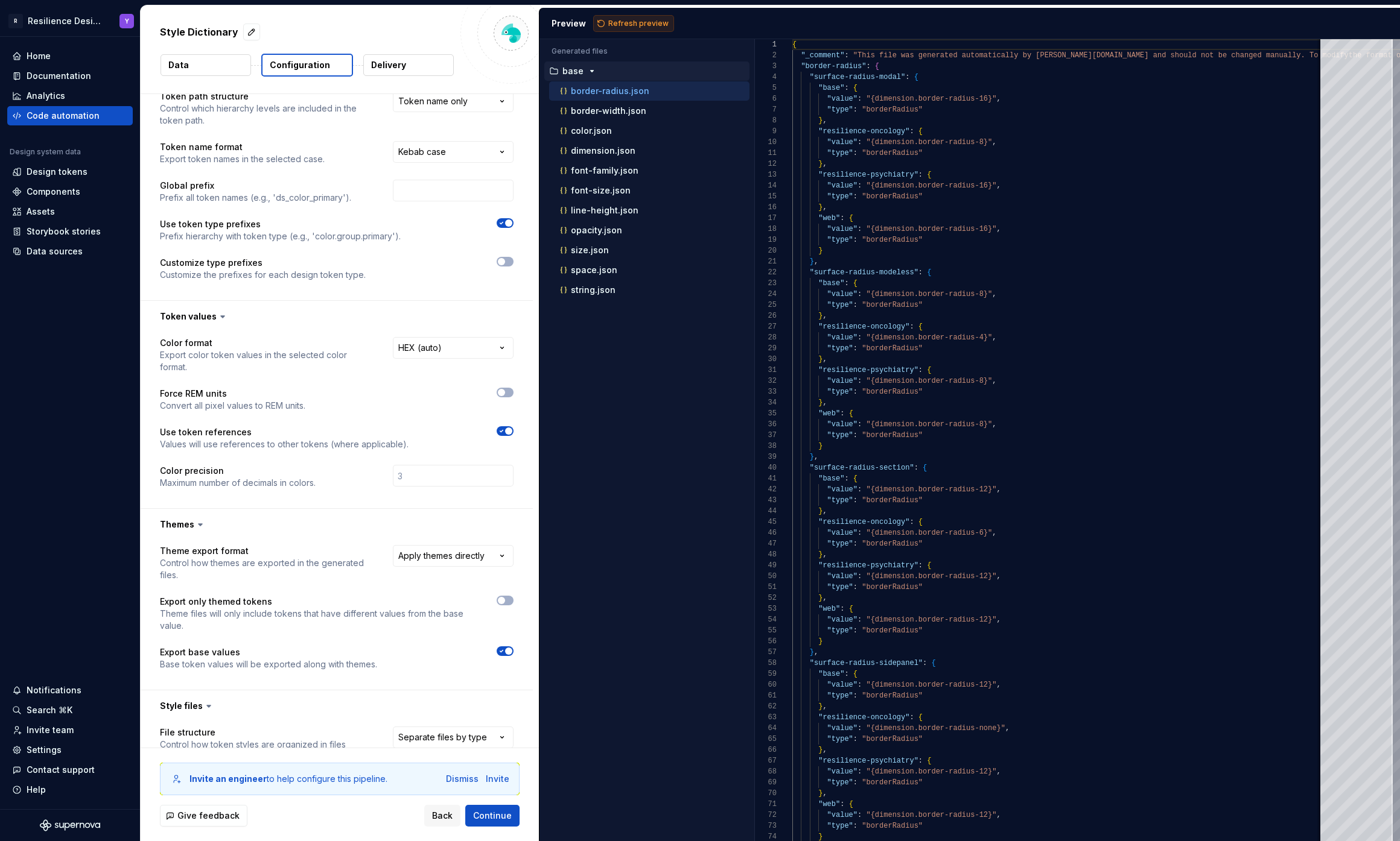
click at [642, 29] on button "Refresh preview" at bounding box center [633, 24] width 81 height 17
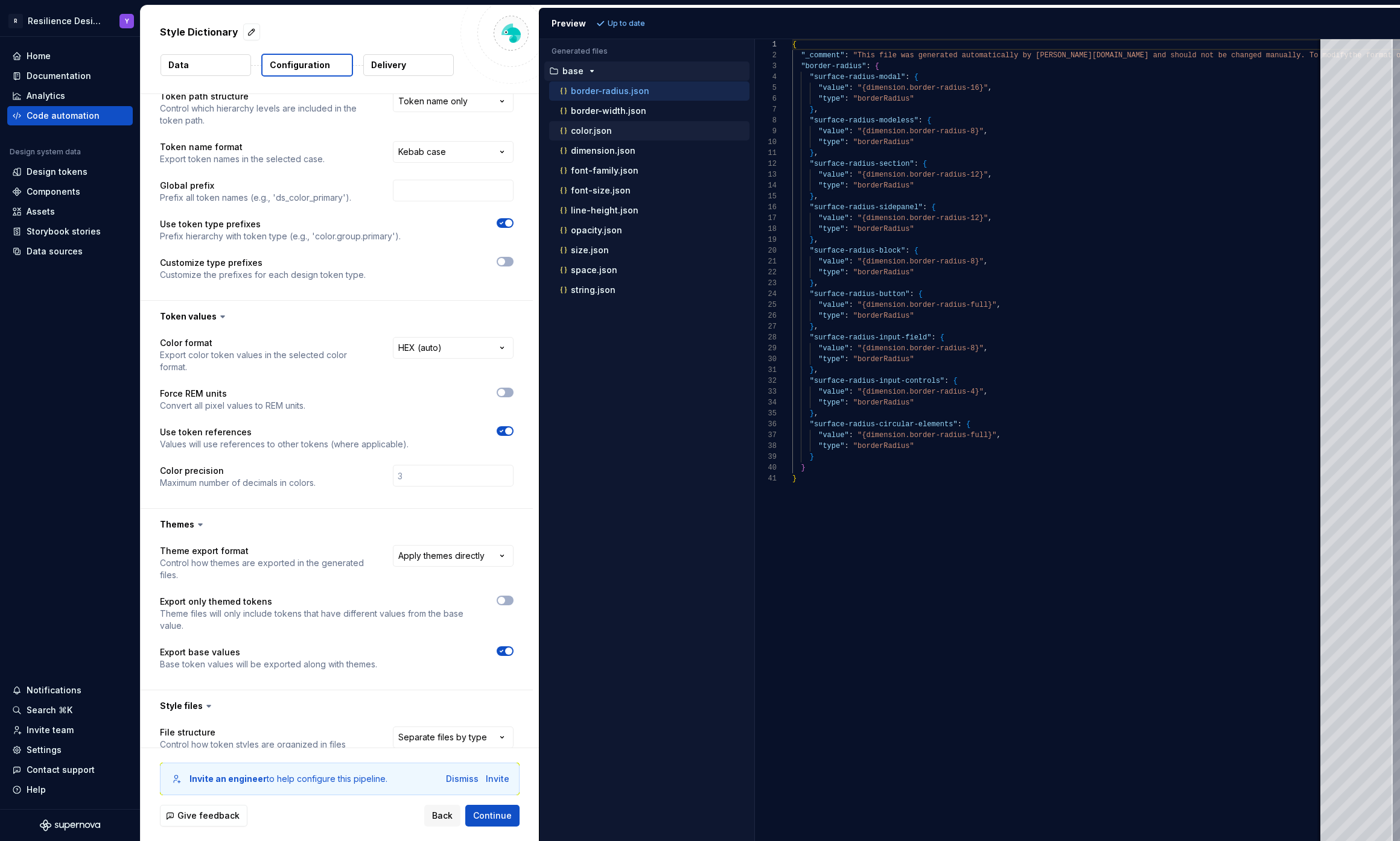
click at [629, 134] on div "color.json" at bounding box center [653, 130] width 192 height 12
type textarea "**********"
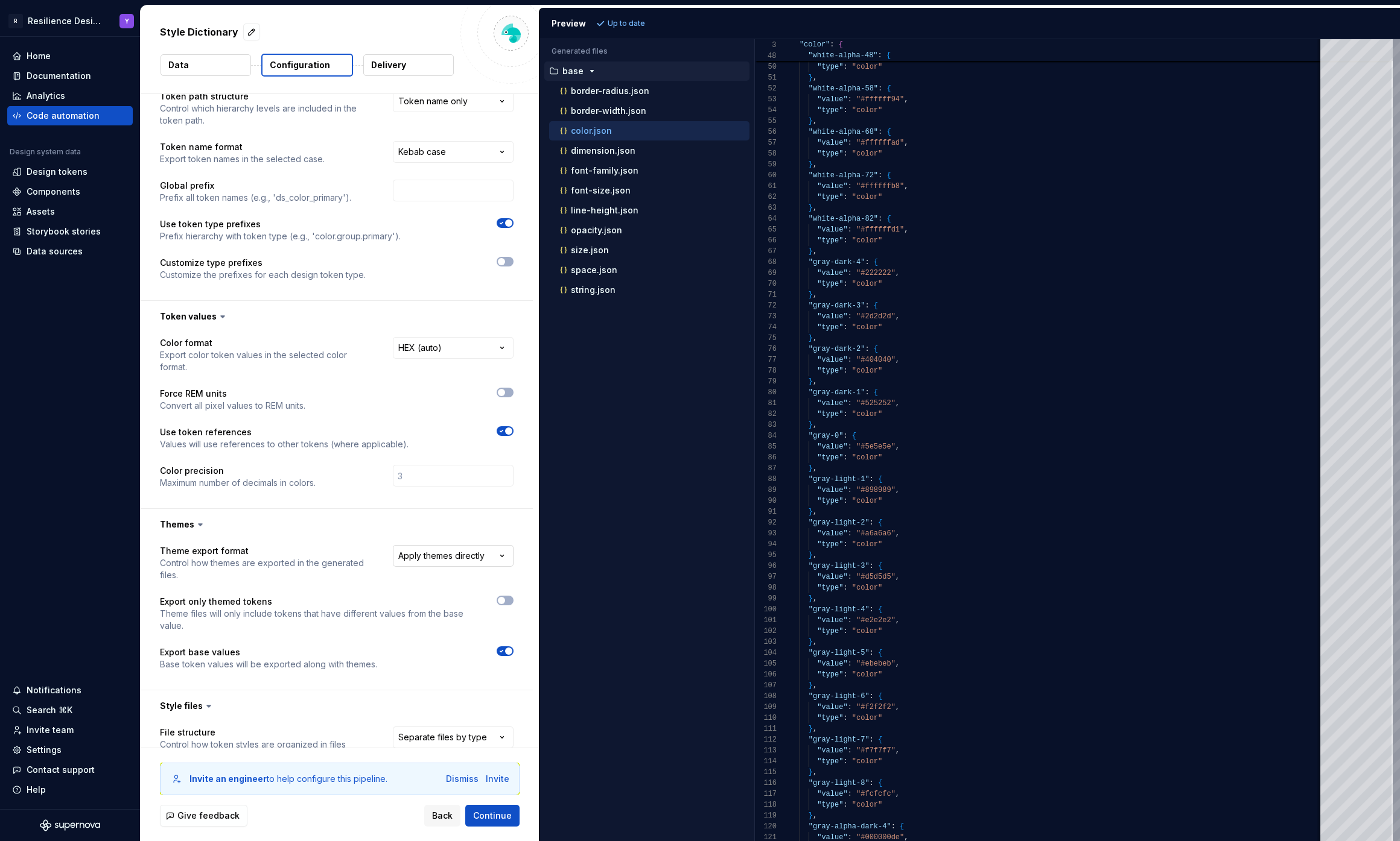
click at [450, 563] on html "**********" at bounding box center [700, 420] width 1400 height 841
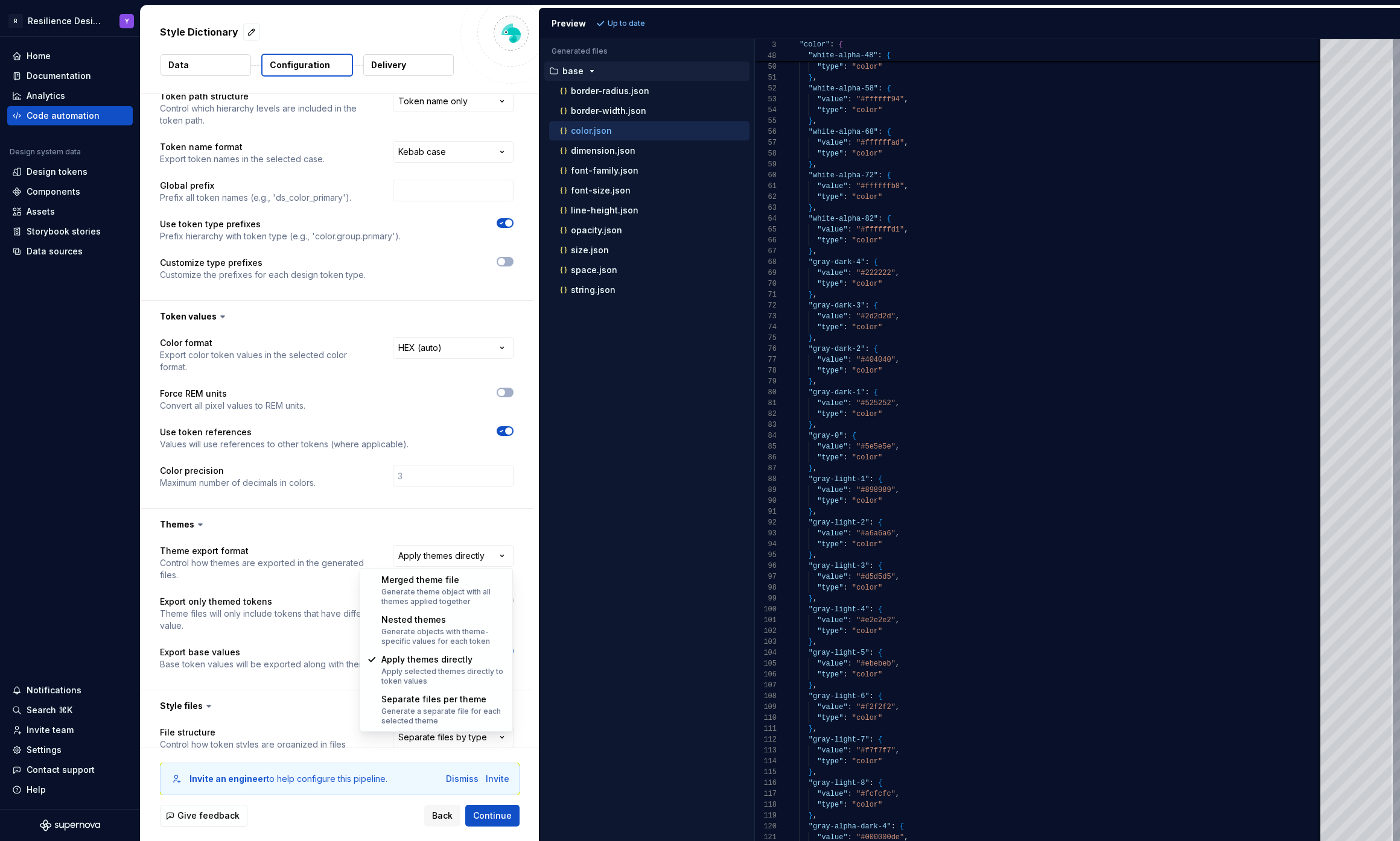
select select "**********"
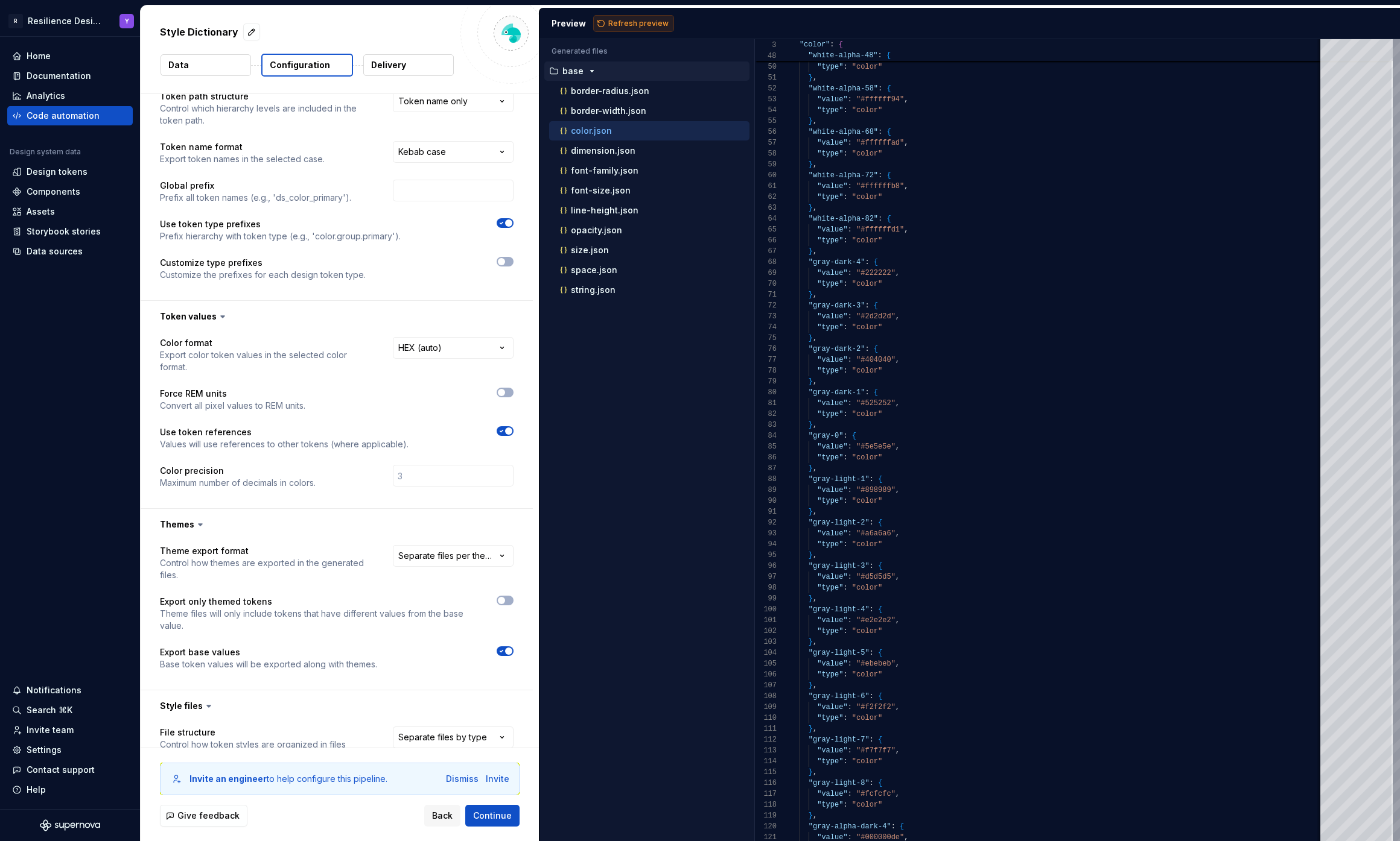
click at [624, 23] on span "Refresh preview" at bounding box center [639, 24] width 60 height 10
click at [613, 313] on p "resilienceOncology" at bounding box center [603, 310] width 82 height 10
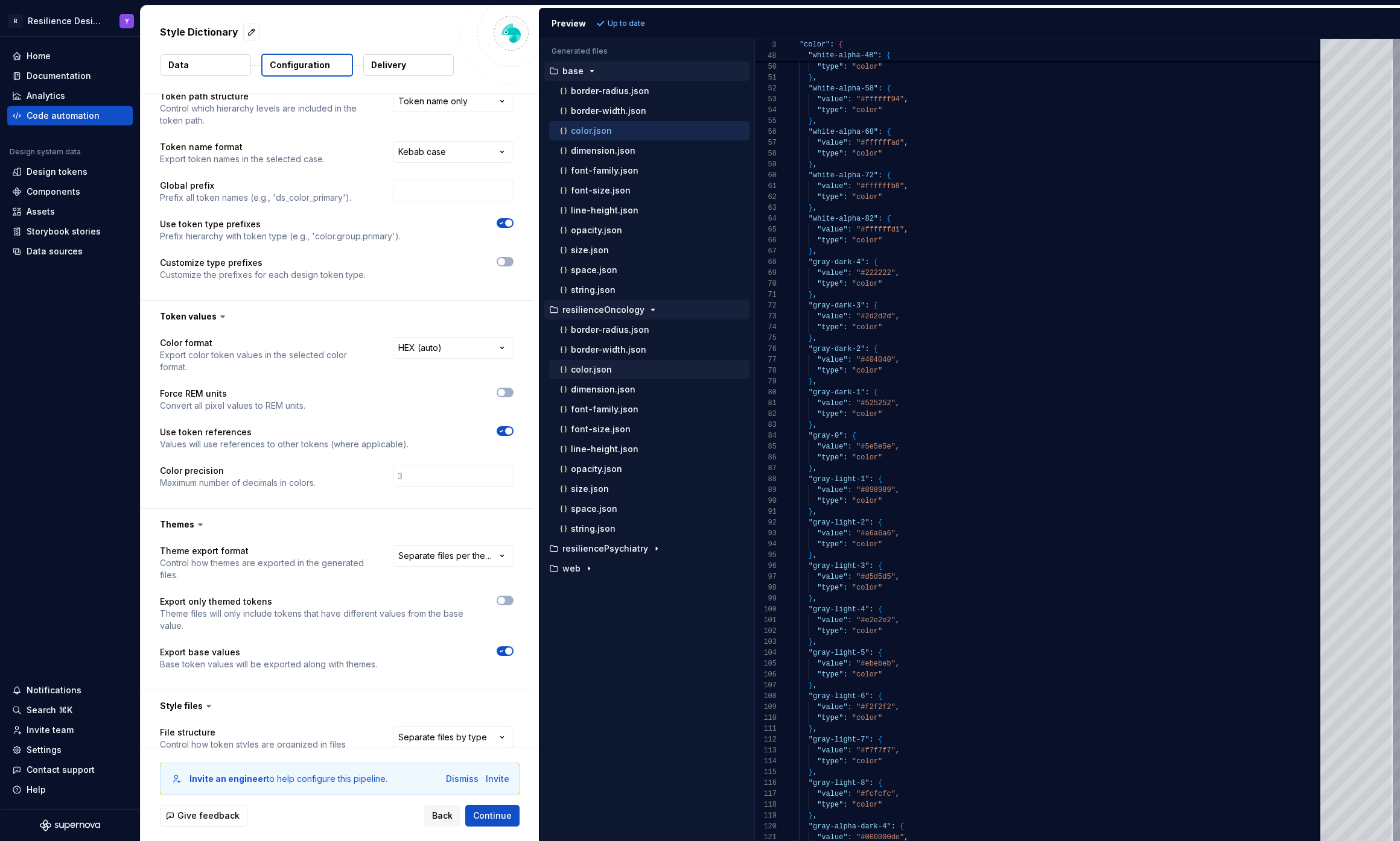
click at [609, 373] on p "color.json" at bounding box center [590, 369] width 41 height 10
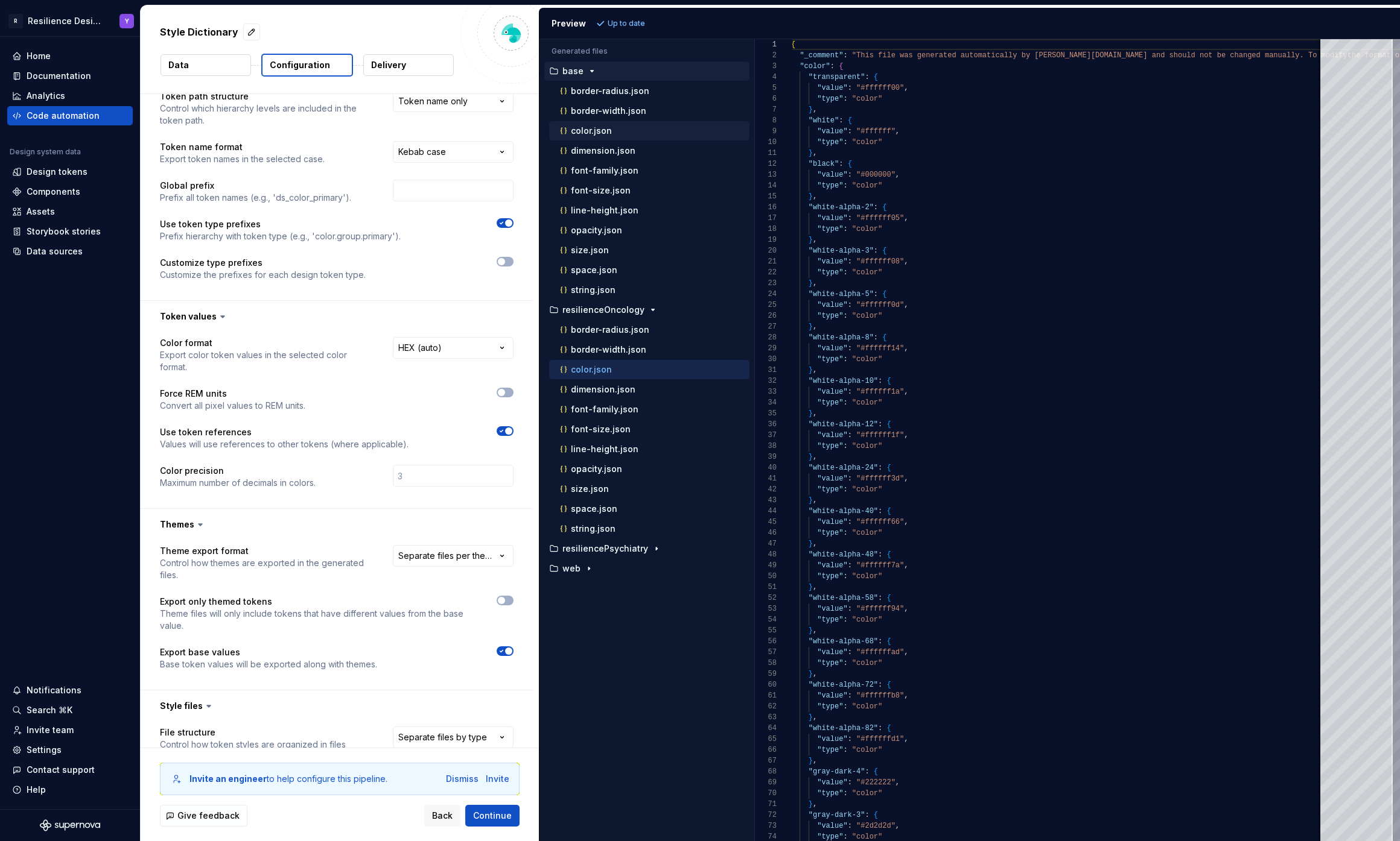
click at [648, 128] on div "color.json" at bounding box center [653, 130] width 192 height 12
click at [609, 371] on p "color.json" at bounding box center [590, 369] width 41 height 10
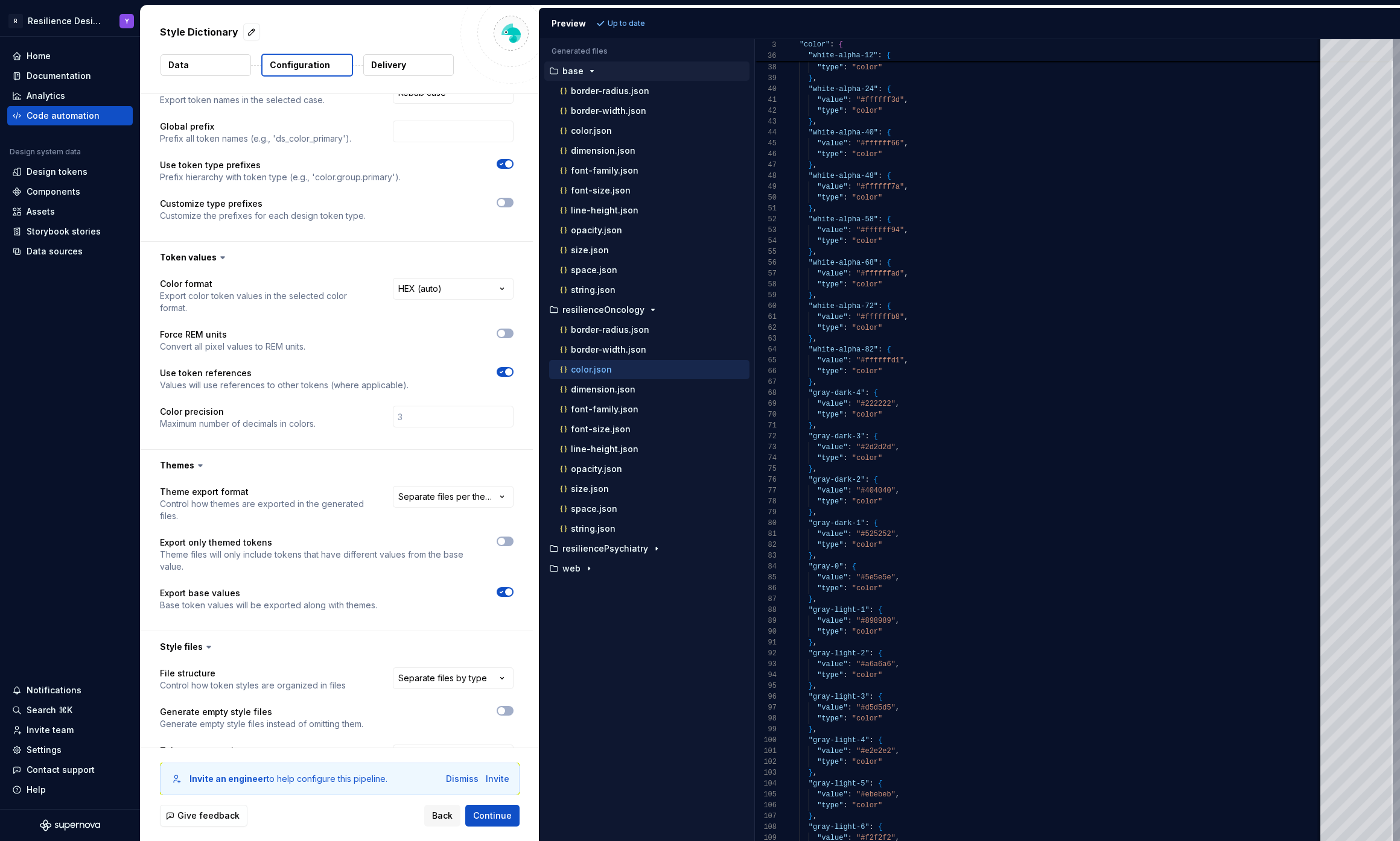
scroll to position [157, 0]
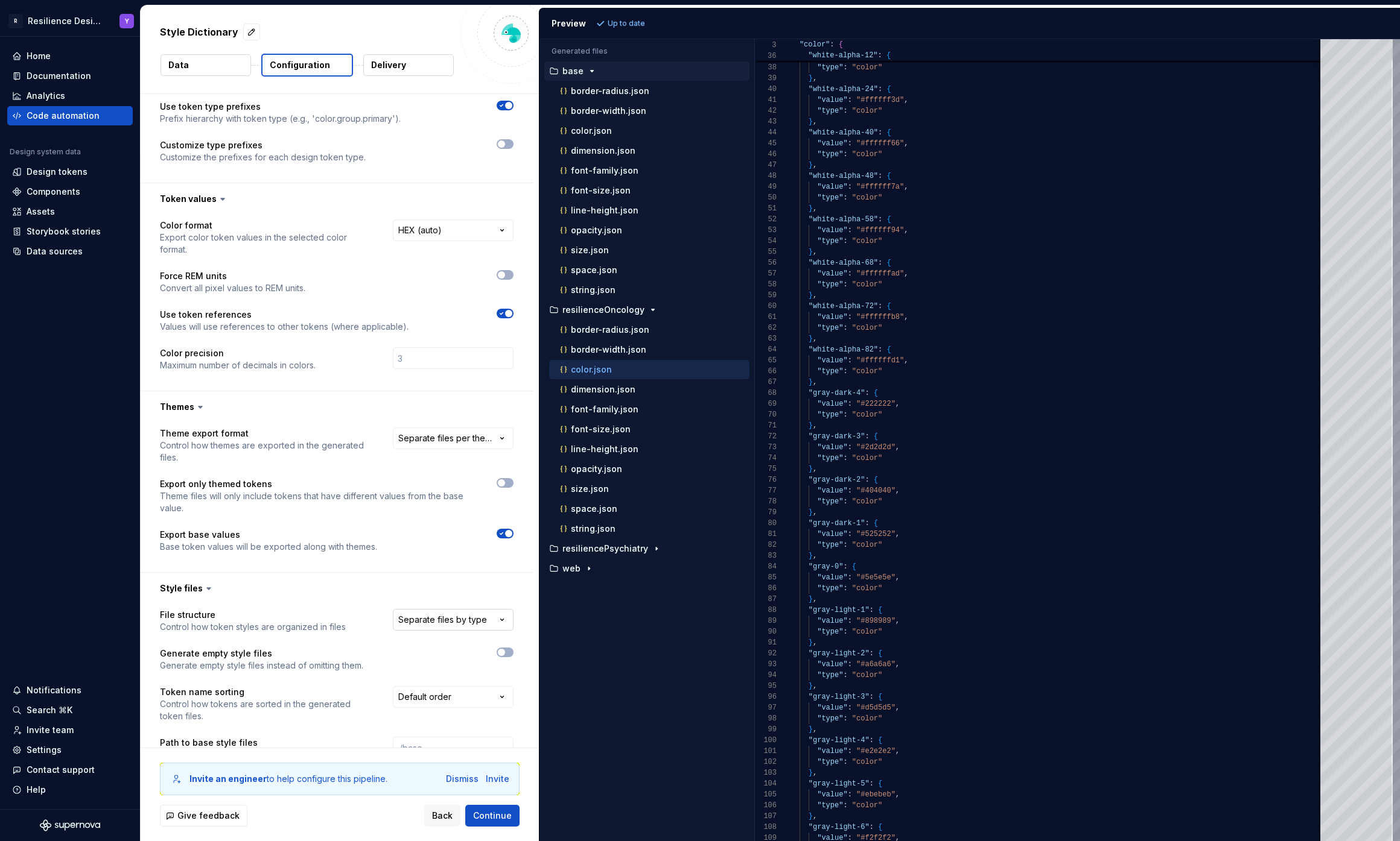
click at [479, 626] on html "**********" at bounding box center [700, 420] width 1400 height 841
select select "**********"
click at [428, 446] on html "**********" at bounding box center [700, 420] width 1400 height 841
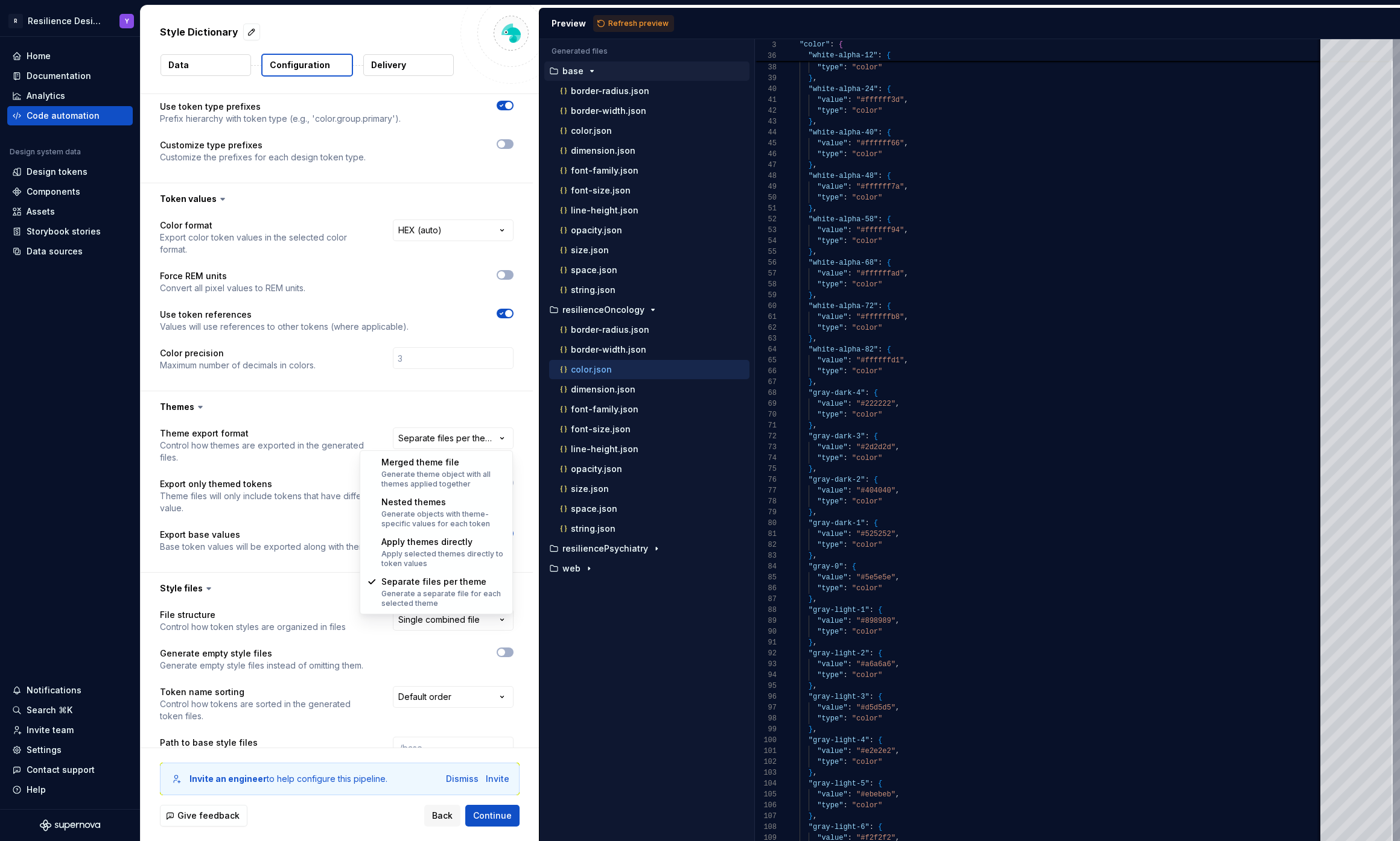
click at [302, 464] on html "**********" at bounding box center [700, 420] width 1400 height 841
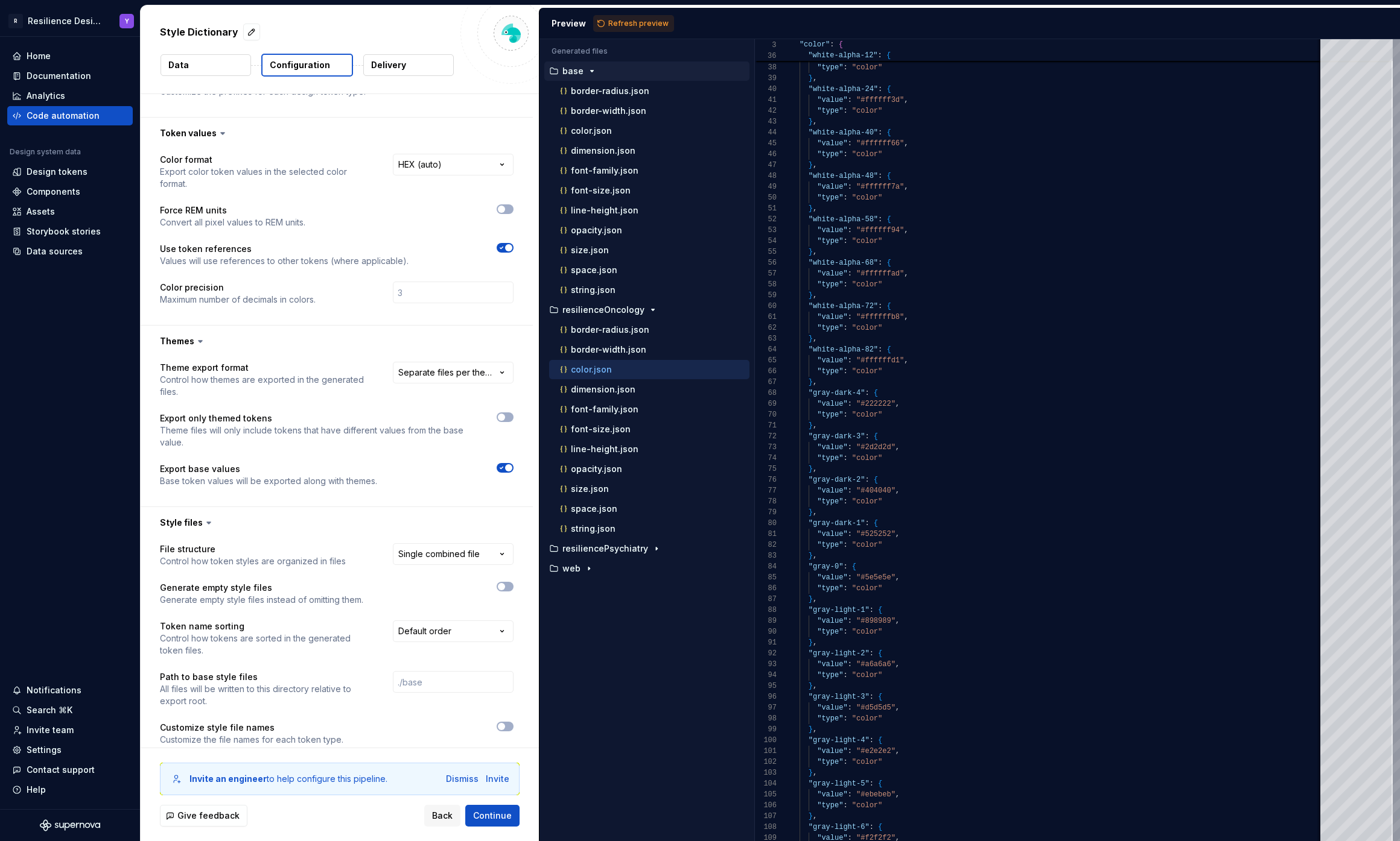
scroll to position [255, 0]
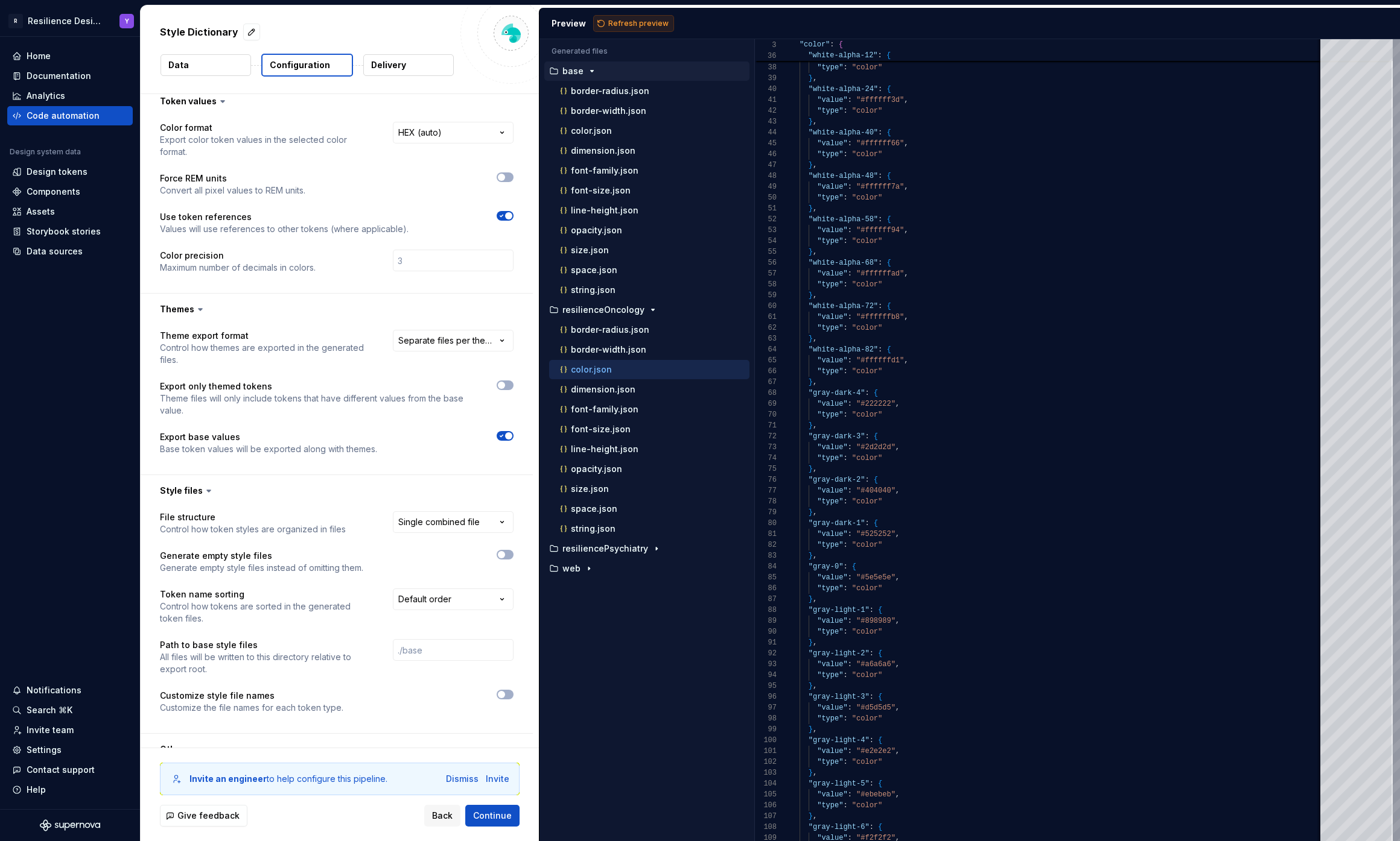
click at [655, 25] on span "Refresh preview" at bounding box center [639, 24] width 60 height 10
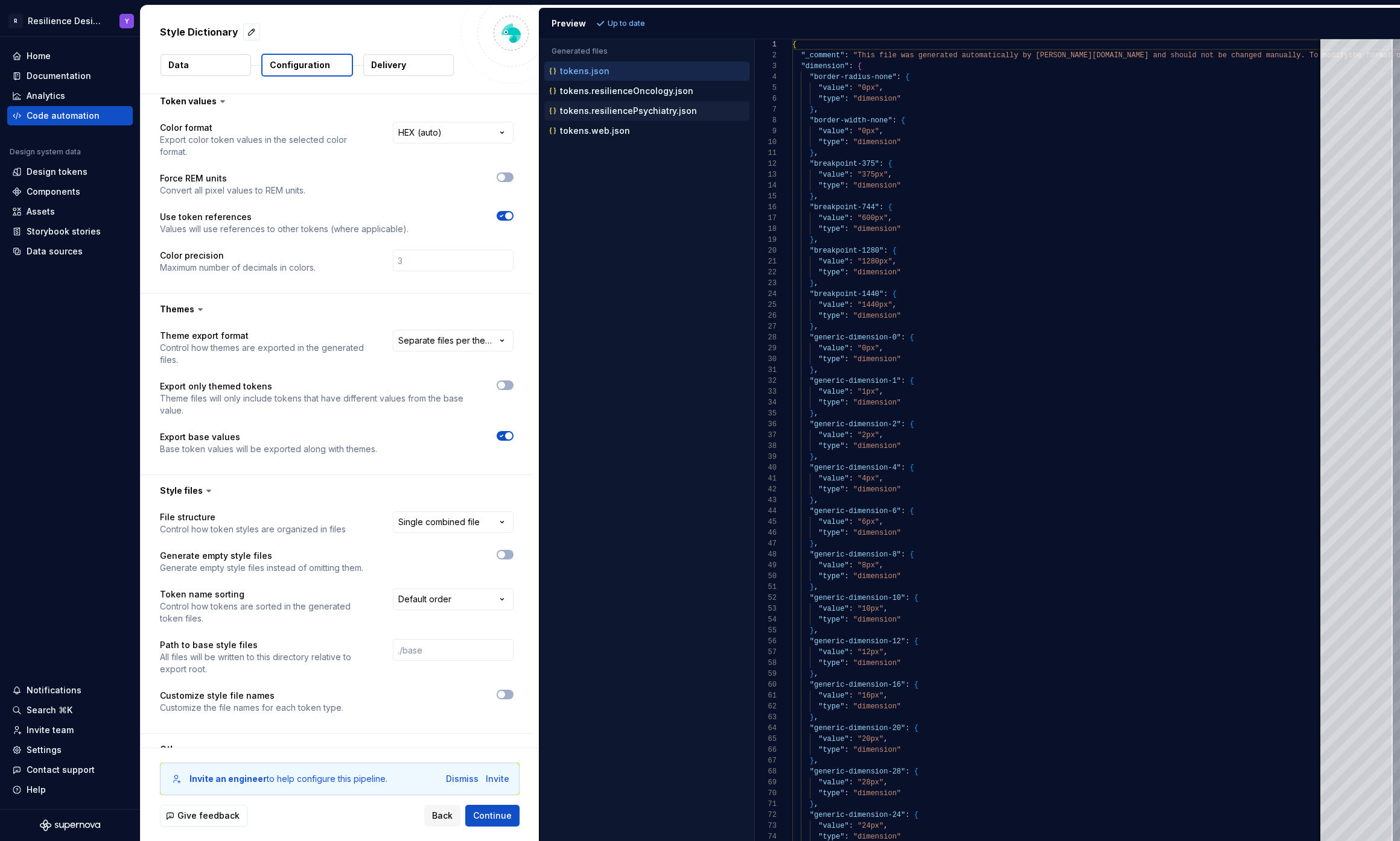
click at [594, 114] on p "tokens.resiliencePsychiatry.json" at bounding box center [628, 111] width 137 height 10
click at [655, 88] on p "tokens.resilienceOncology.json" at bounding box center [626, 91] width 134 height 10
type textarea "**********"
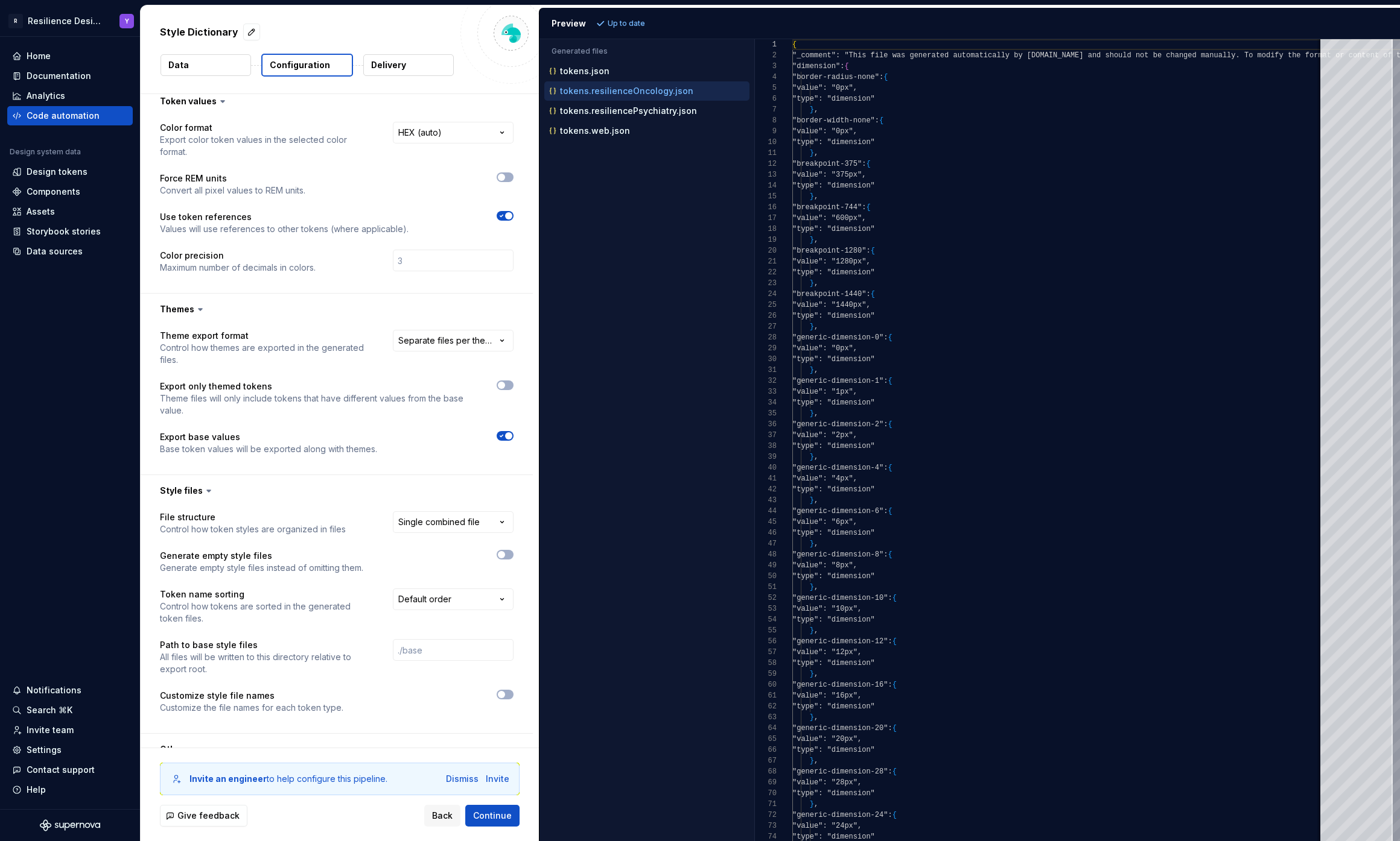
scroll to position [108, 0]
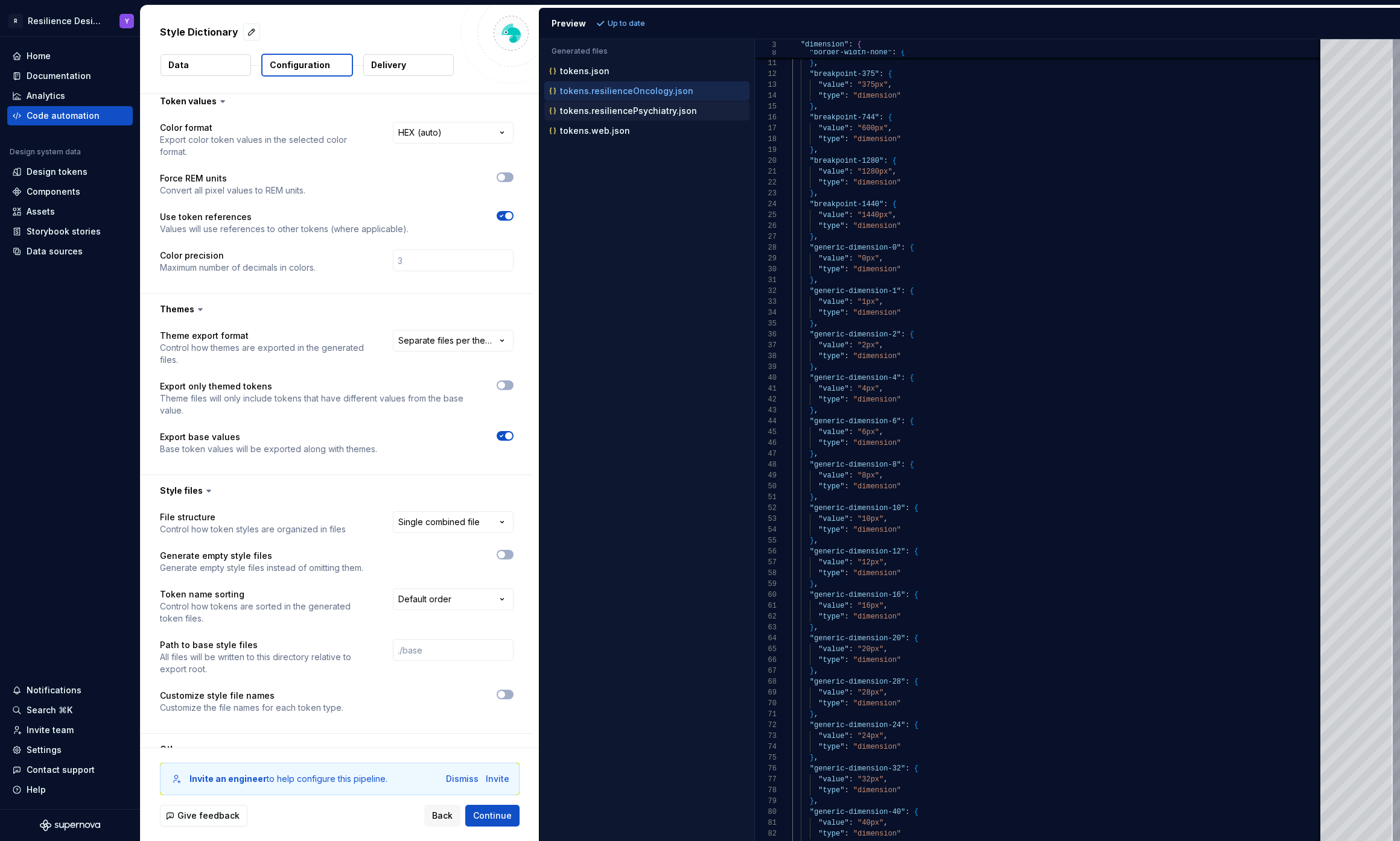
click at [675, 110] on p "tokens.resiliencePsychiatry.json" at bounding box center [628, 111] width 137 height 10
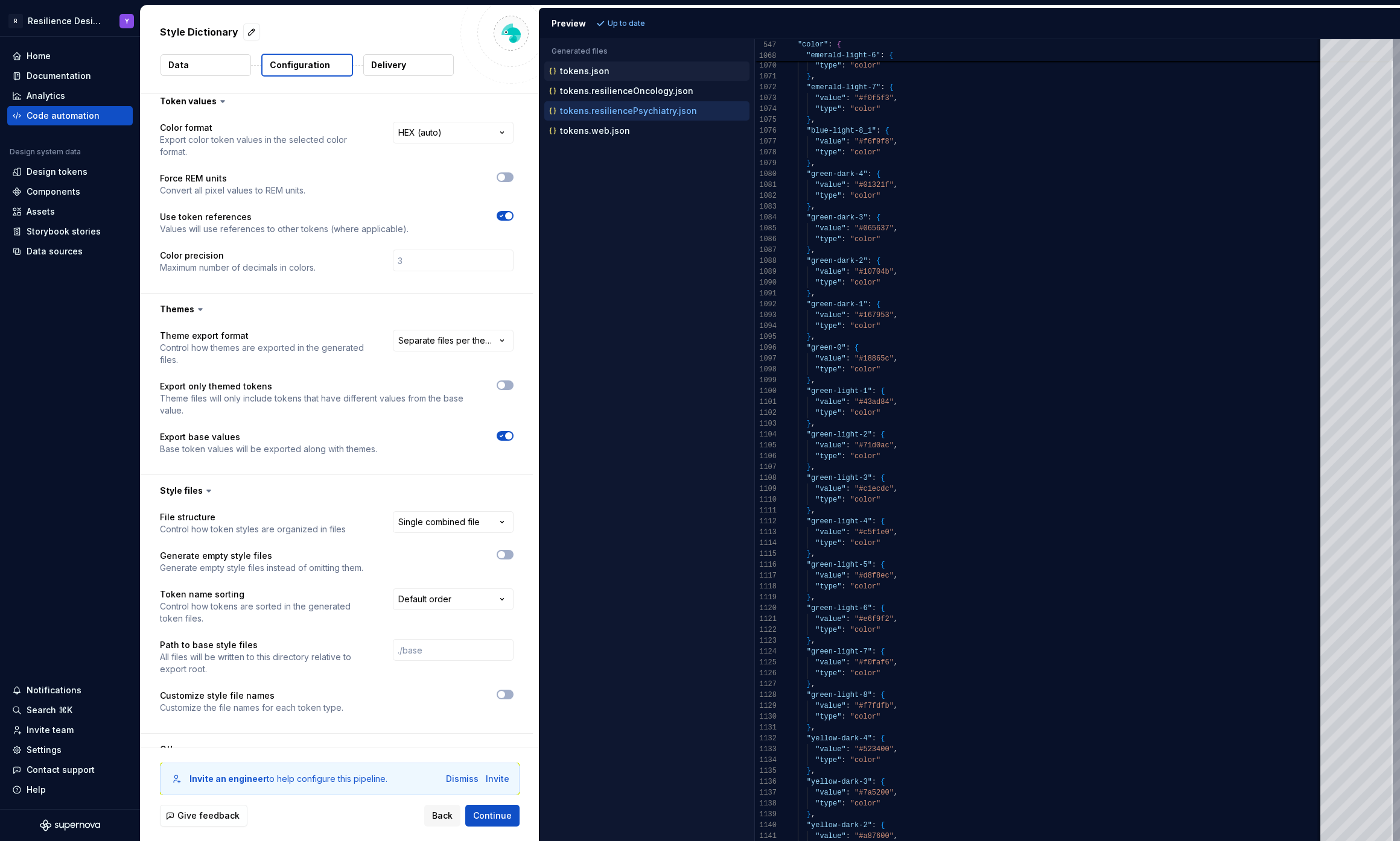
click at [648, 73] on div "tokens.json" at bounding box center [648, 71] width 203 height 12
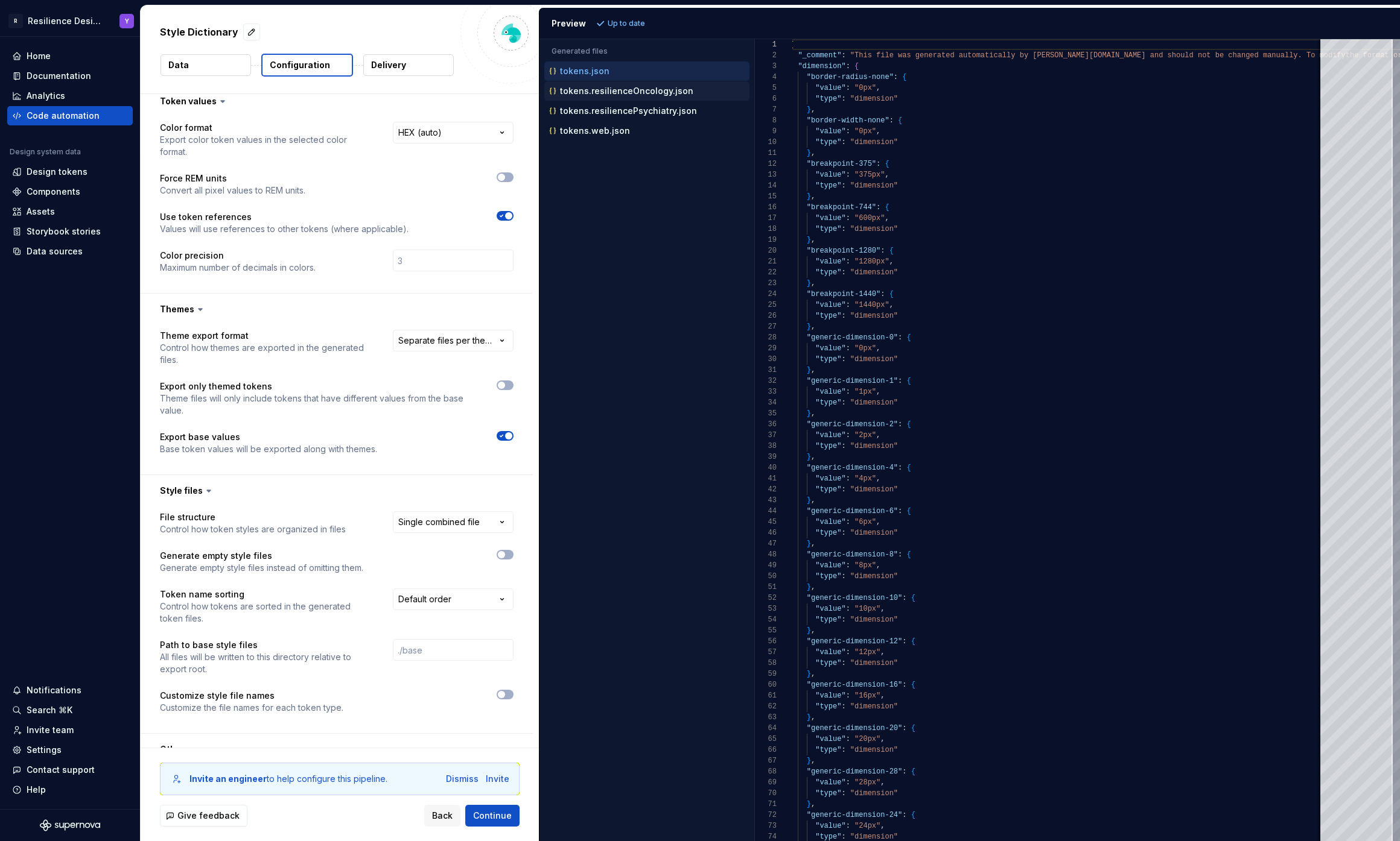
click at [655, 86] on p "tokens.resilienceOncology.json" at bounding box center [626, 91] width 134 height 10
click at [660, 109] on p "tokens.resiliencePsychiatry.json" at bounding box center [628, 111] width 137 height 10
click at [662, 91] on p "tokens.resilienceOncology.json" at bounding box center [626, 91] width 134 height 10
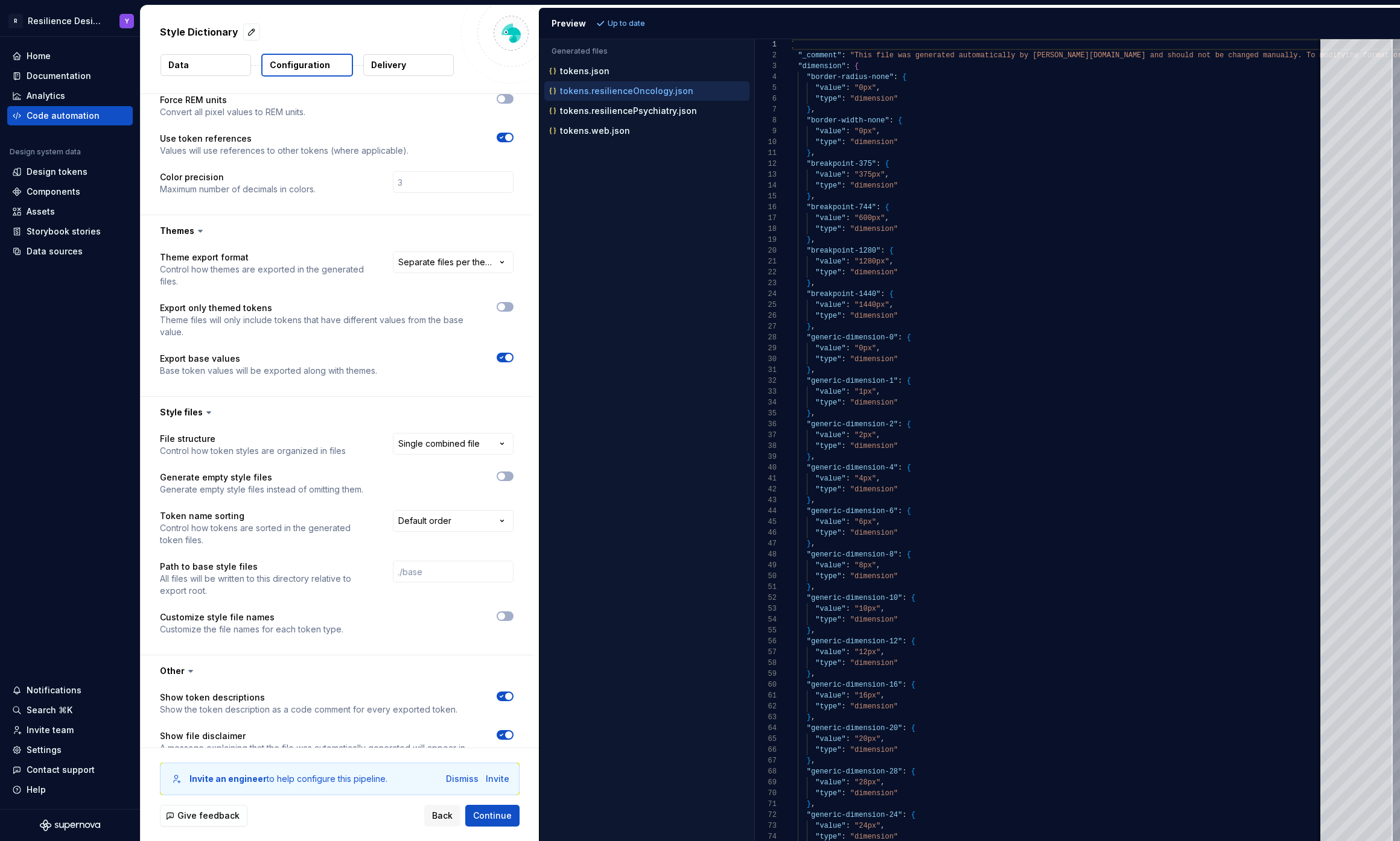
scroll to position [351, 0]
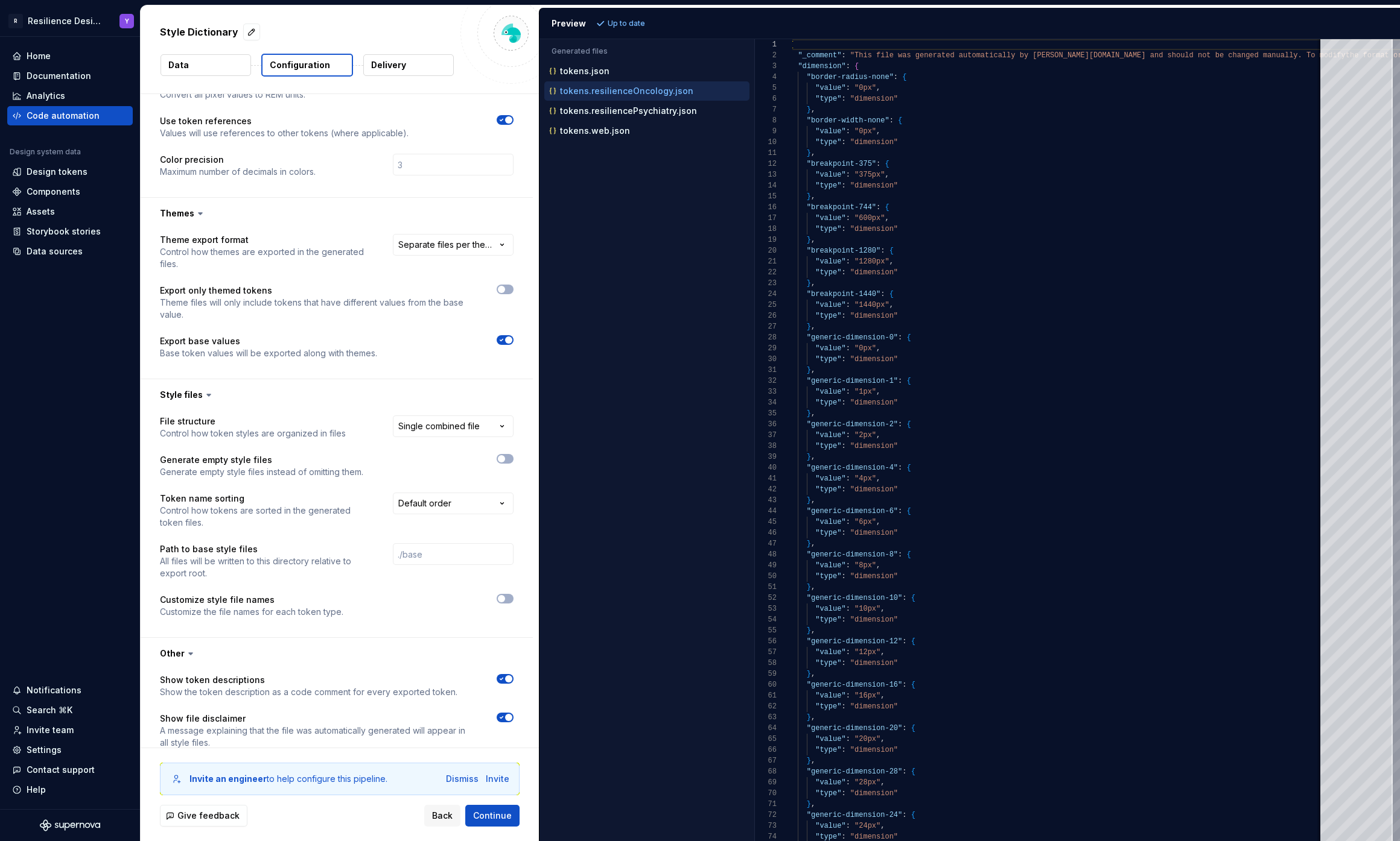
click at [318, 600] on p "Customize style file names" at bounding box center [252, 599] width 184 height 12
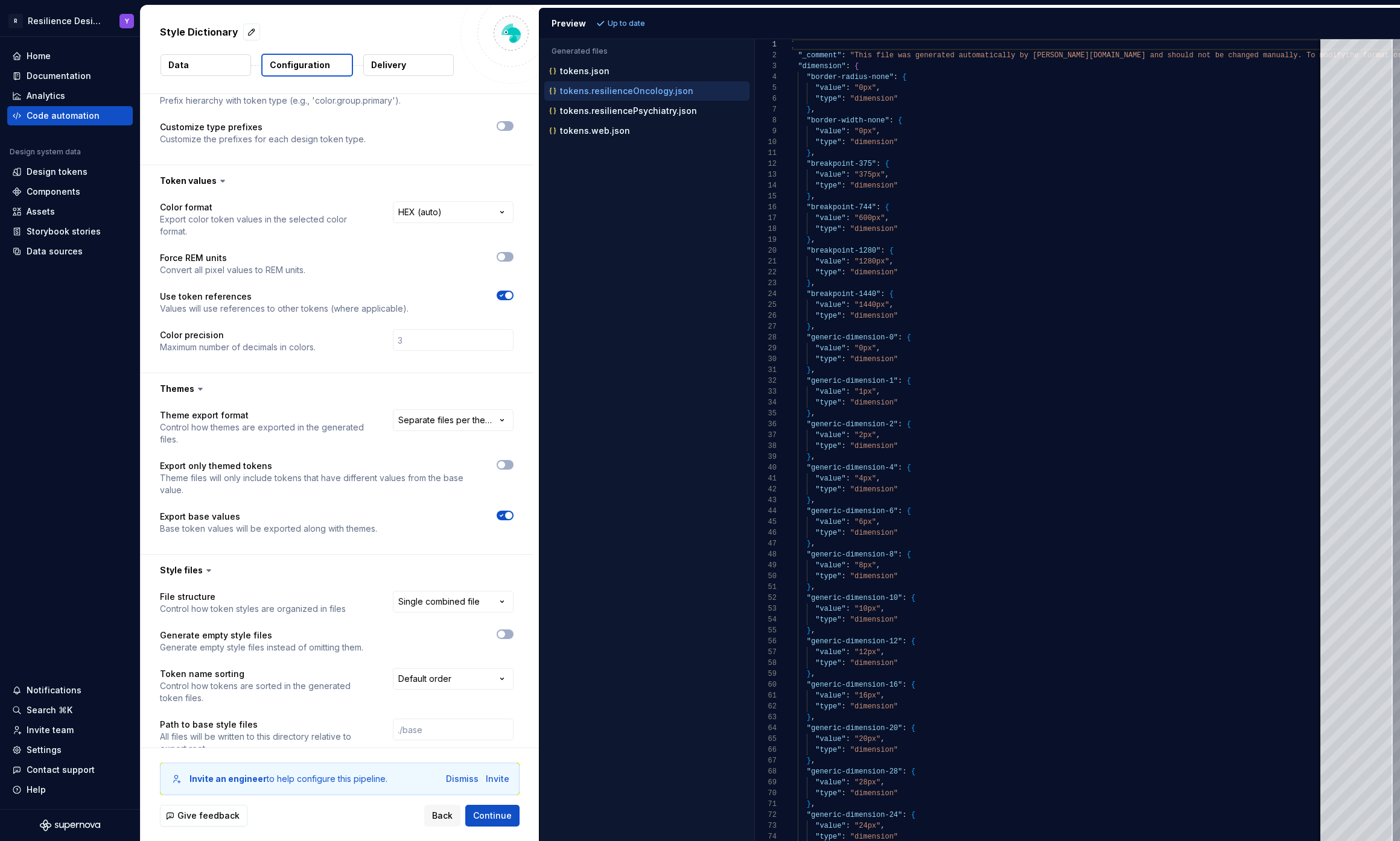
scroll to position [149, 0]
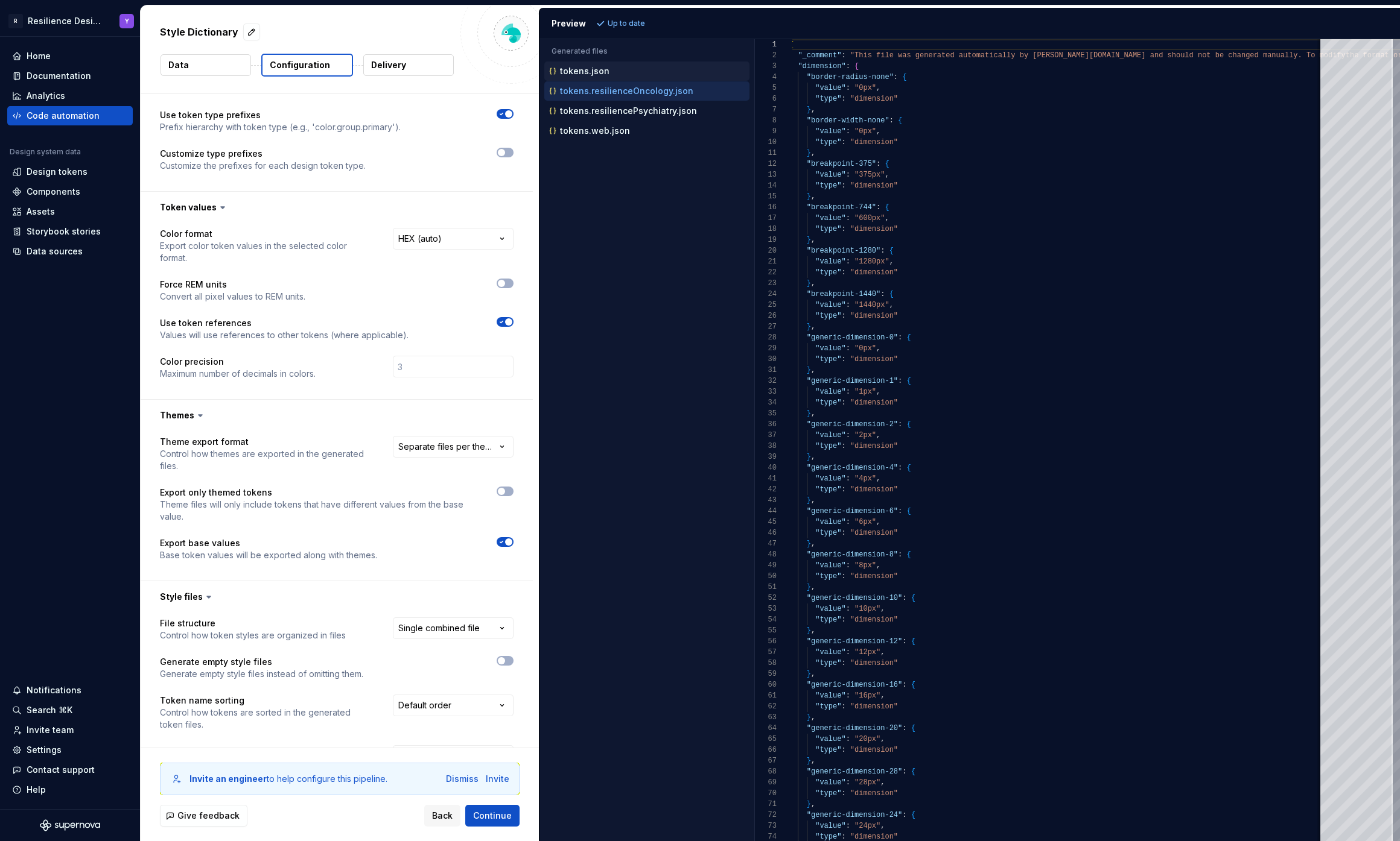
click at [611, 80] on div "tokens.json" at bounding box center [646, 71] width 205 height 19
click at [615, 73] on div "tokens.json" at bounding box center [648, 71] width 203 height 12
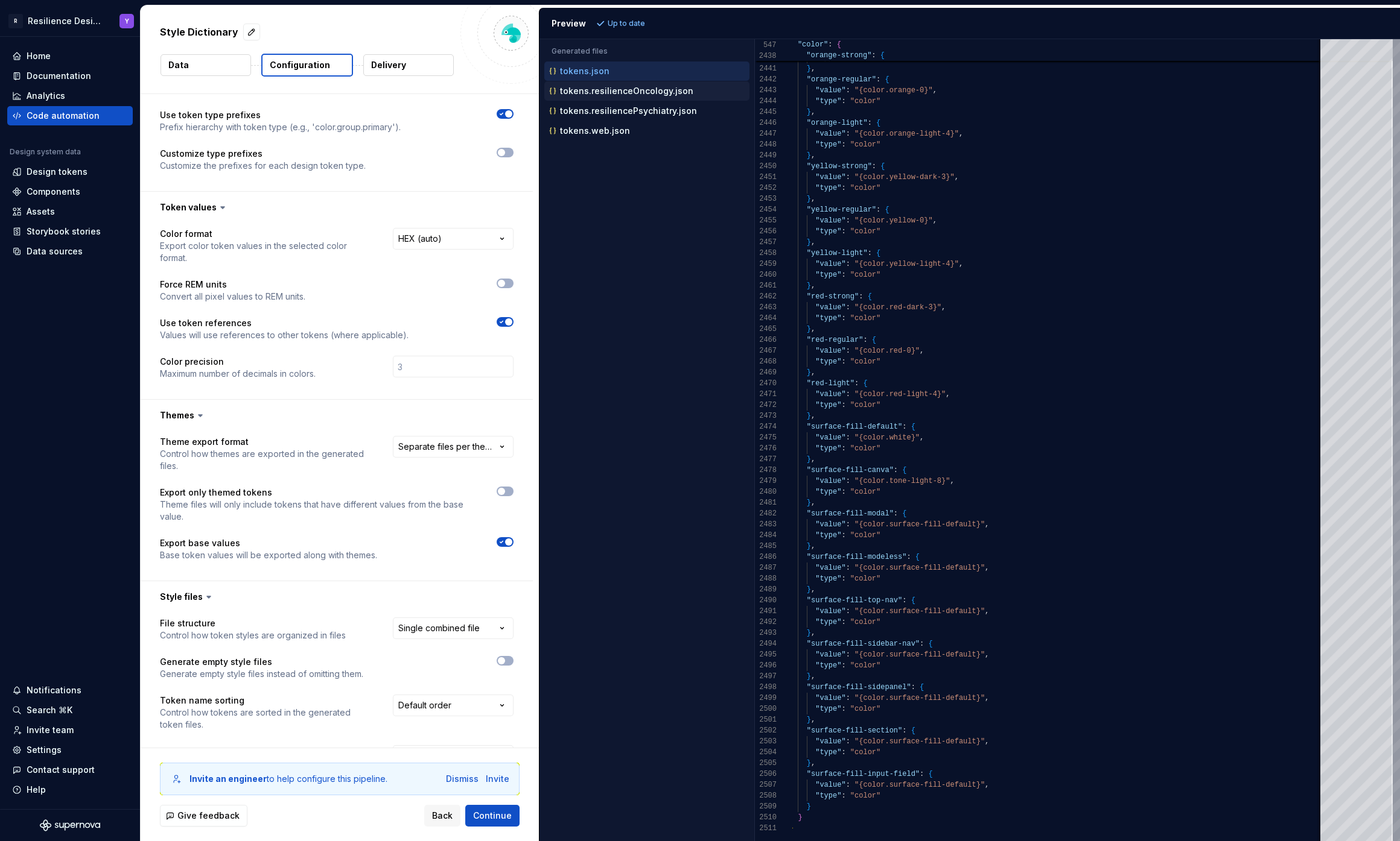
click at [685, 88] on p "tokens.resilienceOncology.json" at bounding box center [626, 91] width 134 height 10
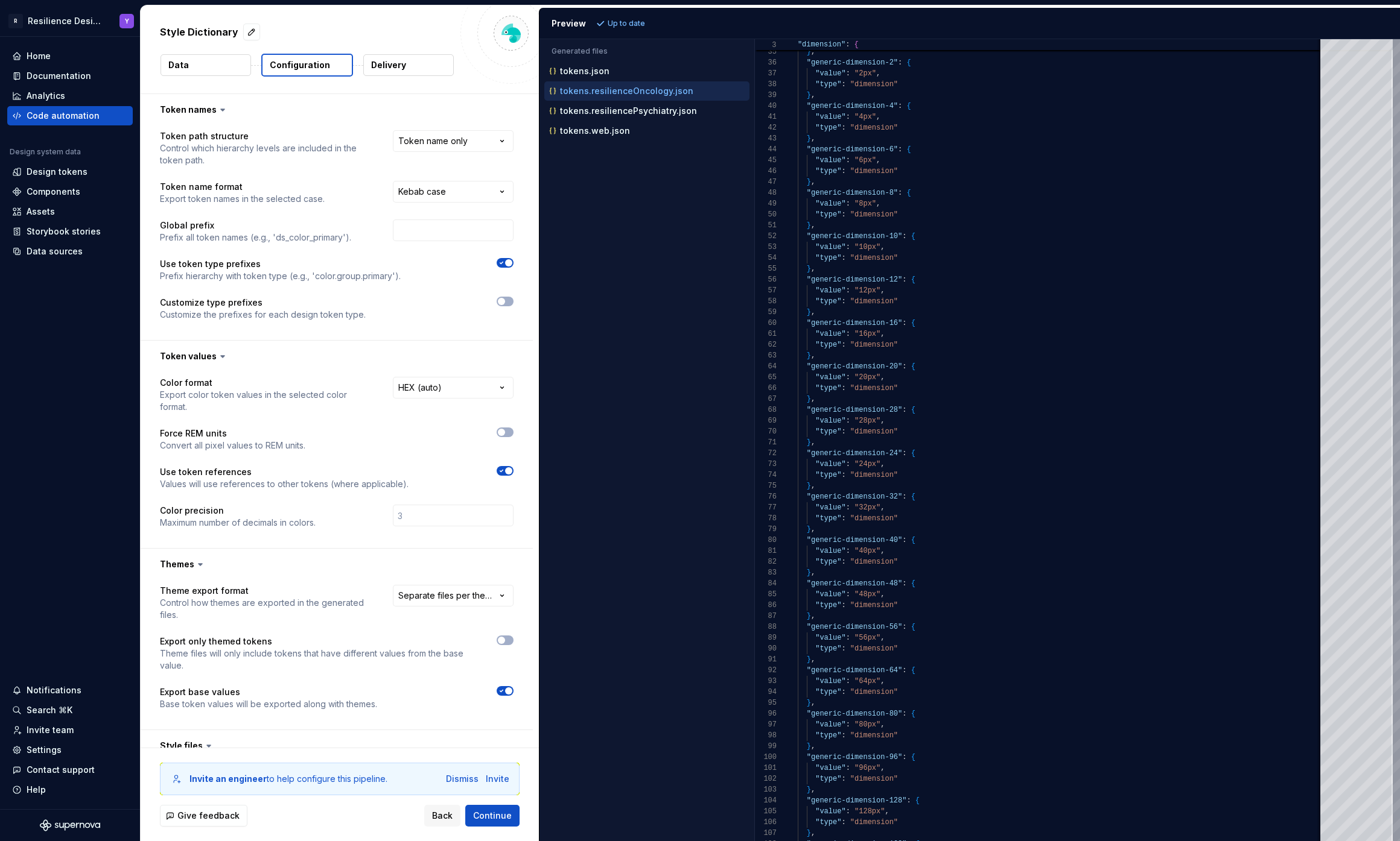
select select "********"
select select "**********"
click at [611, 126] on p "tokens.web.json" at bounding box center [594, 131] width 70 height 10
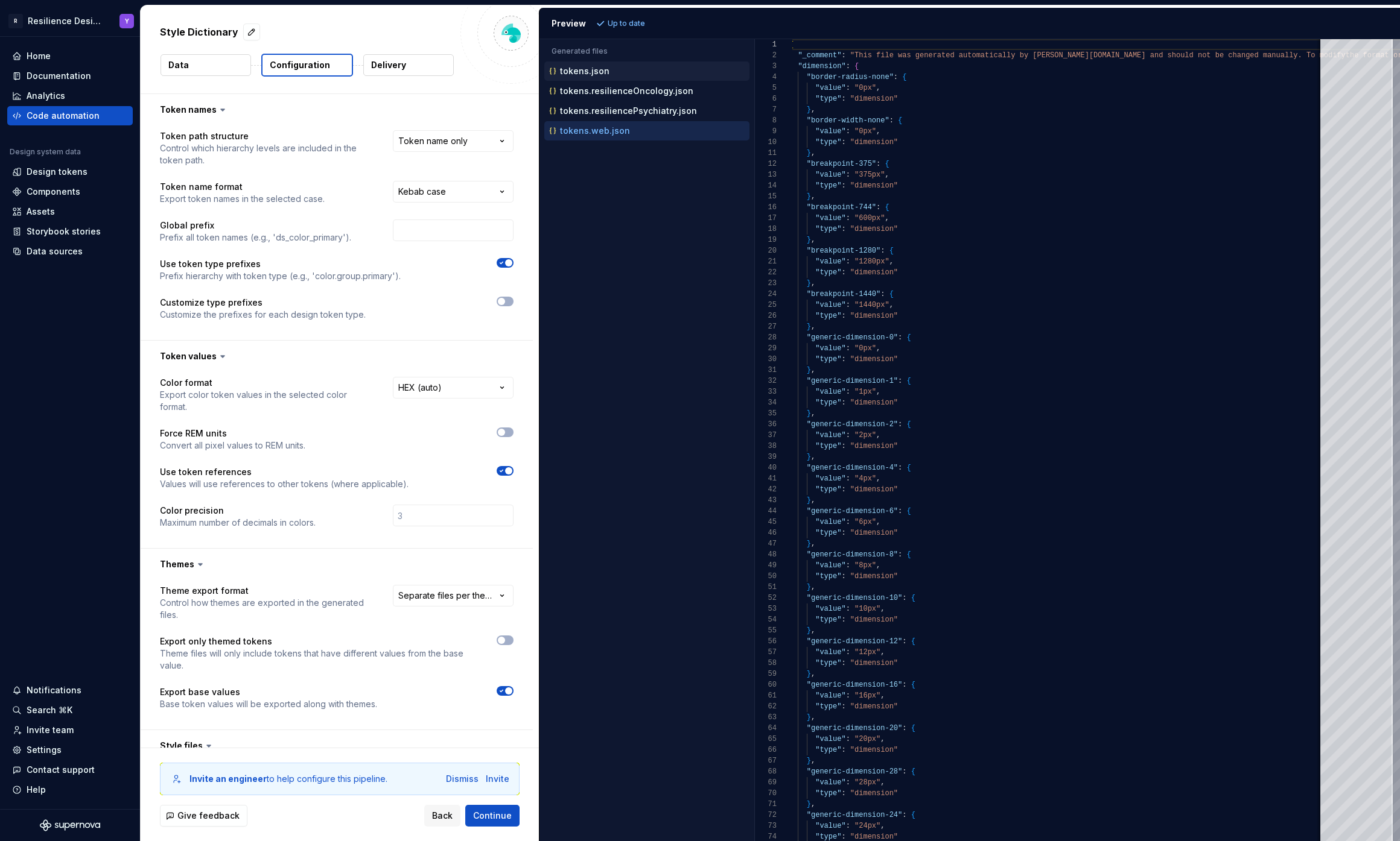
click at [590, 64] on div "tokens.json" at bounding box center [646, 71] width 205 height 19
click at [606, 75] on p "tokens.json" at bounding box center [584, 71] width 49 height 10
click at [631, 90] on p "tokens.resilienceOncology.json" at bounding box center [626, 91] width 134 height 10
click at [632, 106] on p "tokens.resiliencePsychiatry.json" at bounding box center [628, 111] width 137 height 10
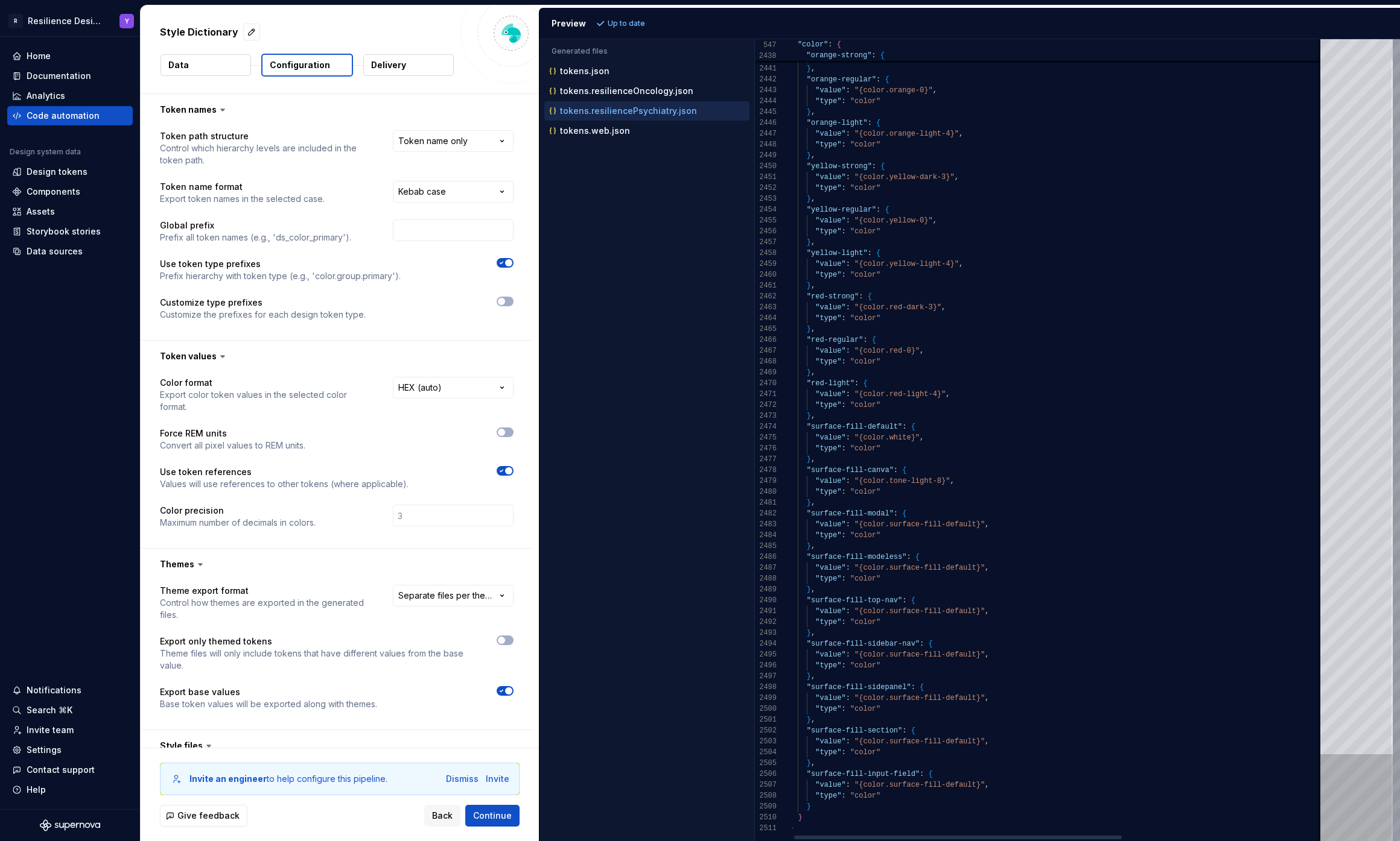
click at [1396, 841] on html "**********" at bounding box center [700, 420] width 1400 height 841
click at [207, 71] on button "Data" at bounding box center [205, 65] width 90 height 22
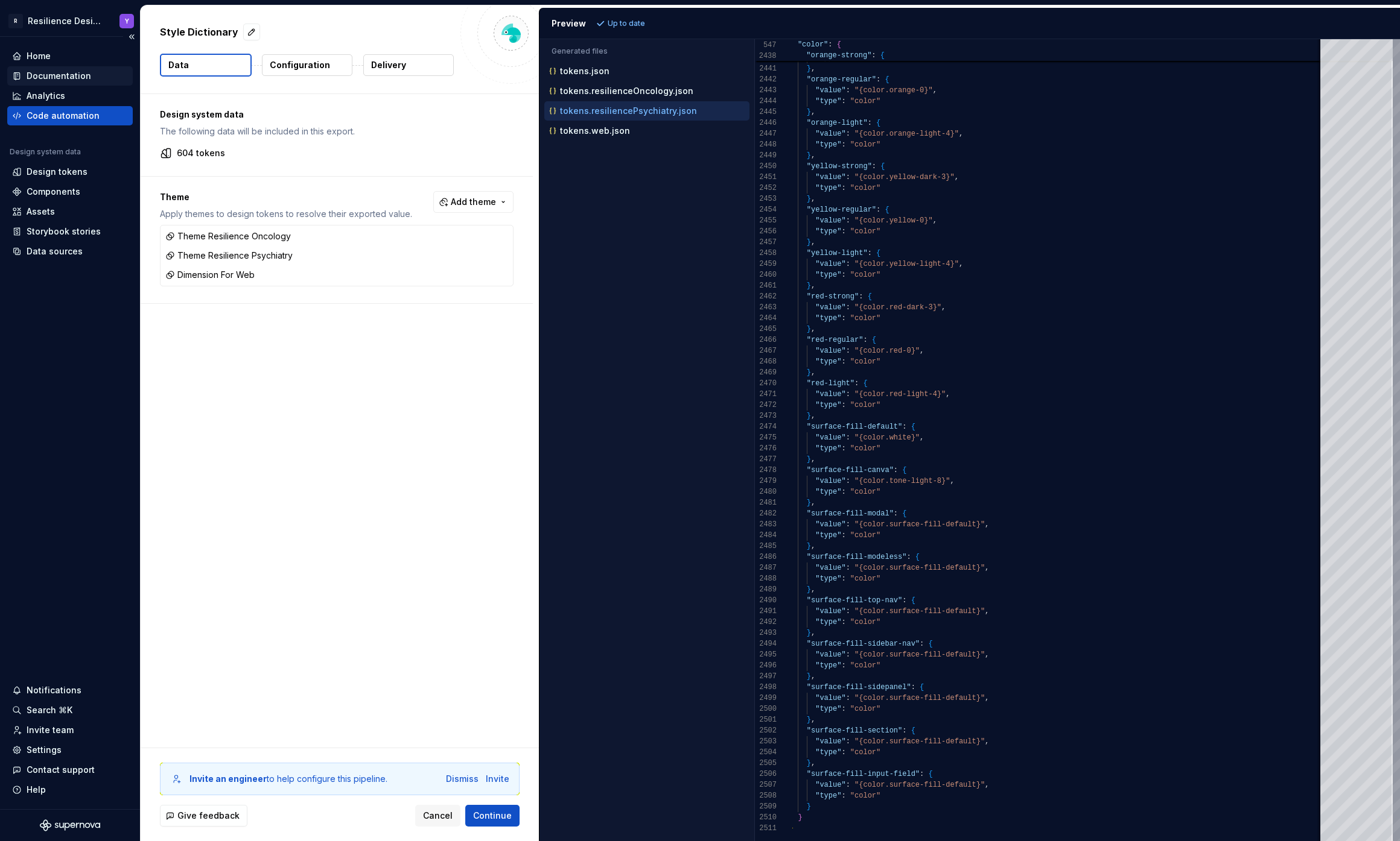
click at [67, 69] on div "Documentation" at bounding box center [70, 75] width 126 height 19
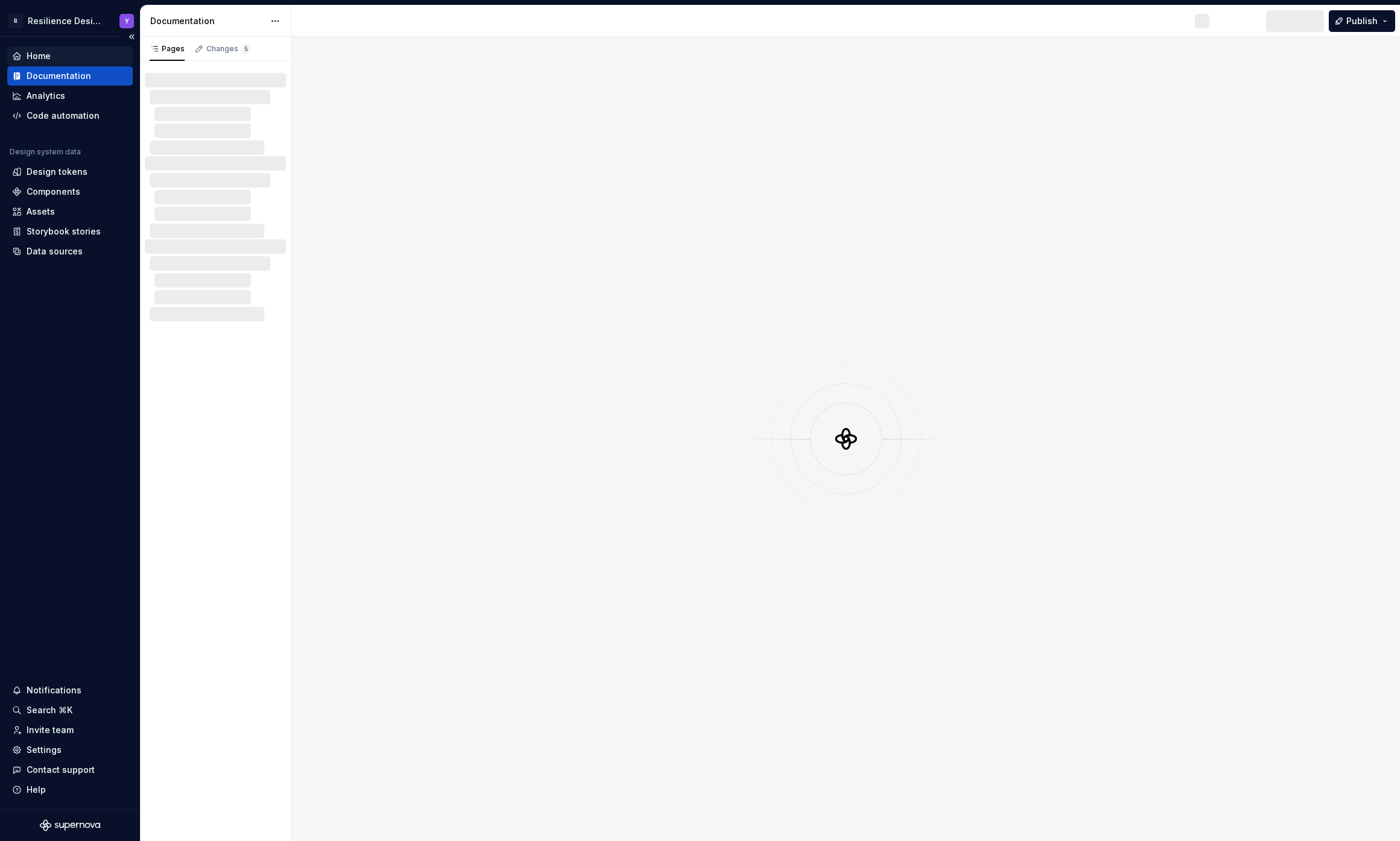
click at [57, 60] on div "Home" at bounding box center [69, 55] width 116 height 12
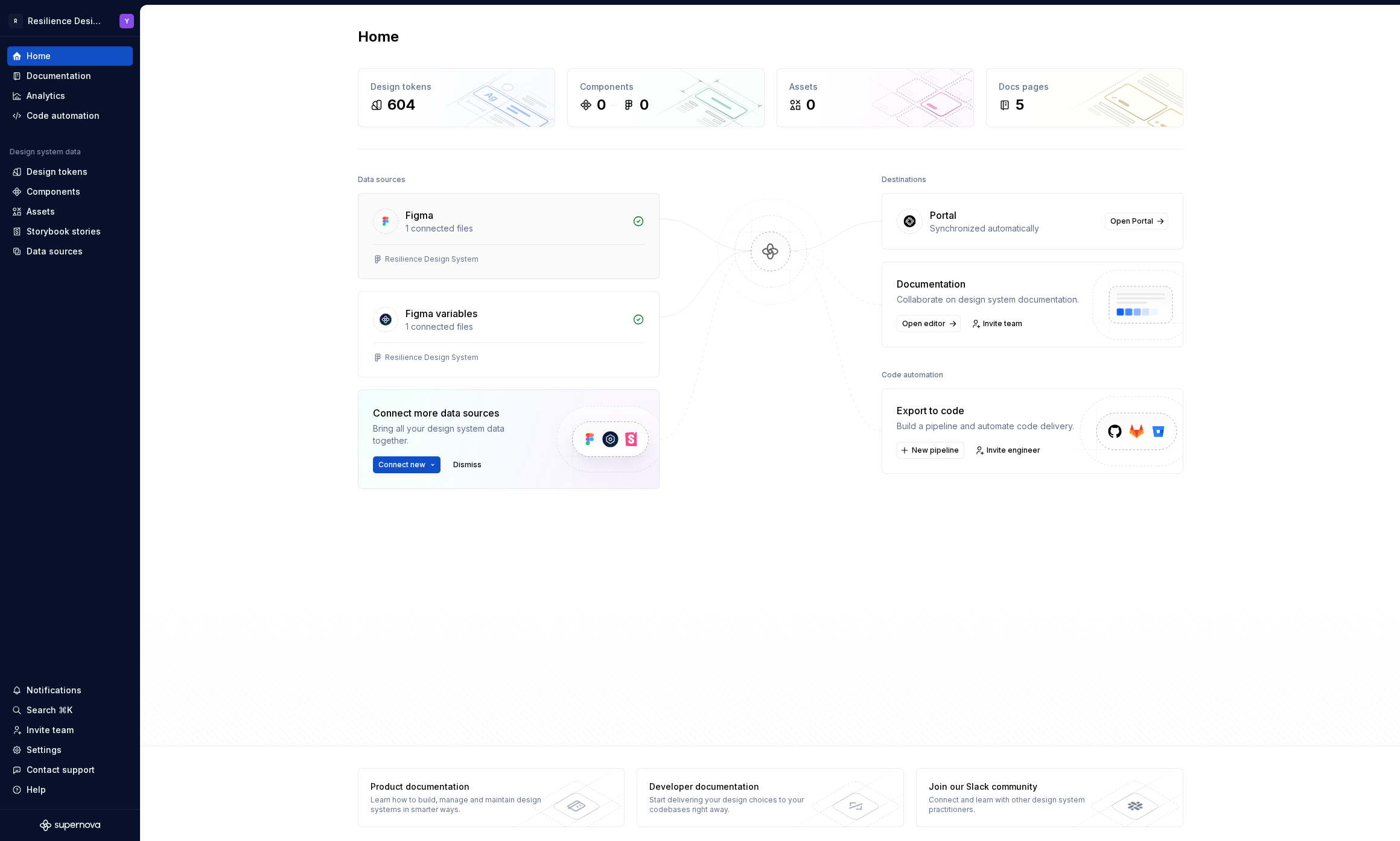
click at [439, 221] on div "Figma" at bounding box center [515, 215] width 219 height 15
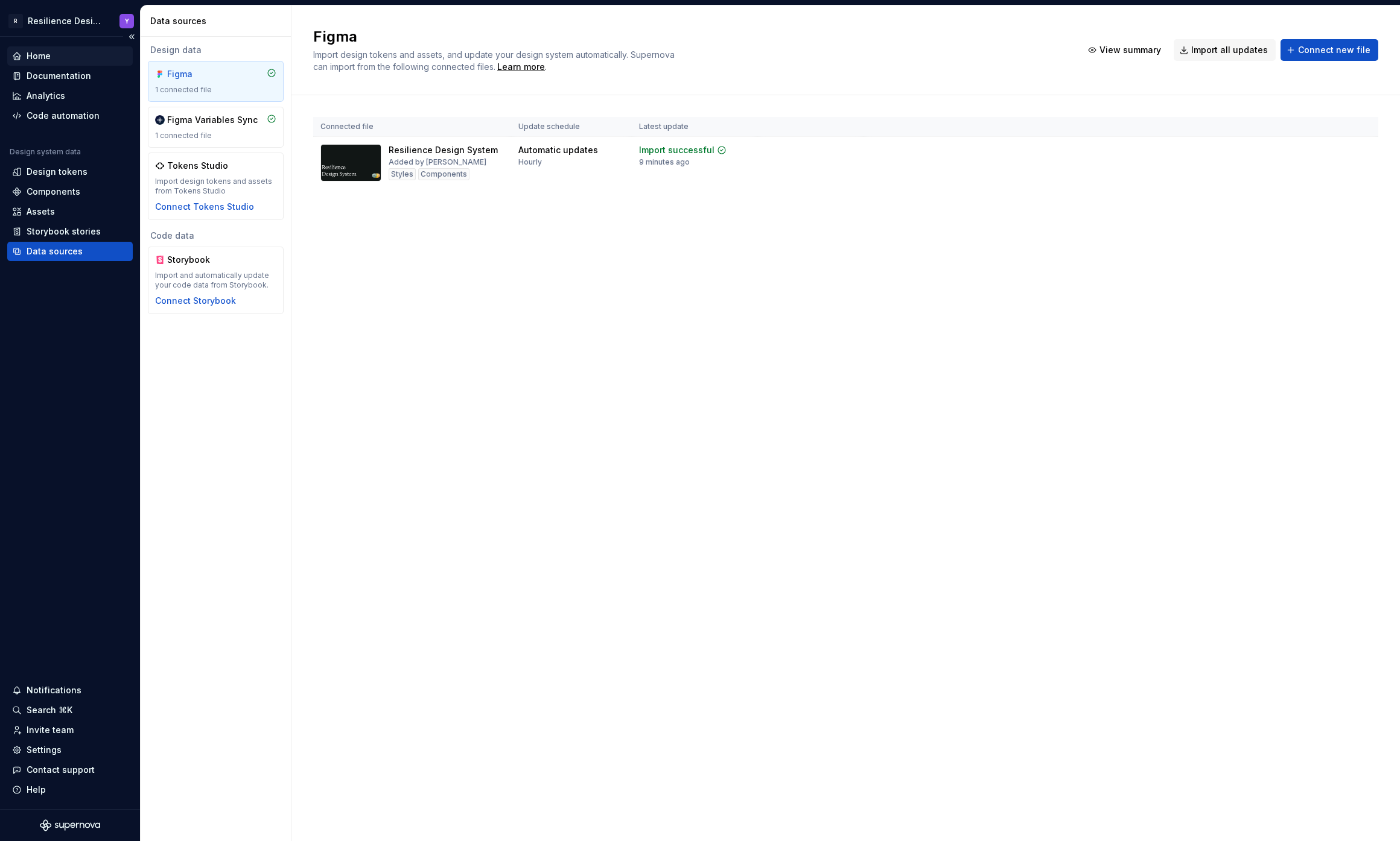
click at [66, 64] on div "Home" at bounding box center [70, 55] width 126 height 19
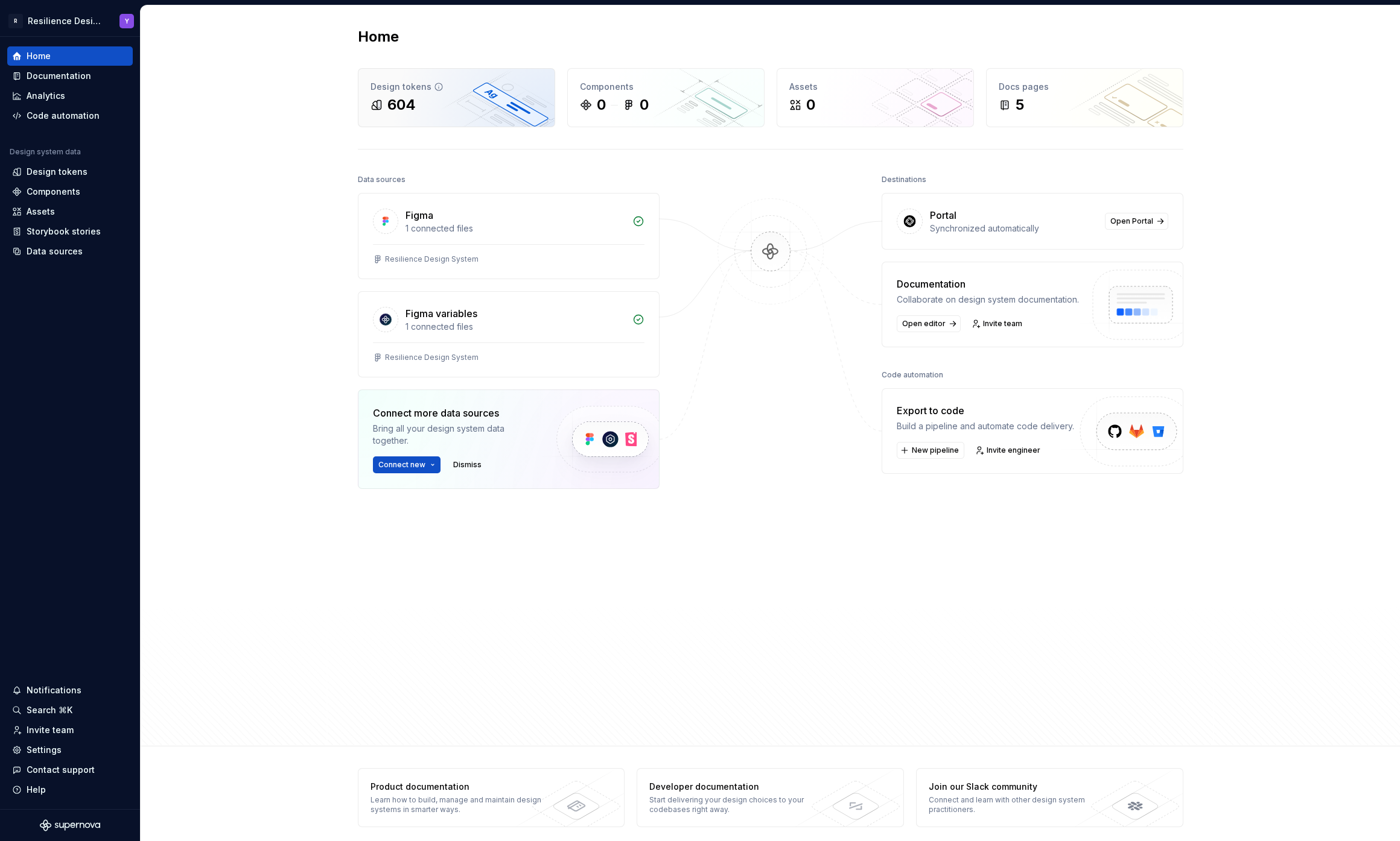
click at [514, 95] on div "604" at bounding box center [456, 105] width 172 height 19
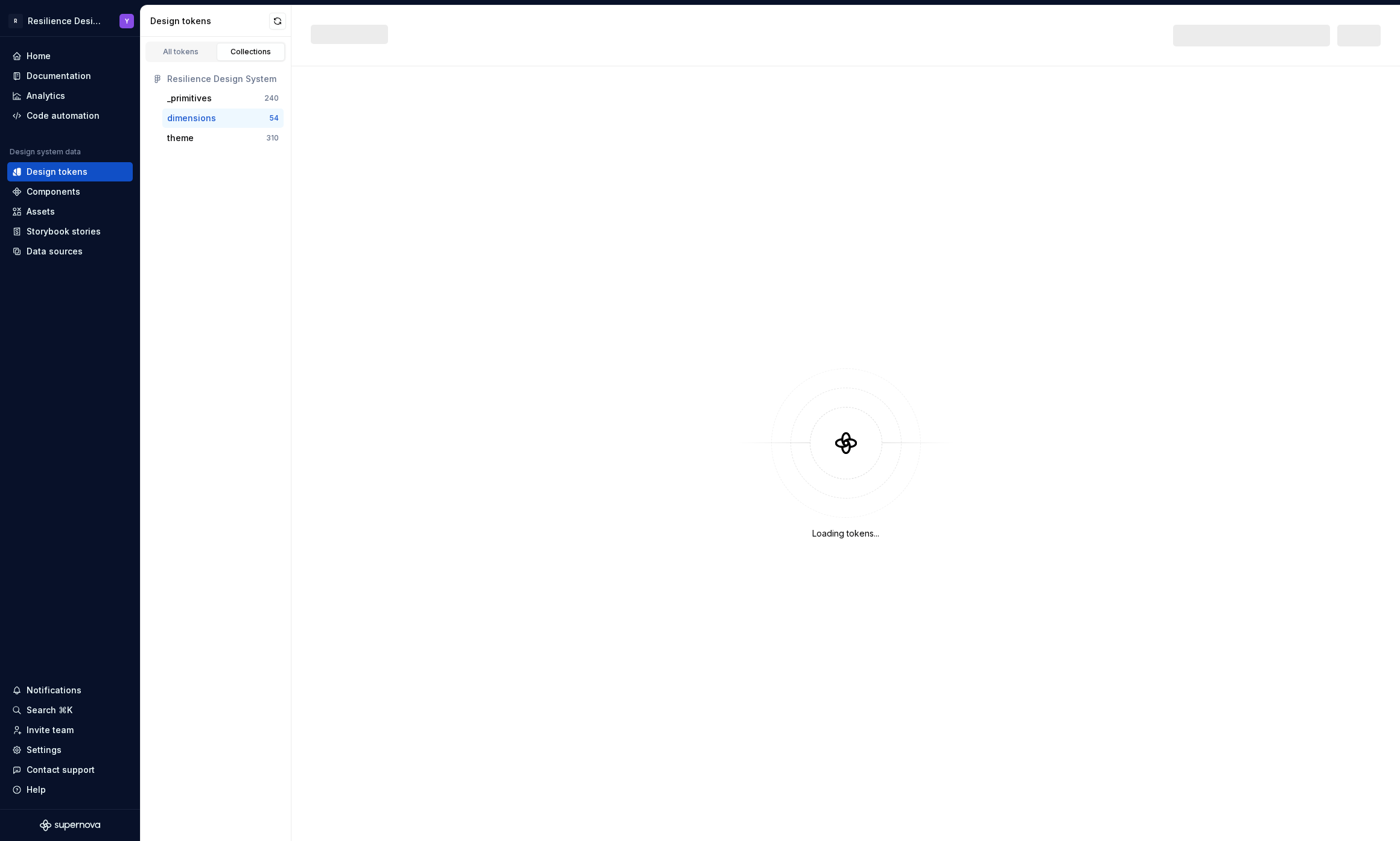
click at [221, 117] on div "dimensions" at bounding box center [218, 117] width 102 height 12
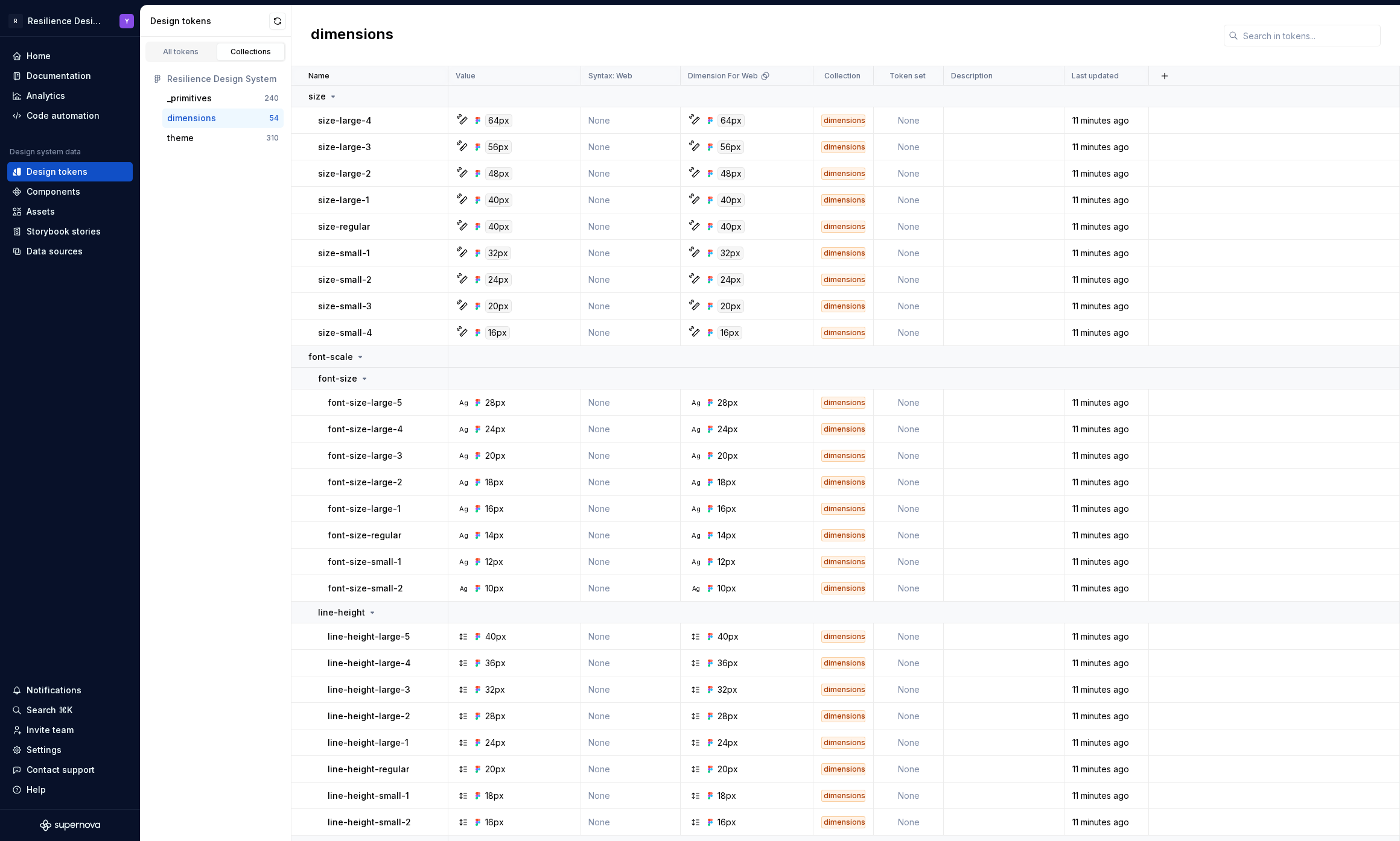
click at [206, 237] on div "All tokens Collections Resilience Design System _primitives 240 dimensions 54 t…" at bounding box center [217, 438] width 151 height 805
click at [181, 250] on div "All tokens Collections Resilience Design System _primitives 240 dimensions 54 t…" at bounding box center [217, 438] width 151 height 805
click at [69, 112] on div "Code automation" at bounding box center [63, 115] width 73 height 12
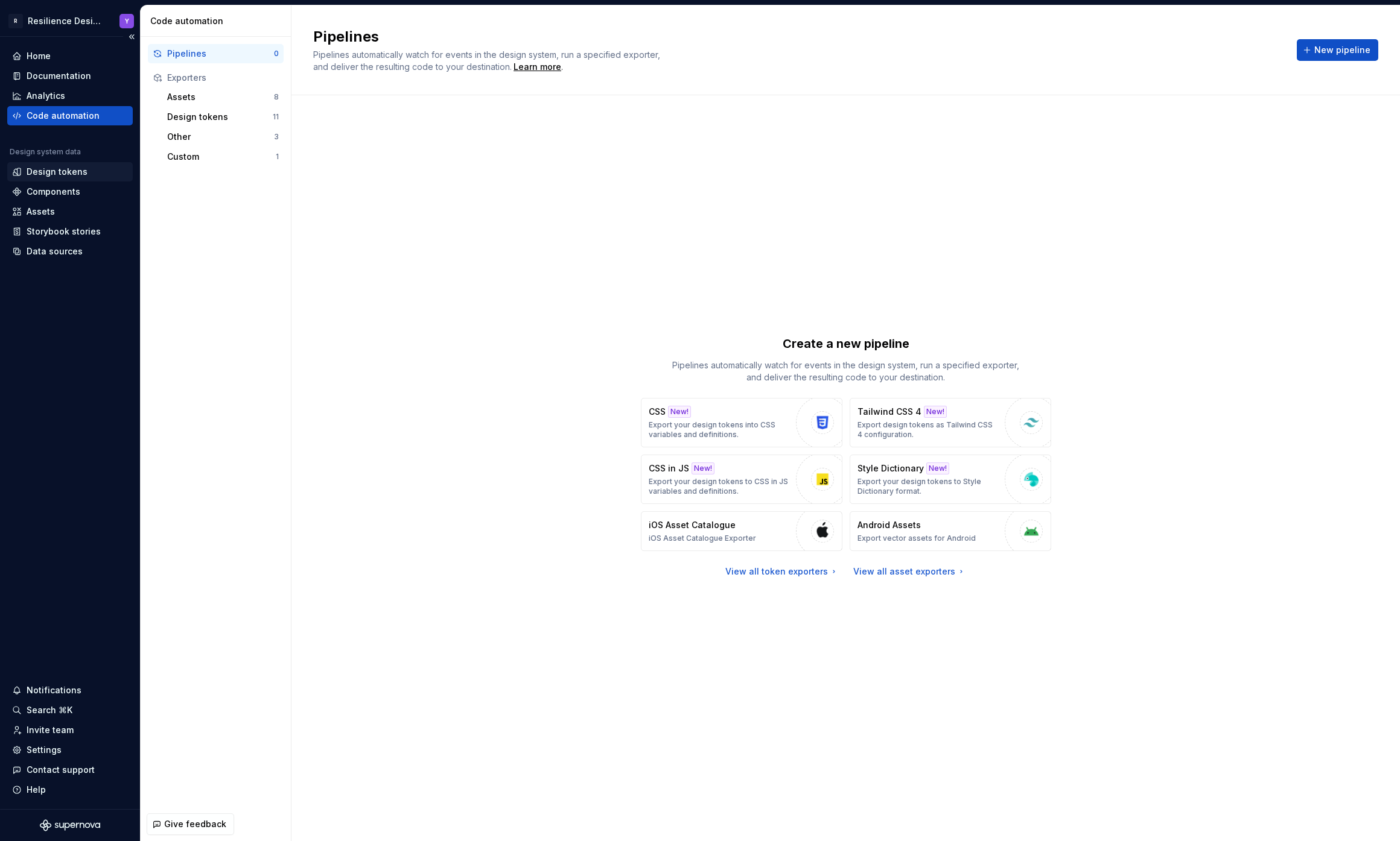
click at [56, 175] on div "Design tokens" at bounding box center [56, 171] width 61 height 12
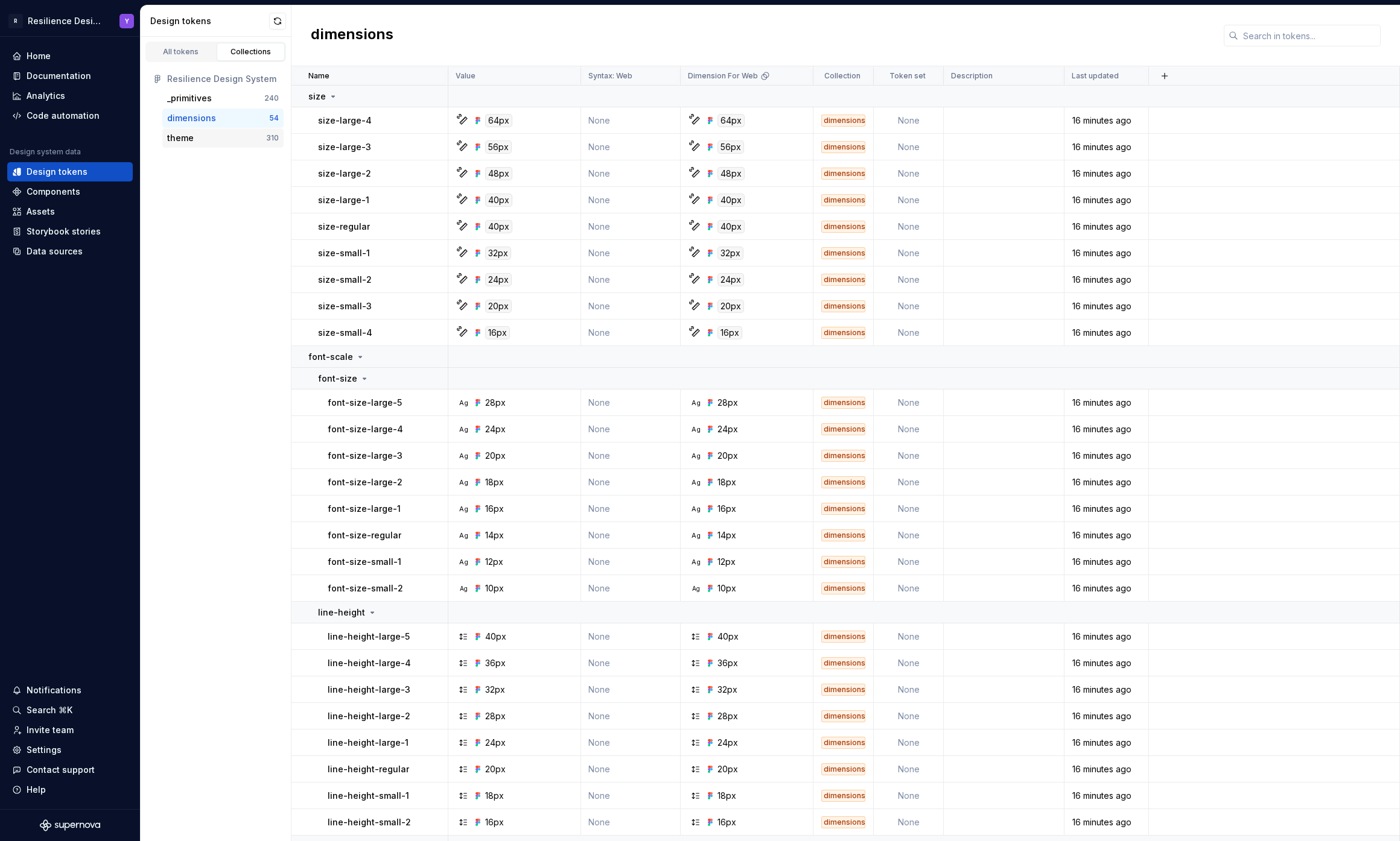
drag, startPoint x: 193, startPoint y: 136, endPoint x: 196, endPoint y: 128, distance: 8.5
click at [193, 136] on div "theme" at bounding box center [217, 137] width 99 height 12
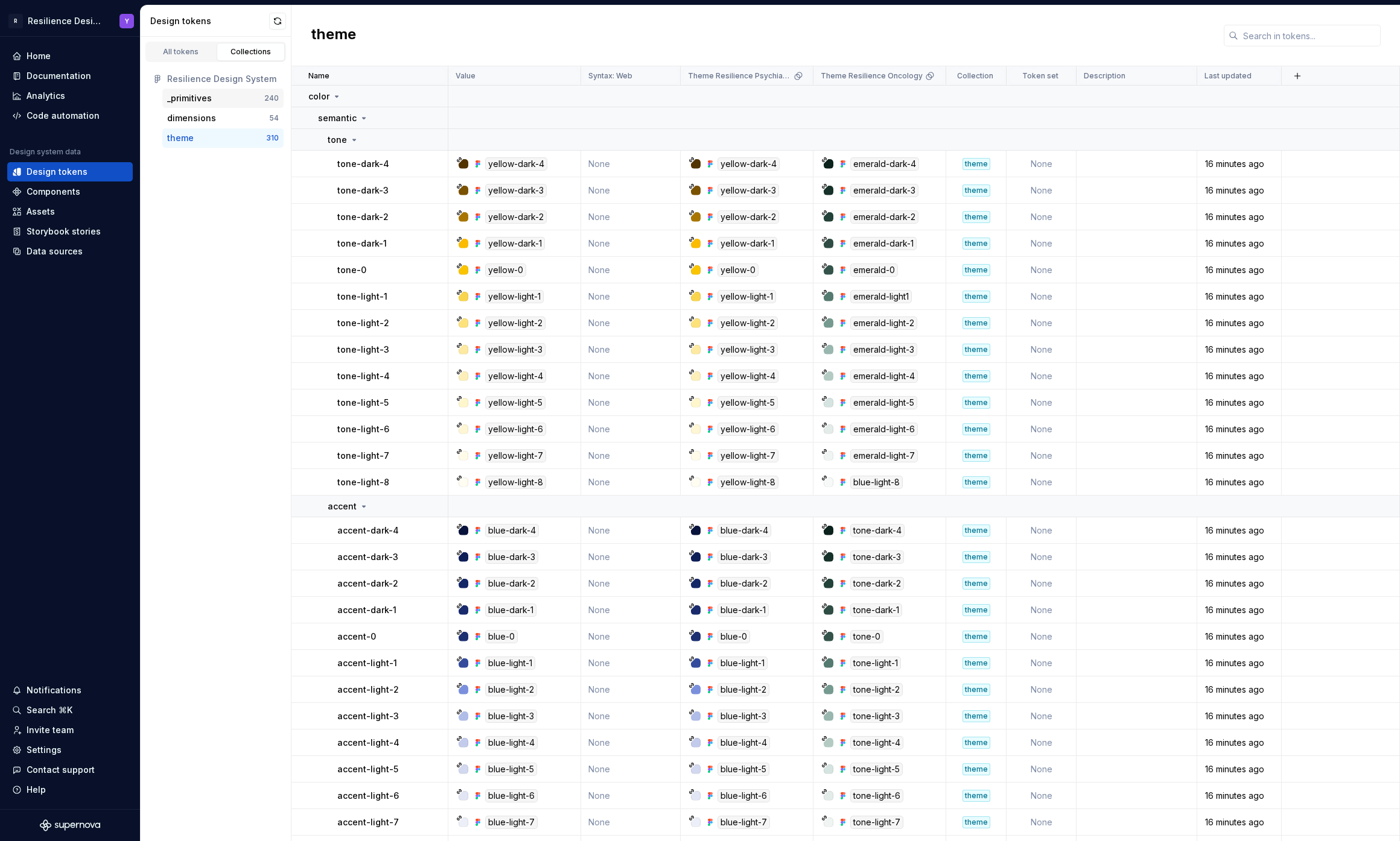
click at [209, 95] on div "_primitives" at bounding box center [189, 97] width 45 height 12
click at [200, 95] on div "_primitives" at bounding box center [189, 97] width 45 height 12
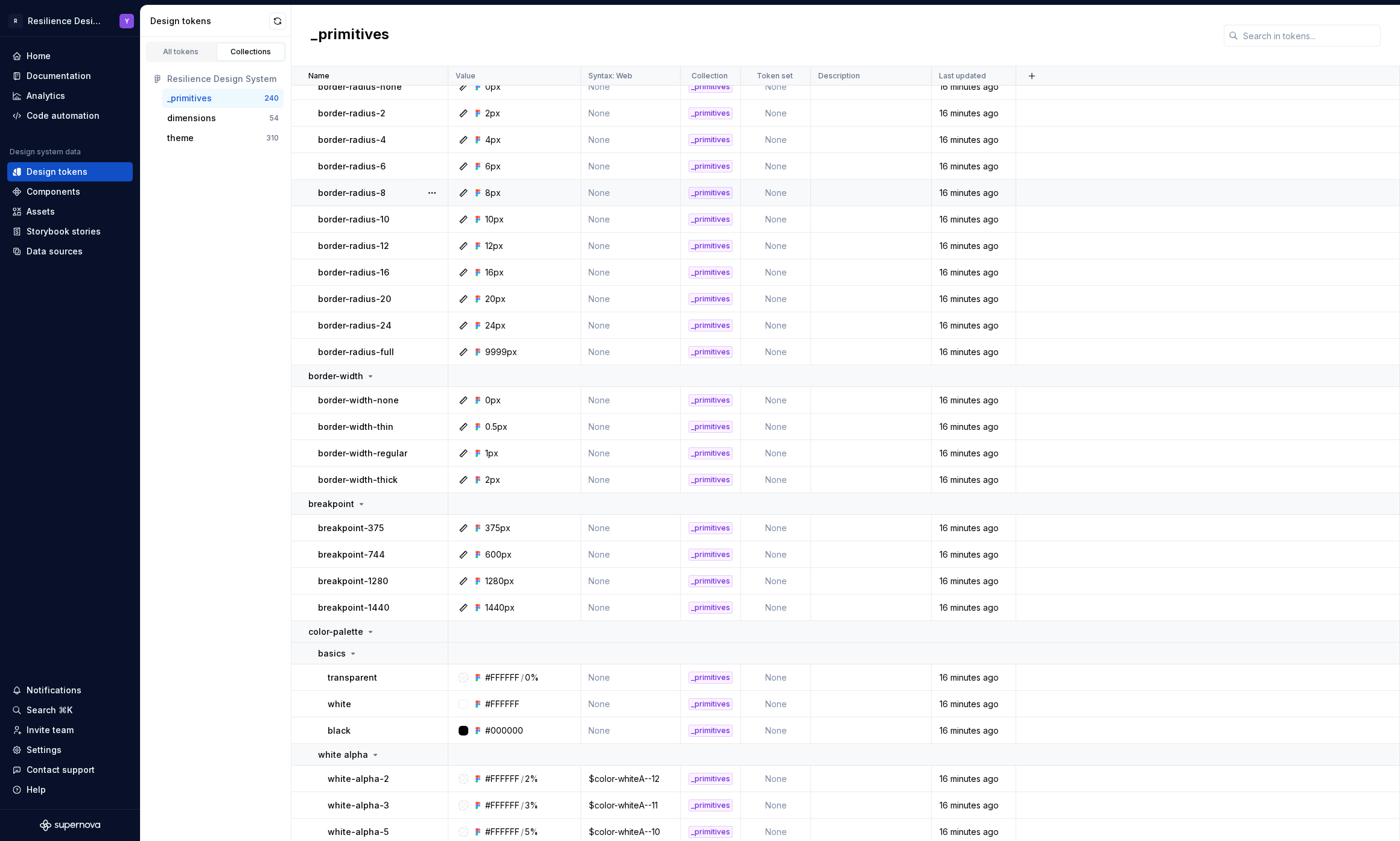
scroll to position [583, 0]
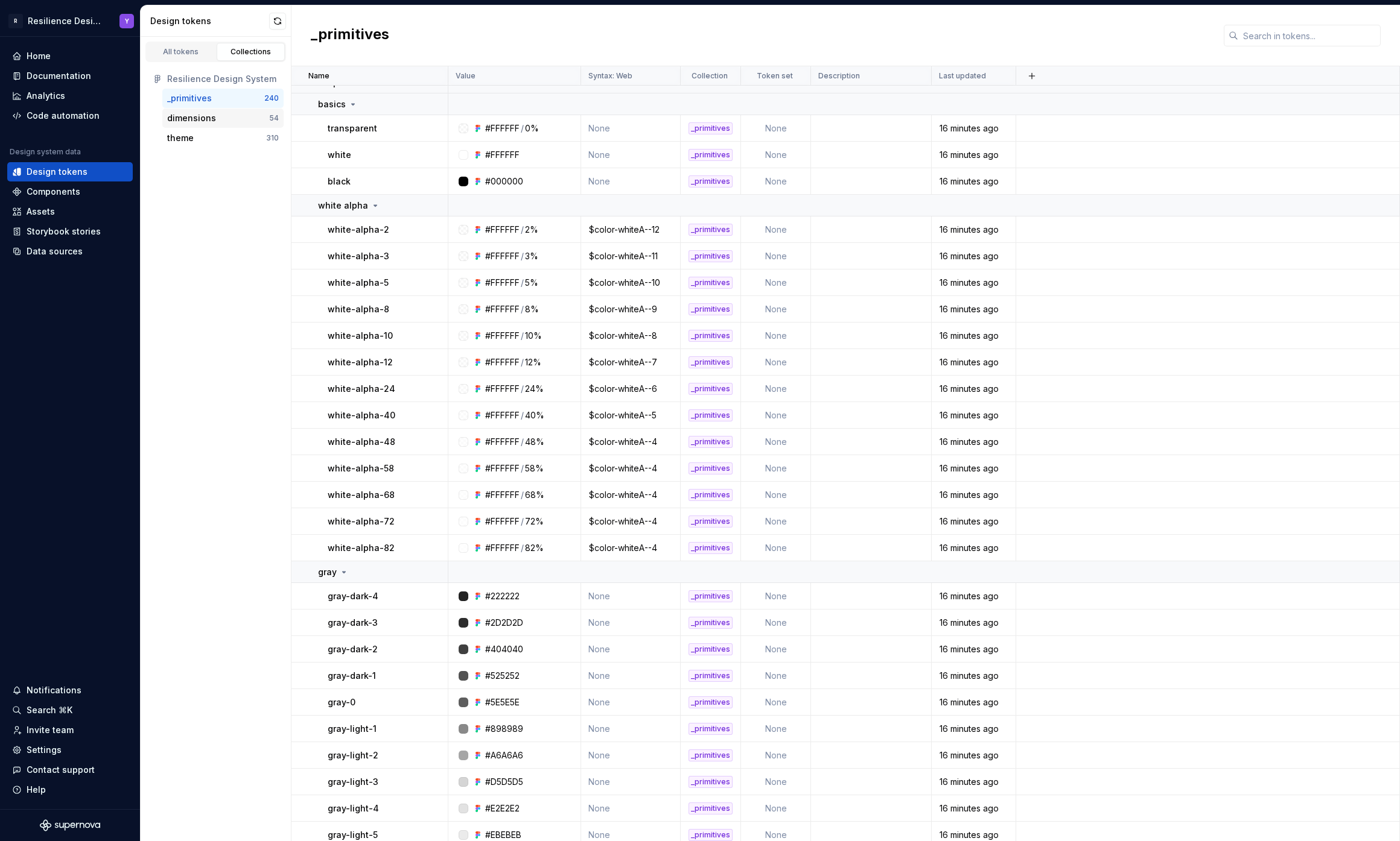
click at [213, 110] on div "dimensions 54" at bounding box center [222, 117] width 121 height 19
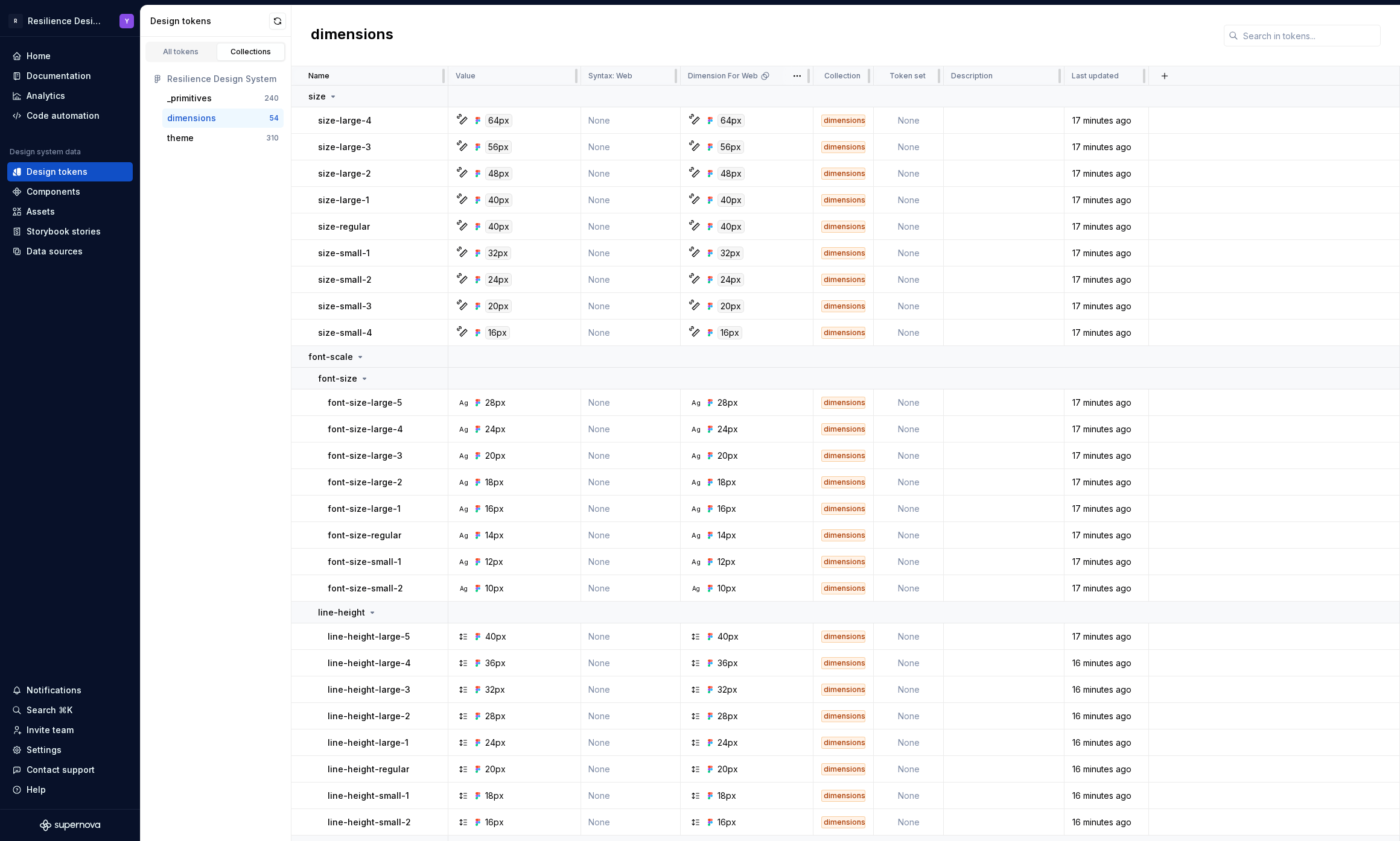
click at [760, 76] on icon at bounding box center [765, 75] width 10 height 10
click at [796, 75] on html "R Resilience Design System Y Home Documentation Analytics Code automation Desig…" at bounding box center [700, 420] width 1400 height 841
click at [798, 51] on html "R Resilience Design System Y Home Documentation Analytics Code automation Desig…" at bounding box center [700, 420] width 1400 height 841
click at [903, 499] on td "None" at bounding box center [908, 508] width 70 height 26
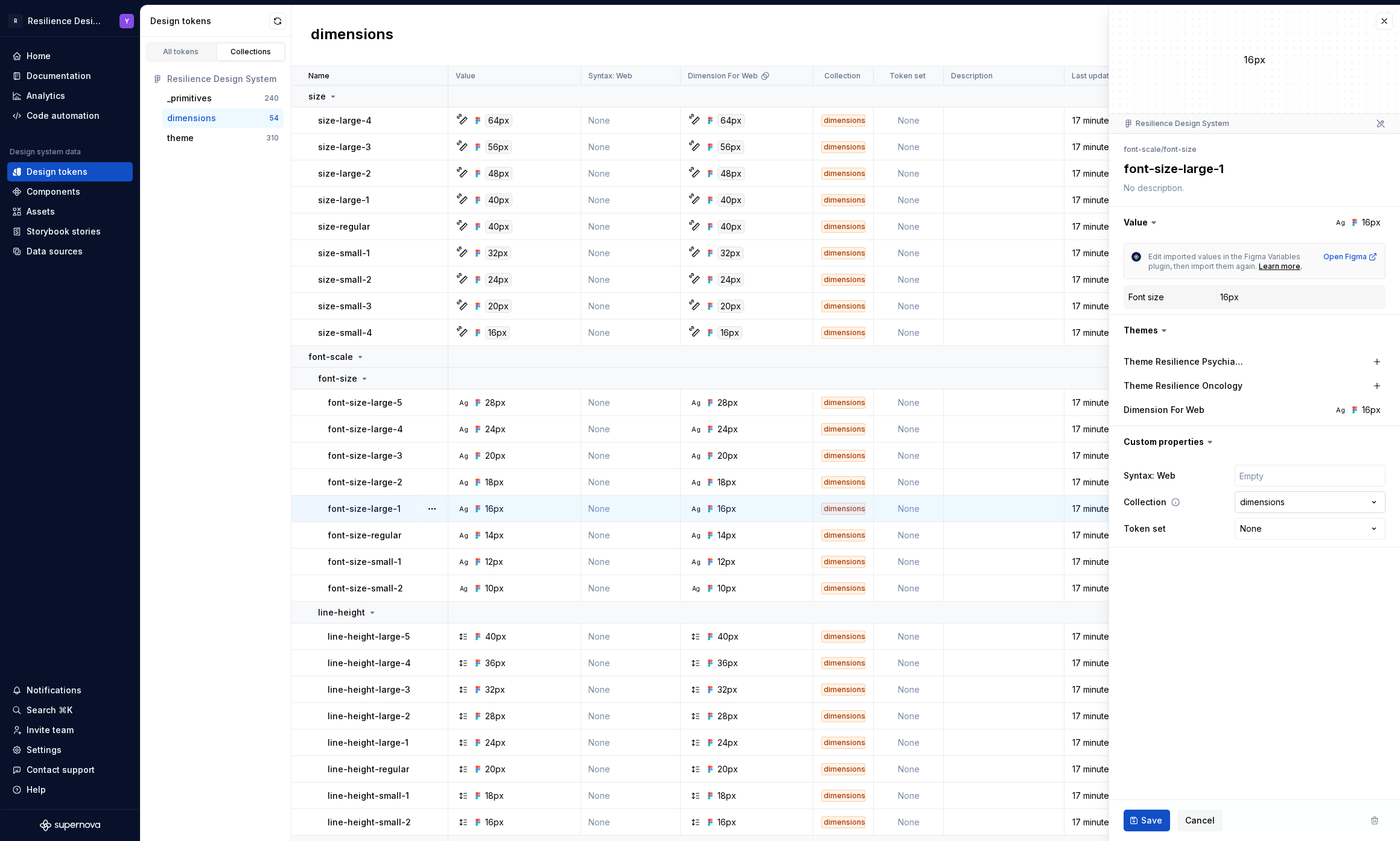
click at [1268, 505] on html "R Resilience Design System Y Home Documentation Analytics Code automation Desig…" at bounding box center [700, 420] width 1400 height 841
click at [1267, 530] on html "R Resilience Design System Y Home Documentation Analytics Code automation Desig…" at bounding box center [700, 420] width 1400 height 841
click at [1205, 570] on html "R Resilience Design System Y Home Documentation Analytics Code automation Desig…" at bounding box center [700, 420] width 1400 height 841
click at [1385, 23] on button "button" at bounding box center [1384, 21] width 17 height 17
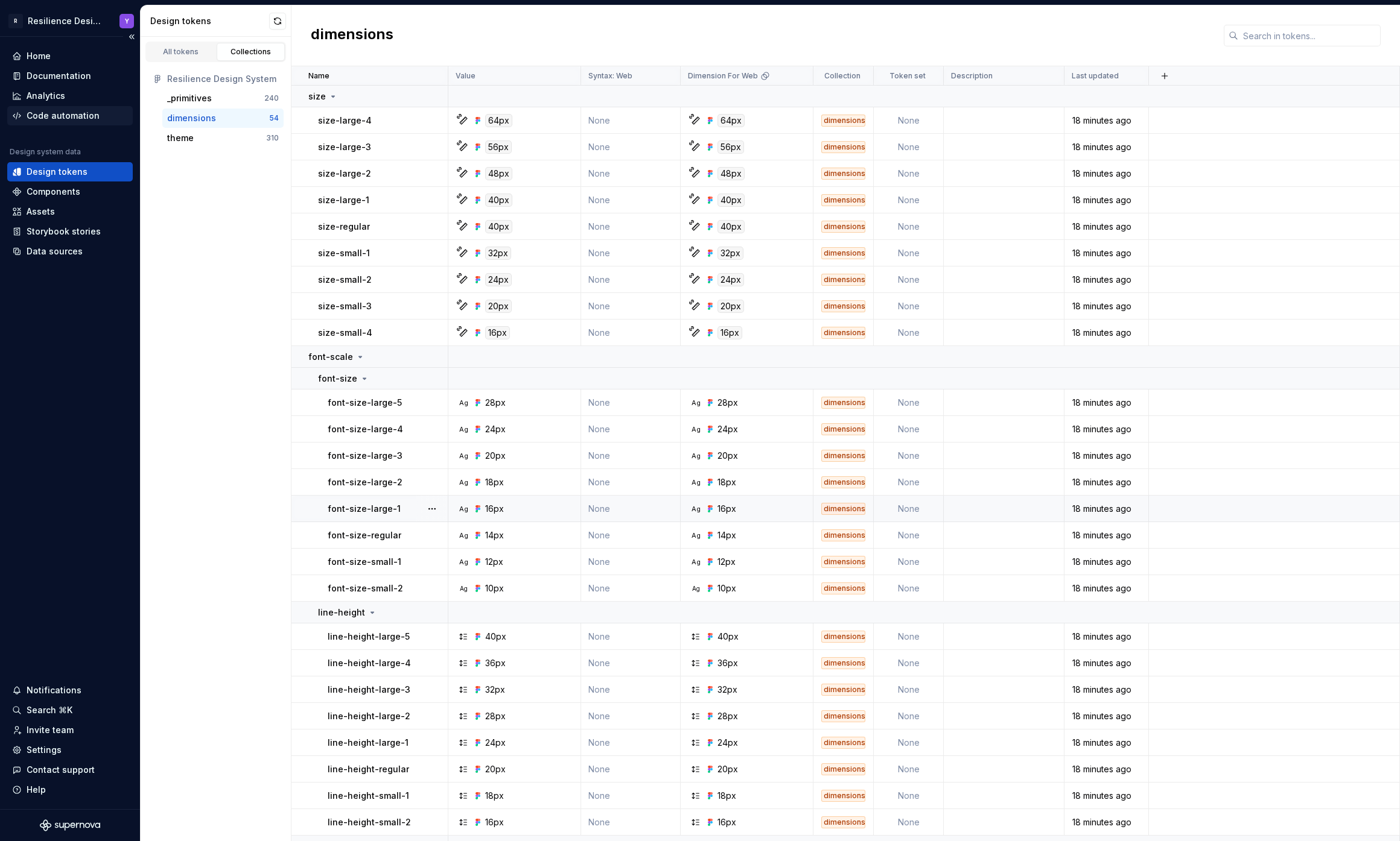
click at [58, 113] on div "Code automation" at bounding box center [63, 115] width 73 height 12
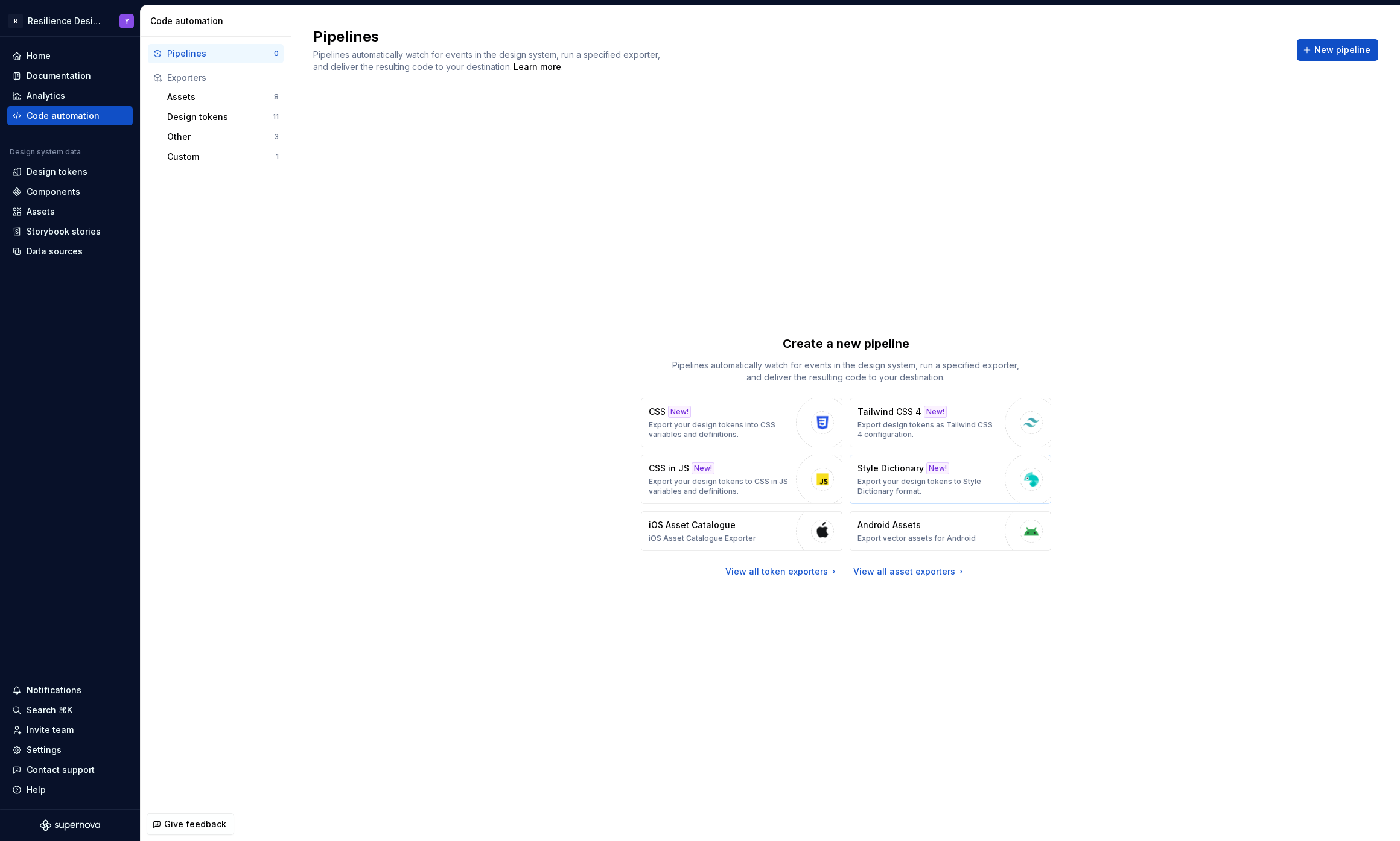
click at [943, 486] on p "Export your design tokens to Style Dictionary format." at bounding box center [927, 486] width 141 height 19
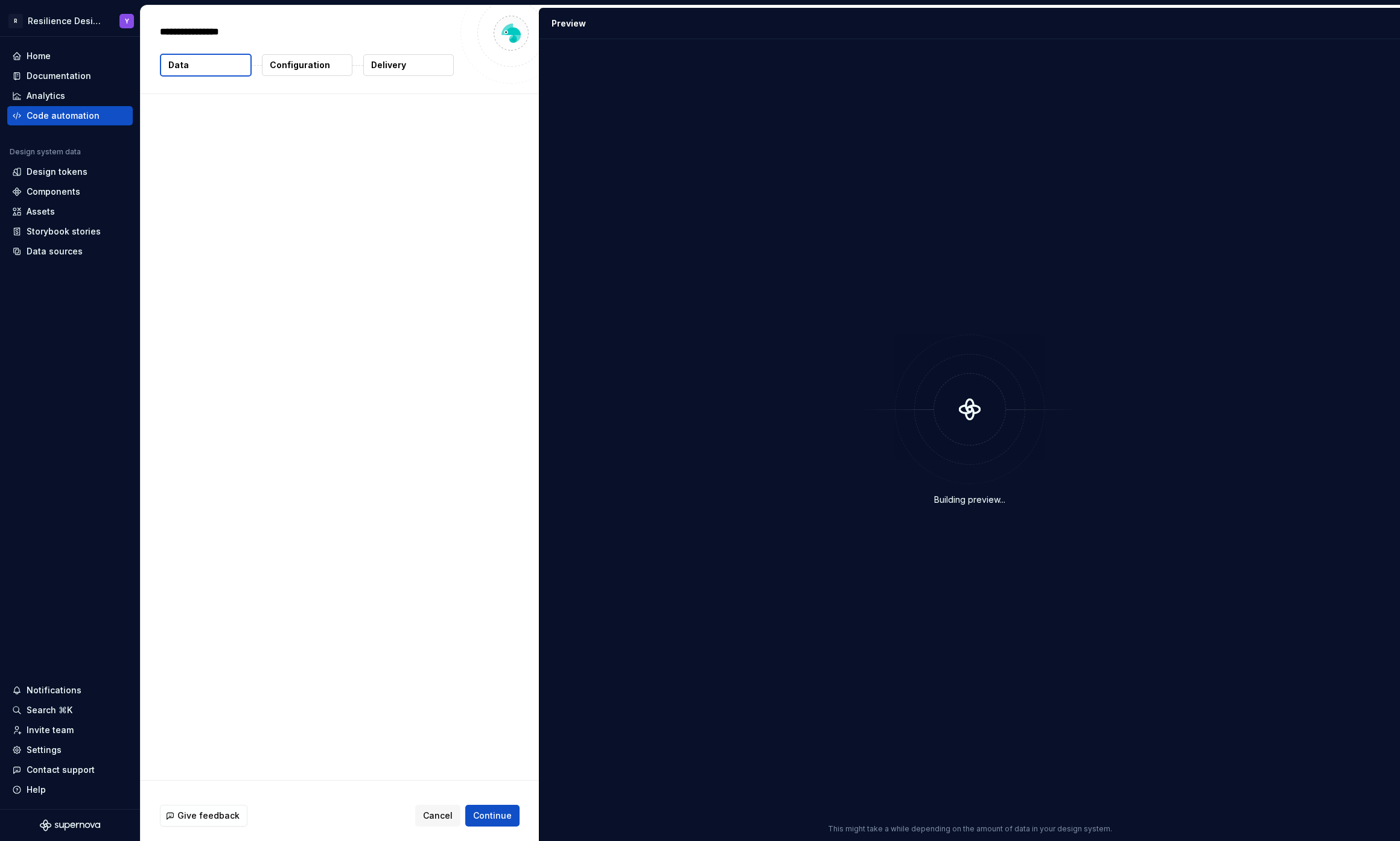
type textarea "*"
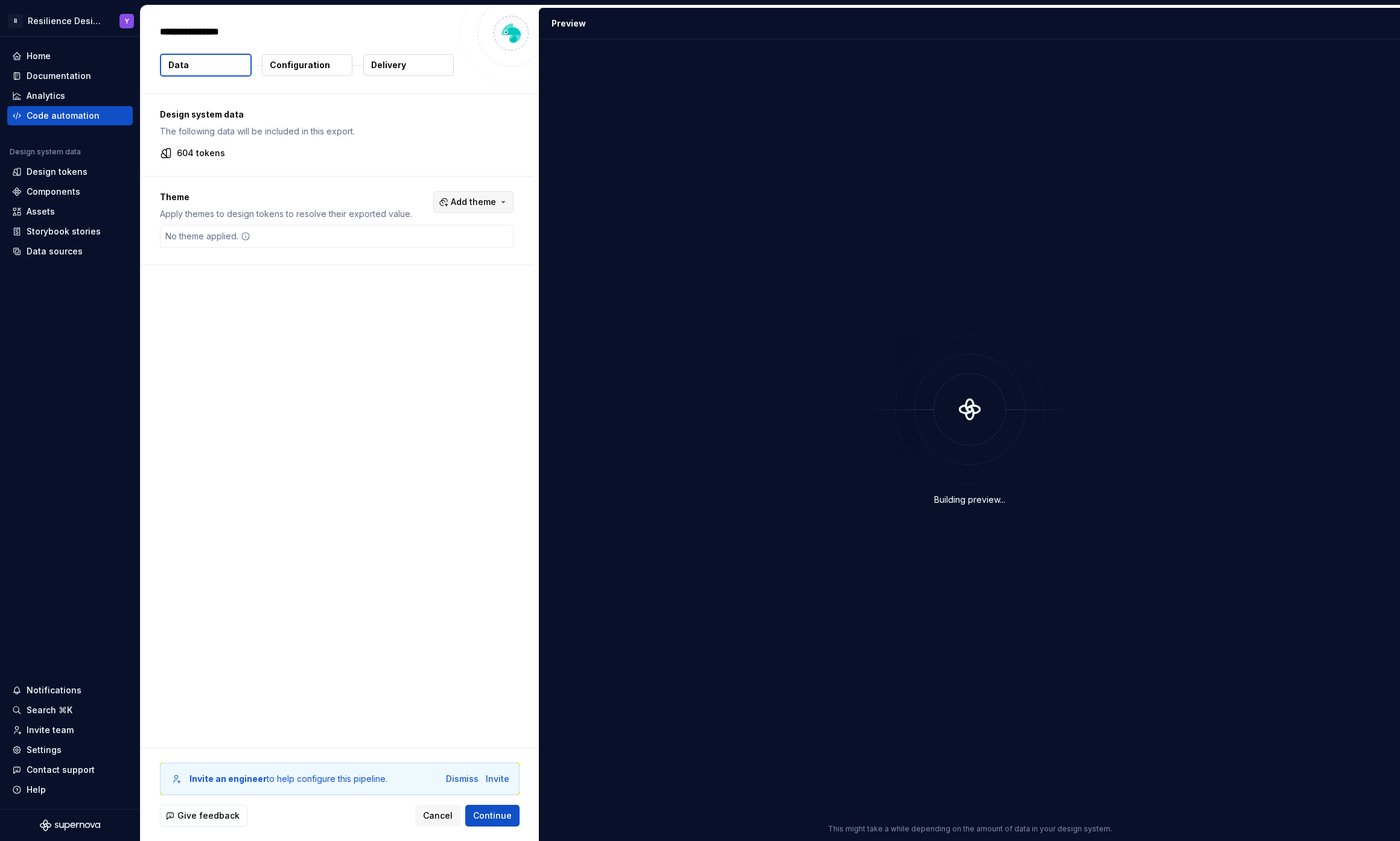
click at [474, 198] on span "Add theme" at bounding box center [473, 202] width 45 height 12
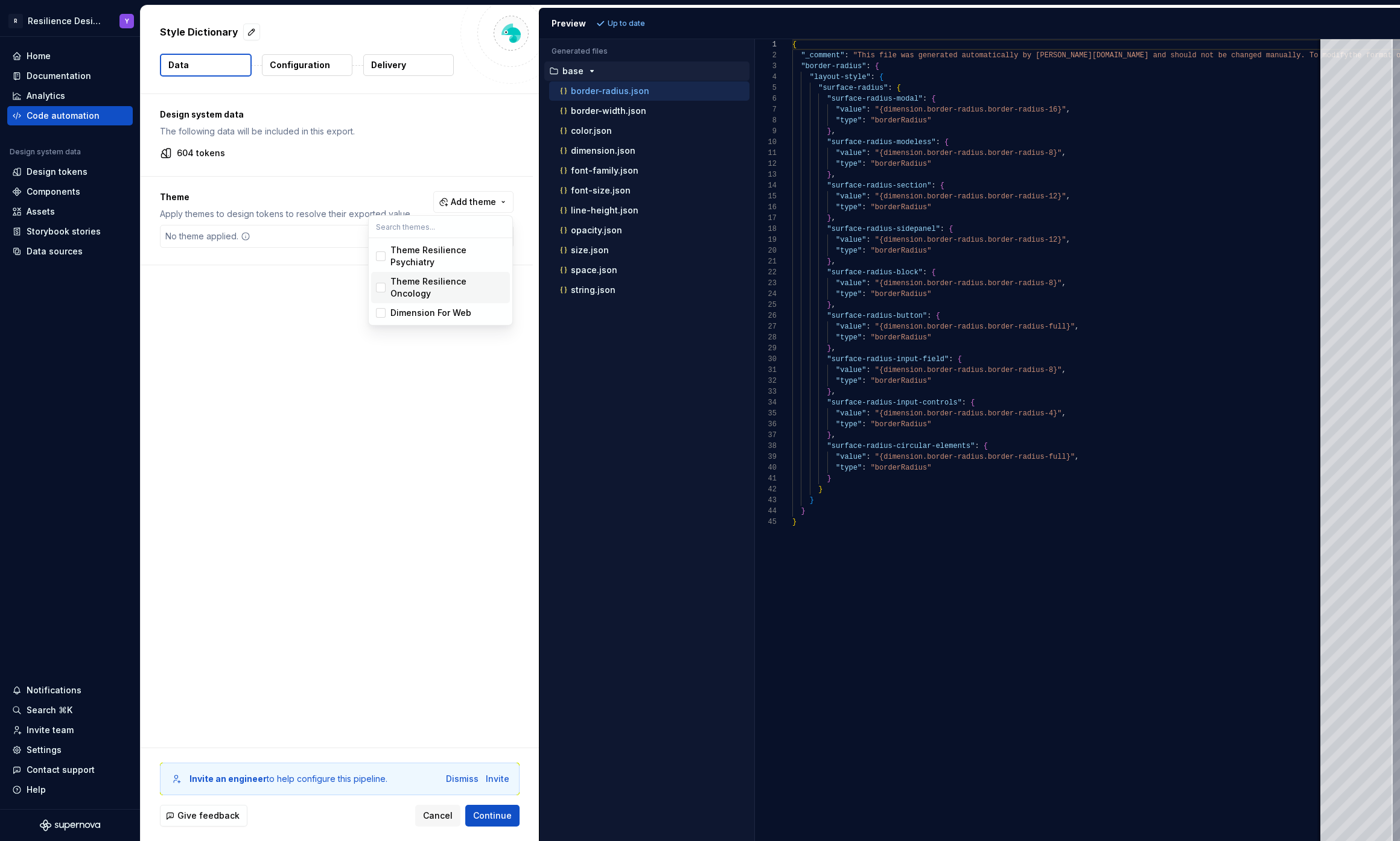
click at [456, 285] on div "Theme Resilience Oncology" at bounding box center [448, 287] width 115 height 25
click at [448, 254] on div "Theme Resilience Psychiatry" at bounding box center [448, 256] width 115 height 25
click at [451, 417] on html "R Resilience Design System Y Home Documentation Analytics Code automation Desig…" at bounding box center [700, 420] width 1400 height 841
click at [490, 195] on button "Add theme" at bounding box center [473, 202] width 80 height 22
click at [459, 307] on div "Dimension For Web" at bounding box center [430, 313] width 81 height 12
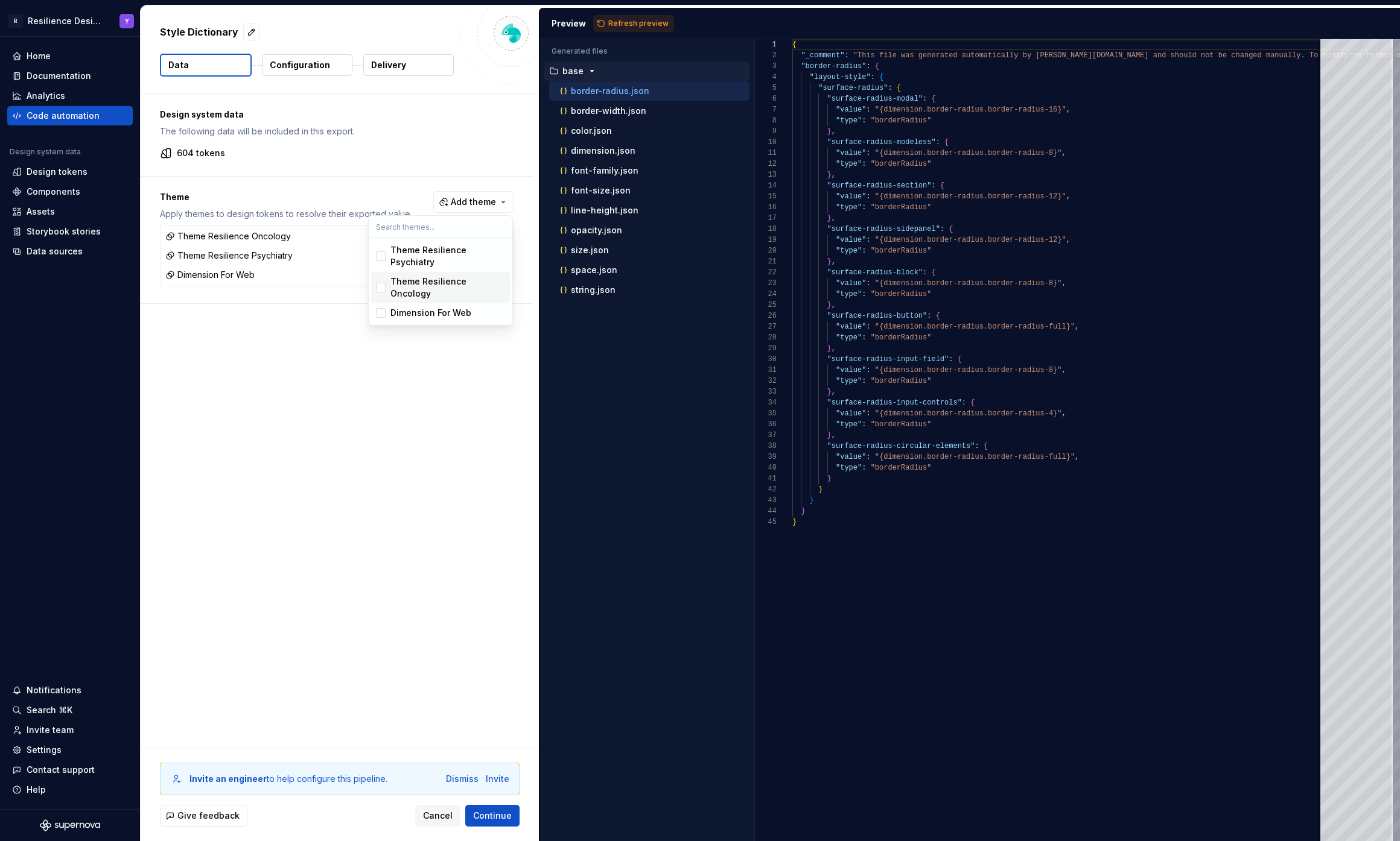
click at [311, 442] on html "R Resilience Design System Y Home Documentation Analytics Code automation Desig…" at bounding box center [700, 420] width 1400 height 841
drag, startPoint x: 278, startPoint y: 62, endPoint x: 286, endPoint y: 66, distance: 8.9
click at [278, 62] on p "Configuration" at bounding box center [299, 65] width 60 height 12
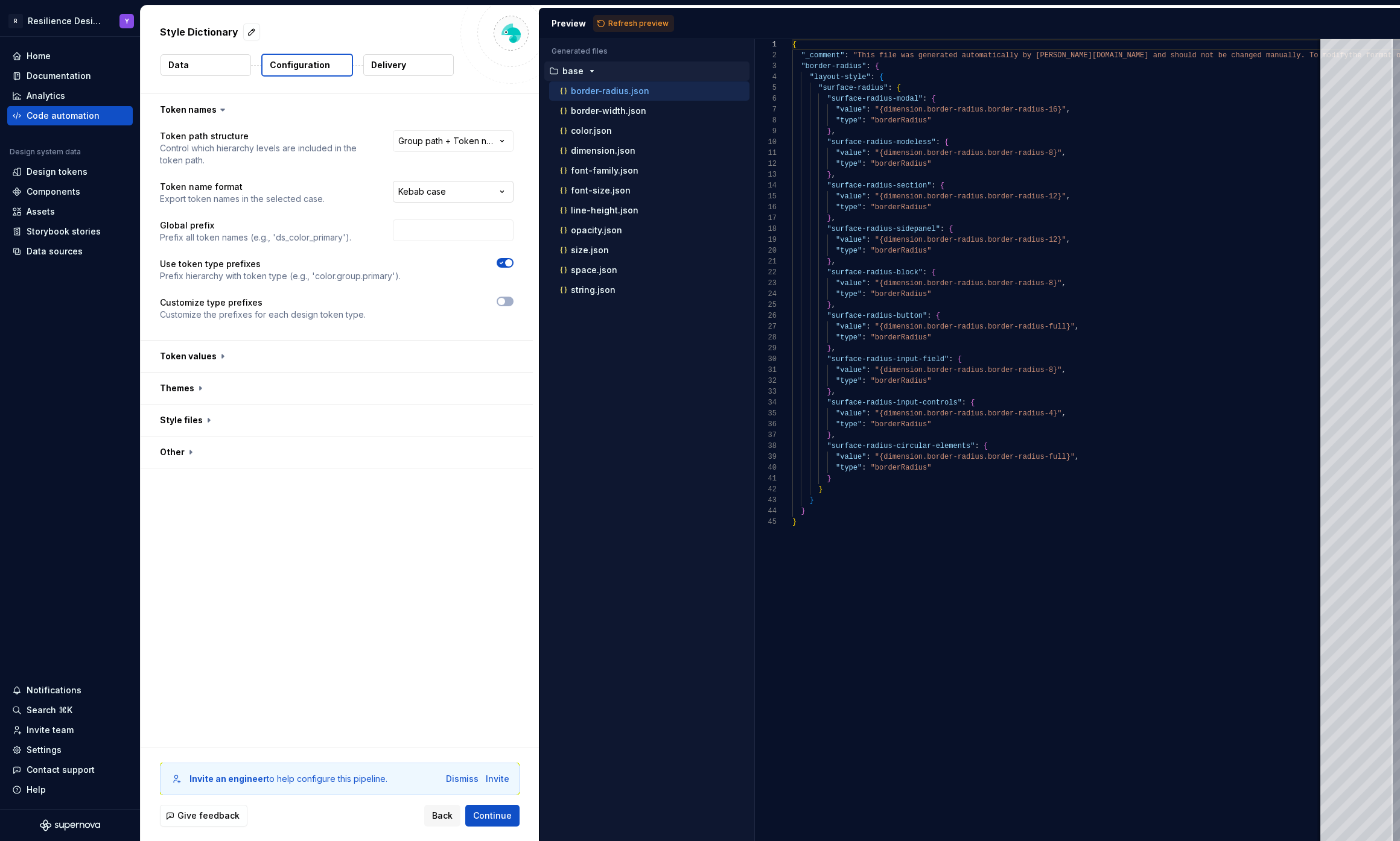
click at [478, 197] on html "**********" at bounding box center [700, 420] width 1400 height 841
click at [472, 135] on html "**********" at bounding box center [700, 420] width 1400 height 841
click at [300, 426] on button "button" at bounding box center [337, 420] width 392 height 31
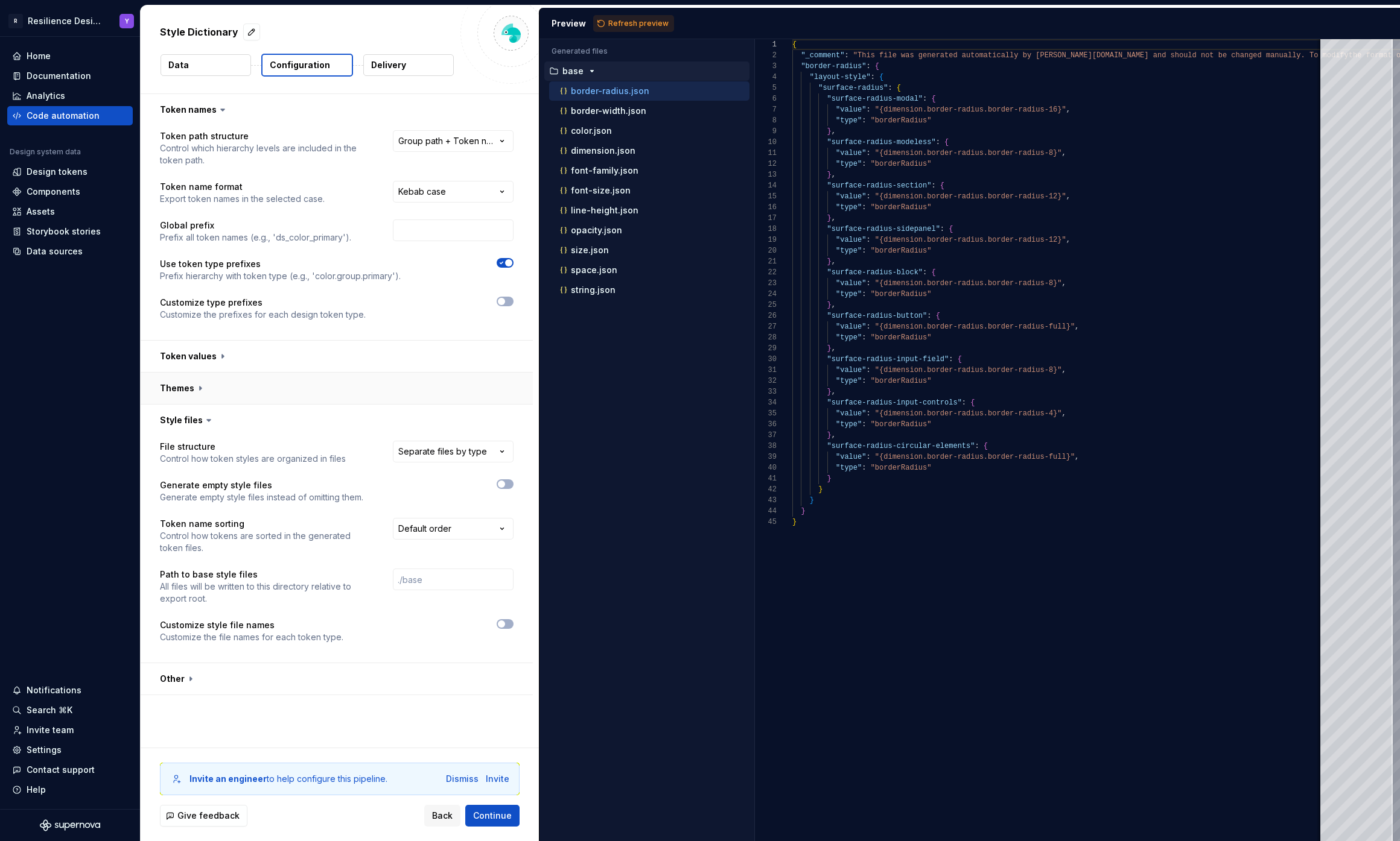
click at [301, 387] on button "button" at bounding box center [337, 388] width 392 height 31
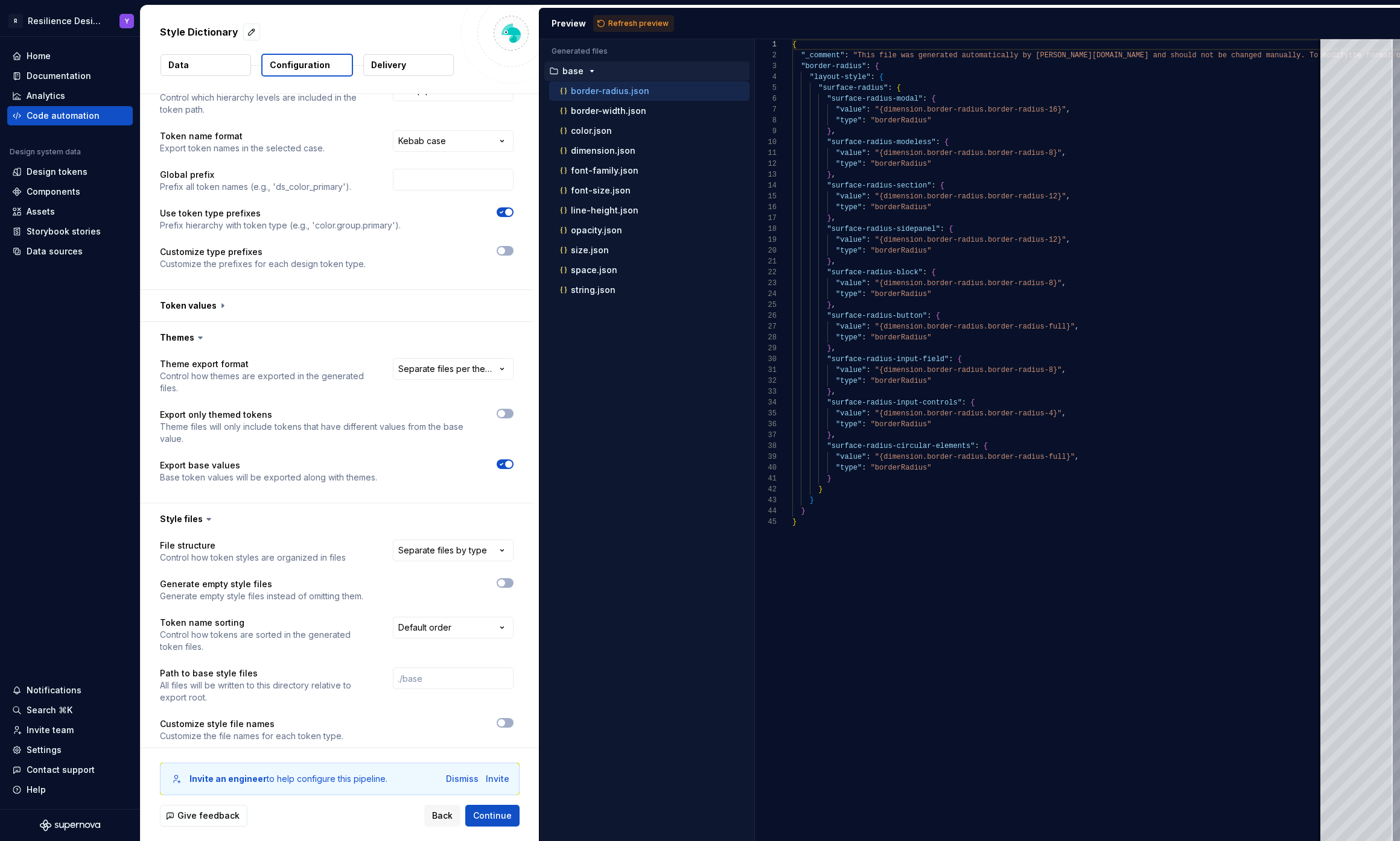
scroll to position [97, 0]
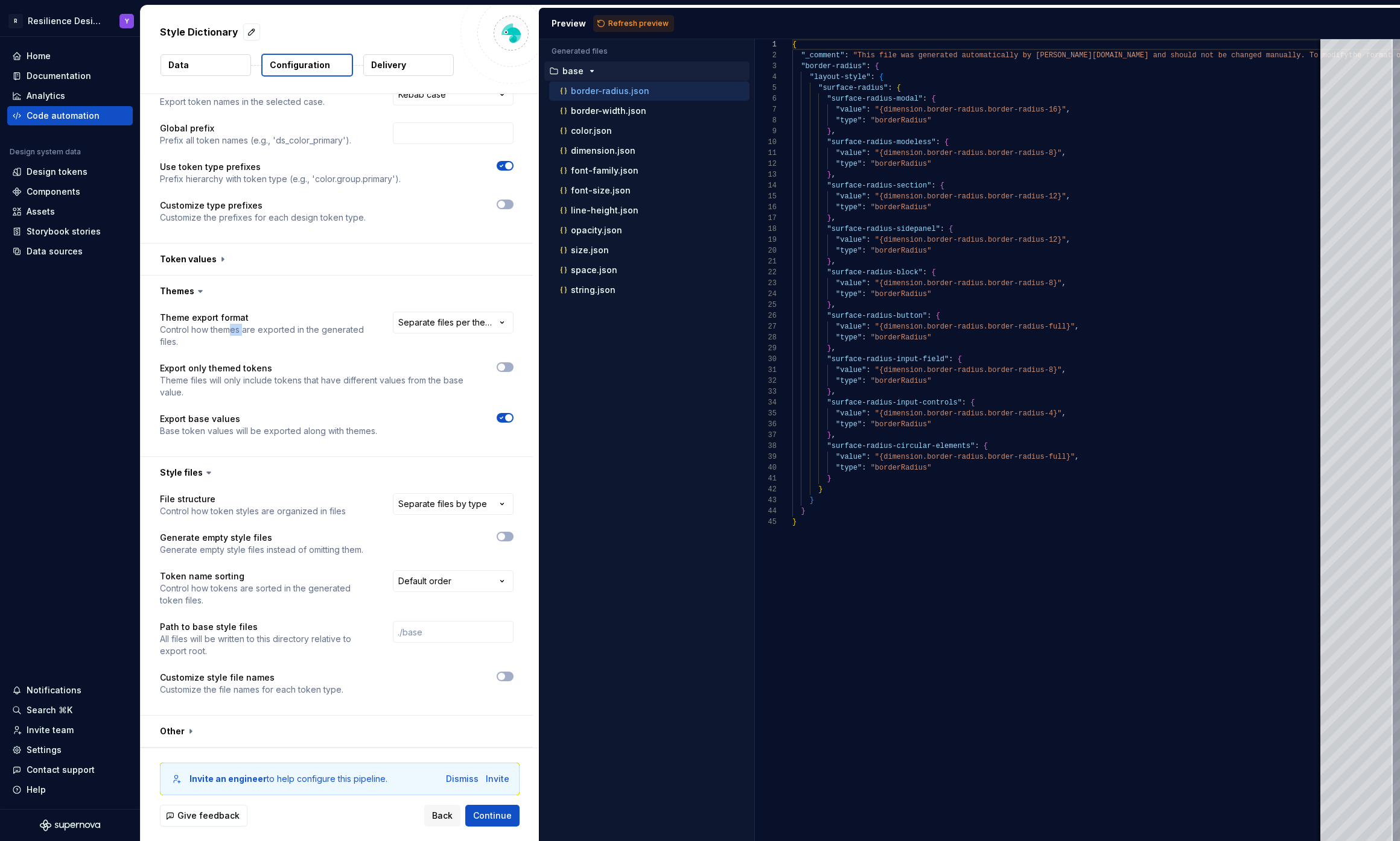
drag, startPoint x: 228, startPoint y: 331, endPoint x: 243, endPoint y: 333, distance: 15.1
click at [243, 333] on p "Control how themes are exported in the generated files." at bounding box center [266, 335] width 211 height 25
click at [317, 327] on p "Control how themes are exported in the generated files." at bounding box center [266, 335] width 211 height 25
click at [413, 325] on html "**********" at bounding box center [700, 420] width 1400 height 841
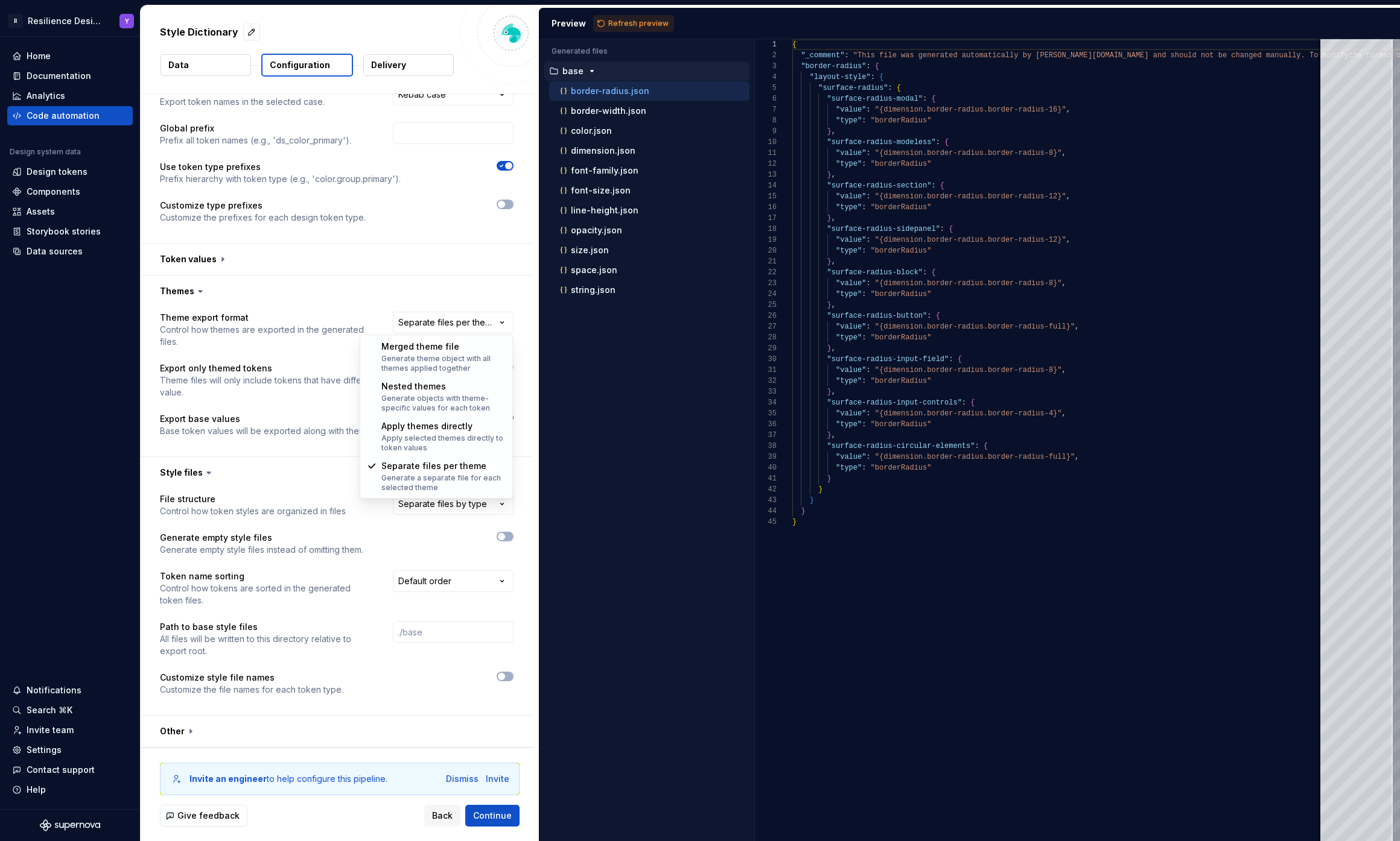
click at [121, 468] on html "**********" at bounding box center [700, 420] width 1400 height 841
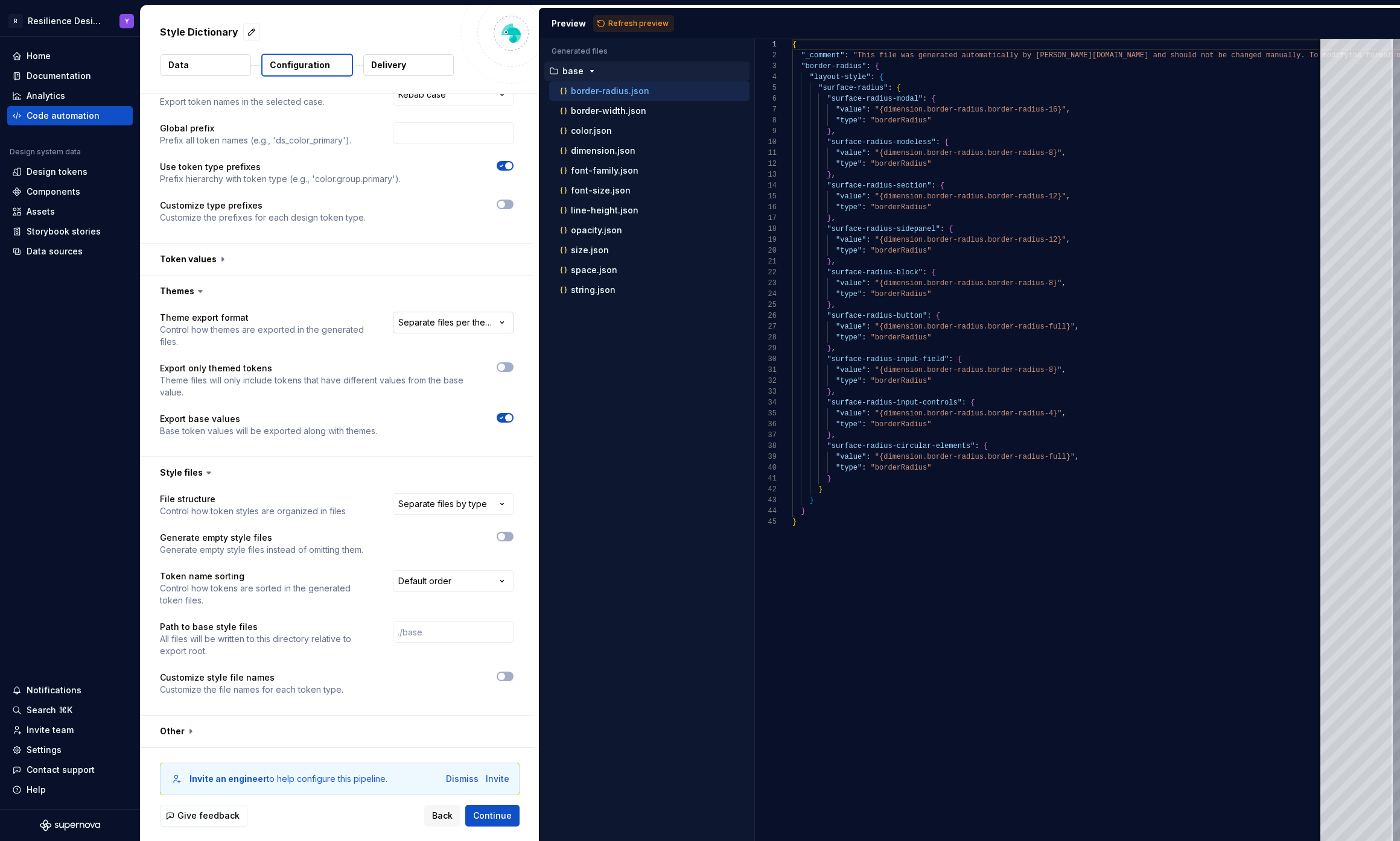
click at [440, 325] on html "**********" at bounding box center [700, 420] width 1400 height 841
click at [281, 383] on html "**********" at bounding box center [700, 420] width 1400 height 841
drag, startPoint x: 198, startPoint y: 370, endPoint x: 267, endPoint y: 375, distance: 69.2
click at [262, 373] on p "Export only themed tokens" at bounding box center [317, 368] width 315 height 12
click at [267, 378] on p "Theme files will only include tokens that have different values from the base v…" at bounding box center [317, 386] width 315 height 25
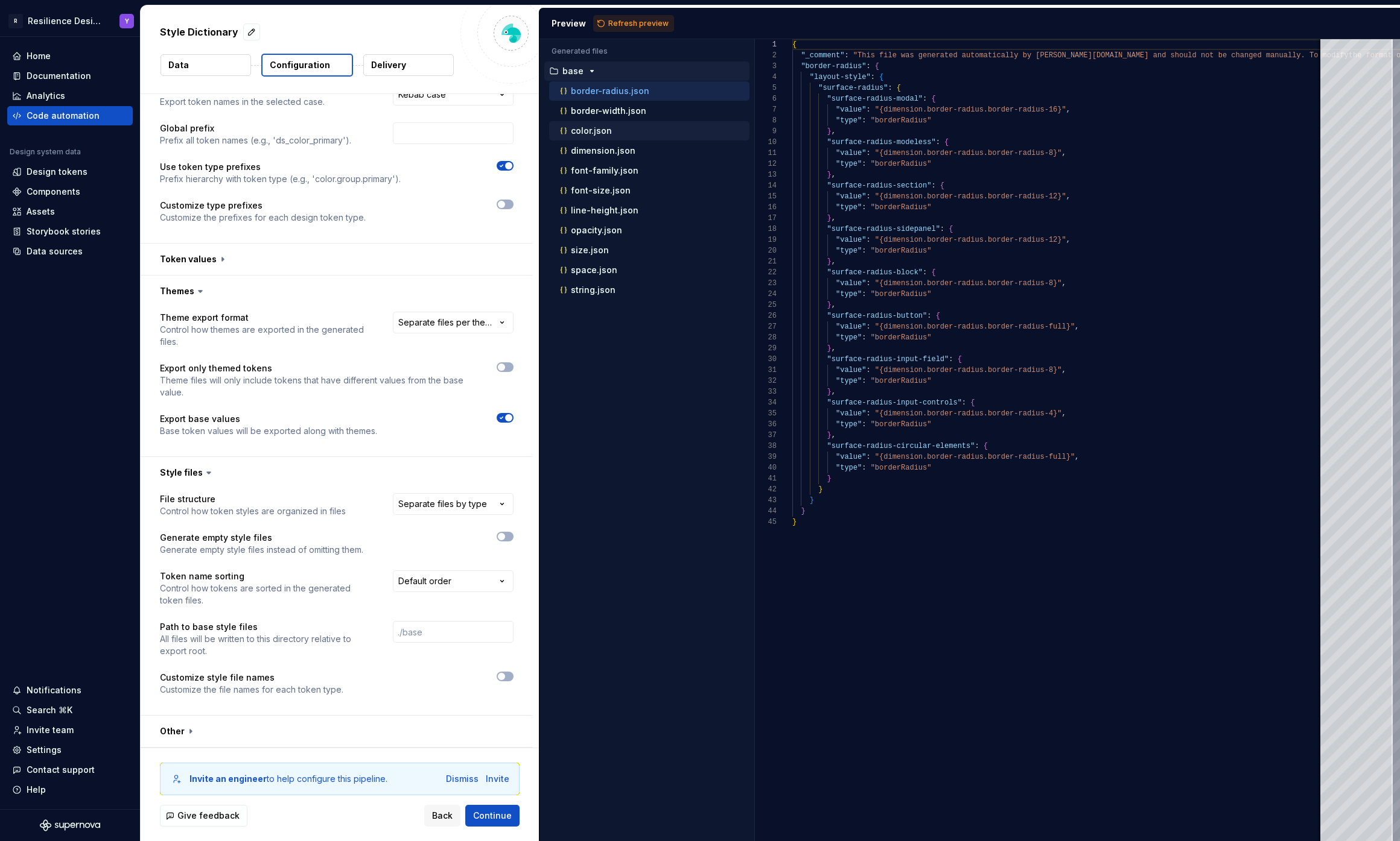
click at [618, 135] on div "color.json" at bounding box center [653, 130] width 192 height 12
type textarea "**********"
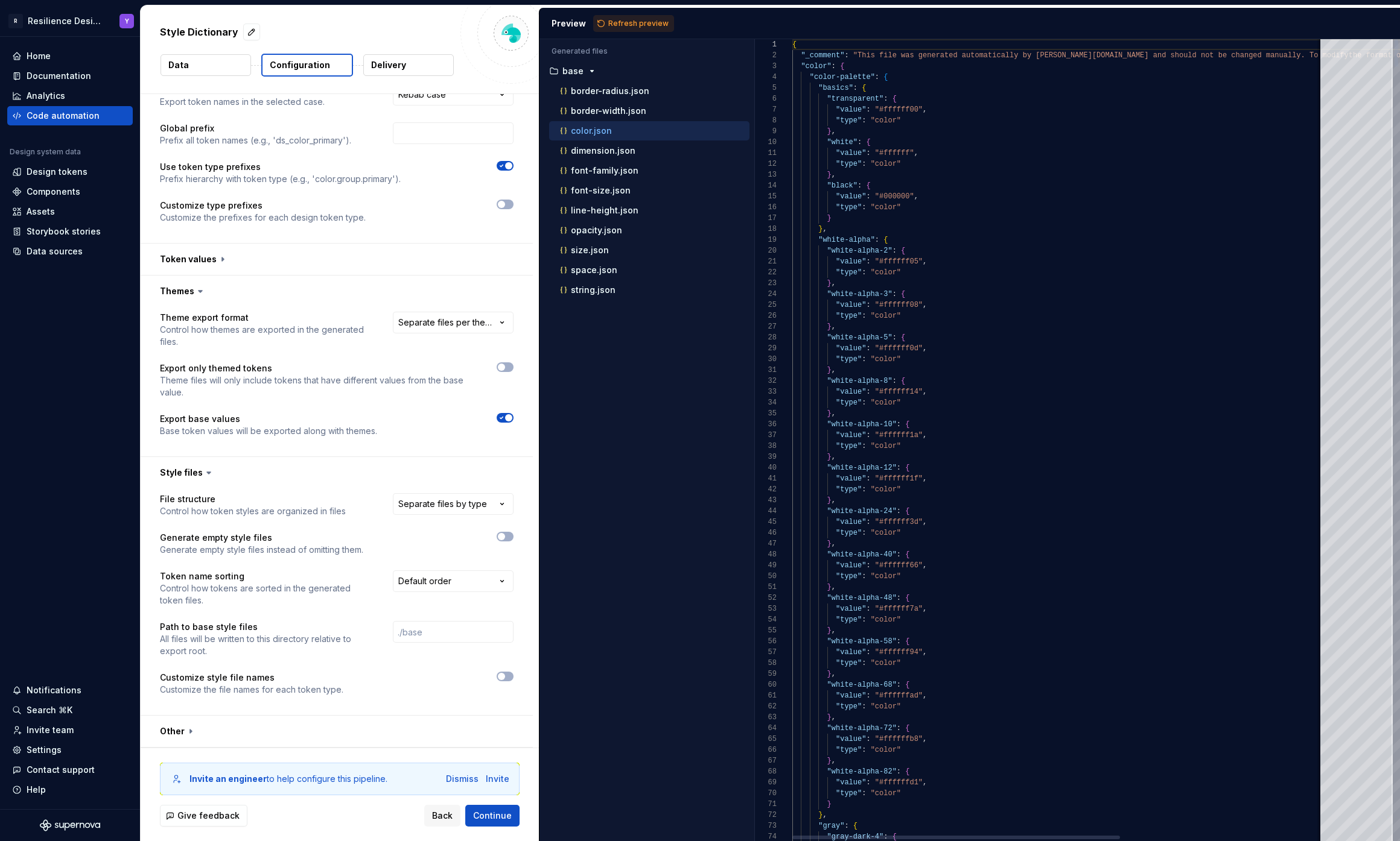
scroll to position [108, 0]
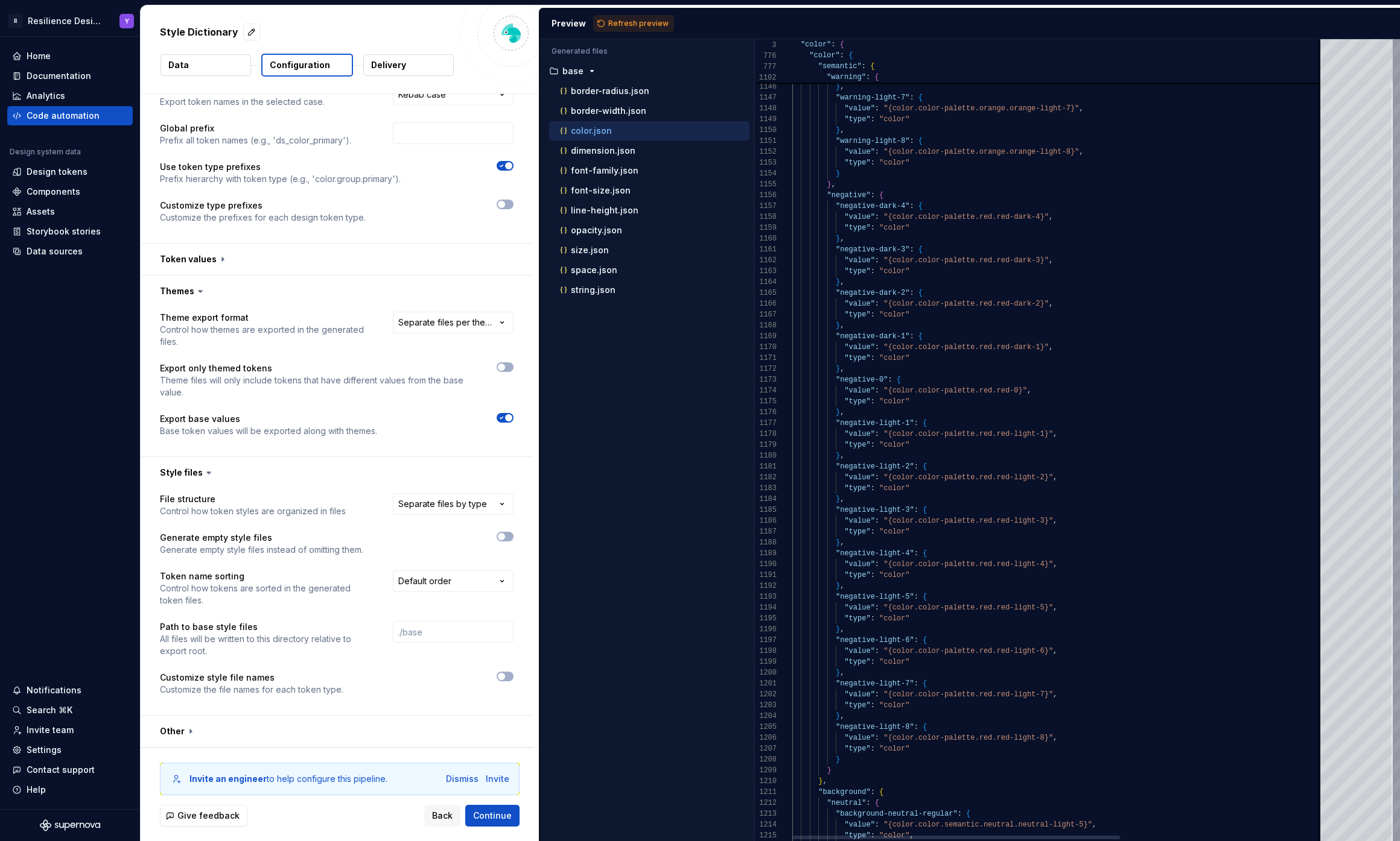
click at [1399, 488] on html "**********" at bounding box center [700, 420] width 1400 height 841
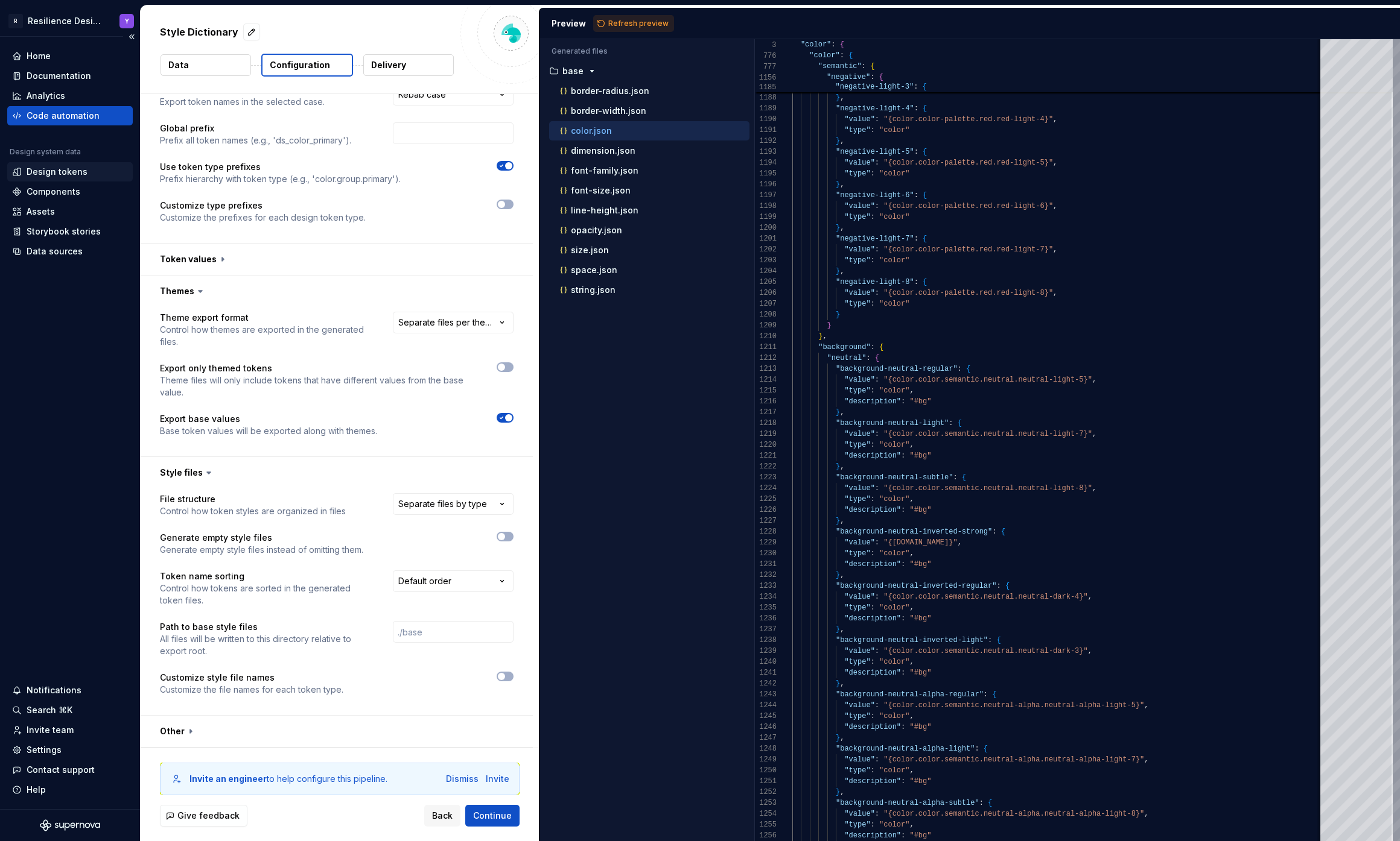
click at [82, 170] on div "Design tokens" at bounding box center [56, 171] width 61 height 12
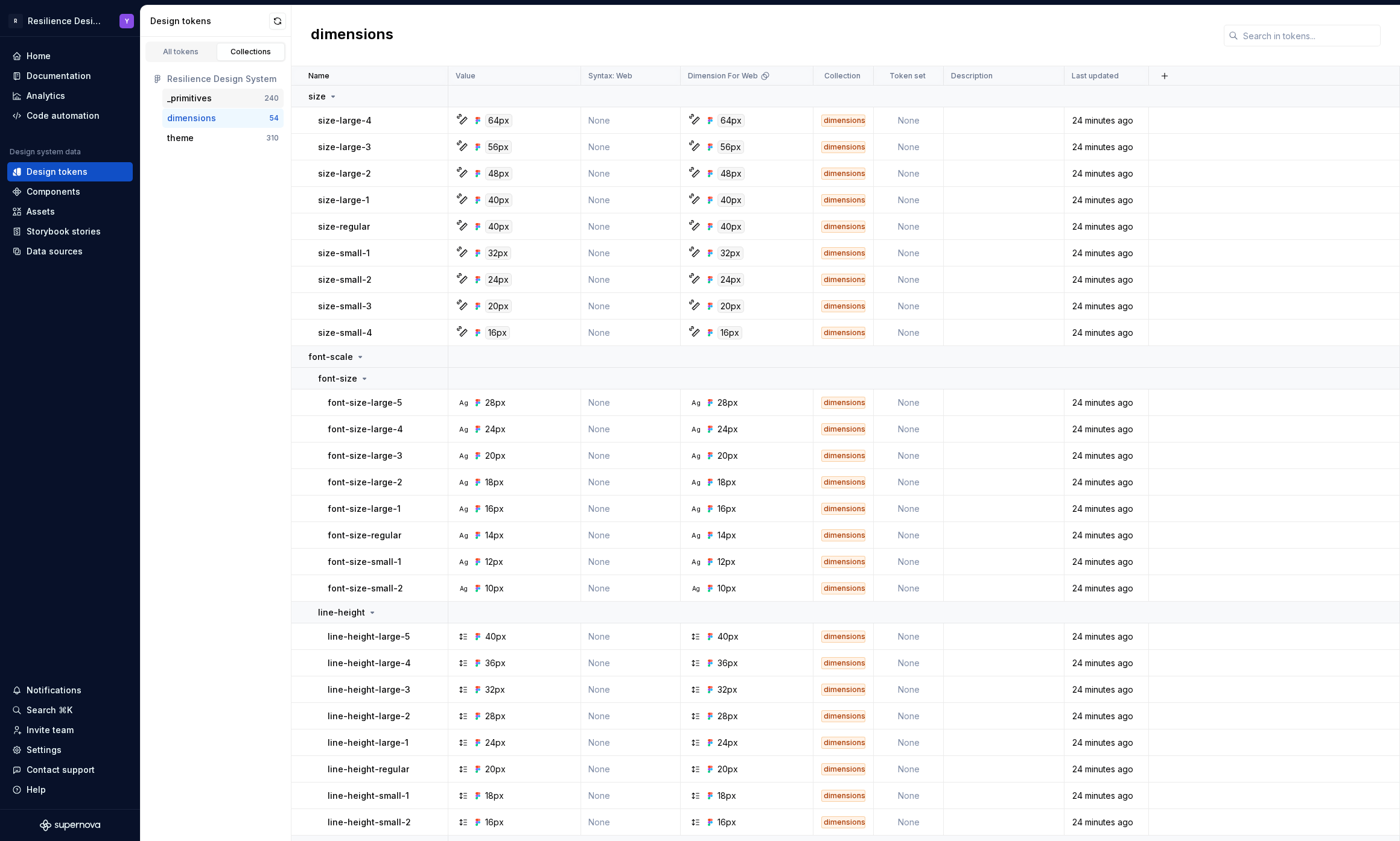
click at [223, 99] on div "_primitives" at bounding box center [216, 97] width 97 height 12
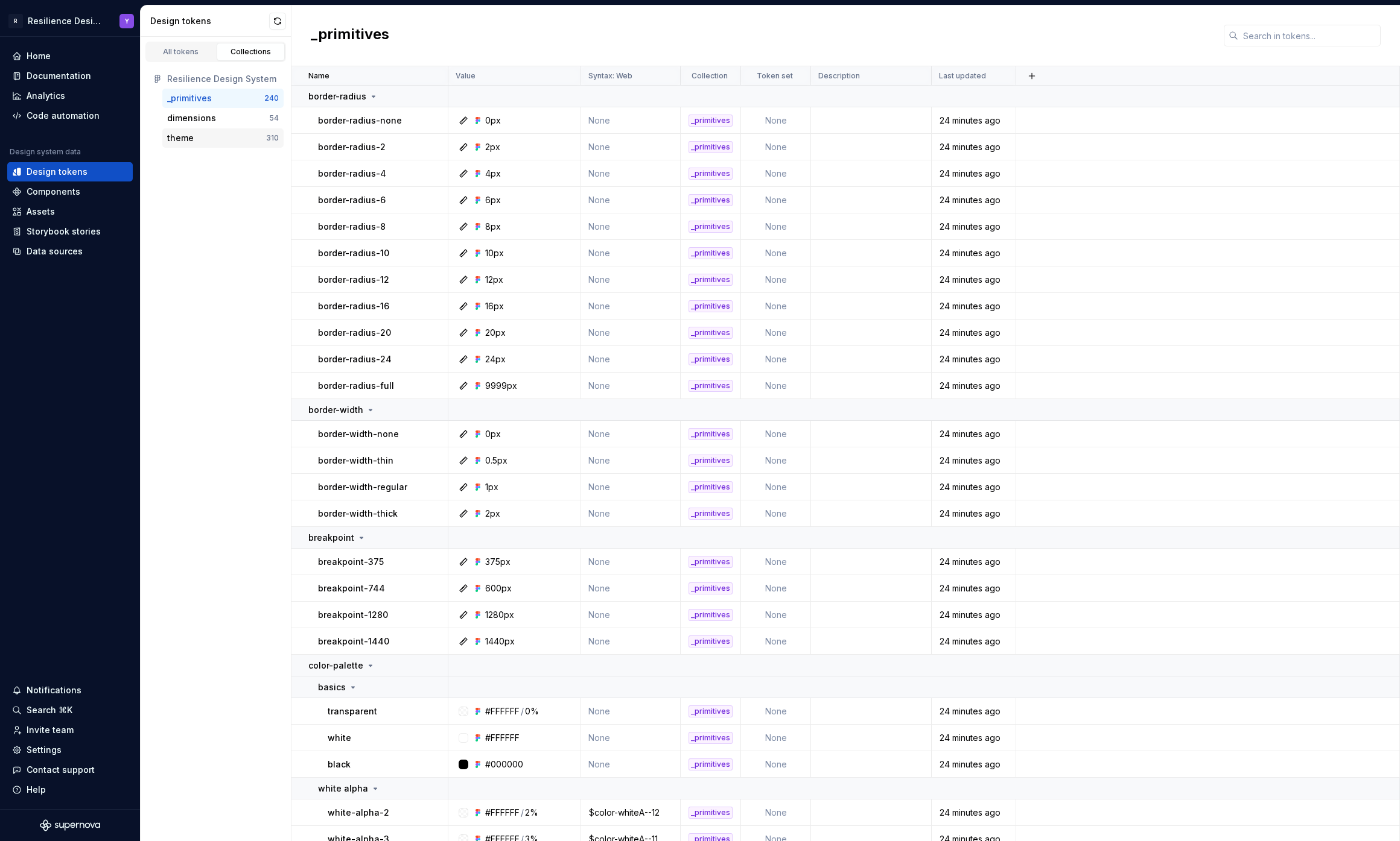
click at [217, 140] on div "theme" at bounding box center [217, 137] width 99 height 12
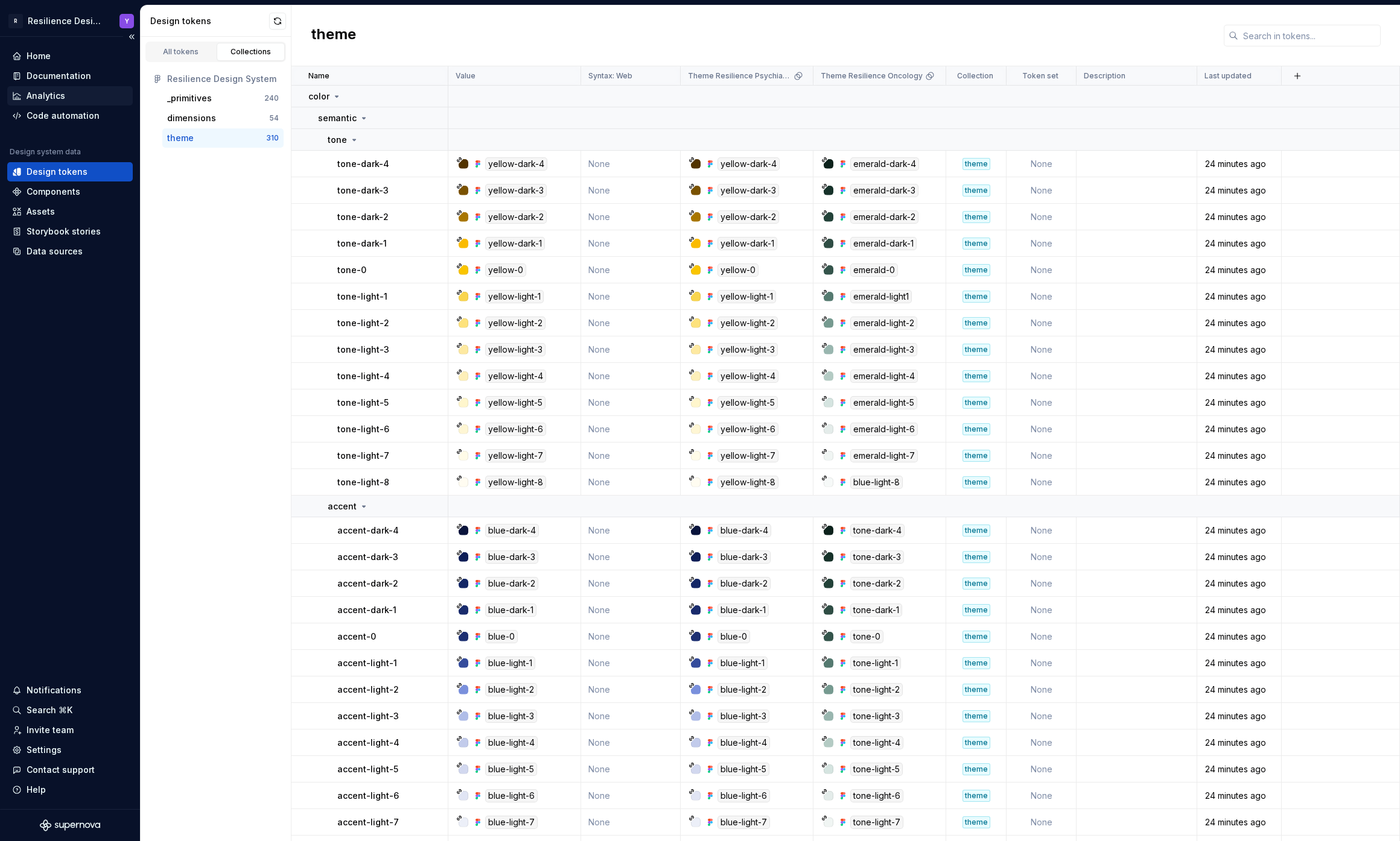
click at [64, 104] on div "Analytics" at bounding box center [70, 95] width 126 height 19
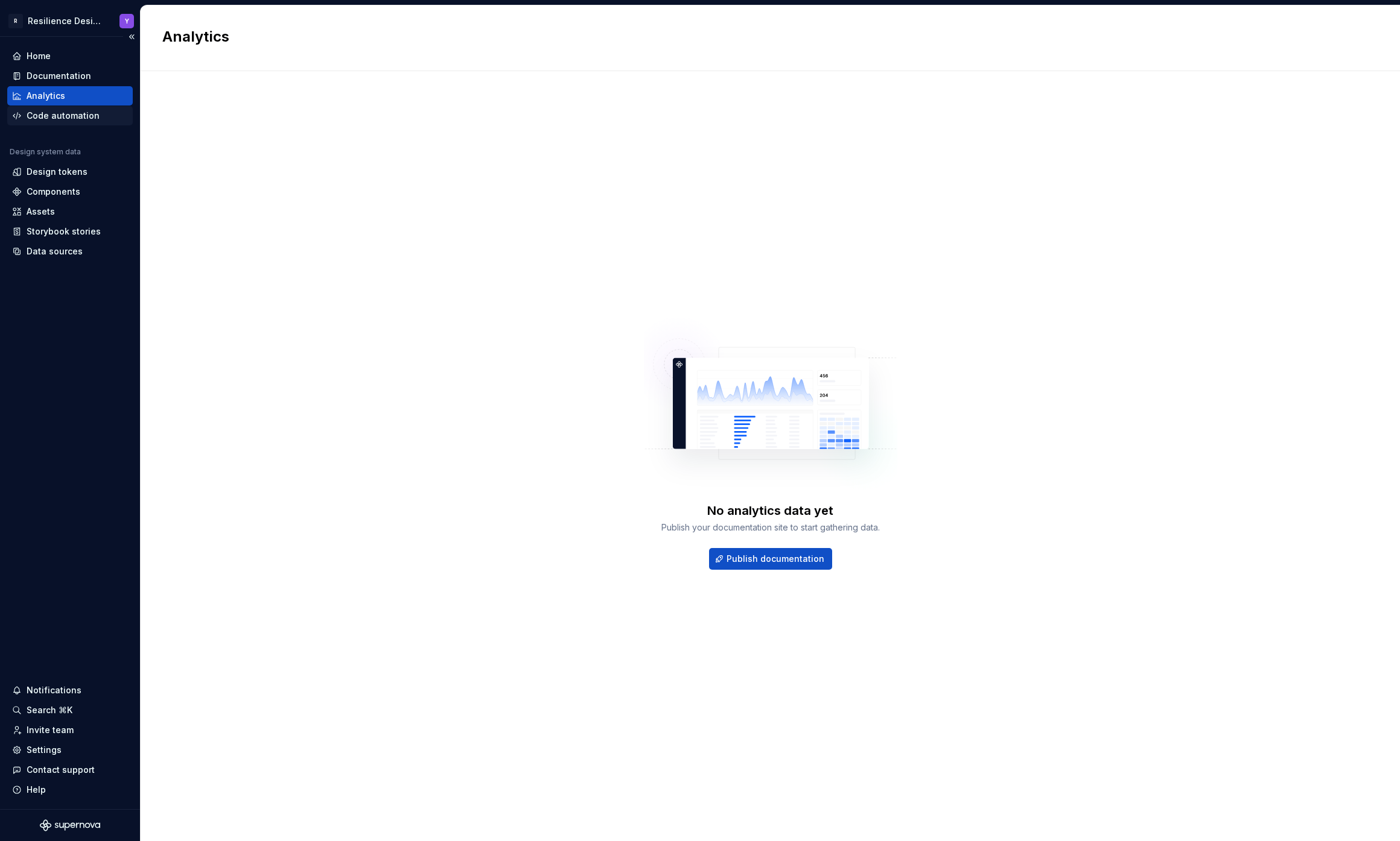
click at [65, 111] on div "Code automation" at bounding box center [63, 115] width 73 height 12
